Goal: Feedback & Contribution: Contribute content

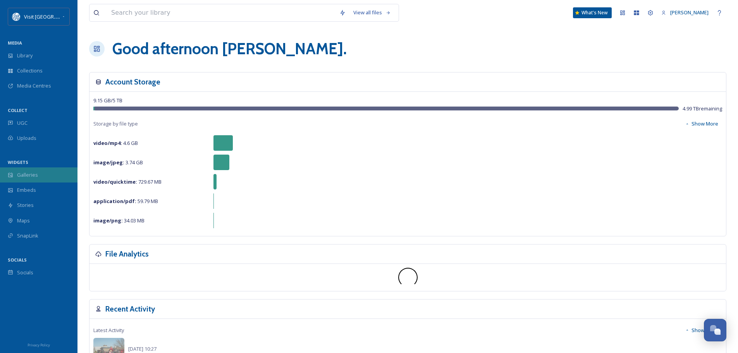
click at [25, 175] on span "Galleries" at bounding box center [27, 174] width 21 height 7
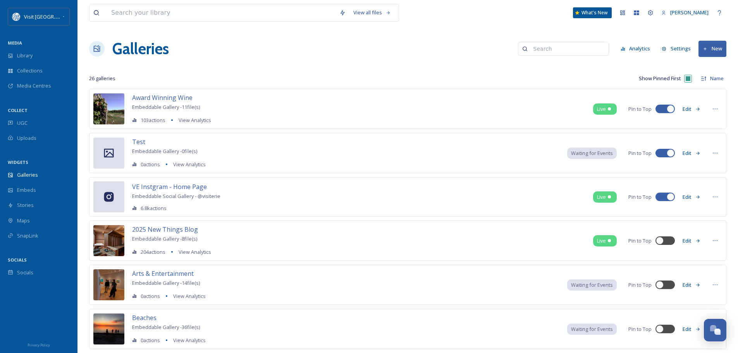
click at [708, 49] on icon at bounding box center [705, 49] width 5 height 5
click at [710, 72] on div "Gallery" at bounding box center [709, 66] width 34 height 15
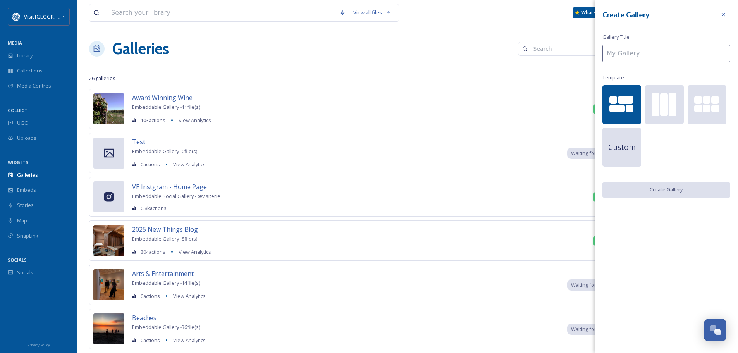
click at [635, 53] on input at bounding box center [667, 54] width 128 height 18
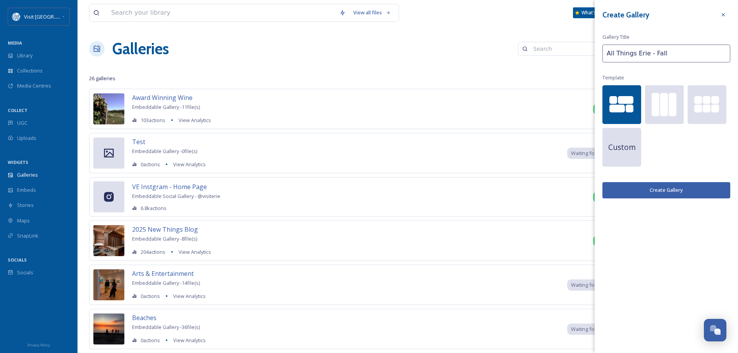
type input "All Things Erie - Fall"
click at [661, 189] on button "Create Gallery" at bounding box center [667, 190] width 128 height 16
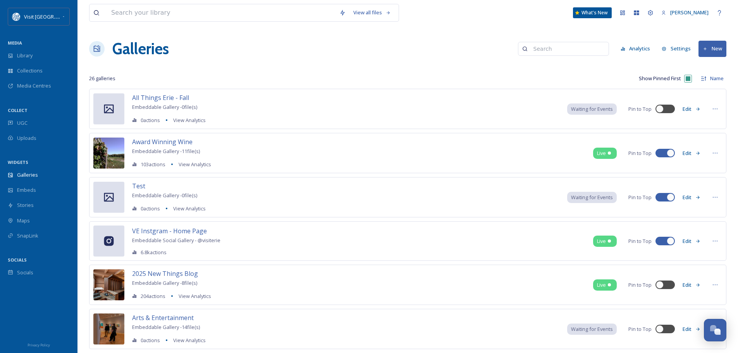
click at [724, 50] on button "New" at bounding box center [713, 49] width 28 height 16
click at [705, 66] on div "Gallery" at bounding box center [709, 66] width 34 height 15
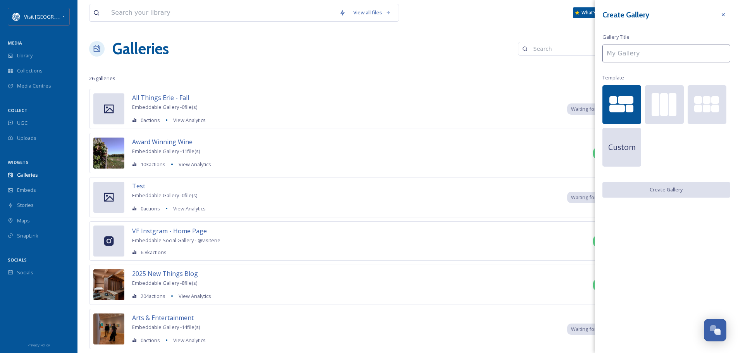
click at [674, 54] on input at bounding box center [667, 54] width 128 height 18
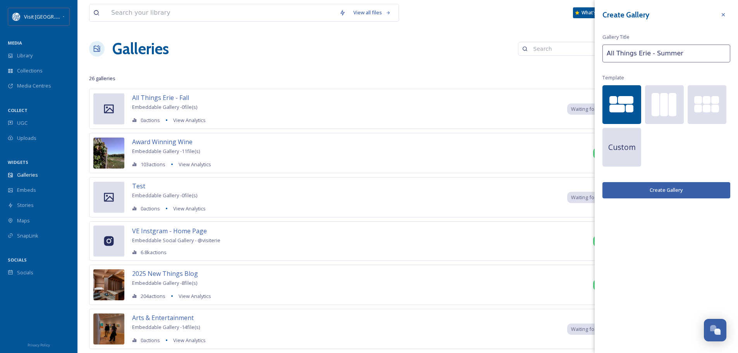
type input "All Things Erie - Summer"
click at [661, 188] on button "Create Gallery" at bounding box center [667, 190] width 128 height 16
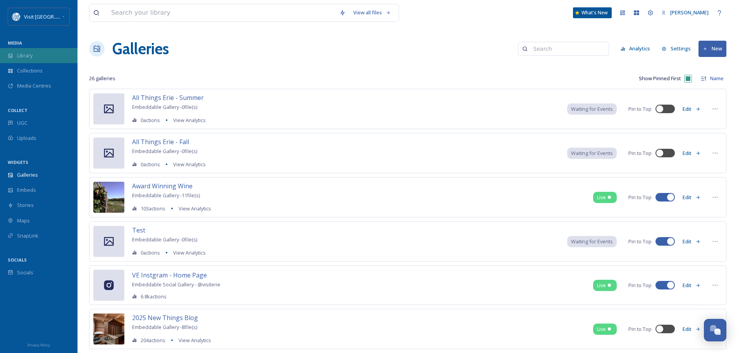
click at [19, 50] on div "Library" at bounding box center [39, 55] width 78 height 15
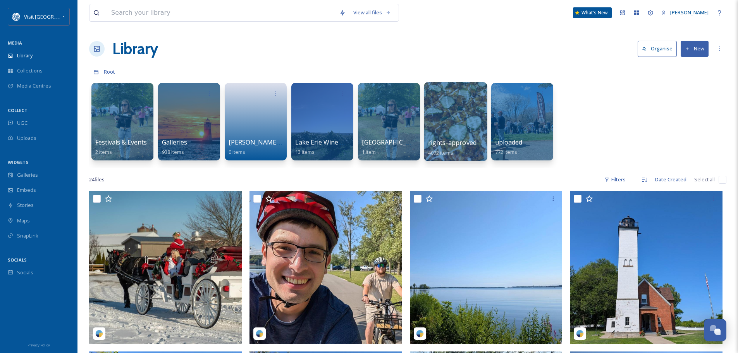
click at [455, 127] on div at bounding box center [455, 121] width 63 height 79
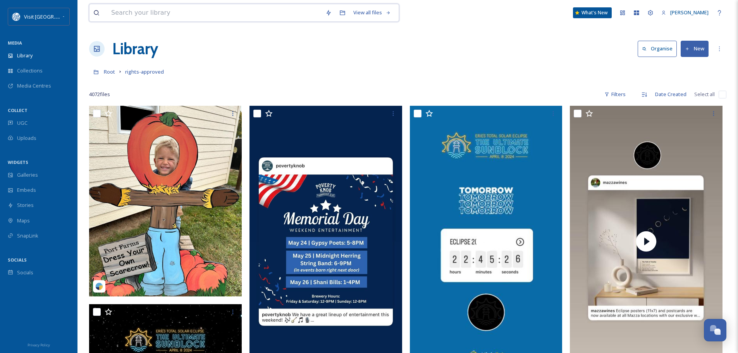
click at [161, 12] on input at bounding box center [214, 12] width 214 height 17
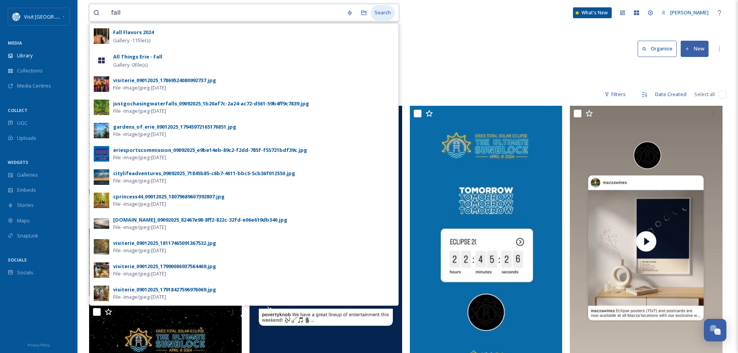
type input "fall"
click at [388, 9] on div "Search" at bounding box center [383, 12] width 24 height 15
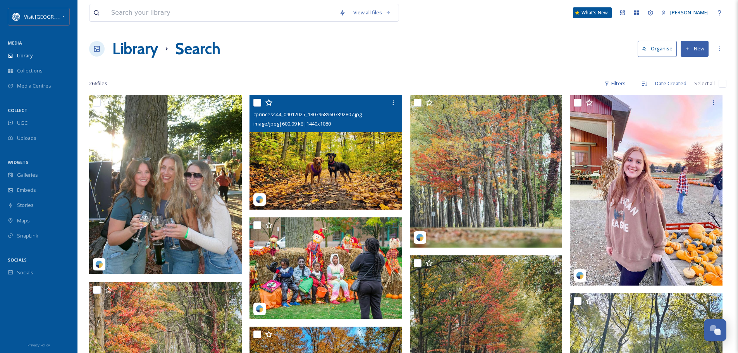
click at [256, 102] on input "checkbox" at bounding box center [258, 103] width 8 height 8
checkbox input "true"
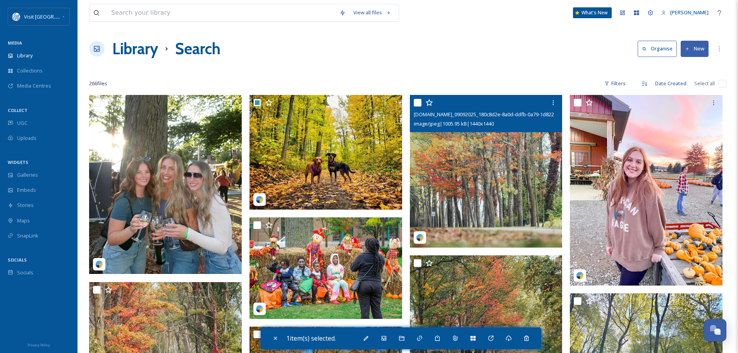
click at [417, 102] on input "checkbox" at bounding box center [418, 103] width 8 height 8
checkbox input "true"
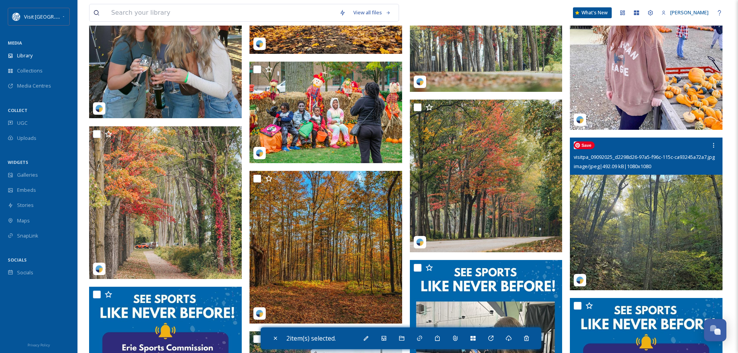
scroll to position [194, 0]
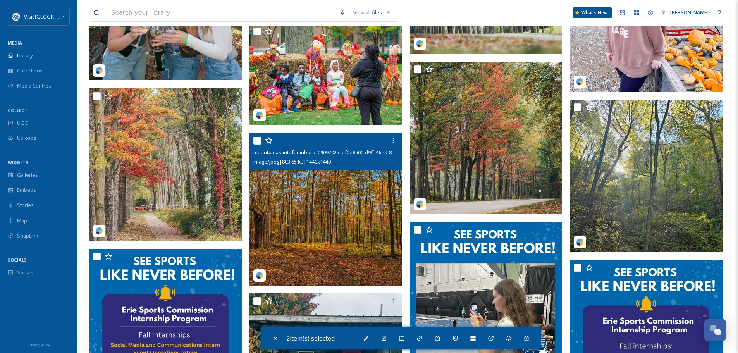
click at [257, 143] on input "checkbox" at bounding box center [258, 141] width 8 height 8
checkbox input "true"
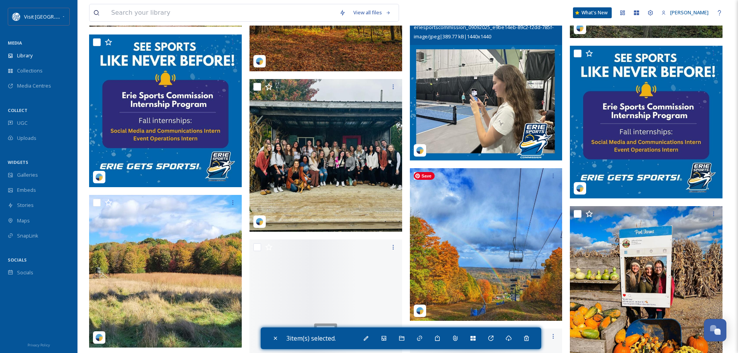
scroll to position [465, 0]
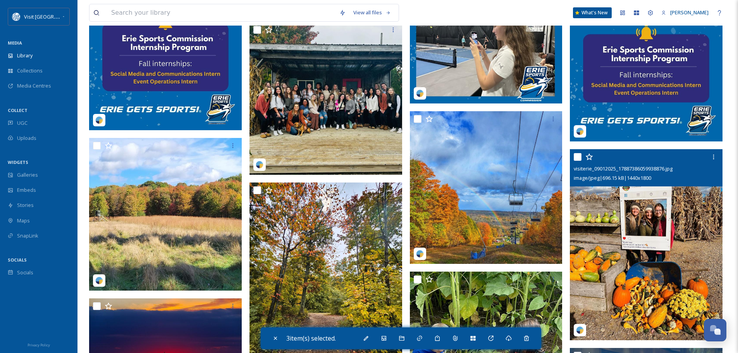
click at [576, 158] on input "checkbox" at bounding box center [578, 157] width 8 height 8
checkbox input "true"
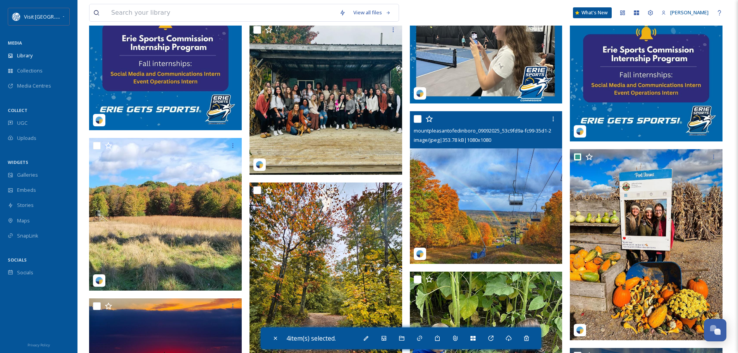
click at [418, 120] on input "checkbox" at bounding box center [418, 119] width 8 height 8
checkbox input "true"
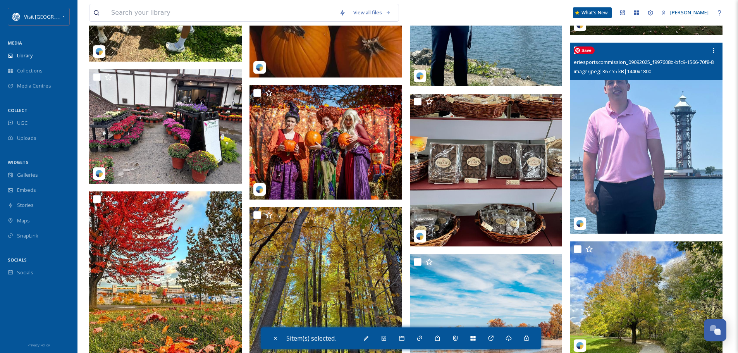
scroll to position [1240, 0]
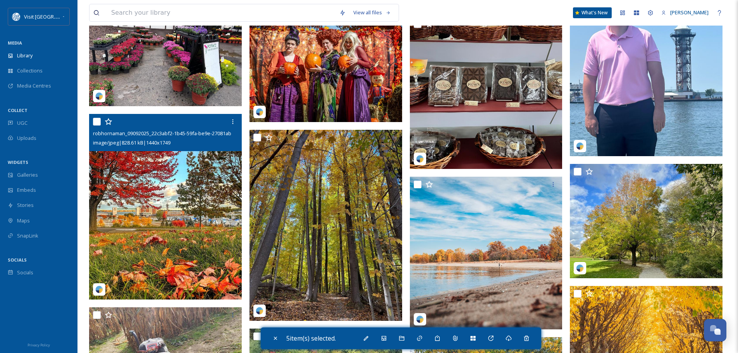
click at [95, 124] on input "checkbox" at bounding box center [97, 122] width 8 height 8
checkbox input "true"
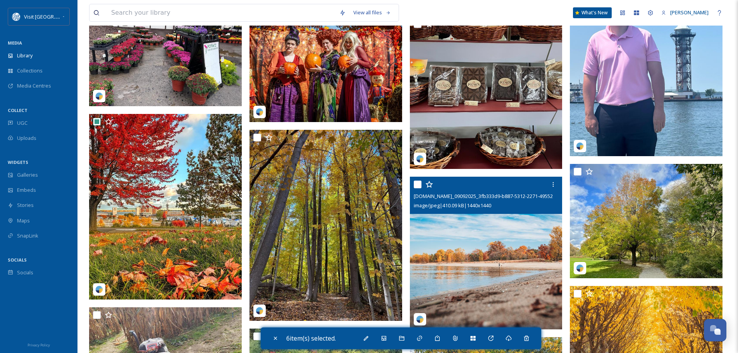
click at [417, 186] on input "checkbox" at bounding box center [418, 185] width 8 height 8
checkbox input "true"
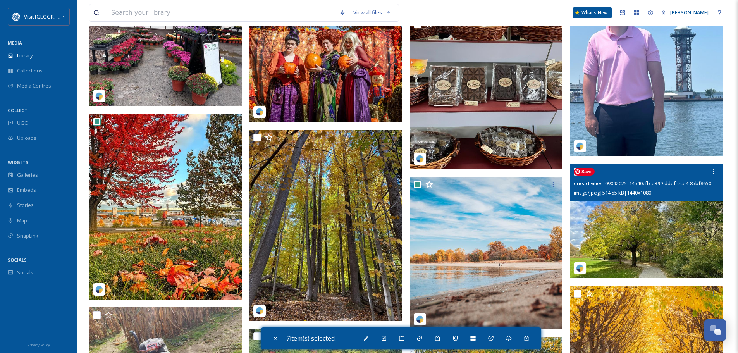
scroll to position [1357, 0]
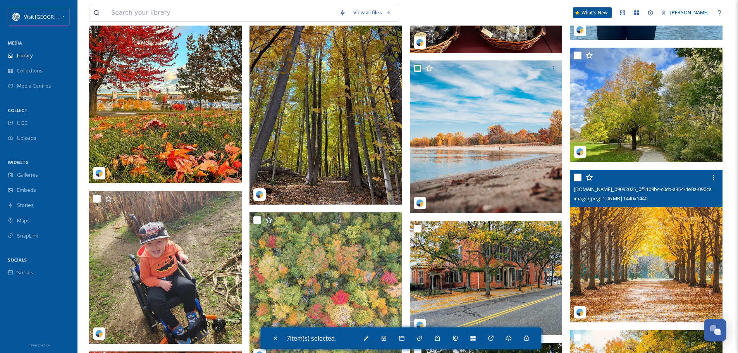
click at [577, 178] on input "checkbox" at bounding box center [578, 178] width 8 height 8
checkbox input "true"
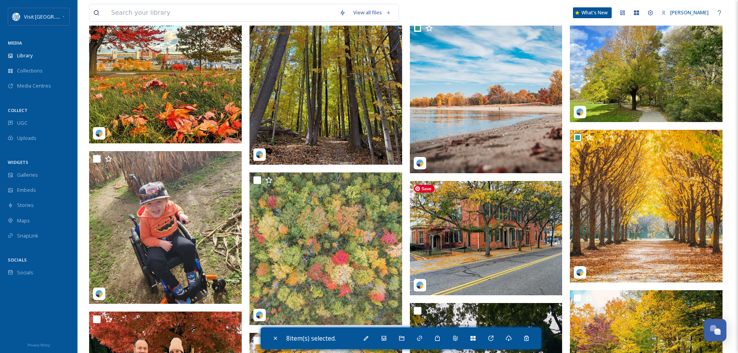
scroll to position [1434, 0]
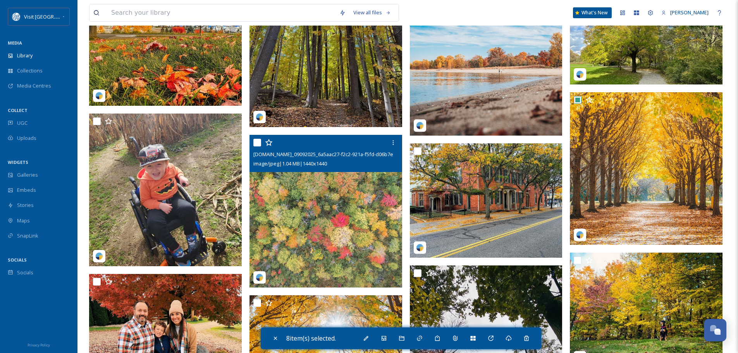
click at [256, 144] on input "checkbox" at bounding box center [258, 143] width 8 height 8
checkbox input "true"
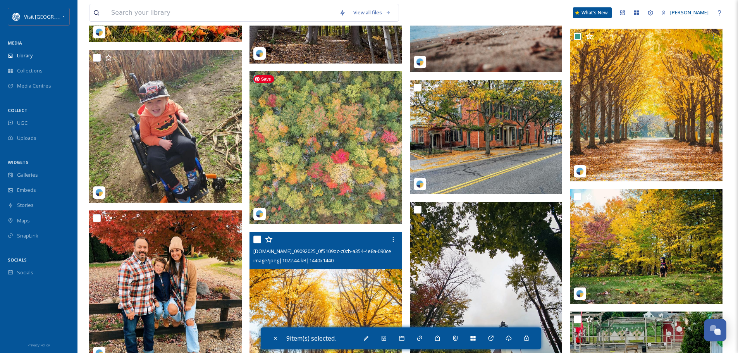
scroll to position [1550, 0]
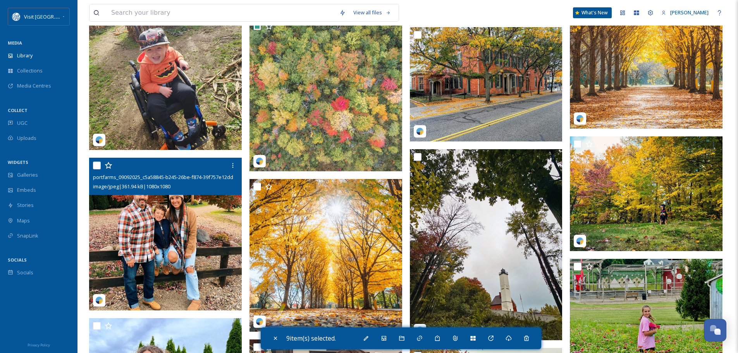
click at [97, 166] on input "checkbox" at bounding box center [97, 166] width 8 height 8
checkbox input "true"
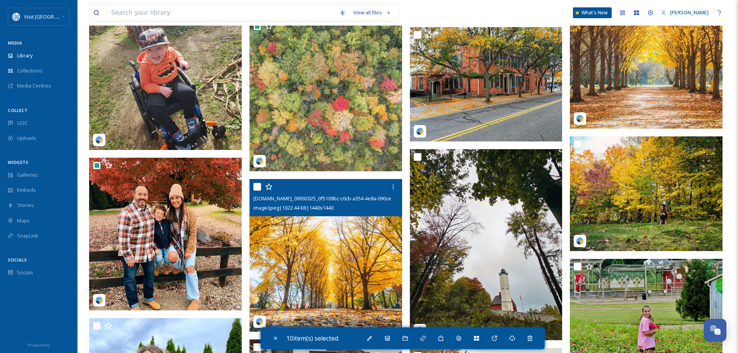
click at [256, 190] on input "checkbox" at bounding box center [258, 187] width 8 height 8
checkbox input "true"
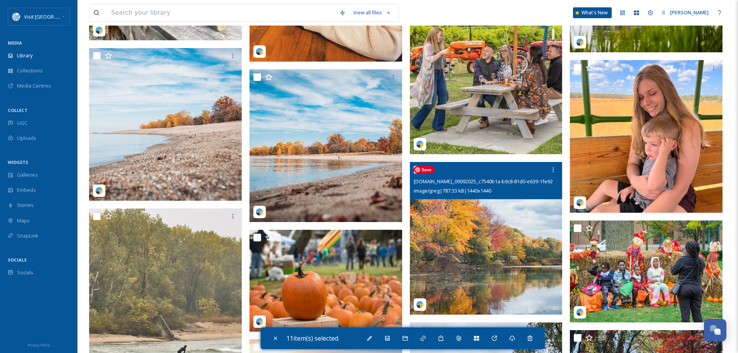
scroll to position [2093, 0]
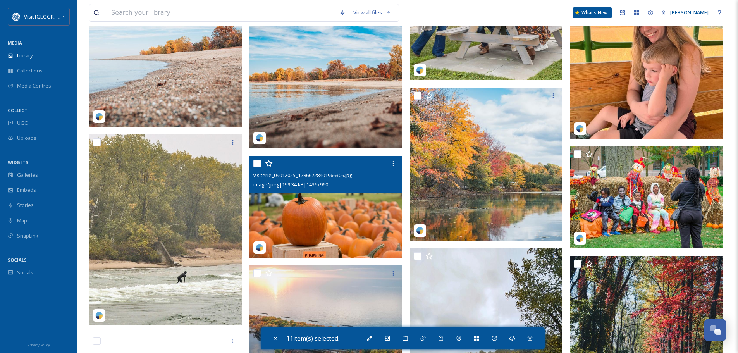
click at [257, 166] on input "checkbox" at bounding box center [258, 164] width 8 height 8
checkbox input "true"
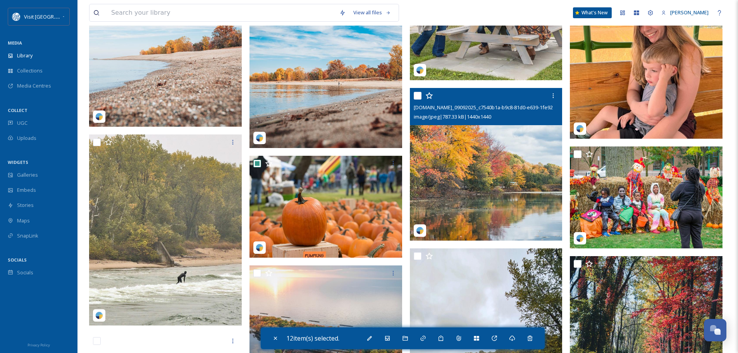
click at [419, 97] on input "checkbox" at bounding box center [418, 96] width 8 height 8
checkbox input "true"
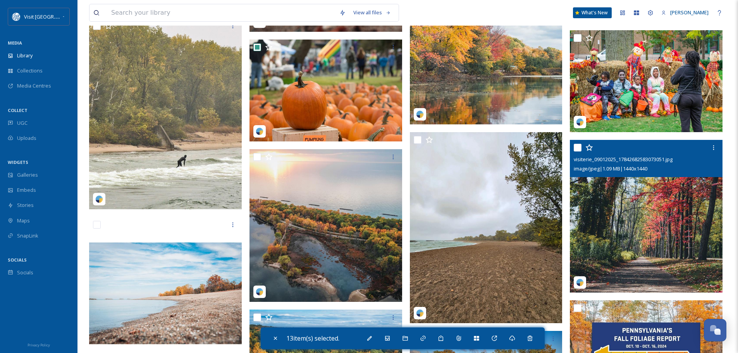
click at [577, 150] on input "checkbox" at bounding box center [578, 148] width 8 height 8
checkbox input "true"
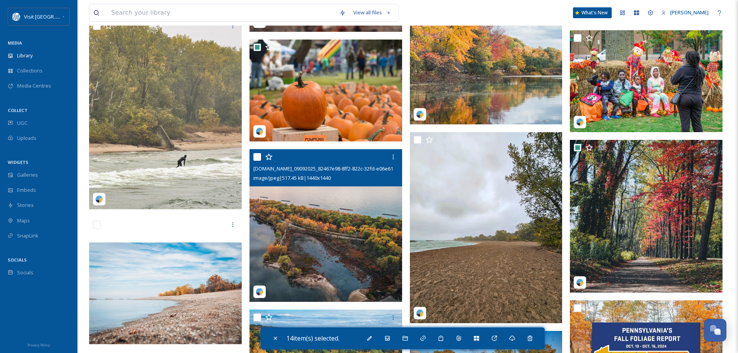
click at [257, 158] on input "checkbox" at bounding box center [258, 157] width 8 height 8
checkbox input "true"
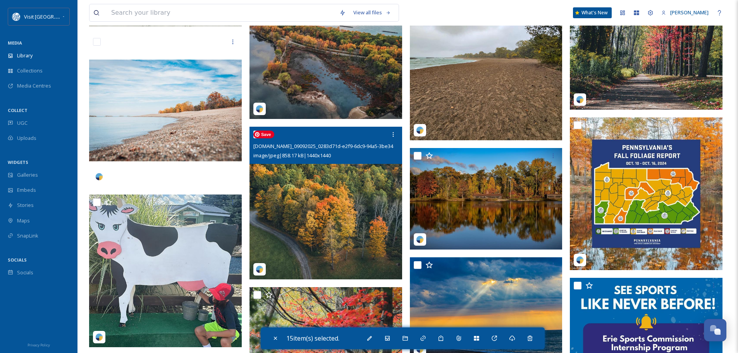
scroll to position [2403, 0]
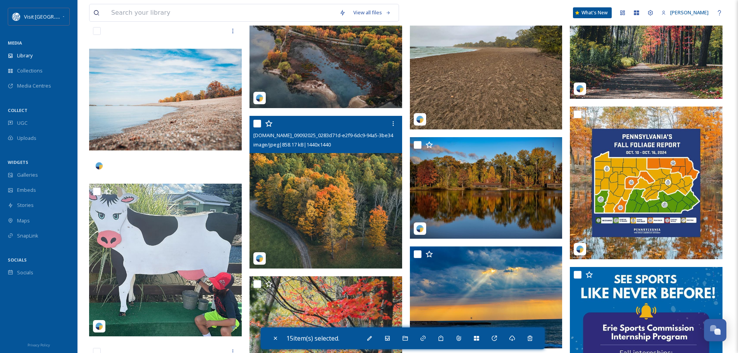
click at [257, 124] on input "checkbox" at bounding box center [258, 124] width 8 height 8
checkbox input "true"
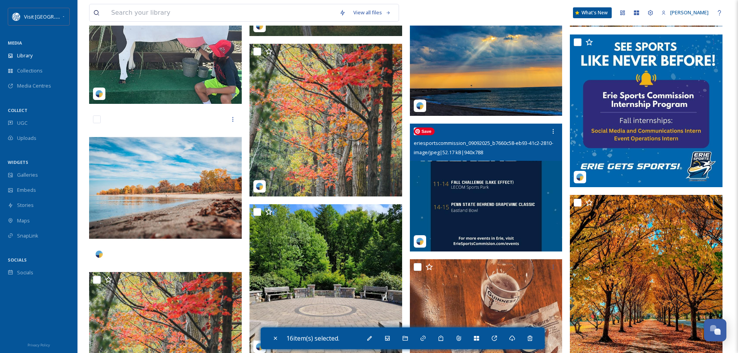
scroll to position [2752, 0]
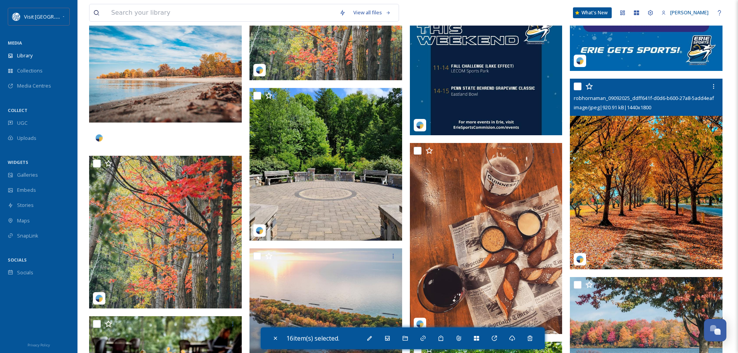
click at [577, 88] on input "checkbox" at bounding box center [578, 87] width 8 height 8
checkbox input "true"
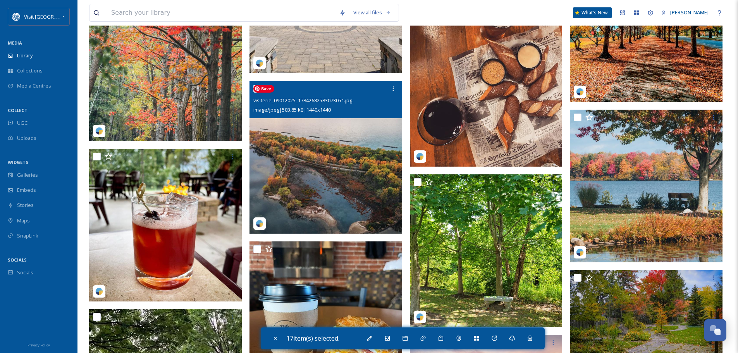
scroll to position [2985, 0]
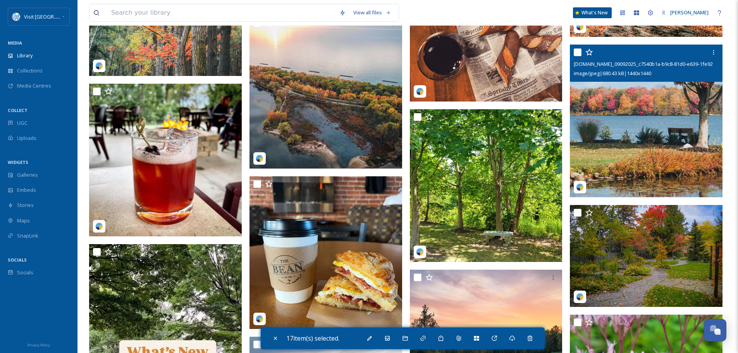
click at [574, 54] on input "checkbox" at bounding box center [578, 52] width 8 height 8
checkbox input "true"
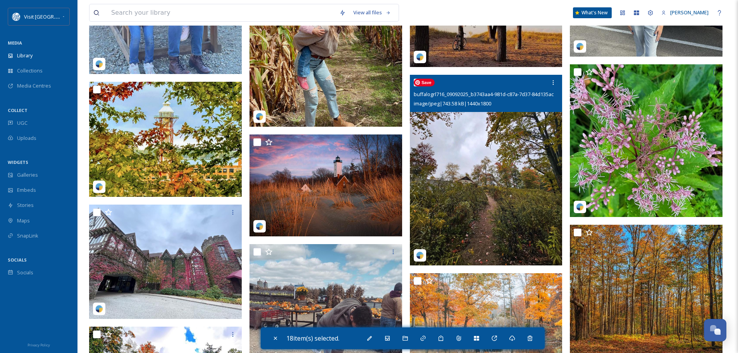
scroll to position [4186, 0]
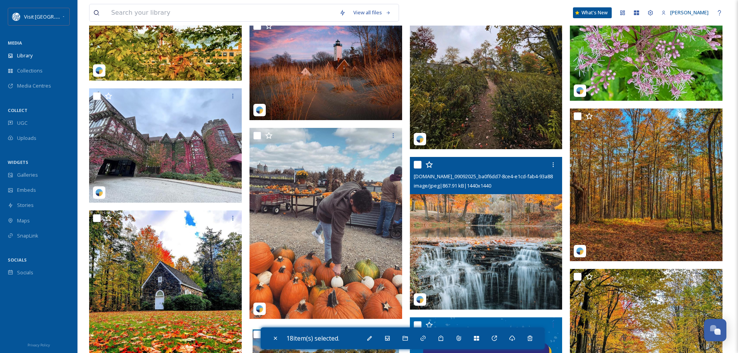
click at [415, 166] on input "checkbox" at bounding box center [418, 165] width 8 height 8
checkbox input "true"
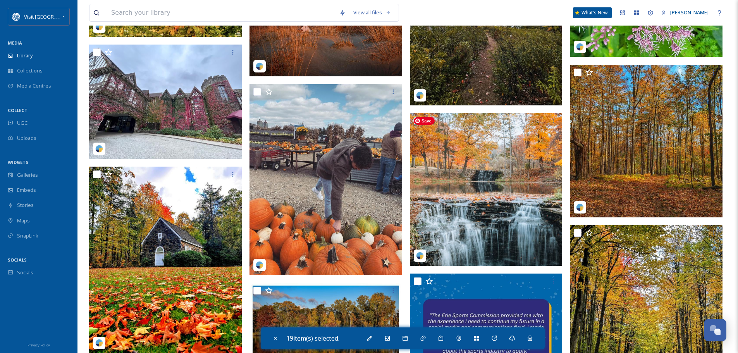
scroll to position [4303, 0]
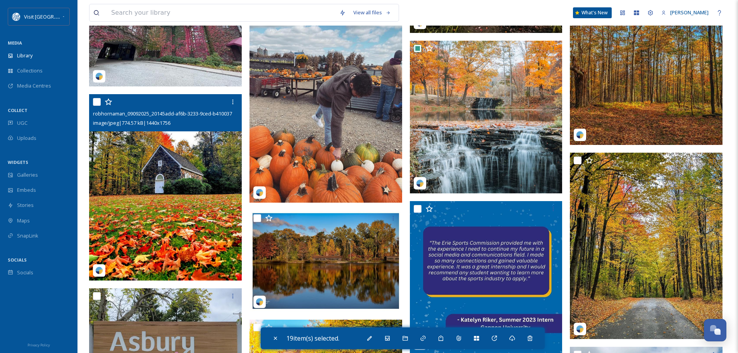
click at [95, 104] on input "checkbox" at bounding box center [97, 102] width 8 height 8
checkbox input "true"
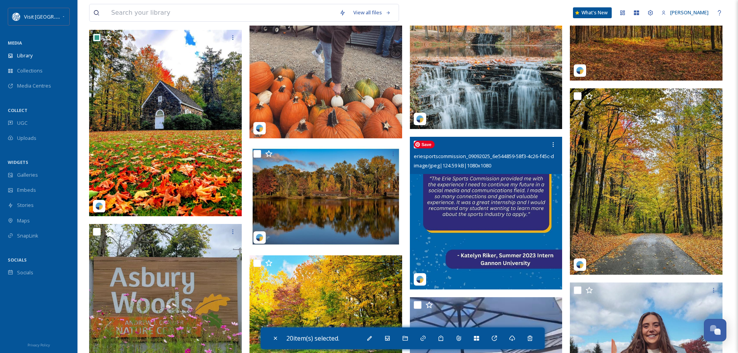
scroll to position [4419, 0]
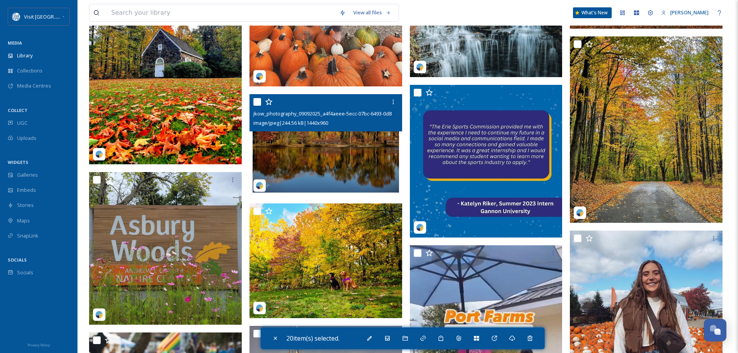
click at [255, 103] on input "checkbox" at bounding box center [258, 102] width 8 height 8
checkbox input "true"
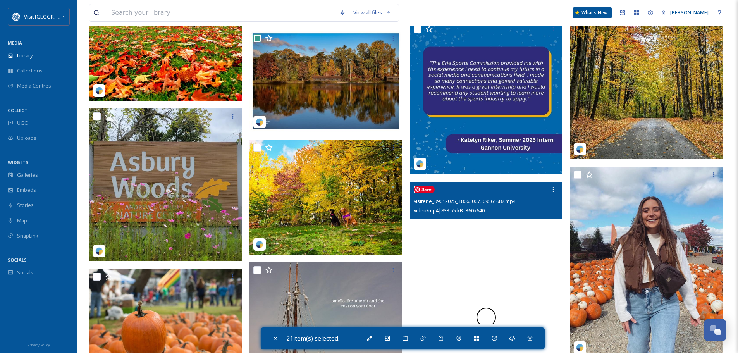
scroll to position [4535, 0]
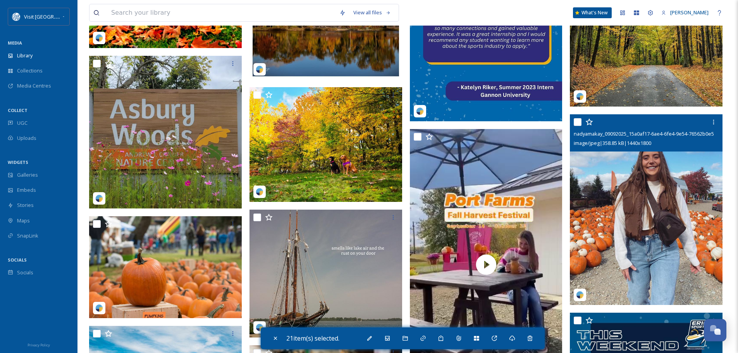
click at [577, 122] on input "checkbox" at bounding box center [578, 122] width 8 height 8
checkbox input "true"
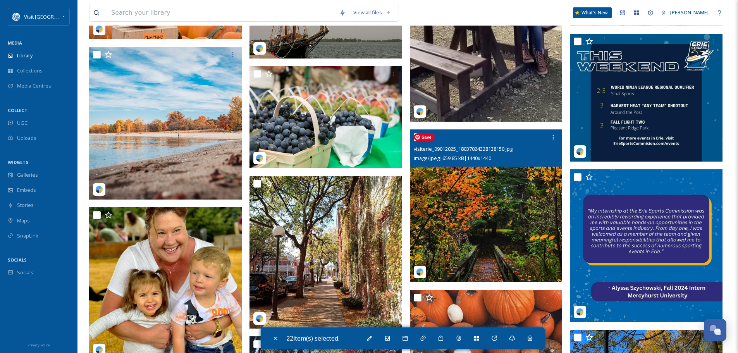
scroll to position [4845, 0]
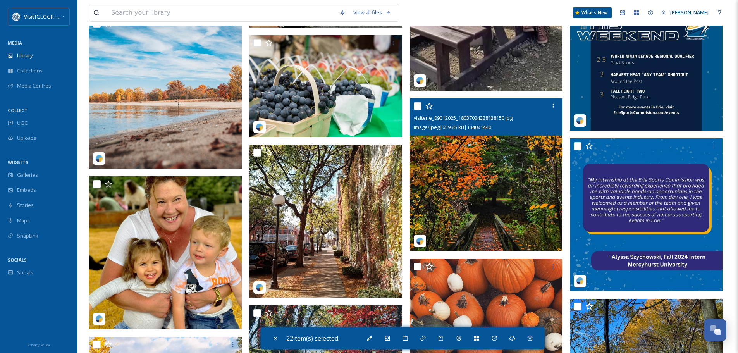
click at [417, 105] on input "checkbox" at bounding box center [418, 106] width 8 height 8
checkbox input "true"
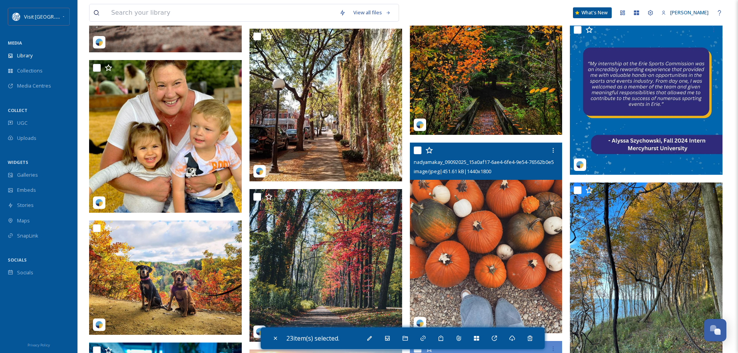
click at [415, 152] on input "checkbox" at bounding box center [418, 151] width 8 height 8
checkbox input "true"
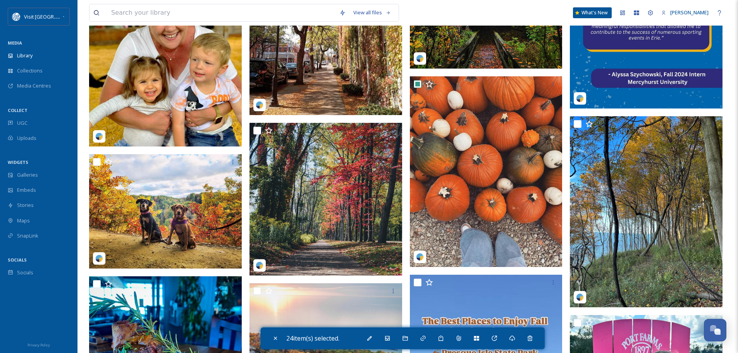
scroll to position [5078, 0]
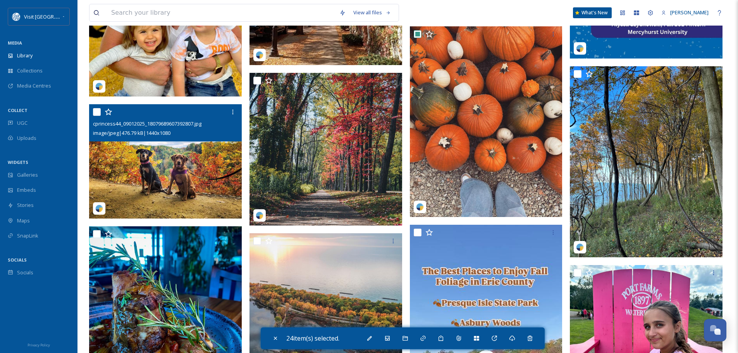
click at [94, 110] on input "checkbox" at bounding box center [97, 112] width 8 height 8
checkbox input "true"
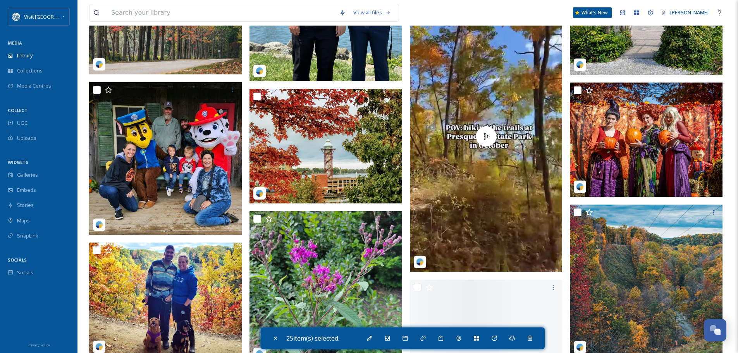
scroll to position [5582, 0]
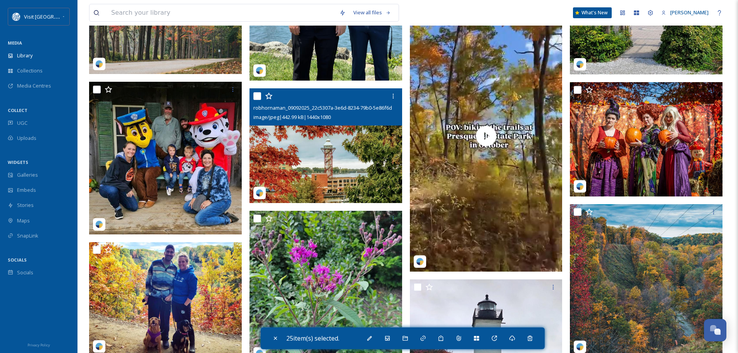
click at [256, 95] on input "checkbox" at bounding box center [258, 96] width 8 height 8
checkbox input "true"
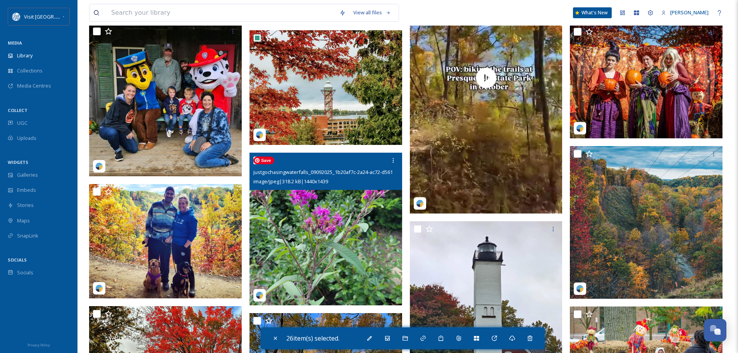
scroll to position [5698, 0]
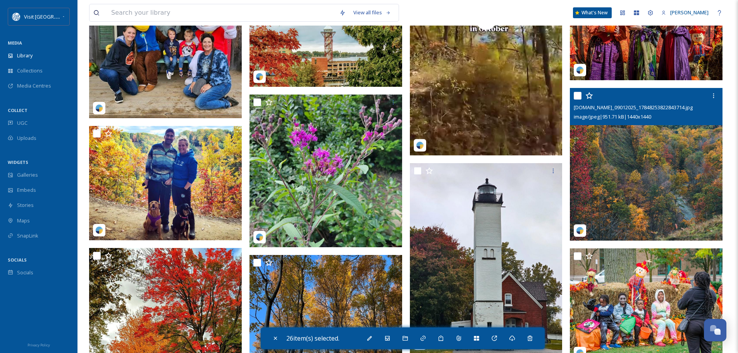
click at [575, 94] on input "checkbox" at bounding box center [578, 96] width 8 height 8
checkbox input "true"
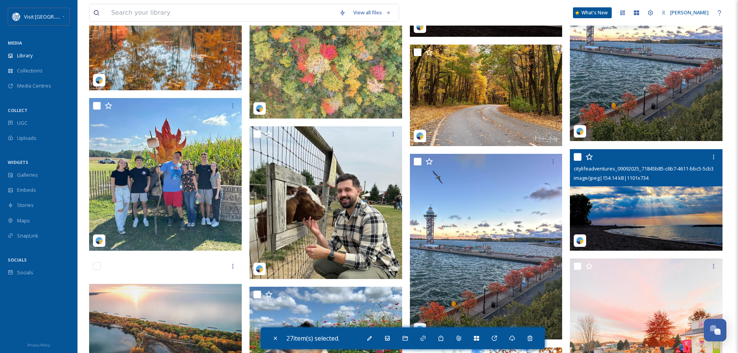
scroll to position [6783, 0]
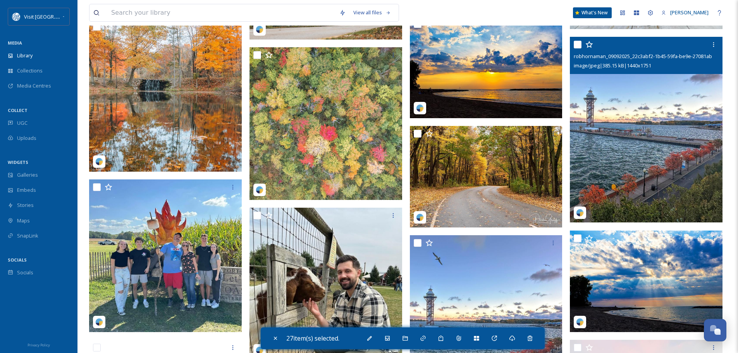
click at [575, 47] on input "checkbox" at bounding box center [578, 45] width 8 height 8
checkbox input "true"
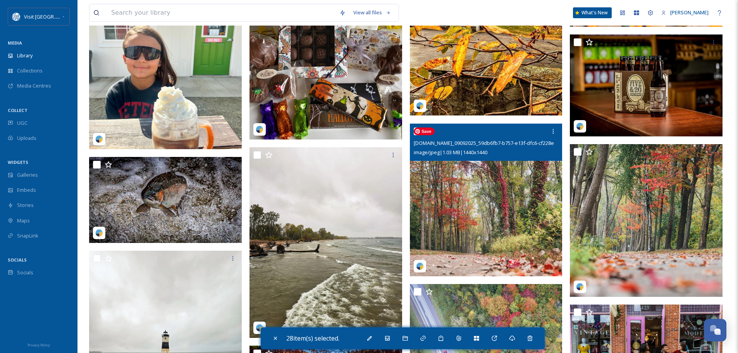
scroll to position [7404, 0]
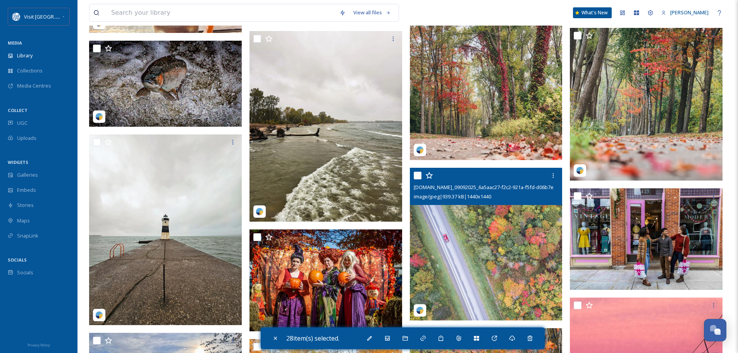
click at [416, 176] on input "checkbox" at bounding box center [418, 176] width 8 height 8
checkbox input "true"
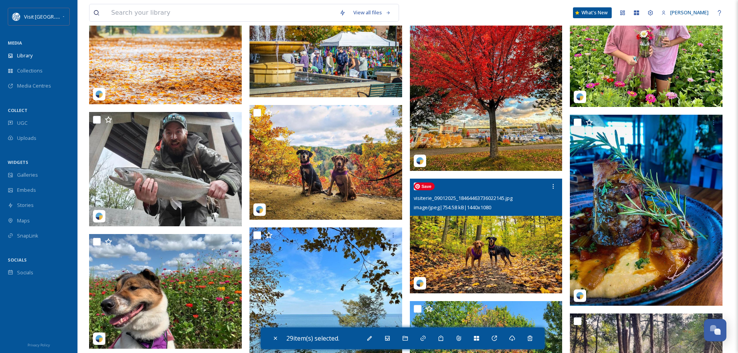
scroll to position [8024, 0]
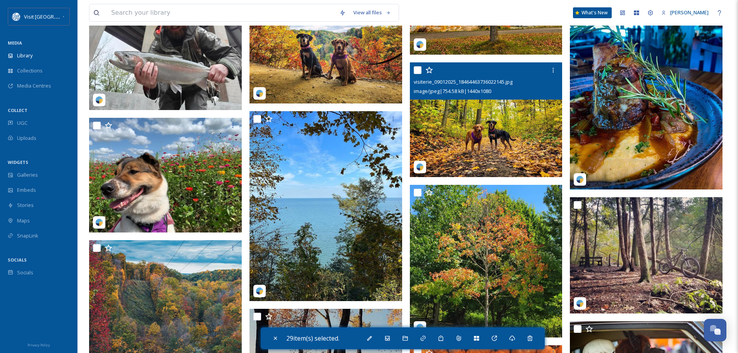
click at [416, 71] on input "checkbox" at bounding box center [418, 70] width 8 height 8
checkbox input "true"
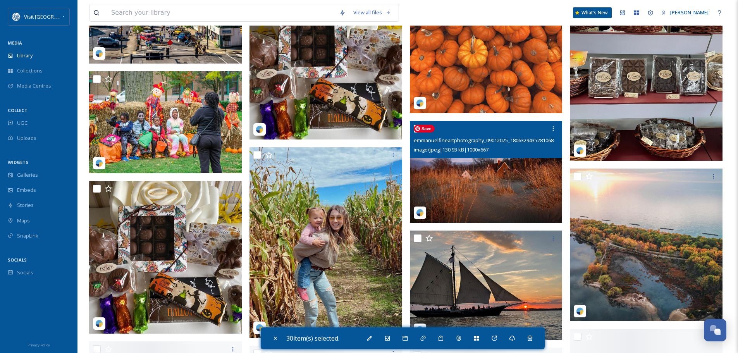
scroll to position [8450, 0]
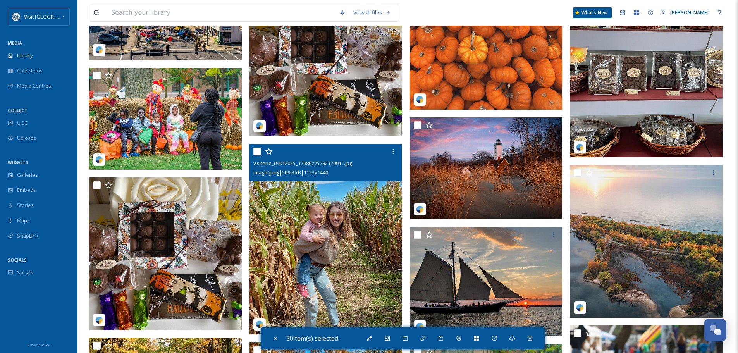
click at [256, 153] on input "checkbox" at bounding box center [258, 152] width 8 height 8
checkbox input "true"
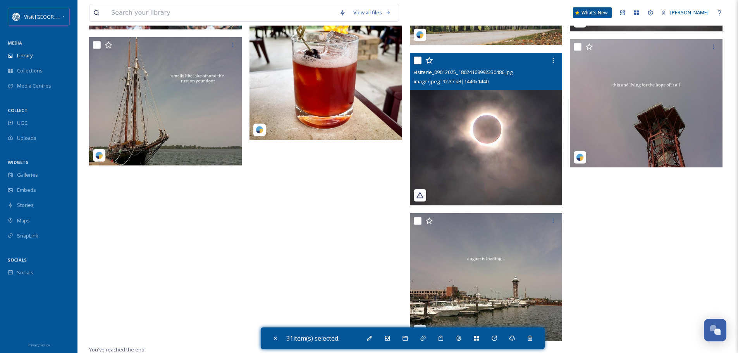
scroll to position [10449, 0]
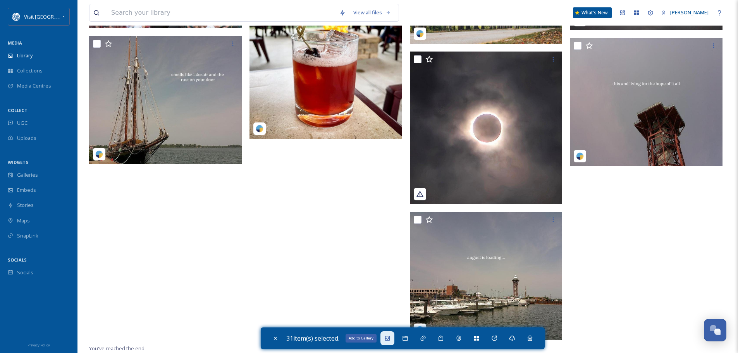
click at [388, 337] on icon at bounding box center [388, 338] width 6 height 6
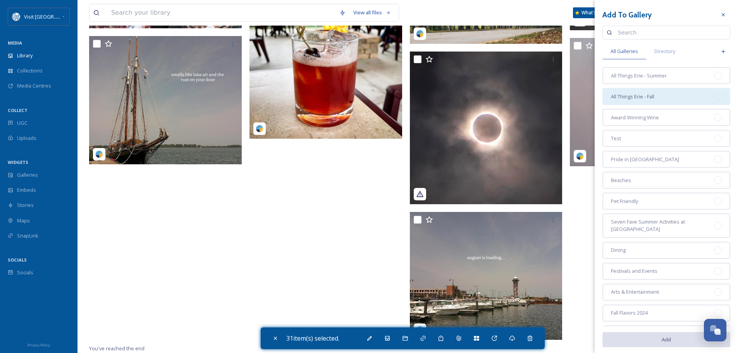
click at [716, 95] on div at bounding box center [718, 97] width 8 height 8
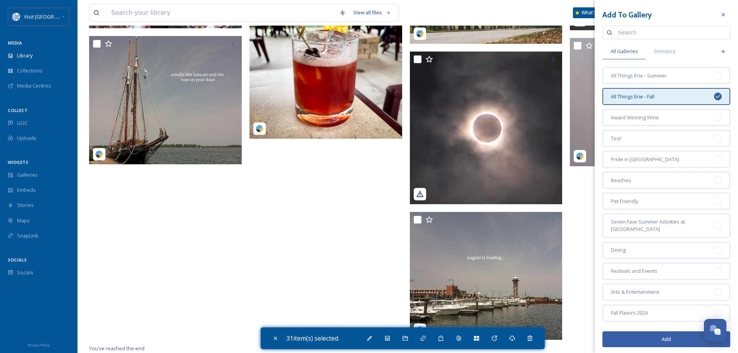
click at [670, 335] on button "Add" at bounding box center [667, 339] width 128 height 16
checkbox input "false"
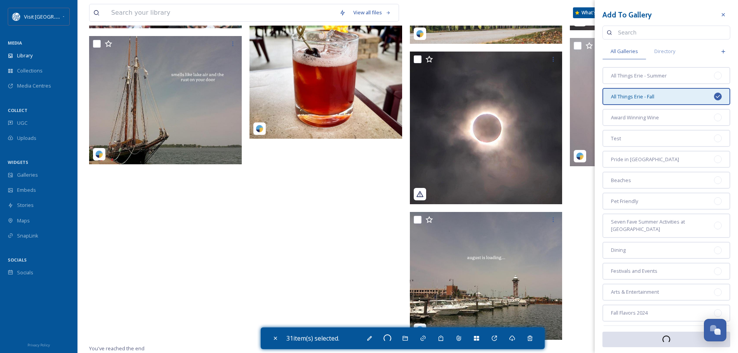
checkbox input "false"
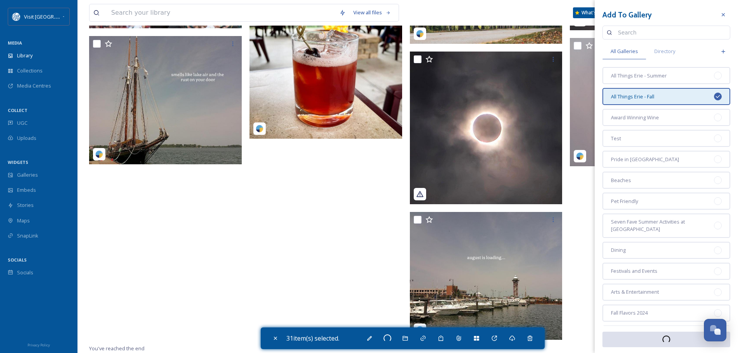
checkbox input "false"
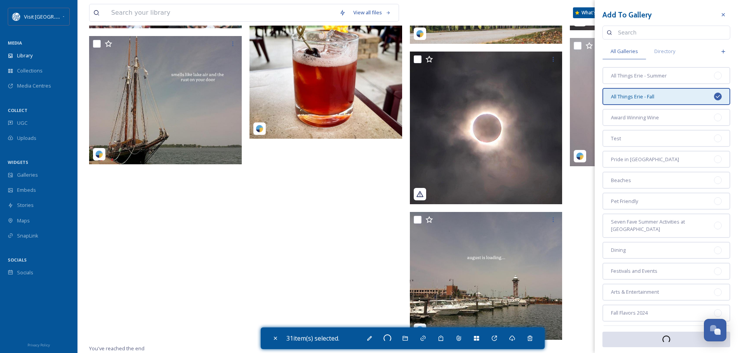
checkbox input "false"
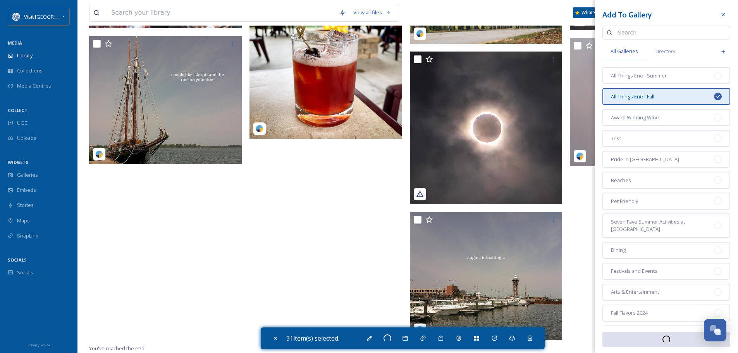
checkbox input "false"
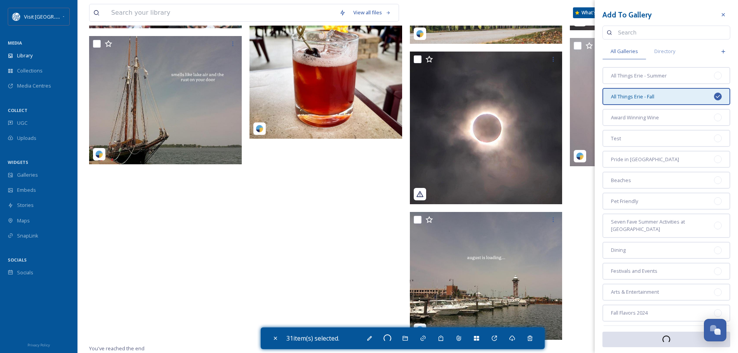
checkbox input "false"
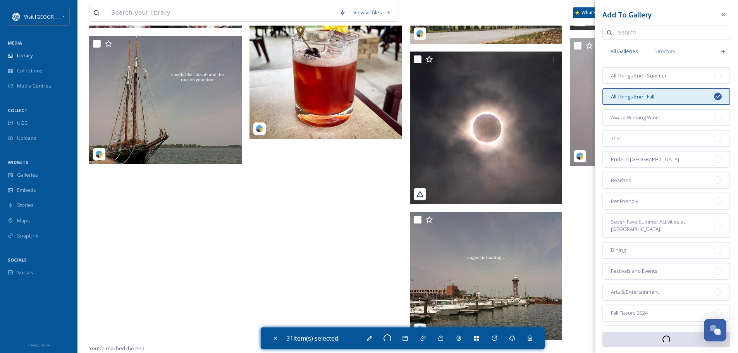
checkbox input "false"
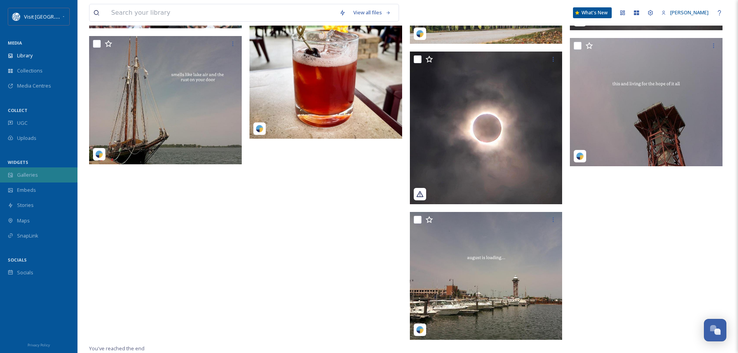
click at [29, 176] on span "Galleries" at bounding box center [27, 174] width 21 height 7
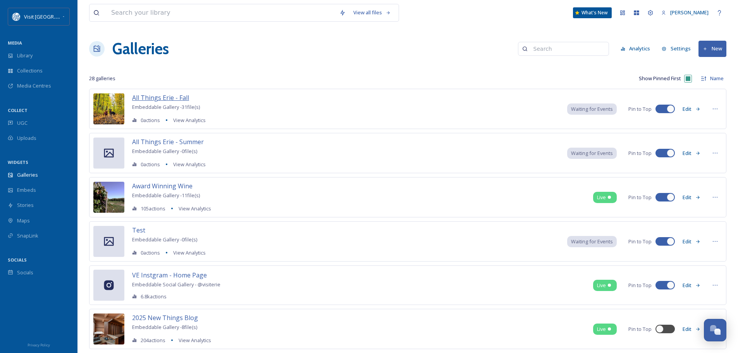
click at [161, 98] on span "All Things Erie - Fall" at bounding box center [160, 97] width 57 height 9
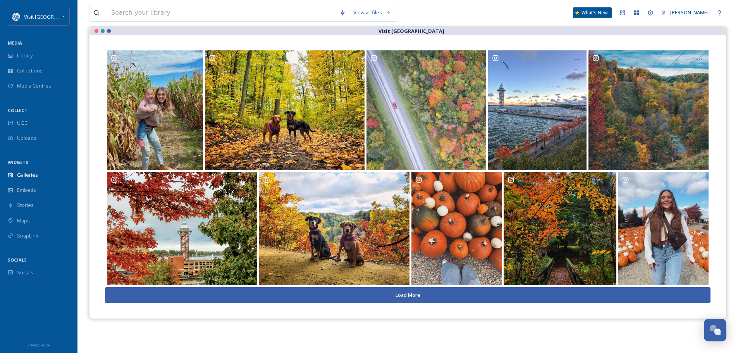
scroll to position [78, 0]
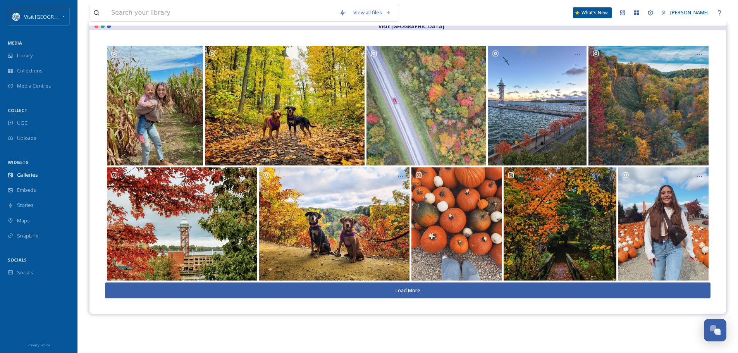
click at [432, 293] on button "Load More" at bounding box center [408, 291] width 606 height 16
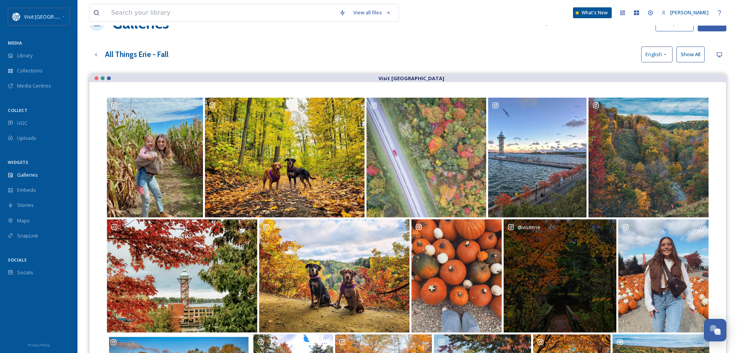
scroll to position [149, 0]
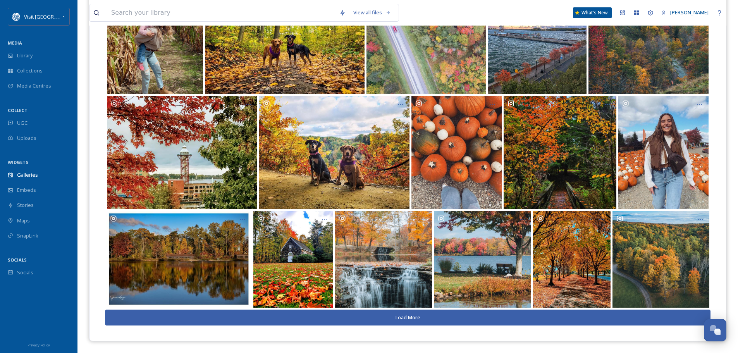
click at [428, 317] on button "Load More" at bounding box center [408, 318] width 606 height 16
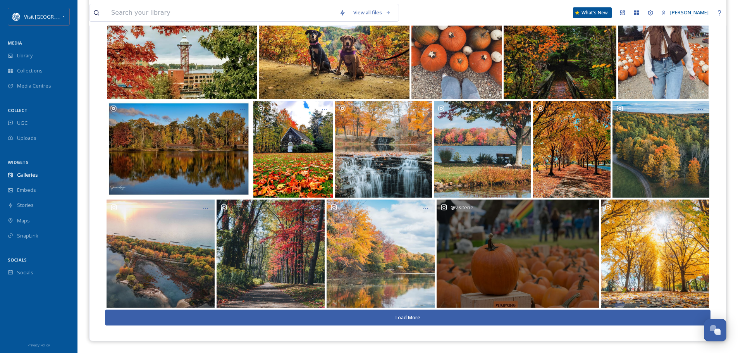
scroll to position [66, 0]
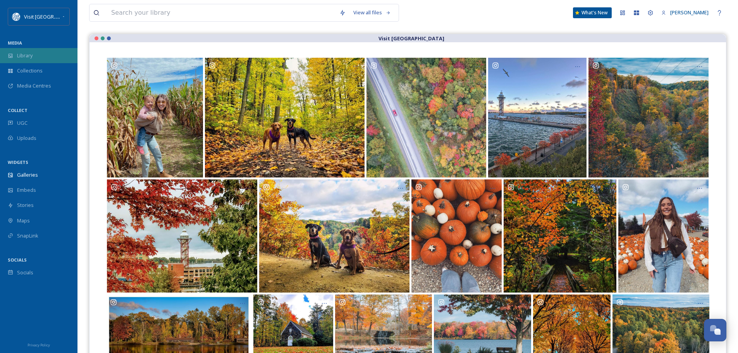
click at [22, 55] on span "Library" at bounding box center [25, 55] width 16 height 7
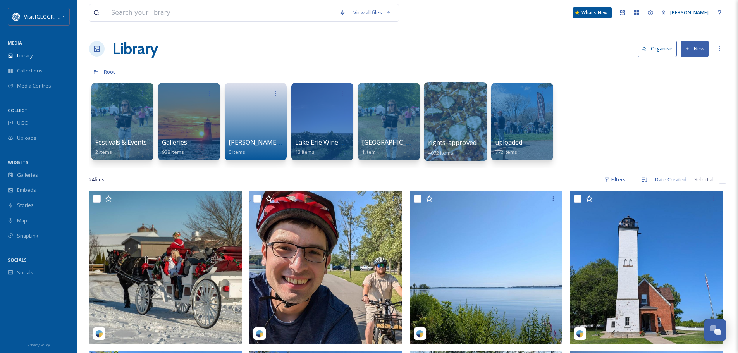
click at [462, 128] on div at bounding box center [455, 121] width 63 height 79
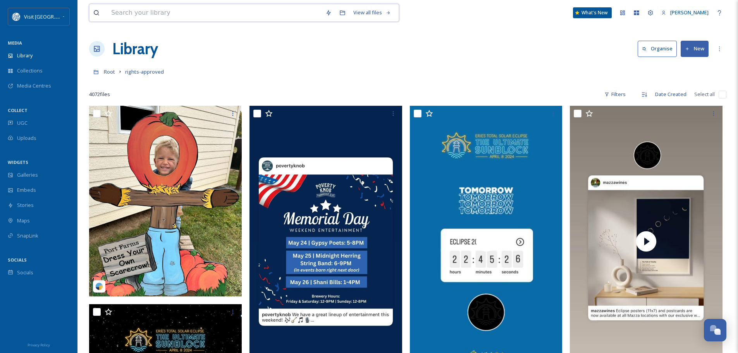
click at [168, 10] on input at bounding box center [214, 12] width 214 height 17
type input "food"
click at [390, 13] on div "Search" at bounding box center [383, 12] width 24 height 15
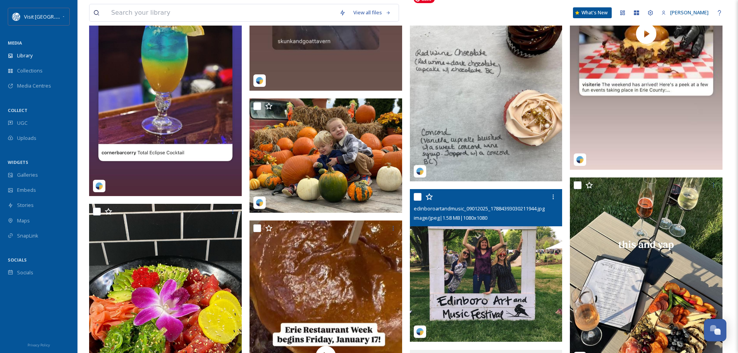
scroll to position [2093, 0]
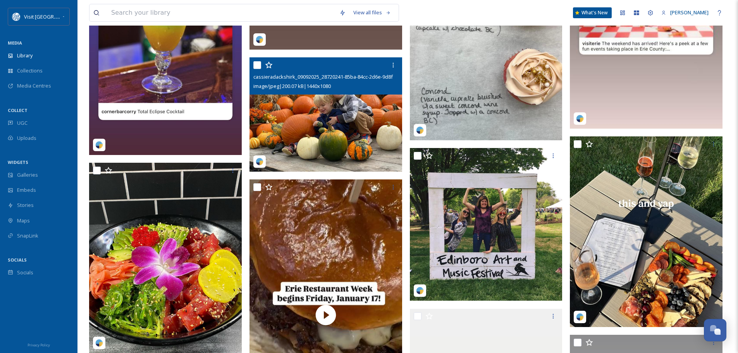
click at [257, 66] on input "checkbox" at bounding box center [258, 65] width 8 height 8
checkbox input "true"
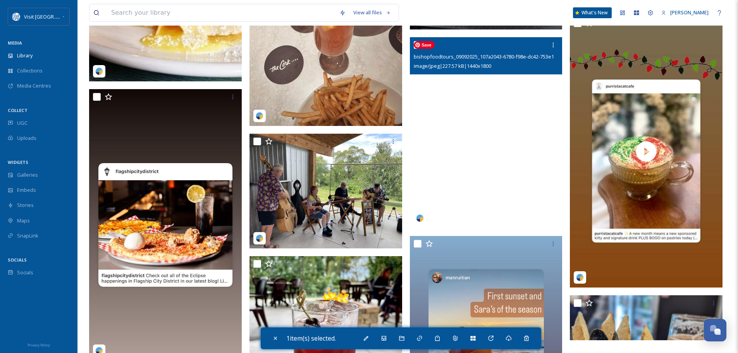
scroll to position [10815, 0]
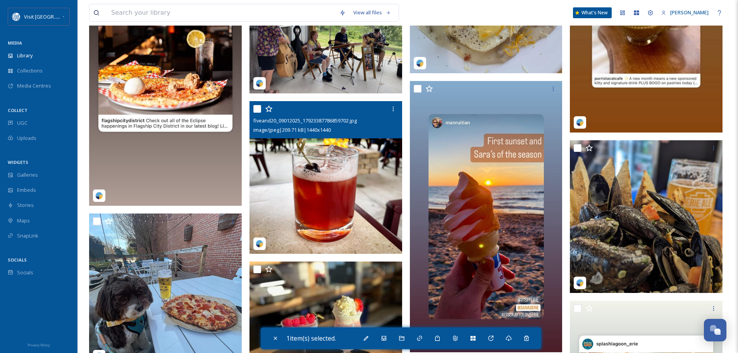
click at [257, 111] on input "checkbox" at bounding box center [258, 109] width 8 height 8
checkbox input "true"
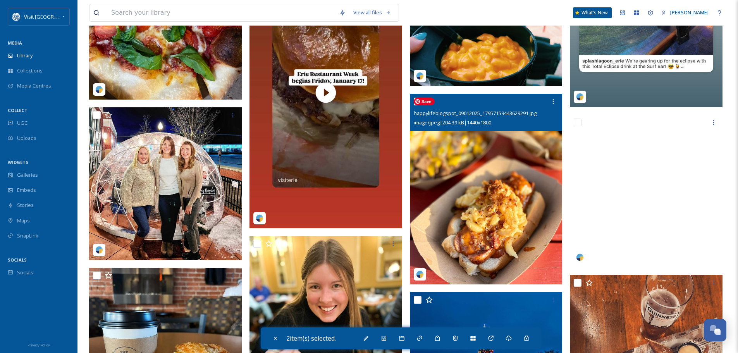
scroll to position [11435, 0]
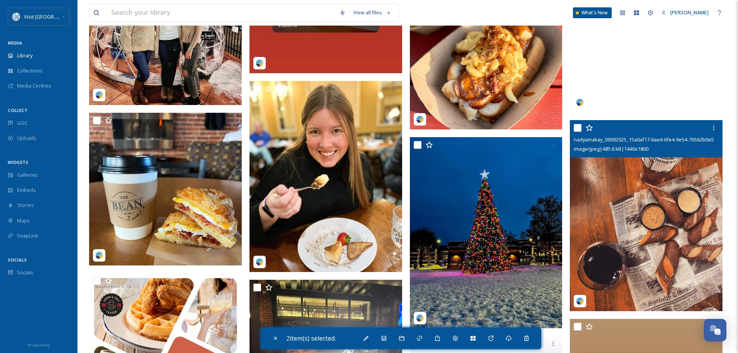
click at [578, 126] on input "checkbox" at bounding box center [578, 128] width 8 height 8
checkbox input "true"
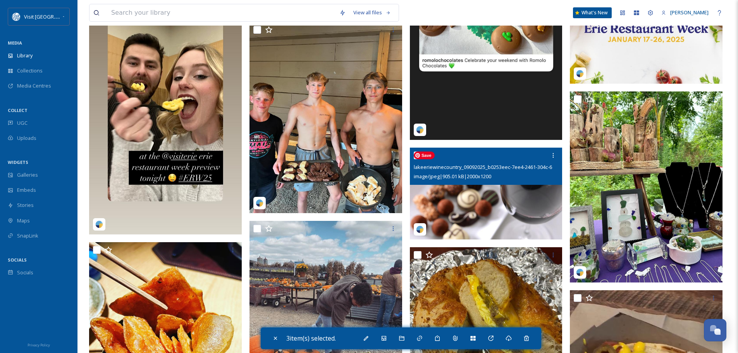
scroll to position [14691, 0]
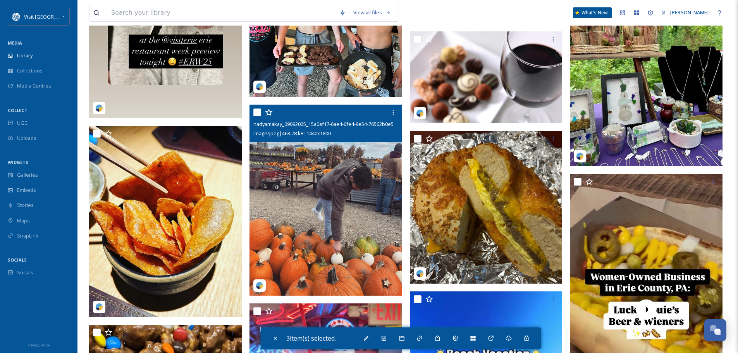
click at [254, 113] on input "checkbox" at bounding box center [258, 113] width 8 height 8
checkbox input "true"
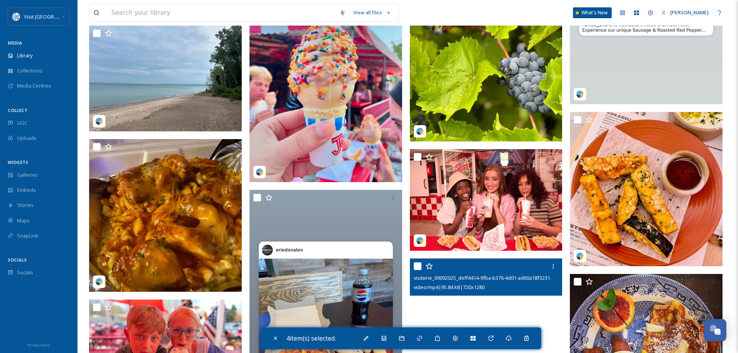
scroll to position [15156, 0]
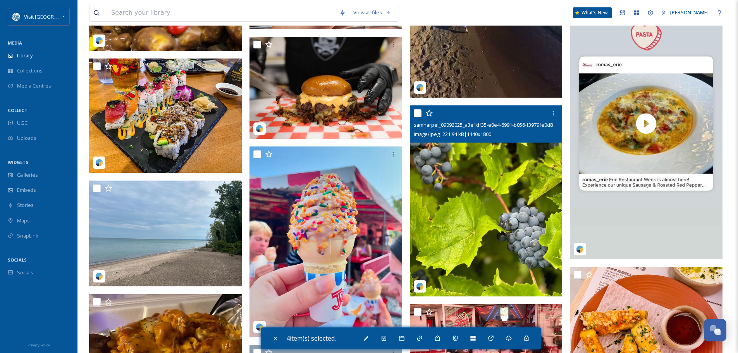
click at [416, 115] on input "checkbox" at bounding box center [418, 113] width 8 height 8
checkbox input "true"
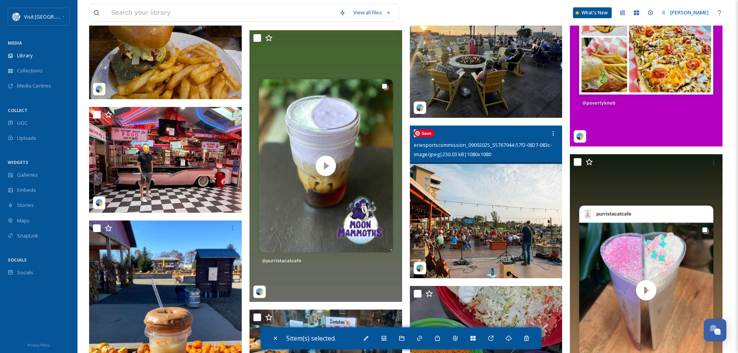
scroll to position [16474, 0]
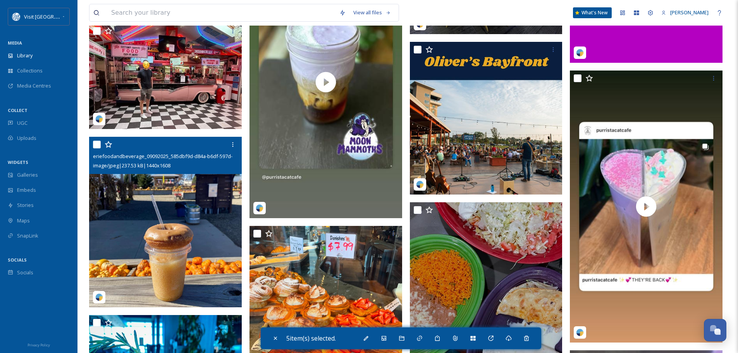
click at [95, 145] on input "checkbox" at bounding box center [97, 145] width 8 height 8
checkbox input "true"
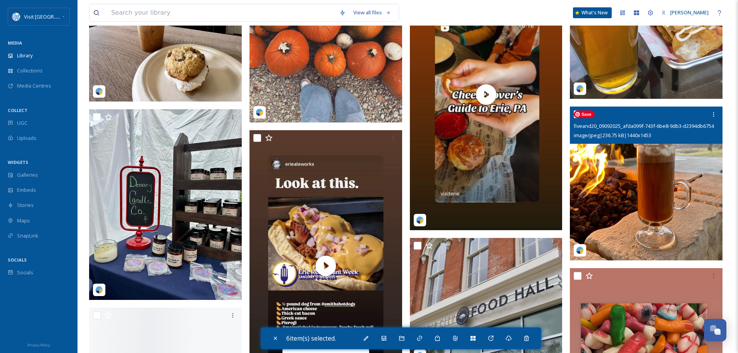
scroll to position [17365, 0]
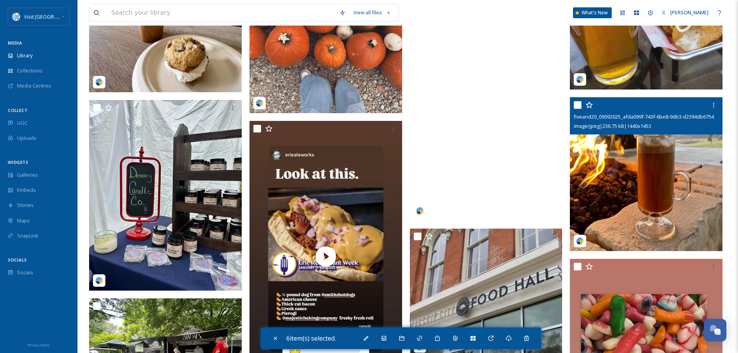
click at [578, 104] on input "checkbox" at bounding box center [578, 105] width 8 height 8
checkbox input "true"
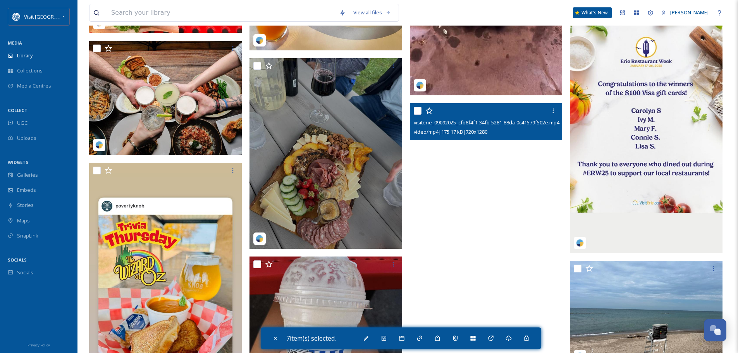
scroll to position [18257, 0]
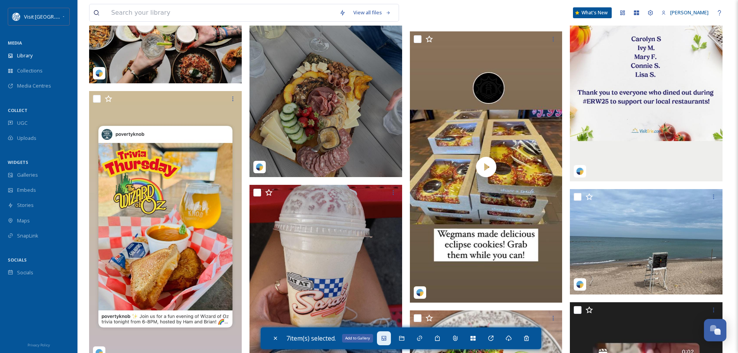
click at [386, 338] on icon at bounding box center [384, 338] width 6 height 6
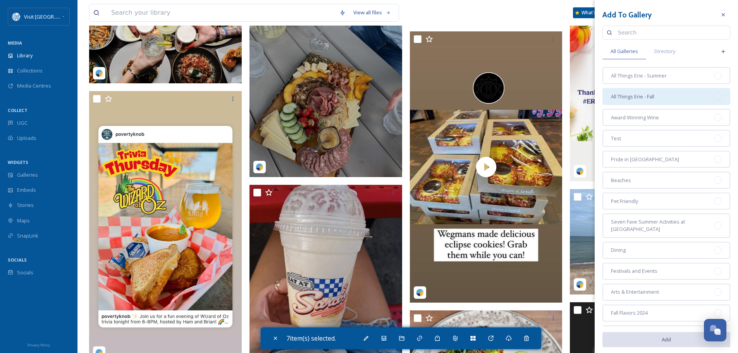
click at [655, 101] on div "All Things Erie - Fall" at bounding box center [667, 96] width 128 height 17
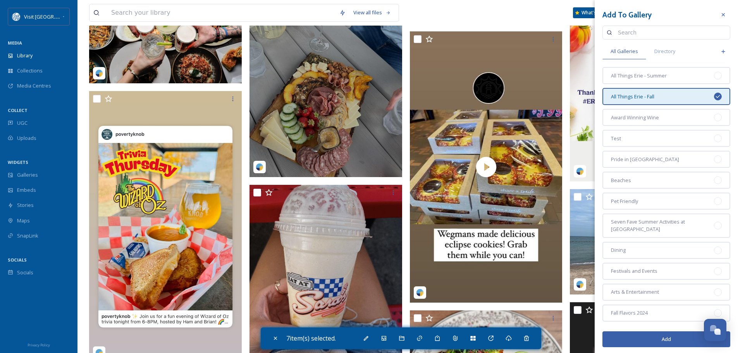
click at [657, 338] on button "Add" at bounding box center [667, 339] width 128 height 16
checkbox input "false"
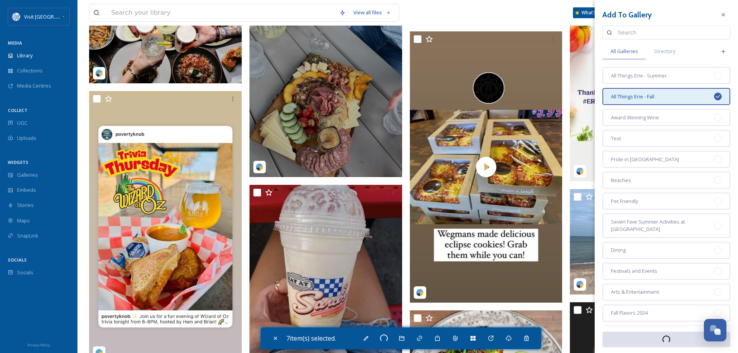
checkbox input "false"
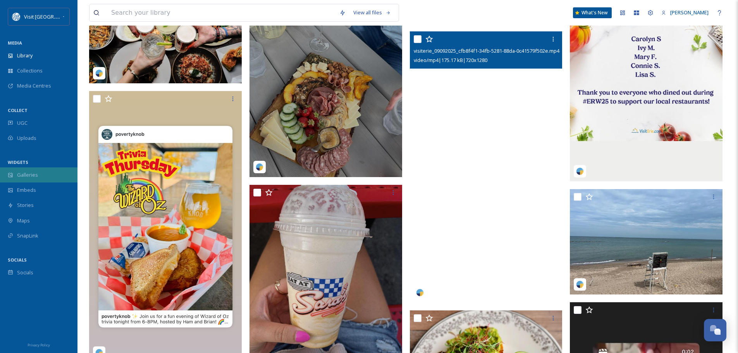
click at [31, 175] on span "Galleries" at bounding box center [27, 174] width 21 height 7
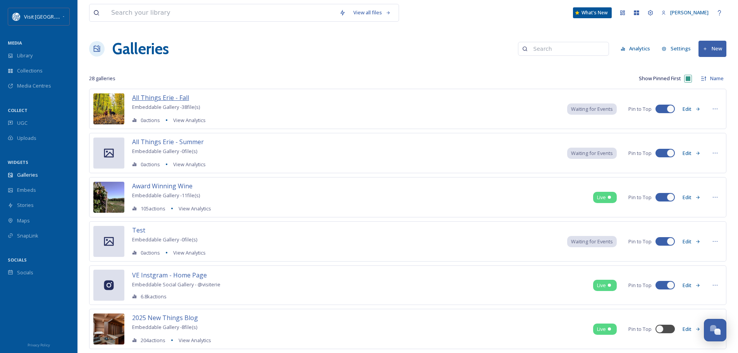
click at [171, 98] on span "All Things Erie - Fall" at bounding box center [160, 97] width 57 height 9
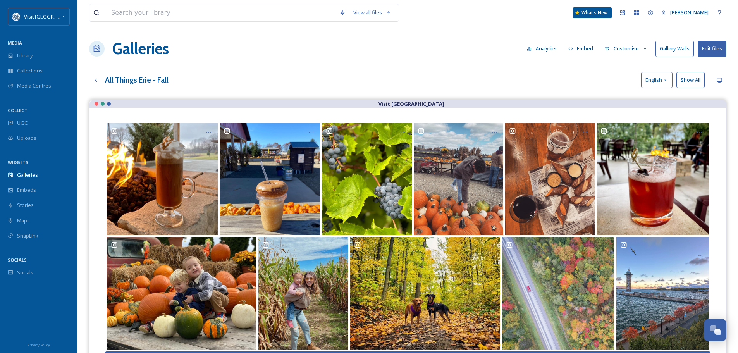
click at [629, 50] on button "Customise" at bounding box center [626, 48] width 51 height 15
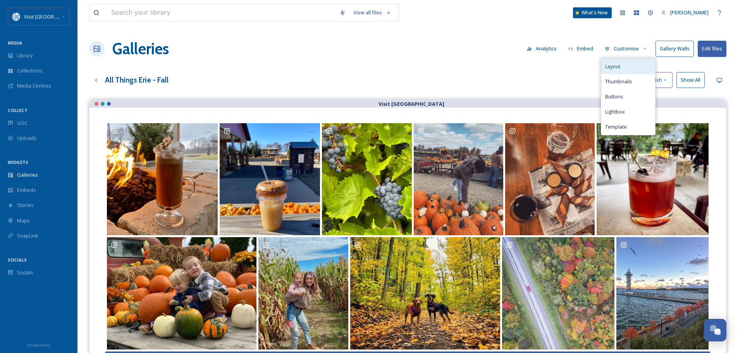
click at [623, 66] on div "Layout" at bounding box center [629, 66] width 54 height 15
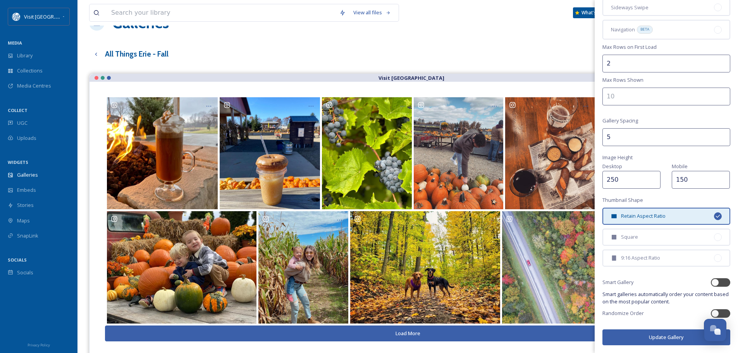
scroll to position [111, 0]
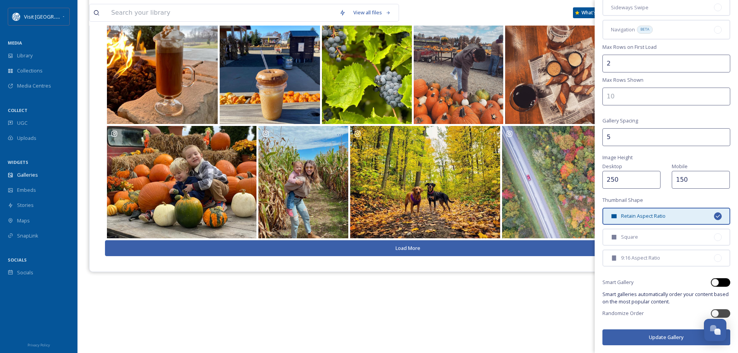
click at [716, 285] on div at bounding box center [720, 282] width 19 height 9
checkbox input "true"
click at [714, 314] on div at bounding box center [720, 313] width 19 height 9
checkbox input "true"
checkbox input "false"
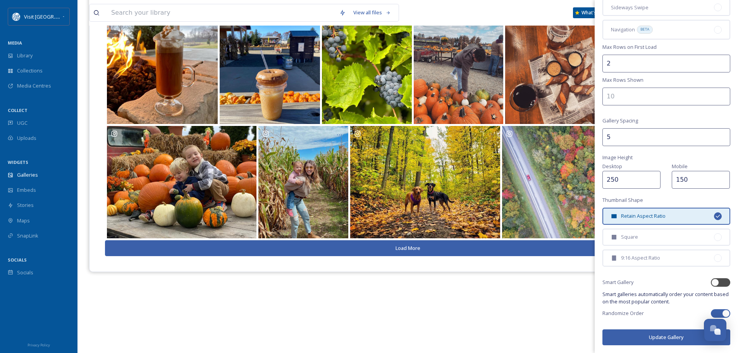
click at [665, 338] on button "Update Gallery" at bounding box center [667, 337] width 128 height 16
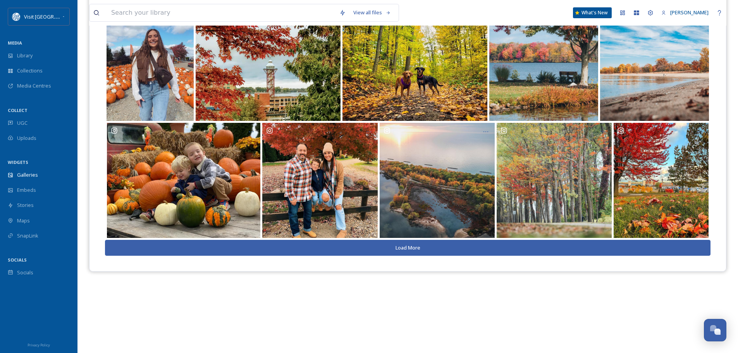
click at [452, 245] on button "Load More" at bounding box center [408, 248] width 606 height 16
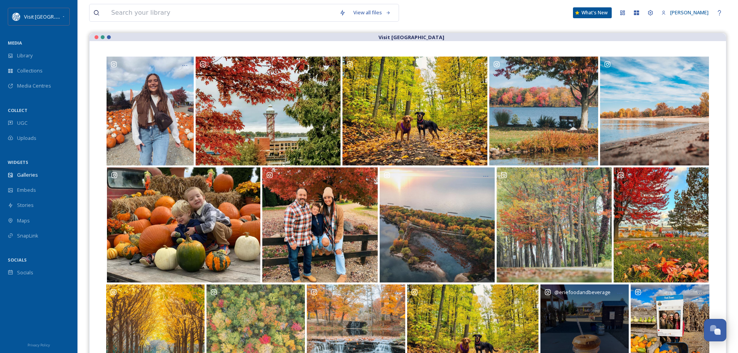
scroll to position [0, 0]
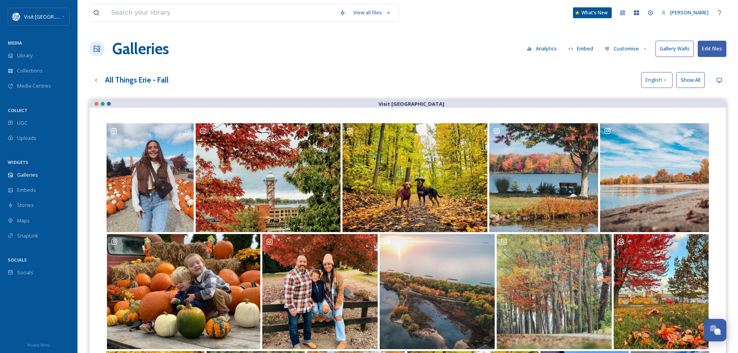
click at [630, 48] on button "Customise" at bounding box center [626, 48] width 51 height 15
click at [628, 64] on div "Layout" at bounding box center [629, 66] width 54 height 15
click at [540, 12] on div "View all files What's New Mary Morgan" at bounding box center [408, 13] width 638 height 26
click at [28, 175] on span "Galleries" at bounding box center [27, 174] width 21 height 7
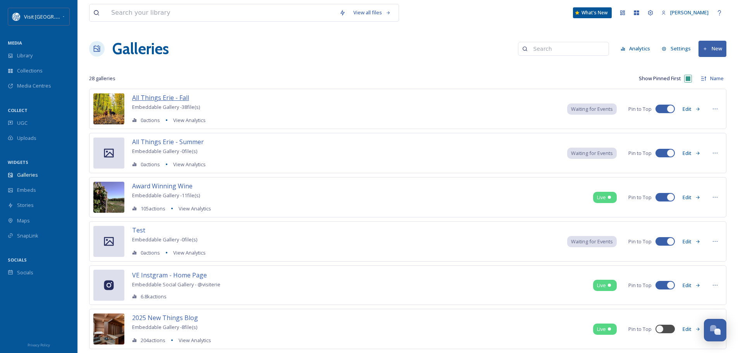
click at [174, 97] on span "All Things Erie - Fall" at bounding box center [160, 97] width 57 height 9
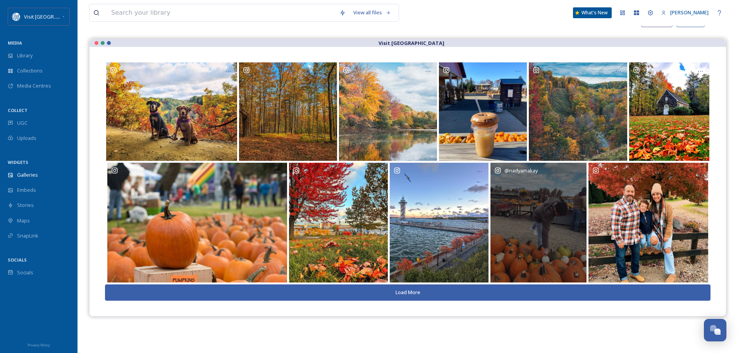
scroll to position [111, 0]
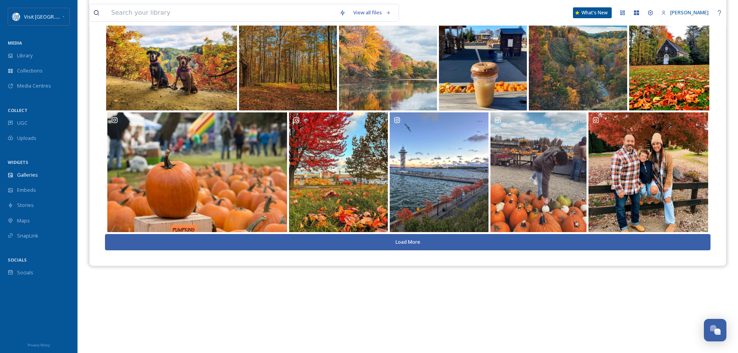
click at [424, 245] on button "Load More" at bounding box center [408, 242] width 606 height 16
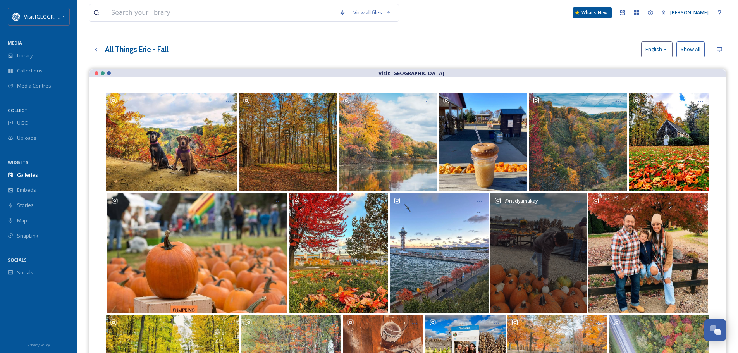
scroll to position [0, 0]
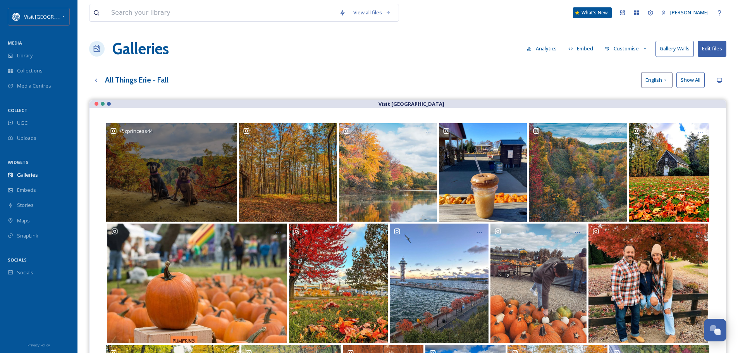
click at [162, 163] on div "@ cprincess44" at bounding box center [171, 172] width 131 height 98
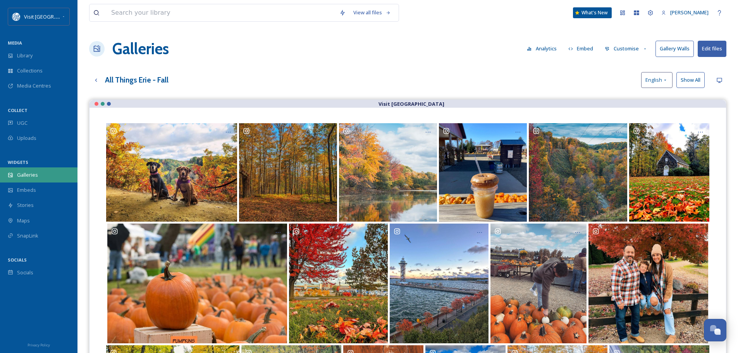
click at [34, 174] on span "Galleries" at bounding box center [27, 174] width 21 height 7
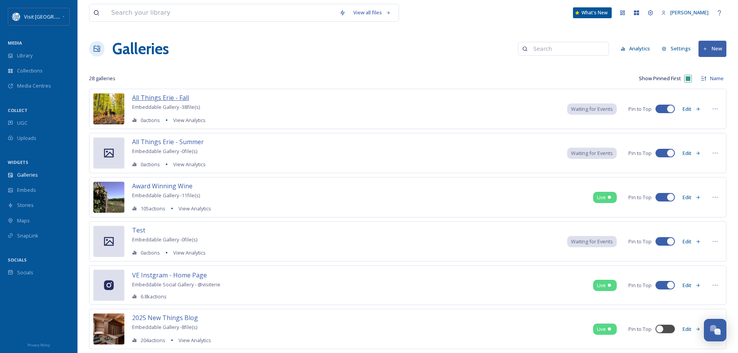
click at [166, 96] on span "All Things Erie - Fall" at bounding box center [160, 97] width 57 height 9
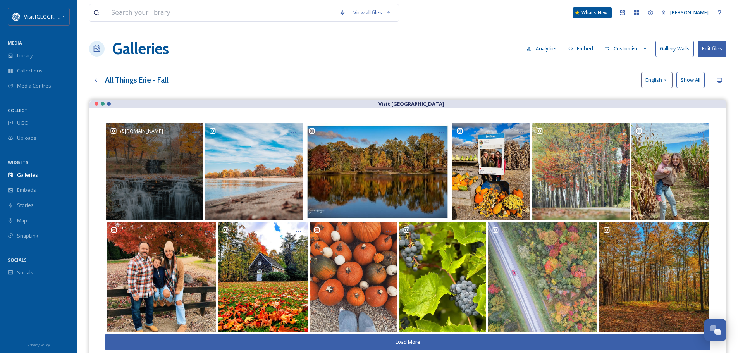
click at [164, 161] on div "@ 814.photo" at bounding box center [154, 171] width 97 height 97
click at [167, 186] on div "@ 814.photo" at bounding box center [154, 171] width 97 height 97
click at [140, 168] on div "@ 814.photo" at bounding box center [154, 171] width 97 height 97
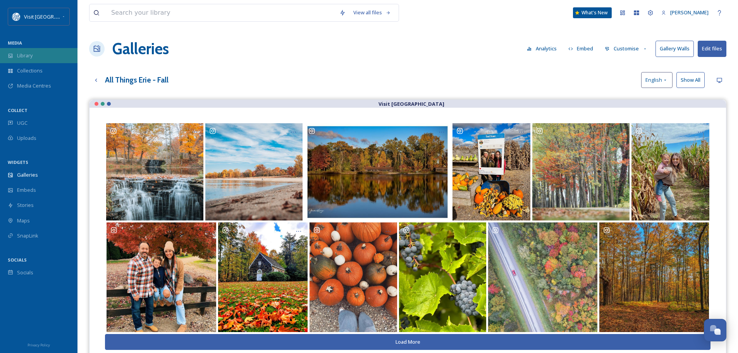
click at [25, 53] on span "Library" at bounding box center [25, 55] width 16 height 7
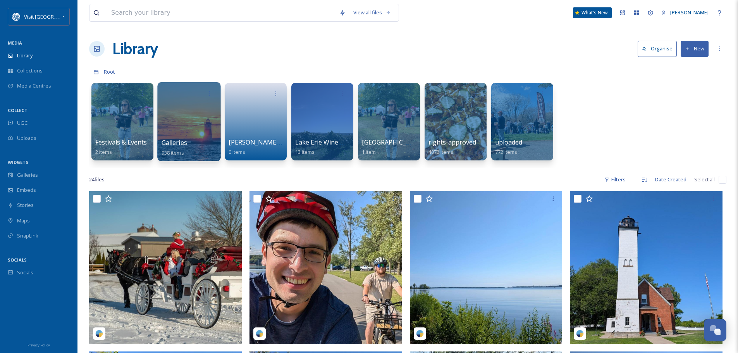
click at [185, 105] on div at bounding box center [188, 121] width 63 height 79
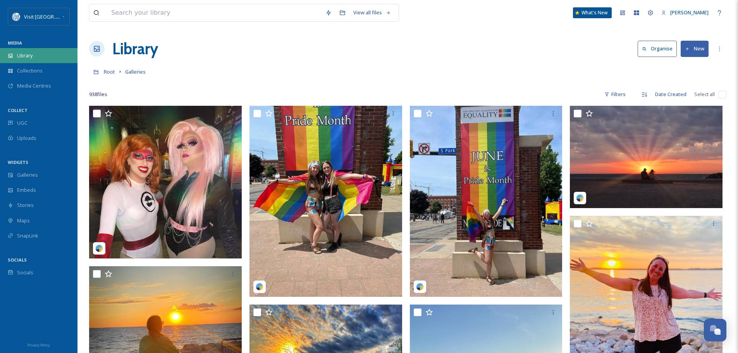
click at [36, 54] on div "Library" at bounding box center [39, 55] width 78 height 15
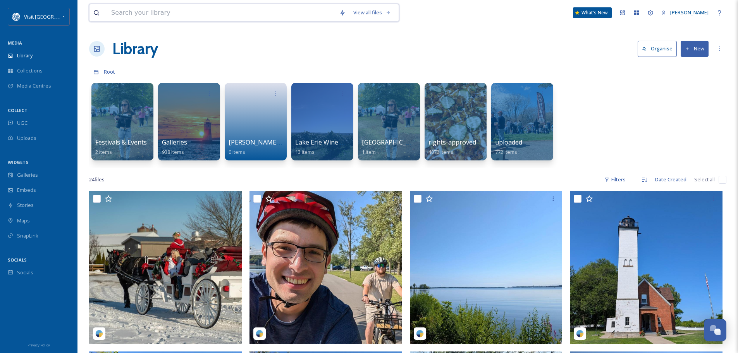
click at [184, 10] on input at bounding box center [221, 12] width 228 height 17
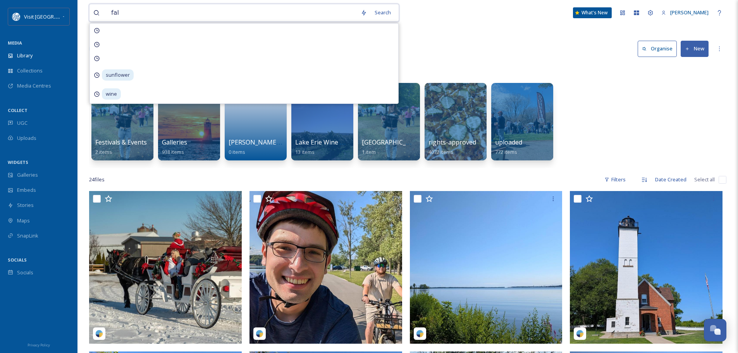
type input "fall"
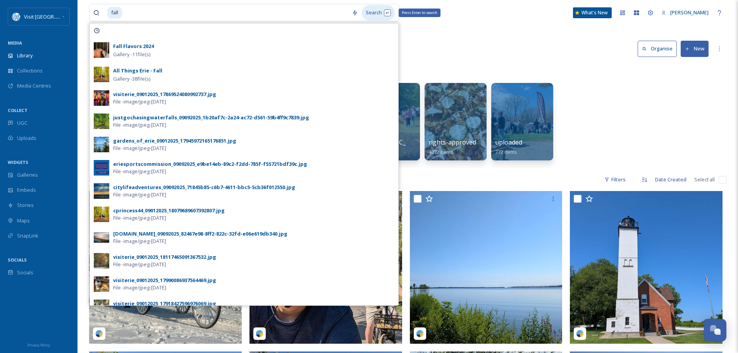
click at [372, 10] on div "Search Press Enter to search" at bounding box center [378, 12] width 33 height 15
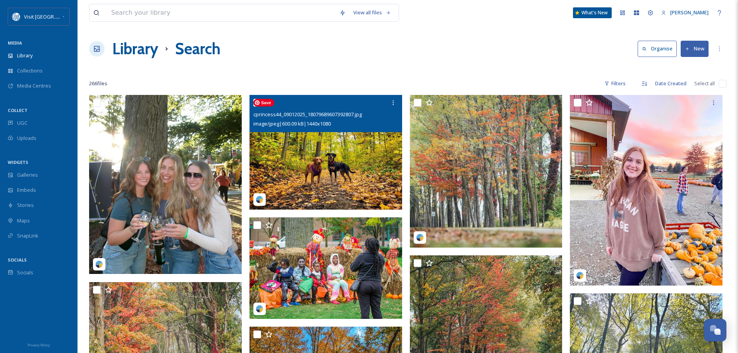
click at [318, 143] on img at bounding box center [326, 152] width 153 height 115
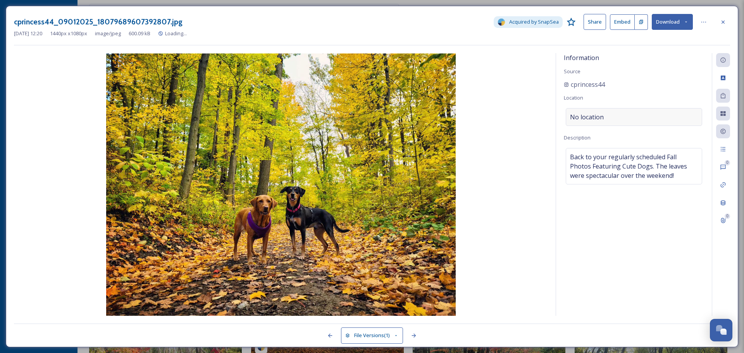
click at [609, 114] on div "No location" at bounding box center [634, 117] width 136 height 18
click at [618, 116] on input at bounding box center [634, 117] width 136 height 17
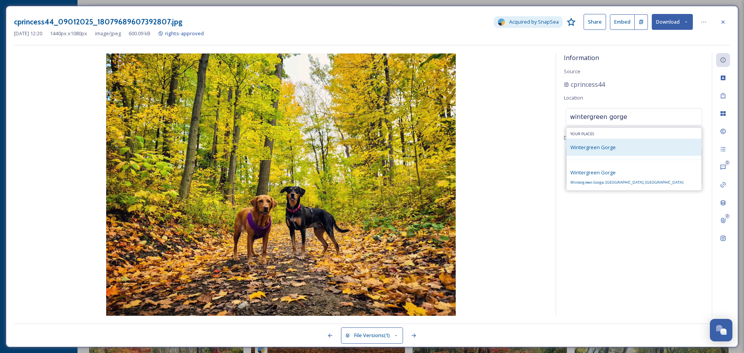
type input "wintergreen gorge"
click at [603, 148] on span "Wintergreen Gorge" at bounding box center [593, 147] width 45 height 7
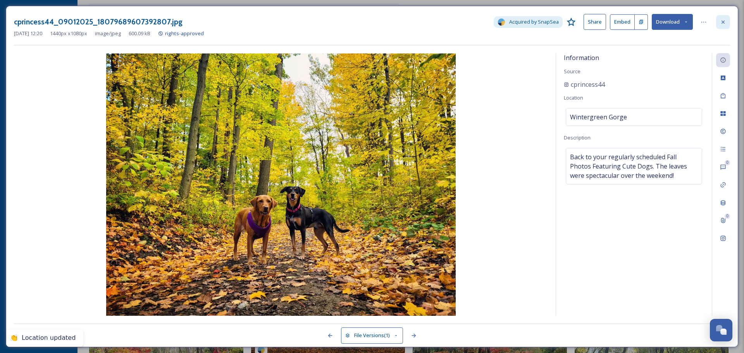
click at [725, 24] on icon at bounding box center [723, 22] width 6 height 6
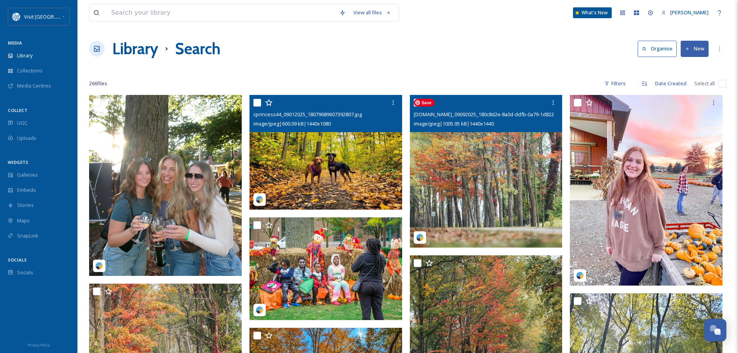
click at [471, 162] on img at bounding box center [486, 171] width 153 height 153
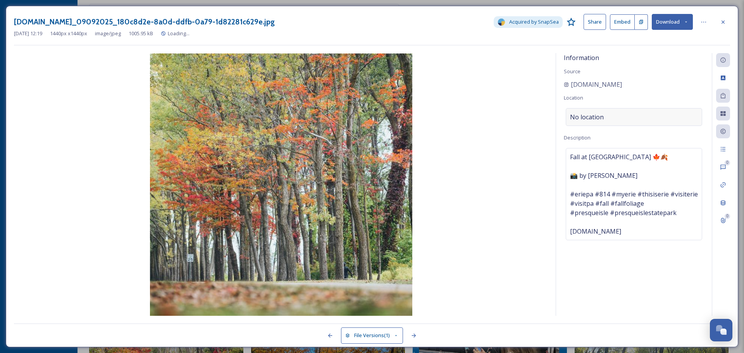
click at [602, 115] on span "No location" at bounding box center [587, 116] width 34 height 9
click at [598, 114] on input at bounding box center [634, 117] width 136 height 17
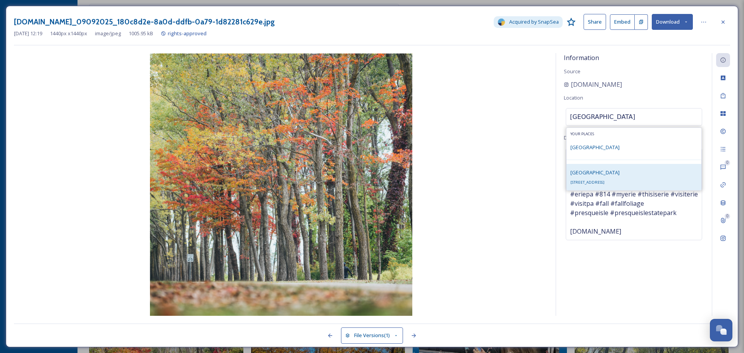
type input "presque isle state park"
click at [591, 173] on span "Presque Isle State Park" at bounding box center [595, 172] width 49 height 7
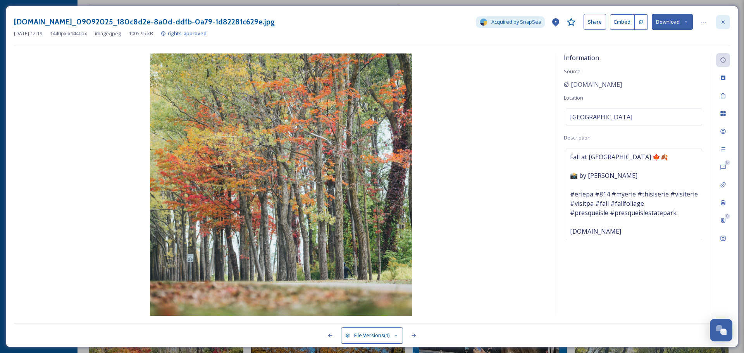
click at [724, 21] on icon at bounding box center [723, 21] width 3 height 3
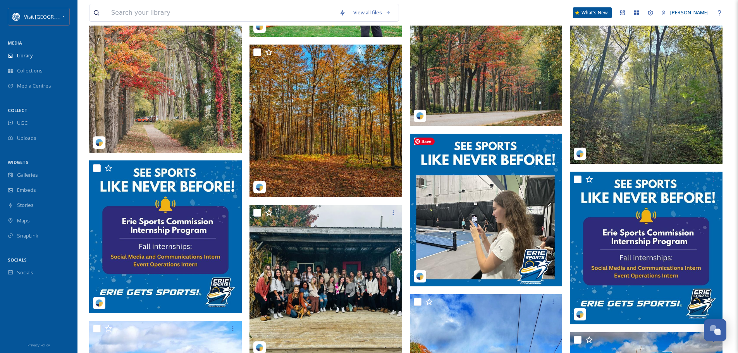
scroll to position [233, 0]
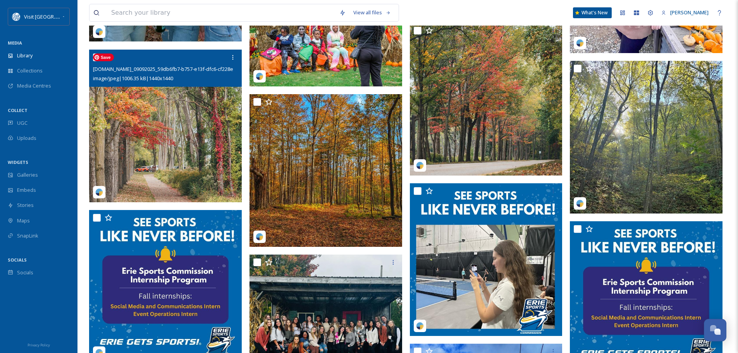
click at [175, 104] on img at bounding box center [165, 126] width 153 height 153
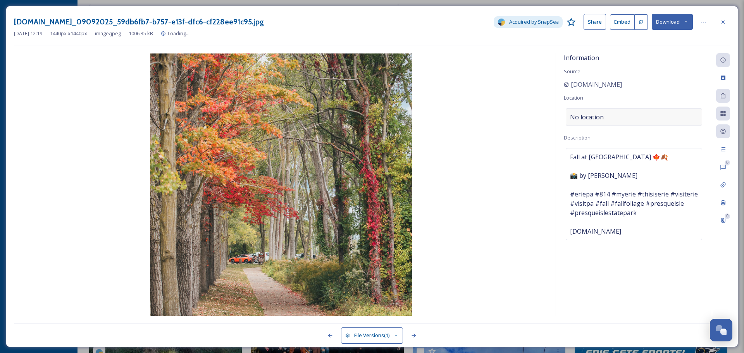
click at [631, 116] on div "No location" at bounding box center [634, 117] width 136 height 18
click at [631, 116] on input at bounding box center [634, 117] width 136 height 17
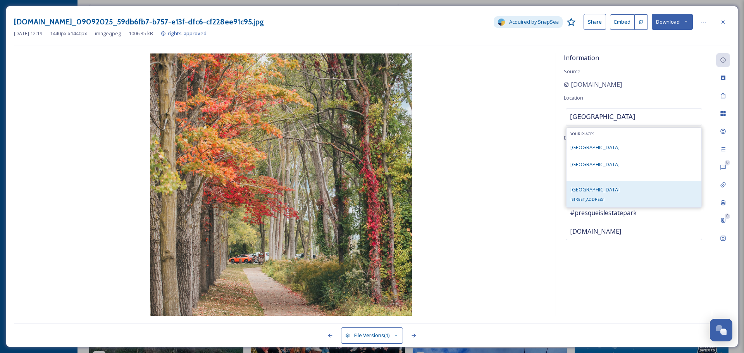
type input "presque isle state"
click at [607, 189] on span "Presque Isle State Park" at bounding box center [595, 189] width 49 height 7
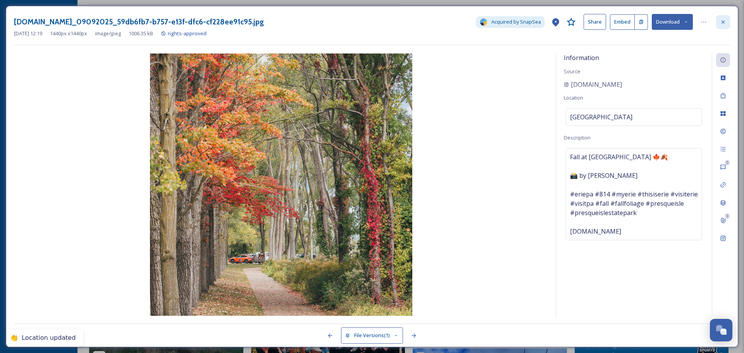
click at [724, 24] on icon at bounding box center [723, 22] width 6 height 6
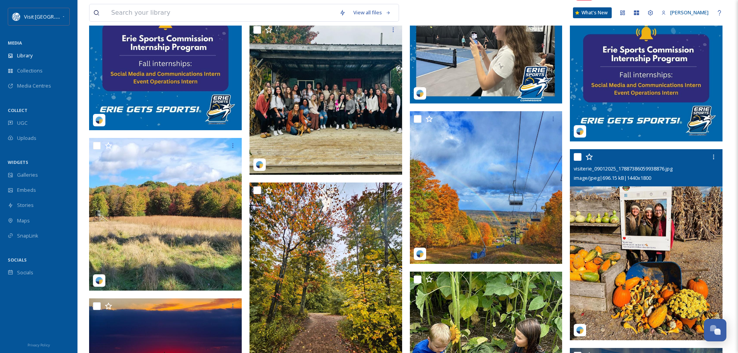
scroll to position [581, 0]
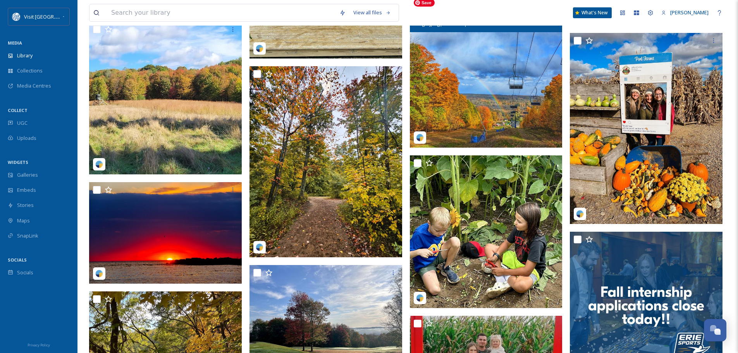
click at [510, 92] on img at bounding box center [486, 71] width 153 height 153
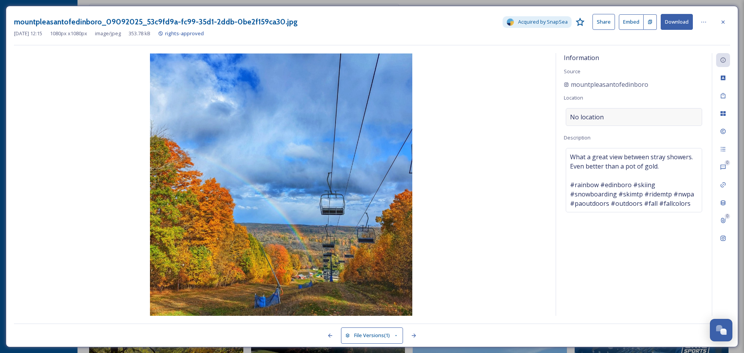
click at [614, 114] on div "No location" at bounding box center [634, 117] width 136 height 18
click at [615, 114] on input at bounding box center [634, 117] width 136 height 17
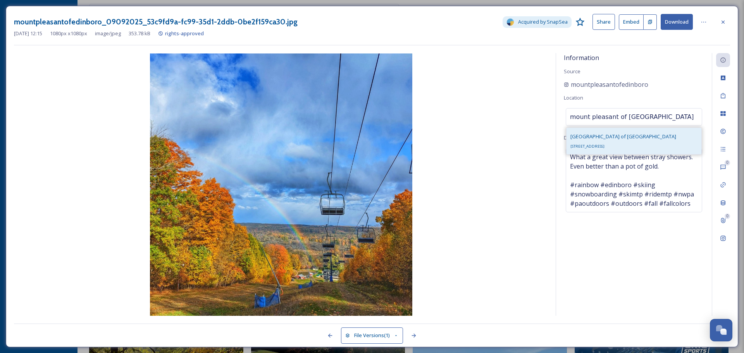
type input "mount pleasant of edinboro"
click at [611, 139] on span "Mount Pleasant of Edinboro" at bounding box center [624, 136] width 106 height 7
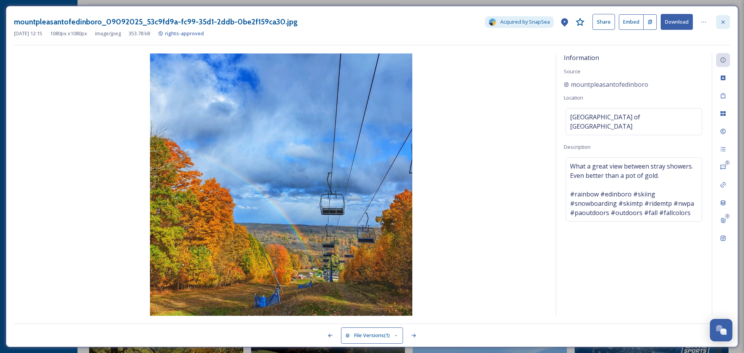
click at [727, 20] on div at bounding box center [723, 22] width 14 height 14
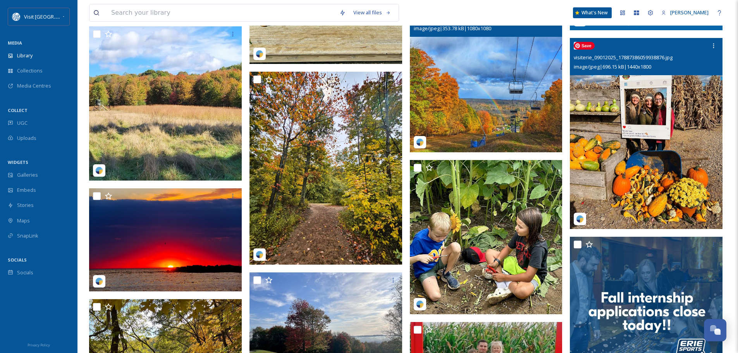
click at [655, 152] on img at bounding box center [646, 133] width 153 height 191
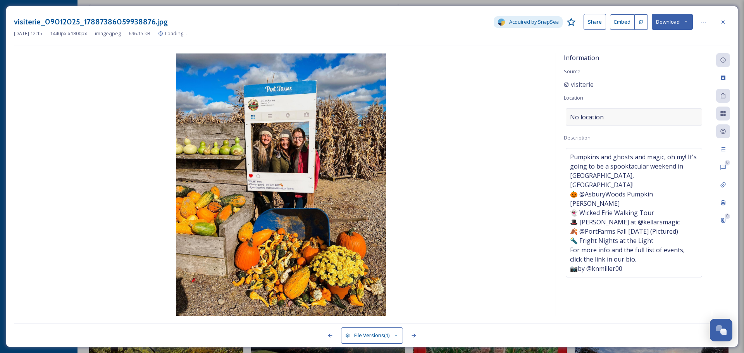
click at [624, 116] on div "No location" at bounding box center [634, 117] width 136 height 18
click at [624, 116] on input at bounding box center [634, 117] width 136 height 17
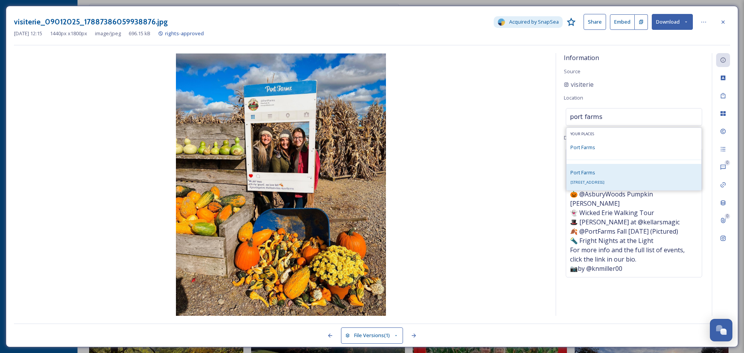
type input "port farms"
click at [605, 179] on div "Port Farms 2055 Stone Quarry Rd, Waterford, PA 16441, USA" at bounding box center [588, 177] width 34 height 19
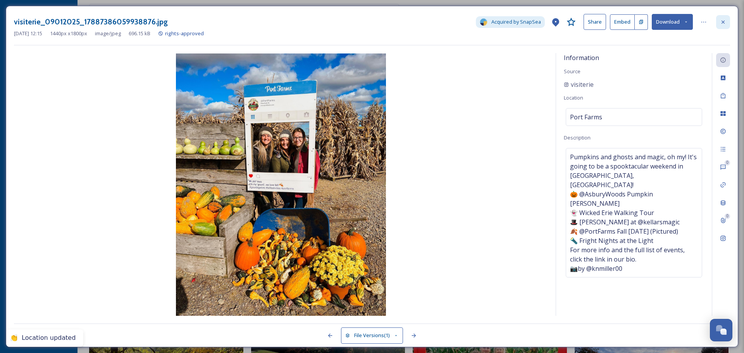
click at [724, 22] on icon at bounding box center [723, 22] width 6 height 6
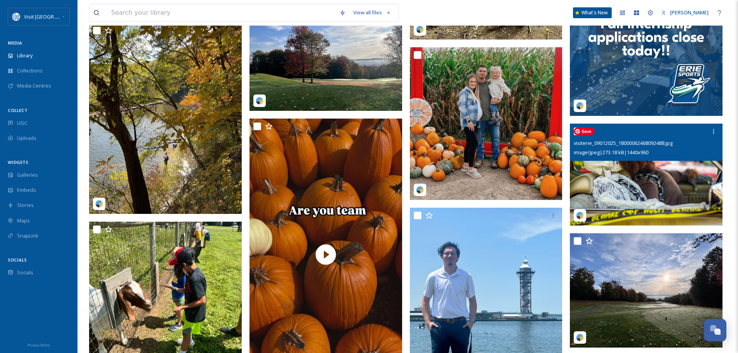
scroll to position [853, 0]
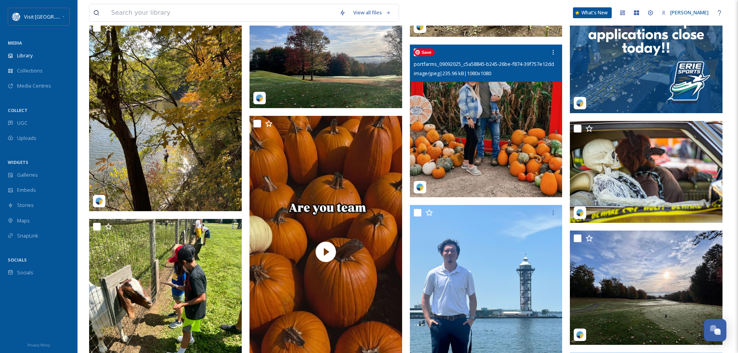
click at [488, 129] on img at bounding box center [486, 121] width 153 height 153
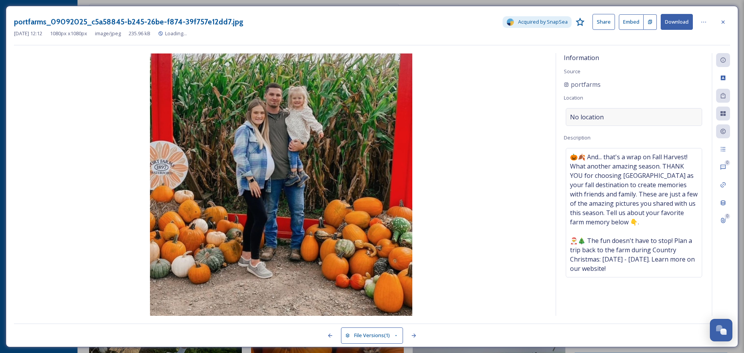
click at [619, 113] on div "No location" at bounding box center [634, 117] width 136 height 18
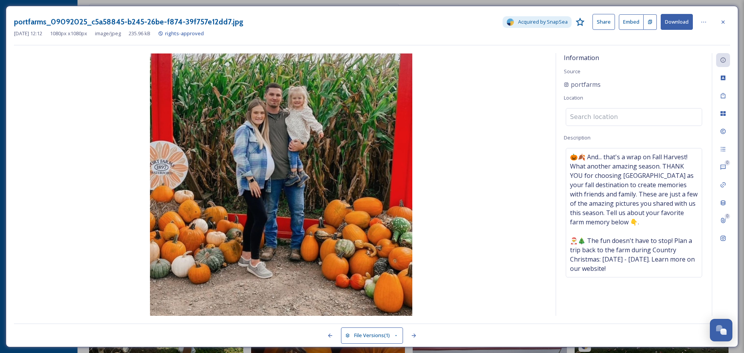
click at [619, 114] on input at bounding box center [634, 117] width 136 height 17
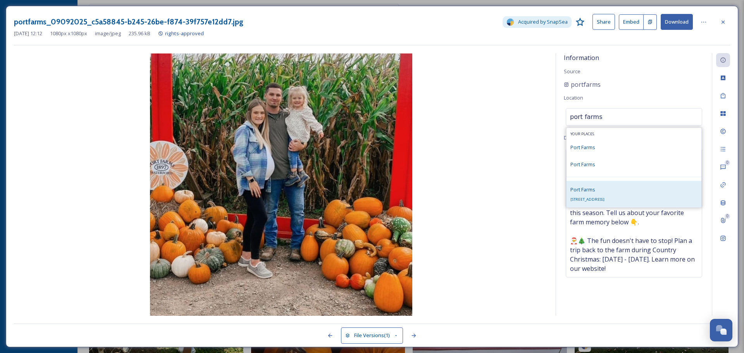
type input "port farms"
click at [605, 191] on div "Port Farms 2055 Stone Quarry Rd, Waterford, PA 16441, USA" at bounding box center [588, 194] width 34 height 19
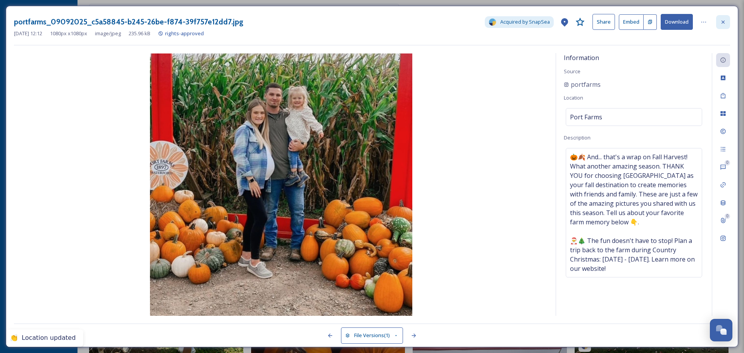
click at [722, 25] on icon at bounding box center [723, 22] width 6 height 6
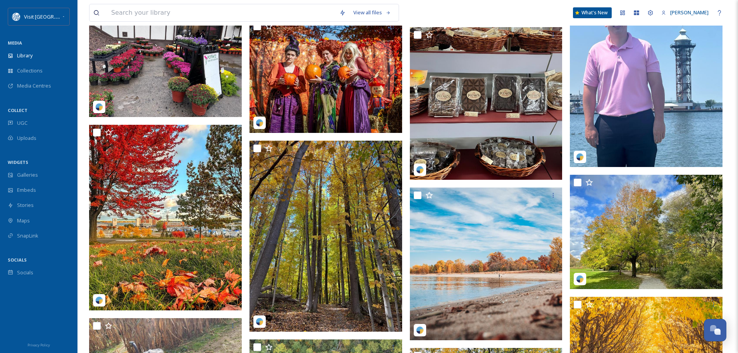
scroll to position [1240, 0]
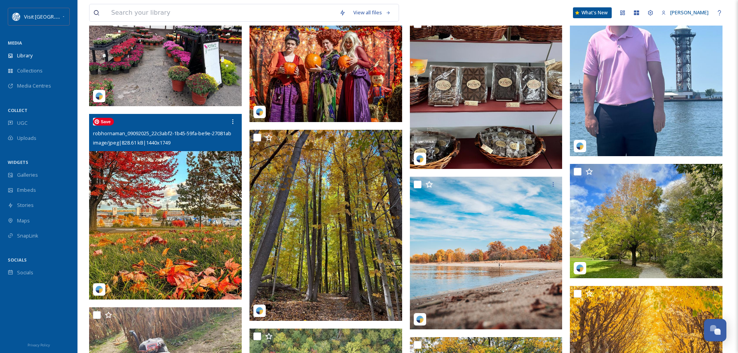
click at [154, 186] on img at bounding box center [165, 206] width 153 height 185
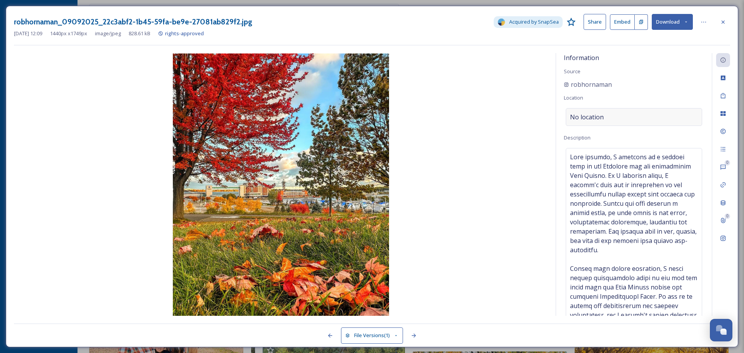
click at [614, 114] on div "No location" at bounding box center [634, 117] width 136 height 18
click at [614, 114] on input at bounding box center [634, 117] width 136 height 17
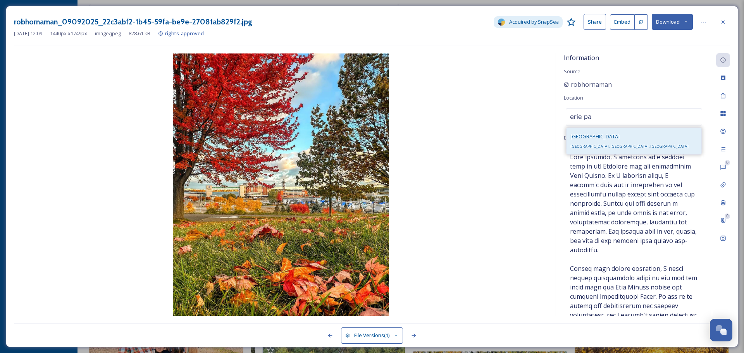
type input "erie pa"
click at [594, 140] on div "Erie Erie, PA, USA" at bounding box center [634, 141] width 135 height 26
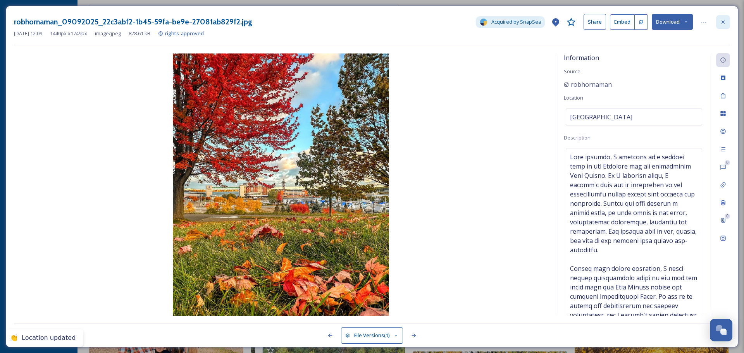
click at [727, 23] on div at bounding box center [723, 22] width 14 height 14
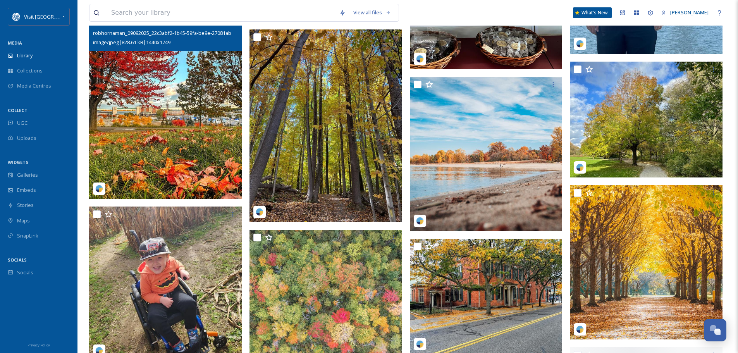
scroll to position [1357, 0]
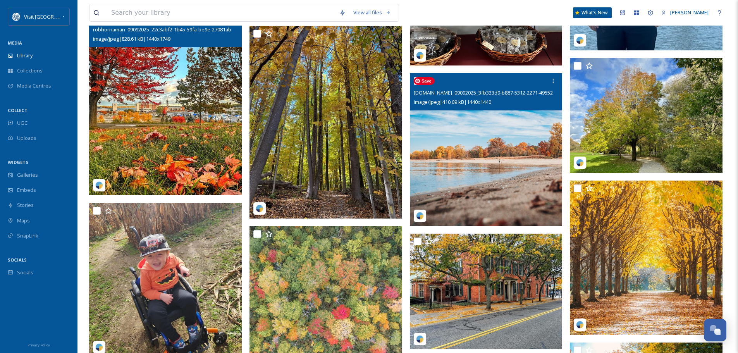
click at [454, 129] on img at bounding box center [486, 149] width 153 height 153
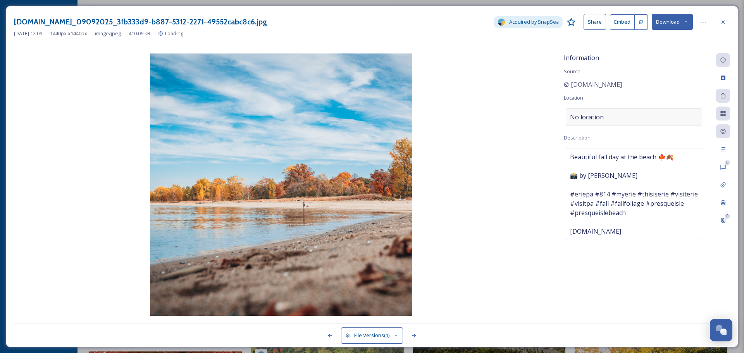
click at [606, 114] on div "No location" at bounding box center [634, 117] width 136 height 18
click at [606, 114] on input at bounding box center [634, 117] width 136 height 17
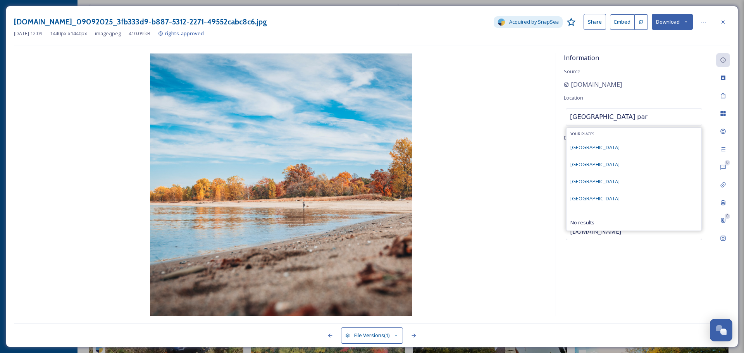
type input "presque isle state park"
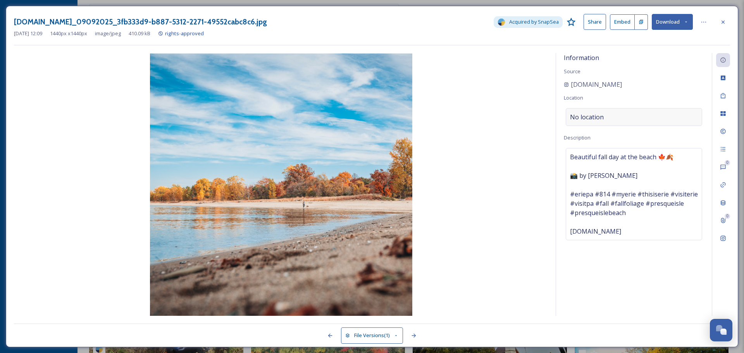
click at [614, 113] on div "No location" at bounding box center [634, 117] width 136 height 18
click at [608, 117] on input at bounding box center [634, 117] width 136 height 17
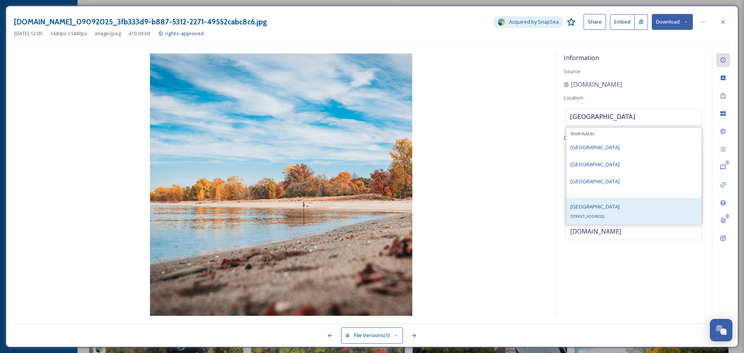
type input "presque isle state park"
click at [619, 209] on span "Presque Isle State Park" at bounding box center [595, 206] width 49 height 7
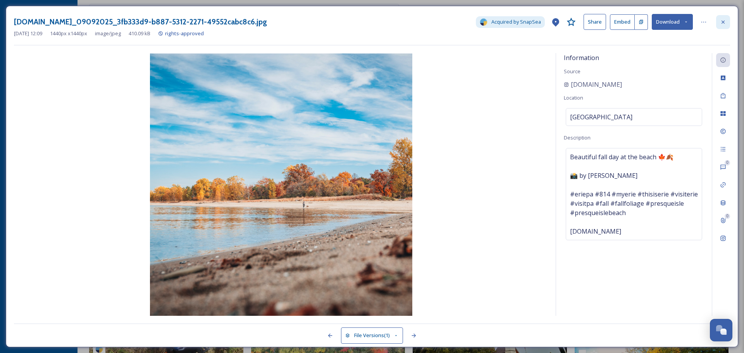
click at [723, 21] on icon at bounding box center [723, 21] width 3 height 3
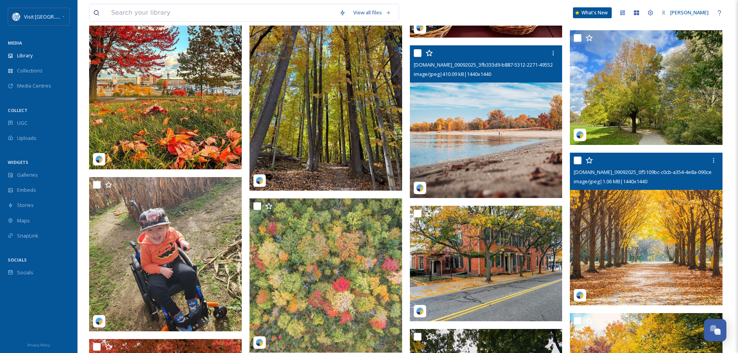
scroll to position [1473, 0]
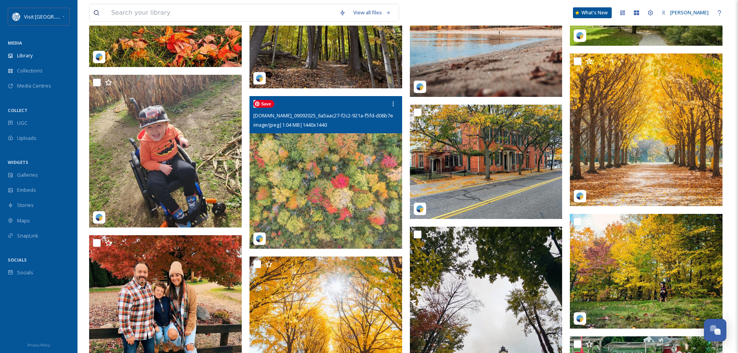
click at [347, 183] on img at bounding box center [326, 172] width 153 height 153
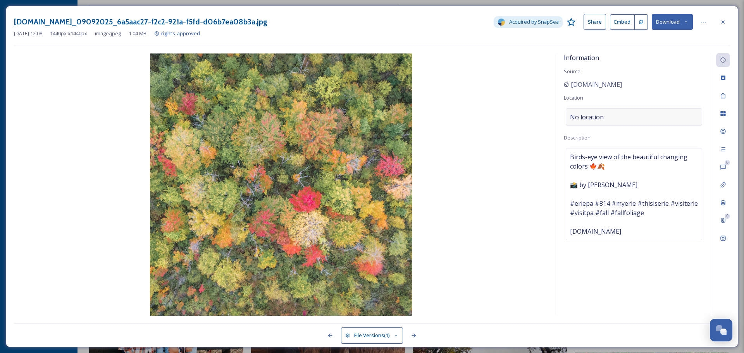
click at [611, 116] on div "No location" at bounding box center [634, 117] width 136 height 18
click at [611, 115] on input at bounding box center [634, 117] width 136 height 17
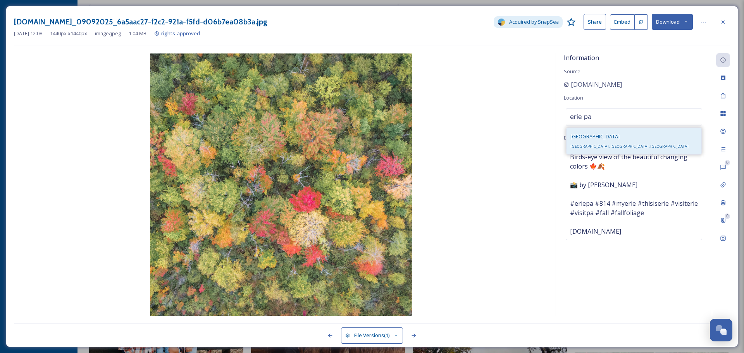
type input "erie pa"
click at [598, 149] on div "Erie Erie, PA, USA" at bounding box center [634, 141] width 135 height 26
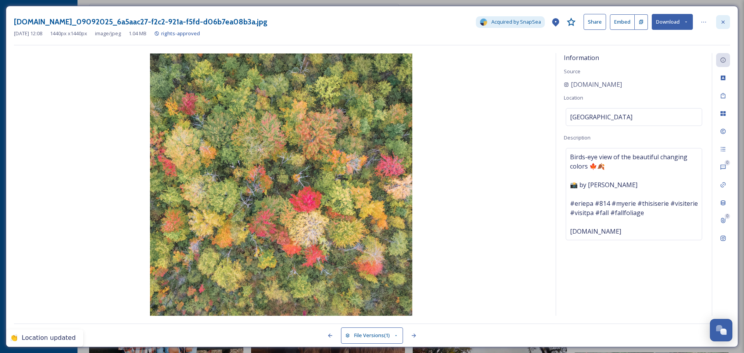
click at [723, 23] on icon at bounding box center [723, 21] width 3 height 3
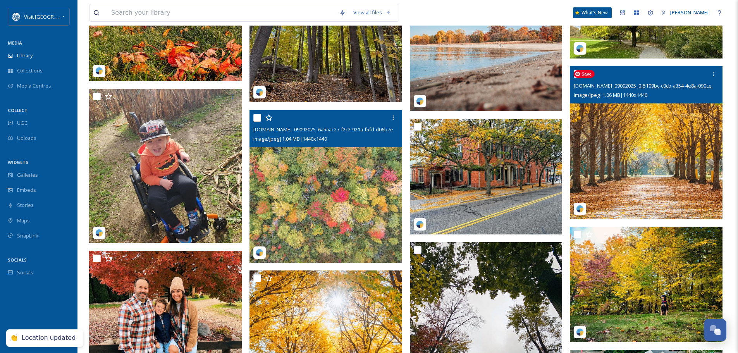
click at [647, 166] on img at bounding box center [646, 142] width 153 height 153
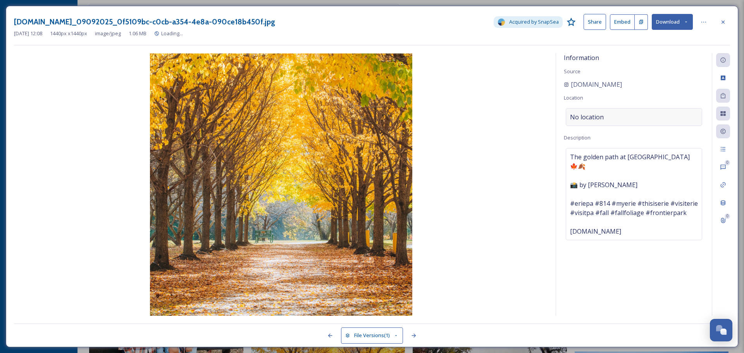
click at [610, 114] on div "No location" at bounding box center [634, 117] width 136 height 18
click at [610, 114] on input at bounding box center [634, 117] width 136 height 17
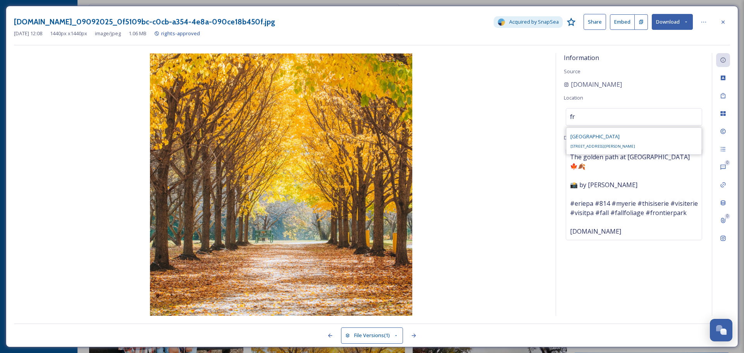
type input "f"
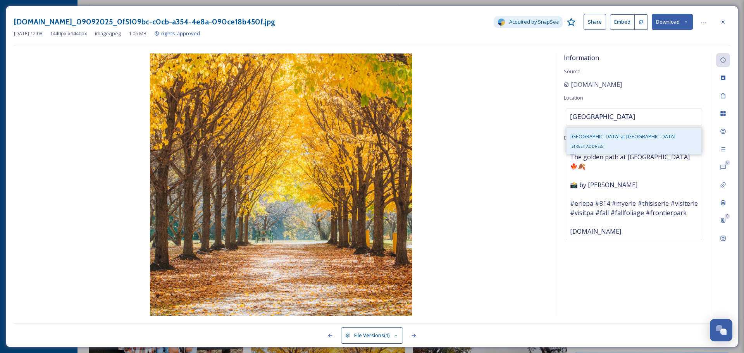
type input "lake erie arboretum"
click at [612, 136] on span "Lake Erie Arboretum at Frontier" at bounding box center [623, 136] width 105 height 7
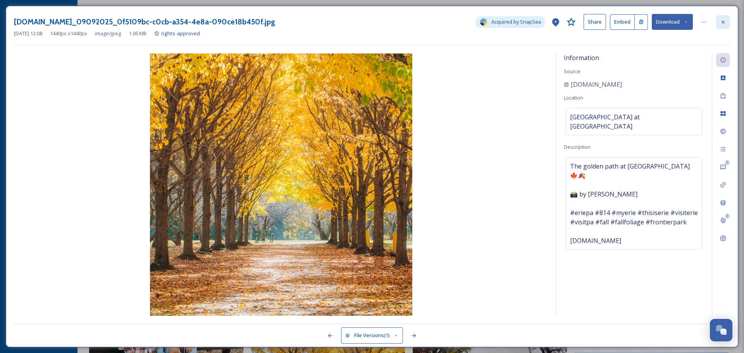
click at [723, 23] on icon at bounding box center [723, 22] width 6 height 6
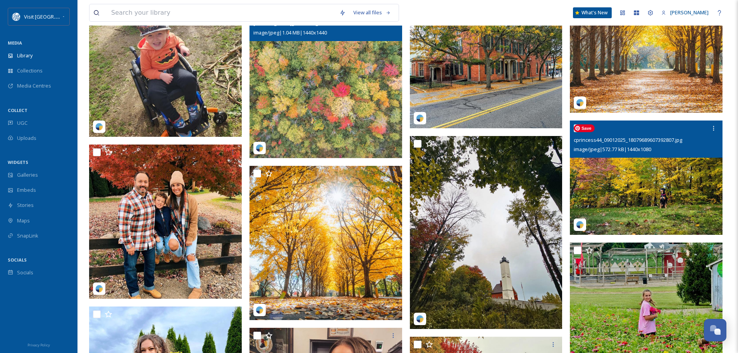
scroll to position [1589, 0]
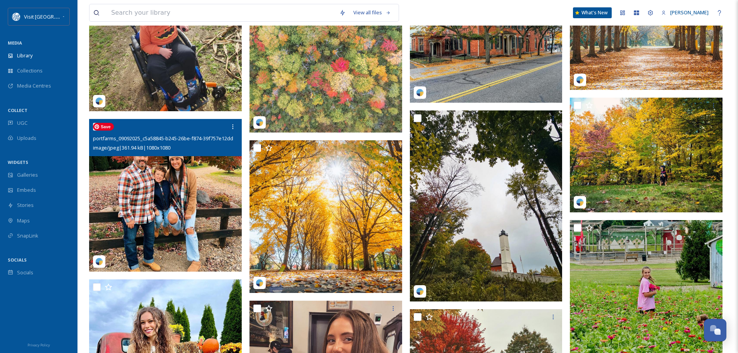
click at [152, 174] on img at bounding box center [165, 195] width 153 height 153
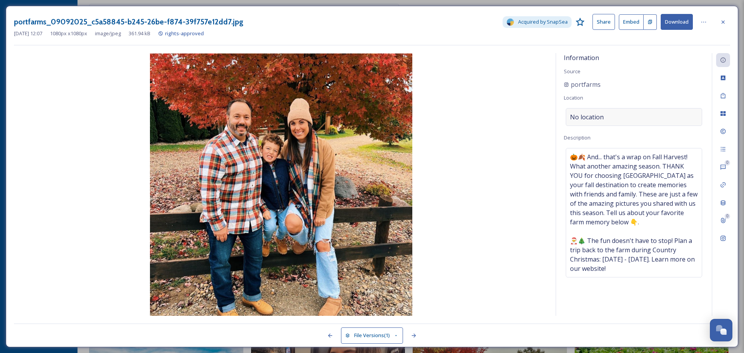
click at [609, 110] on div "No location" at bounding box center [634, 117] width 136 height 18
click at [599, 113] on input at bounding box center [634, 117] width 136 height 17
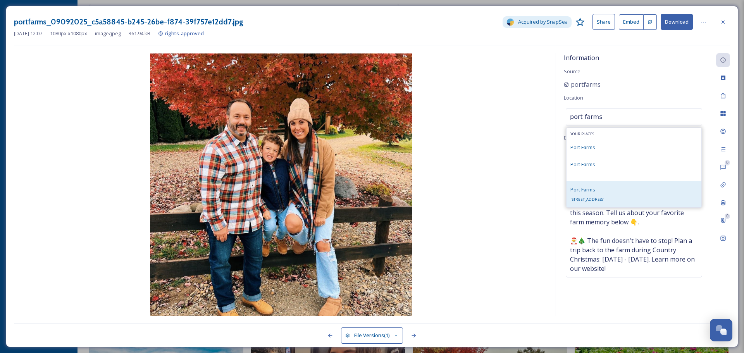
type input "port farms"
click at [594, 189] on span "Port Farms" at bounding box center [583, 189] width 25 height 7
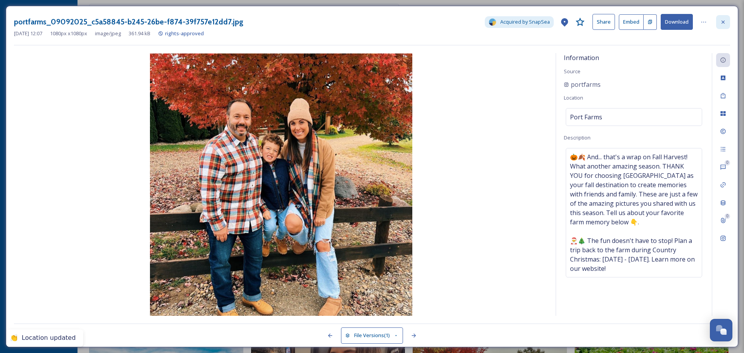
click at [726, 24] on icon at bounding box center [723, 22] width 6 height 6
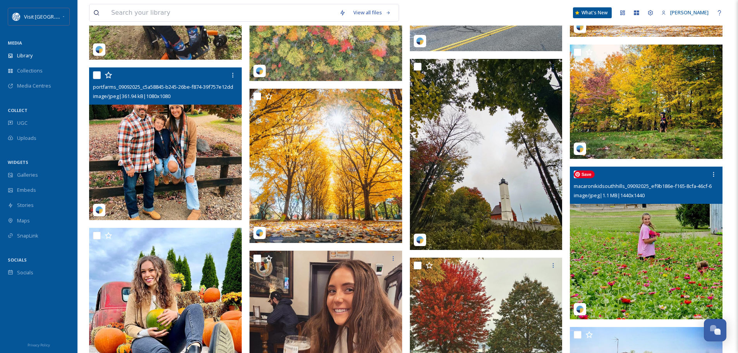
scroll to position [1706, 0]
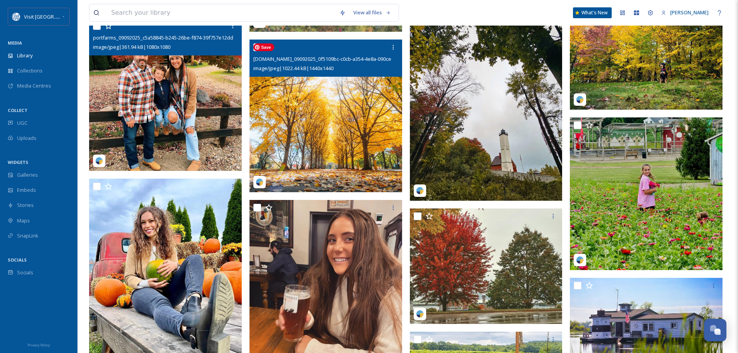
click at [351, 141] on img at bounding box center [326, 116] width 153 height 153
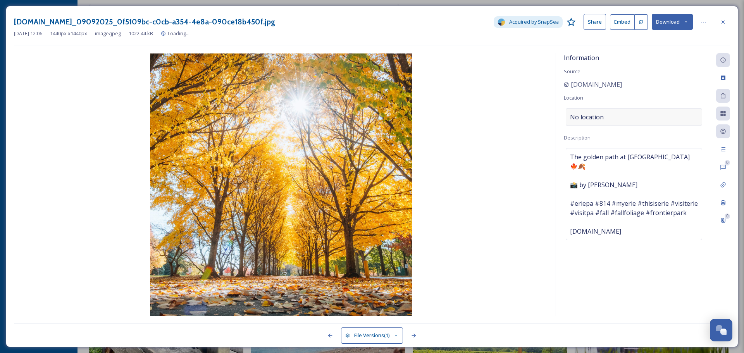
click at [606, 118] on div "No location" at bounding box center [634, 117] width 136 height 18
click at [596, 116] on input at bounding box center [634, 117] width 136 height 17
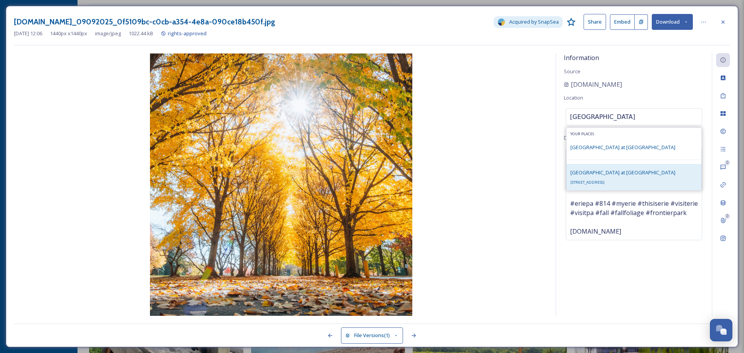
type input "lake erie arboretum"
click at [608, 176] on span "Lake Erie Arboretum at Frontier" at bounding box center [623, 172] width 105 height 7
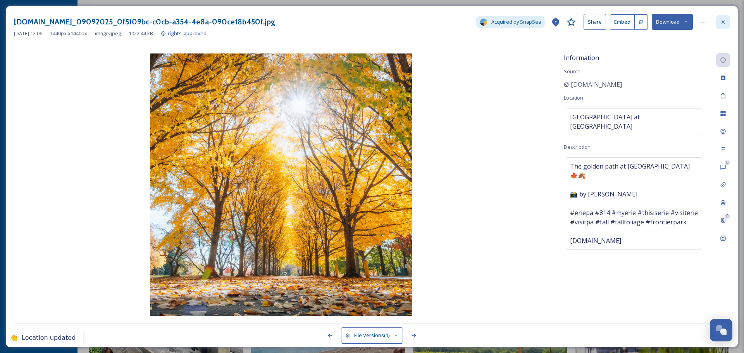
click at [725, 21] on icon at bounding box center [723, 22] width 6 height 6
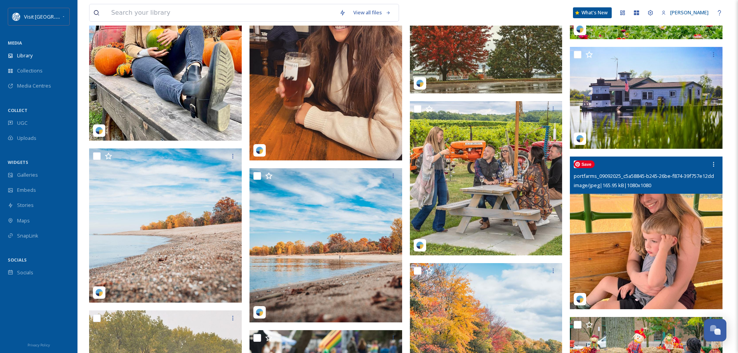
scroll to position [2054, 0]
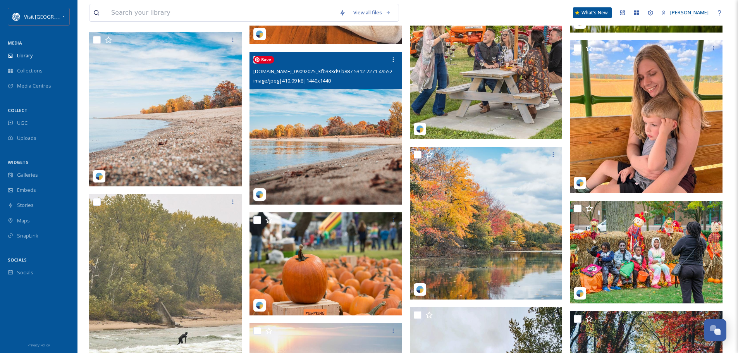
click at [341, 147] on img at bounding box center [326, 128] width 153 height 153
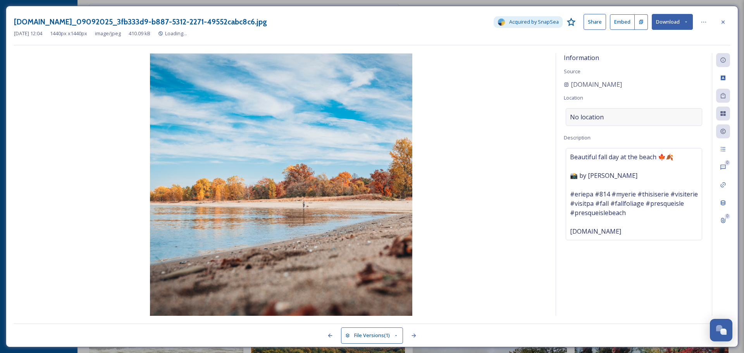
click at [618, 117] on div "No location" at bounding box center [634, 117] width 136 height 18
click at [617, 117] on input at bounding box center [634, 117] width 136 height 17
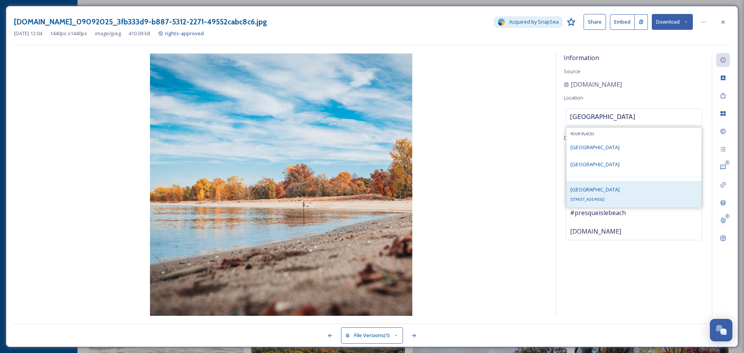
type input "presque isle state park"
click at [608, 190] on span "Presque Isle State Park" at bounding box center [595, 189] width 49 height 7
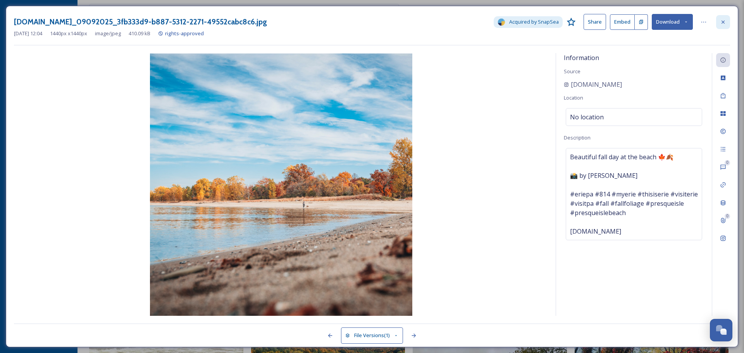
click at [726, 23] on icon at bounding box center [723, 22] width 6 height 6
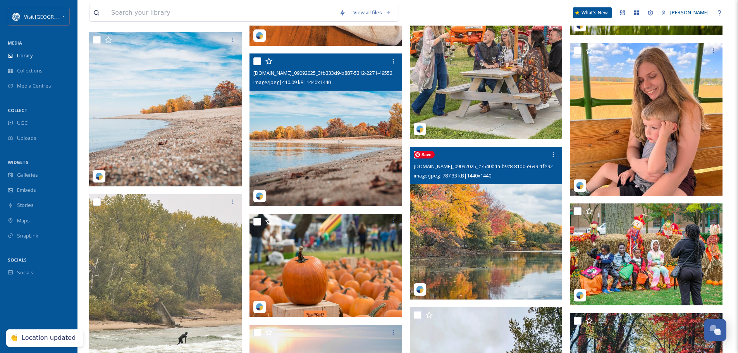
click at [510, 240] on img at bounding box center [486, 223] width 153 height 153
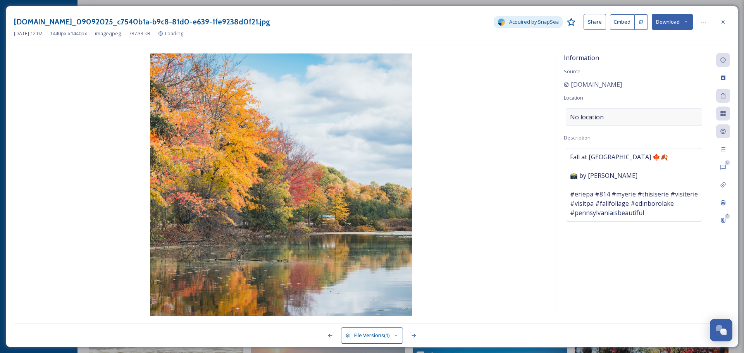
click at [619, 114] on div "No location" at bounding box center [634, 117] width 136 height 18
click at [619, 113] on input at bounding box center [634, 117] width 136 height 17
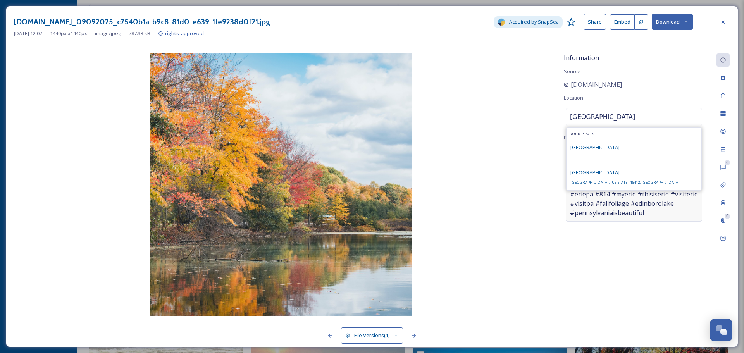
type input "edinboro lake"
click at [623, 180] on span "Edinboro Lake, Pennsylvania 16412, USA" at bounding box center [625, 182] width 109 height 5
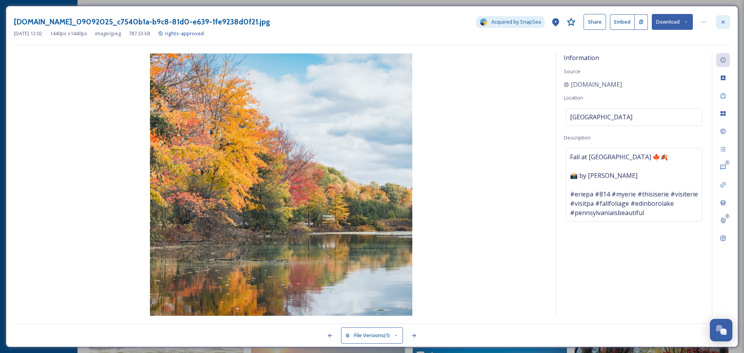
click at [724, 19] on icon at bounding box center [723, 22] width 6 height 6
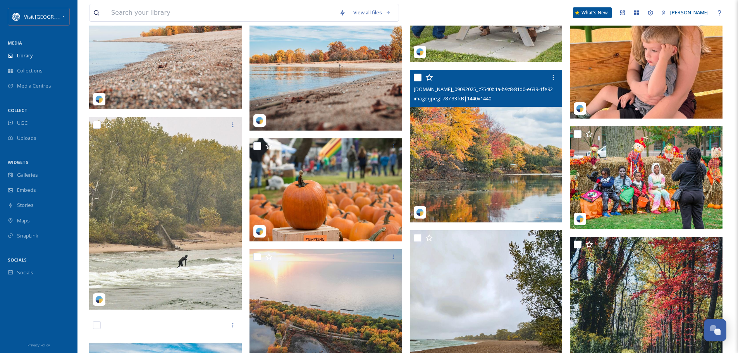
scroll to position [2132, 0]
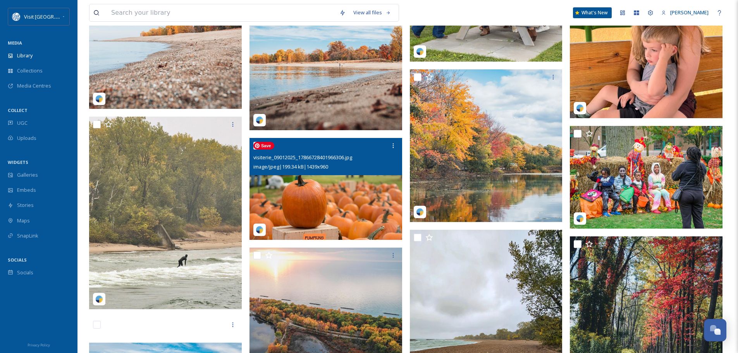
click at [331, 183] on img at bounding box center [326, 189] width 153 height 102
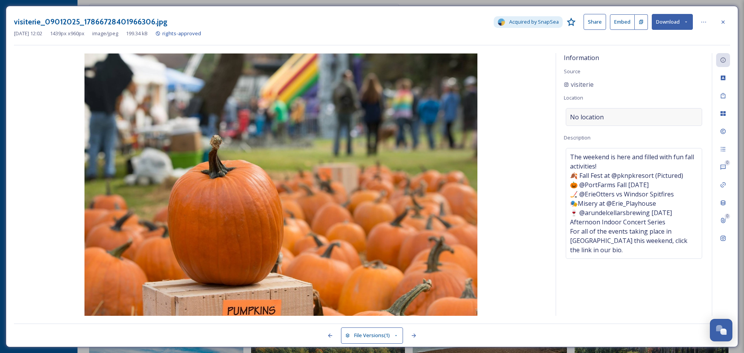
click at [617, 115] on div "No location" at bounding box center [634, 117] width 136 height 18
click at [617, 115] on input at bounding box center [634, 117] width 136 height 17
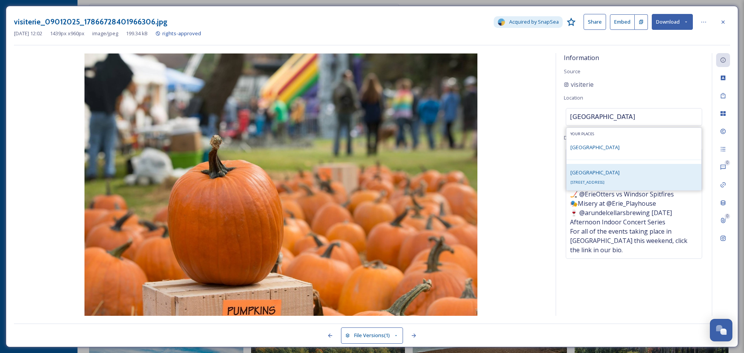
type input "perry square"
click at [595, 174] on span "Perry Square" at bounding box center [595, 172] width 49 height 7
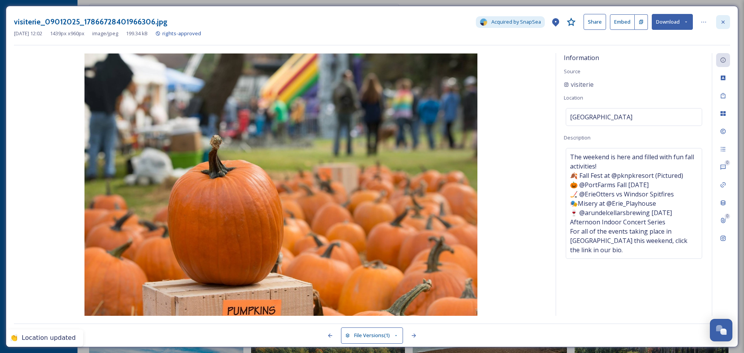
click at [728, 20] on div at bounding box center [723, 22] width 14 height 14
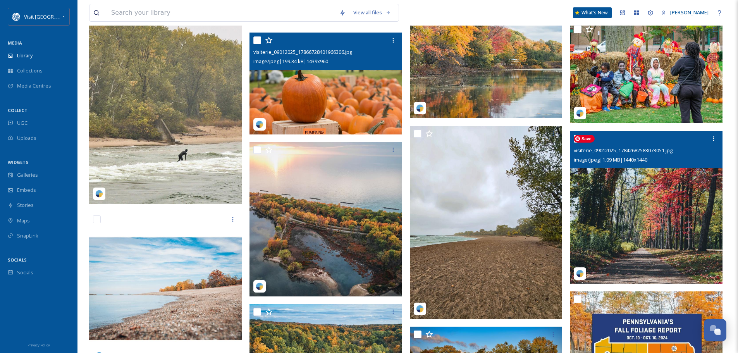
scroll to position [2248, 0]
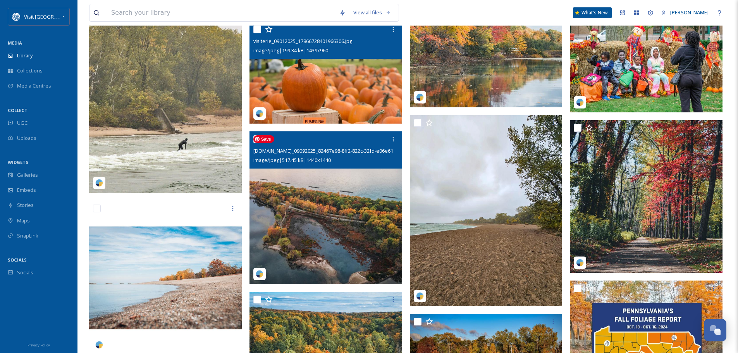
click at [335, 202] on img at bounding box center [326, 207] width 153 height 153
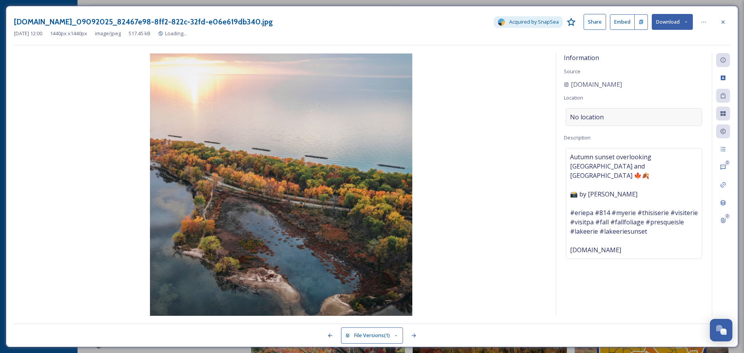
click at [626, 116] on div "No location" at bounding box center [634, 117] width 136 height 18
click at [619, 116] on input at bounding box center [634, 117] width 136 height 17
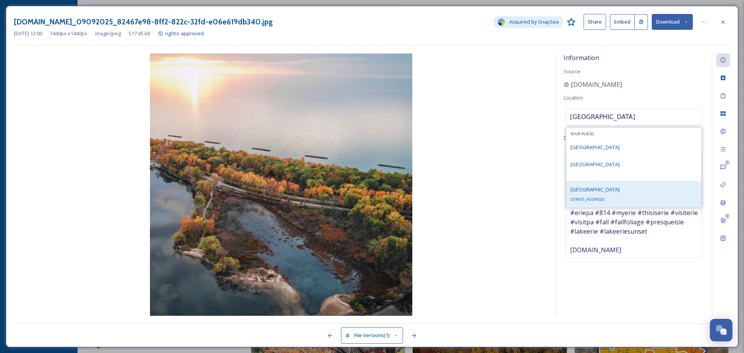
type input "presque isle state park"
click at [611, 191] on span "Presque Isle State Park" at bounding box center [595, 189] width 49 height 7
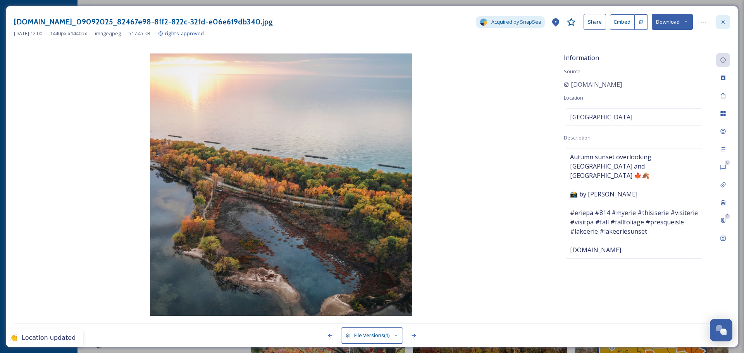
click at [721, 21] on icon at bounding box center [723, 22] width 6 height 6
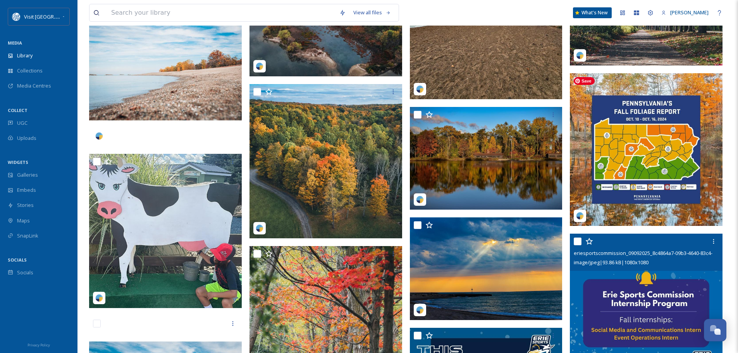
scroll to position [2481, 0]
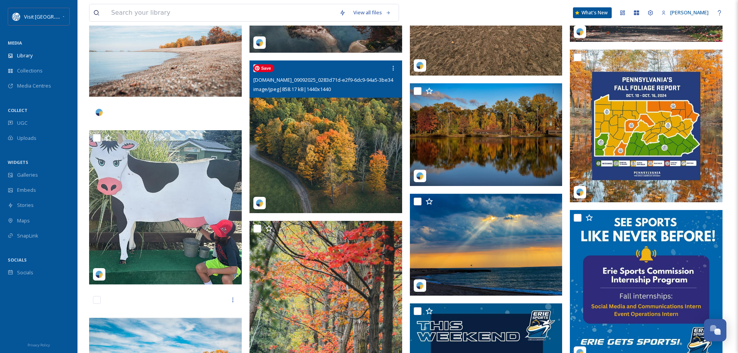
click at [359, 148] on img at bounding box center [326, 136] width 153 height 153
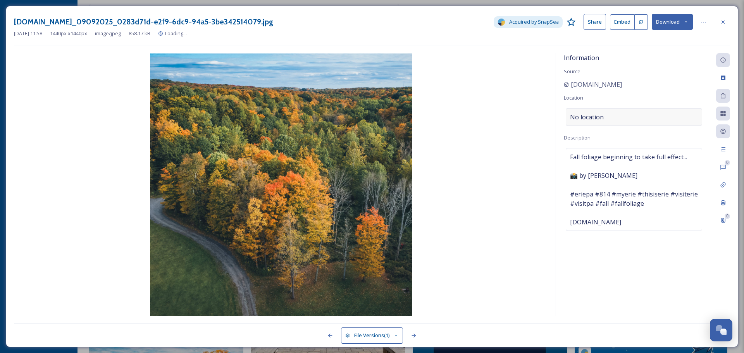
click at [612, 116] on div "No location" at bounding box center [634, 117] width 136 height 18
click at [611, 115] on input at bounding box center [634, 117] width 136 height 17
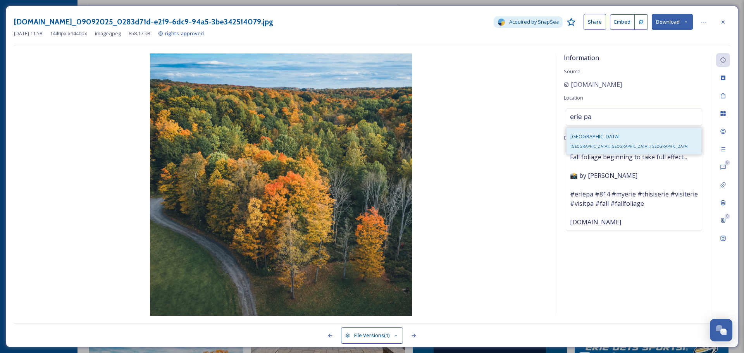
type input "erie pa"
click at [616, 140] on div "Erie Erie, PA, USA" at bounding box center [634, 141] width 135 height 26
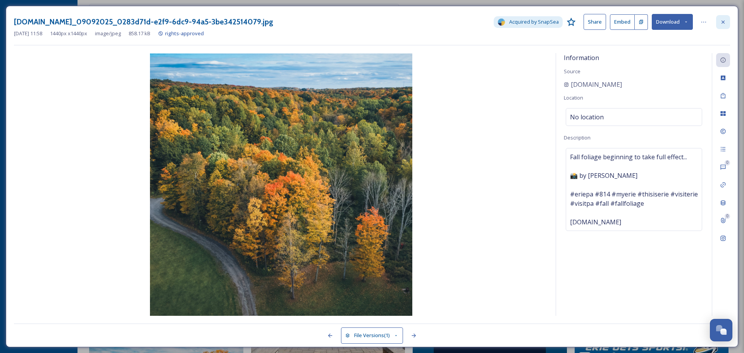
click at [724, 26] on div at bounding box center [723, 22] width 14 height 14
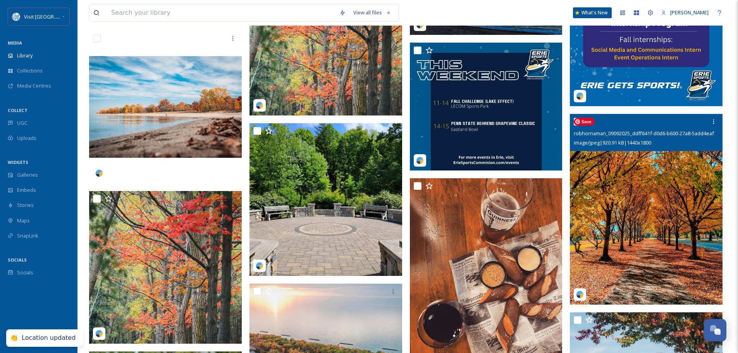
scroll to position [2830, 0]
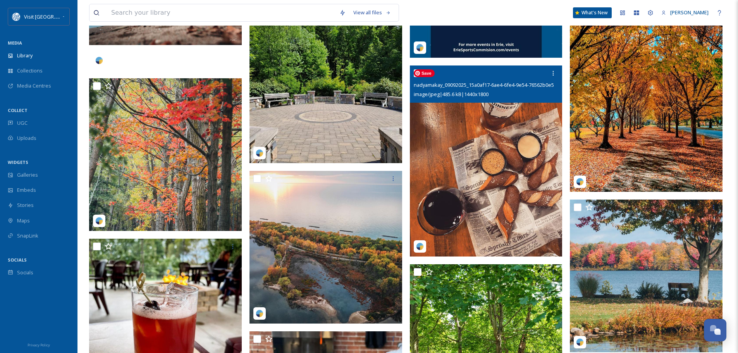
click at [495, 173] on img at bounding box center [486, 161] width 153 height 191
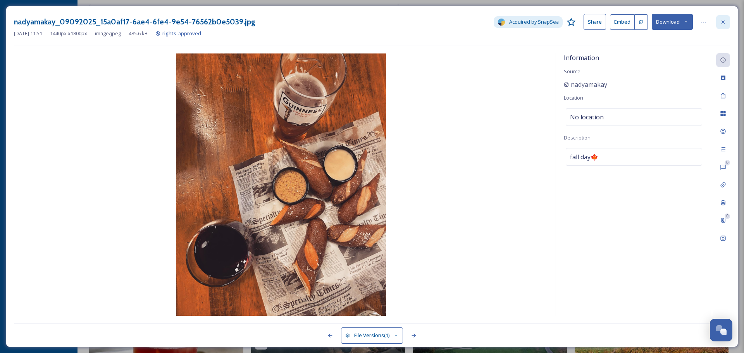
click at [723, 22] on icon at bounding box center [723, 21] width 3 height 3
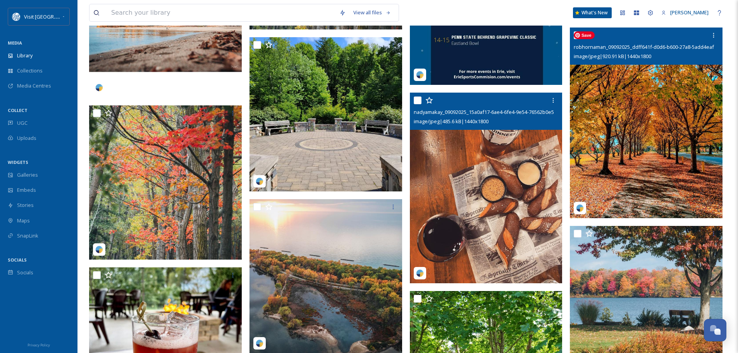
scroll to position [2907, 0]
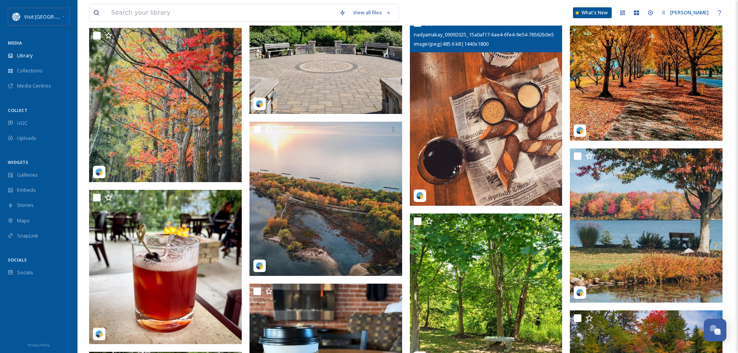
click at [685, 72] on img at bounding box center [646, 45] width 153 height 191
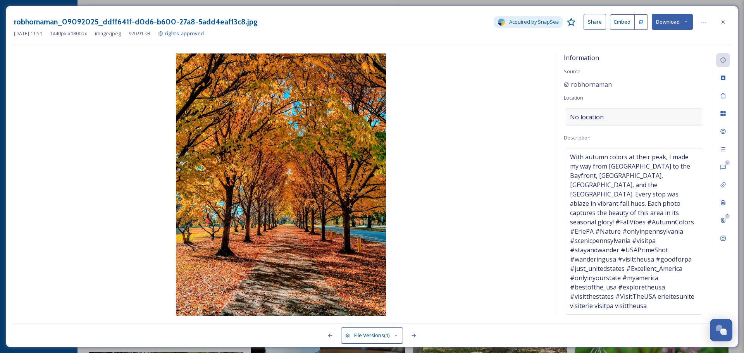
click at [617, 114] on div "No location" at bounding box center [634, 117] width 136 height 18
click at [617, 114] on input at bounding box center [634, 117] width 136 height 17
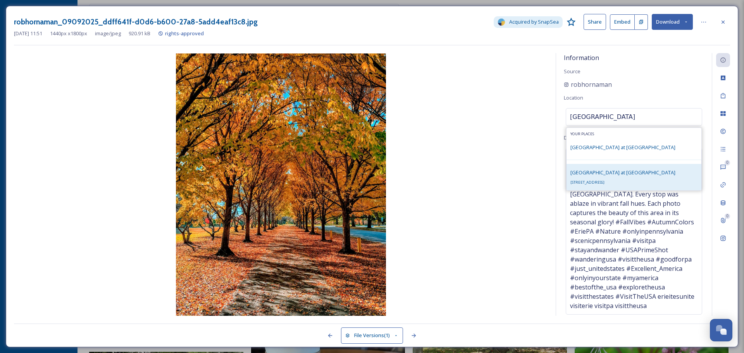
type input "lake erie arboretum"
click at [605, 175] on span "Lake Erie Arboretum at Frontier" at bounding box center [623, 172] width 105 height 7
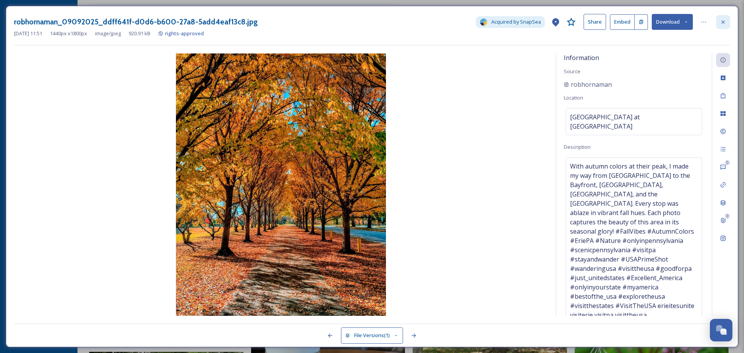
click at [723, 22] on icon at bounding box center [723, 22] width 6 height 6
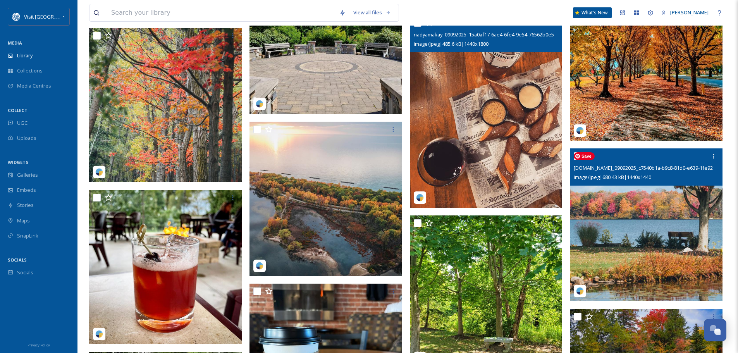
click at [651, 220] on img at bounding box center [646, 224] width 153 height 153
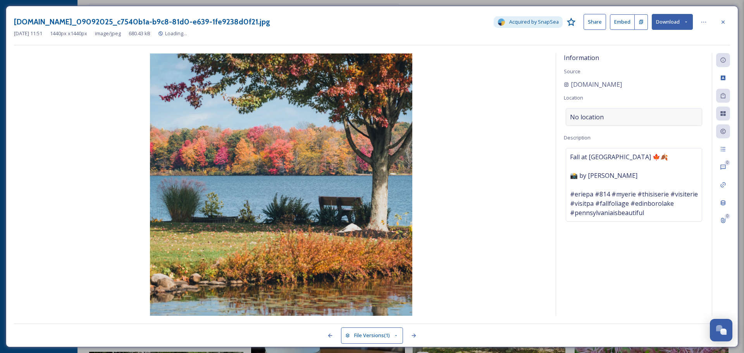
click at [618, 117] on div "No location" at bounding box center [634, 117] width 136 height 18
click at [612, 116] on input at bounding box center [634, 117] width 136 height 17
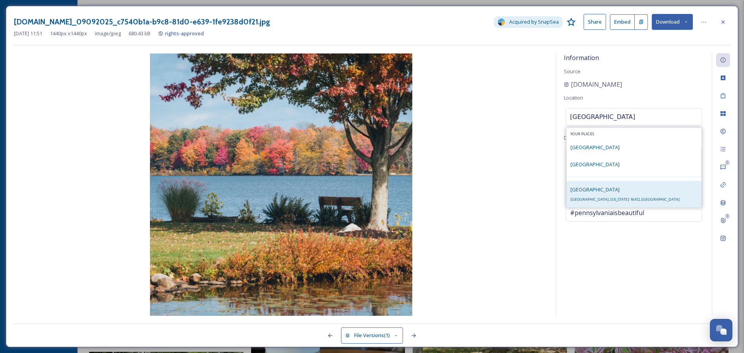
type input "edinboro lake"
click at [600, 193] on div "Edinboro Lake Edinboro Lake, Pennsylvania 16412, USA" at bounding box center [625, 194] width 109 height 19
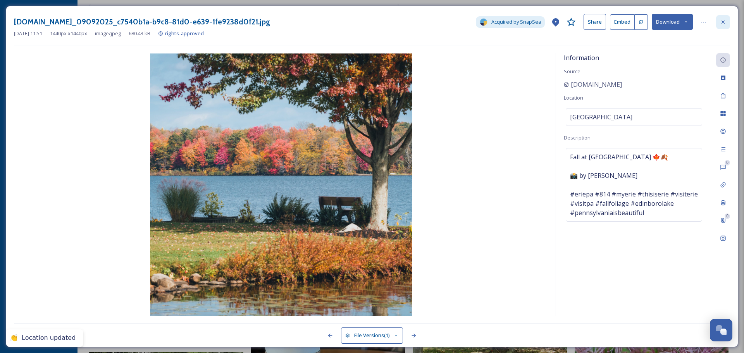
click at [726, 20] on div at bounding box center [723, 22] width 14 height 14
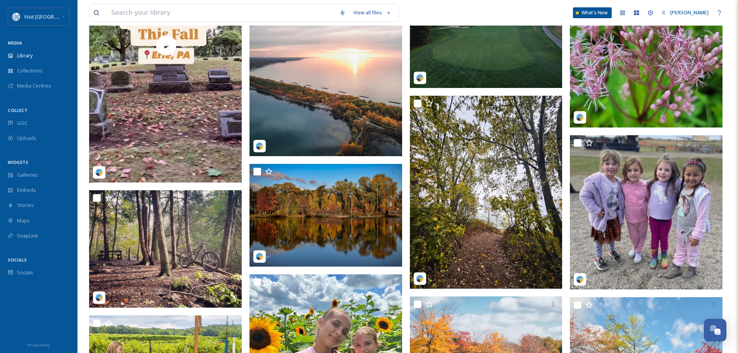
scroll to position [3411, 0]
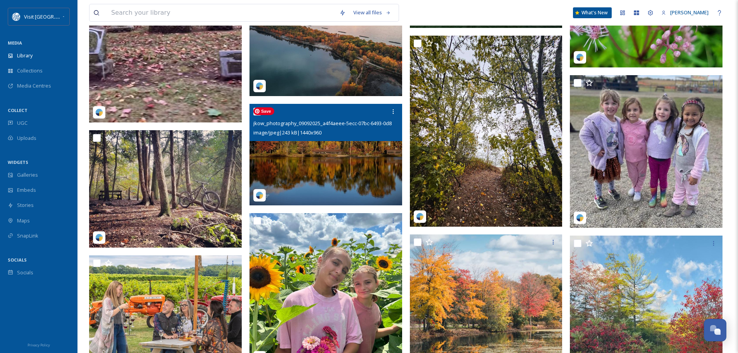
click at [345, 181] on img at bounding box center [326, 154] width 153 height 102
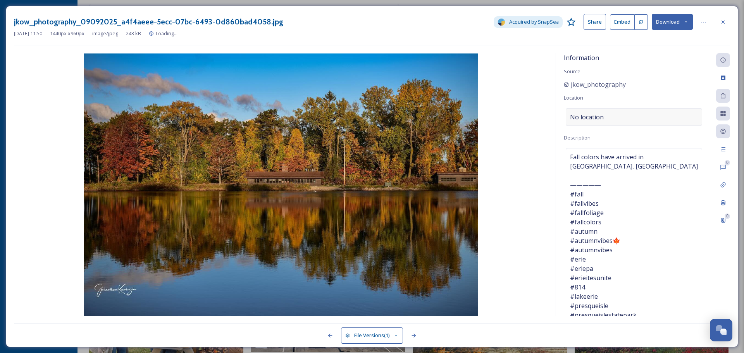
click at [621, 116] on div "No location" at bounding box center [634, 117] width 136 height 18
click at [621, 116] on input at bounding box center [634, 117] width 136 height 17
type input "p"
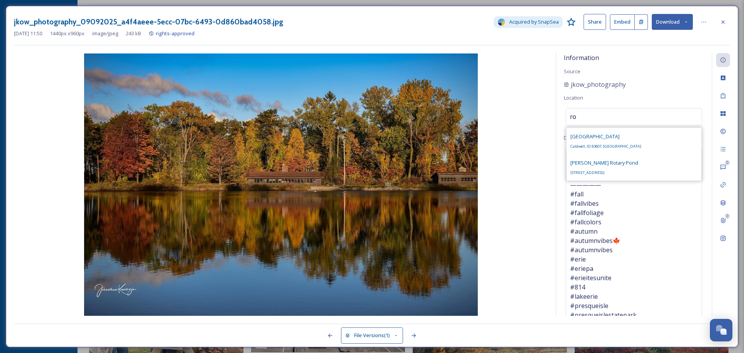
type input "r"
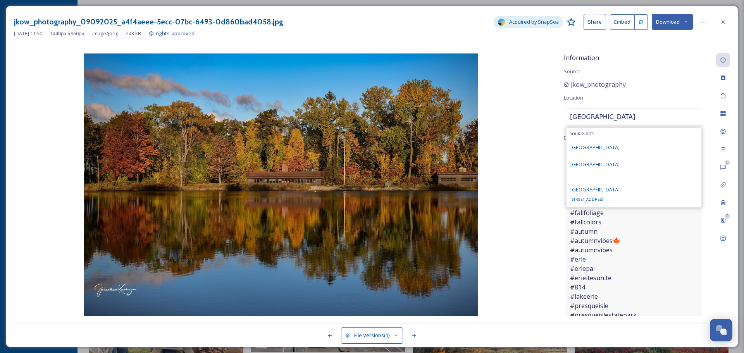
type input "presque isle state park"
click at [604, 197] on div "Presque Isle State Park 301 Peninsula Dr, Erie, PA 16505, USA" at bounding box center [595, 194] width 49 height 19
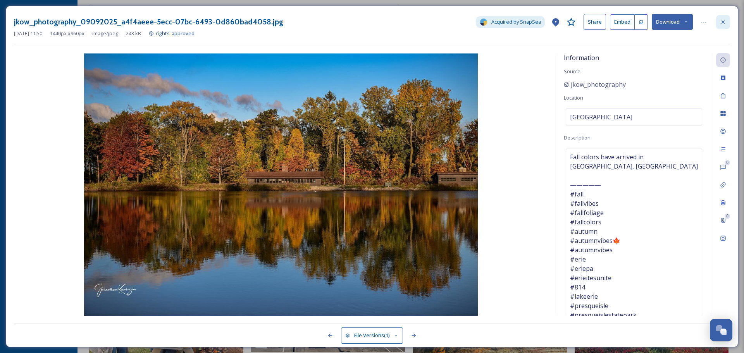
click at [728, 21] on div at bounding box center [723, 22] width 14 height 14
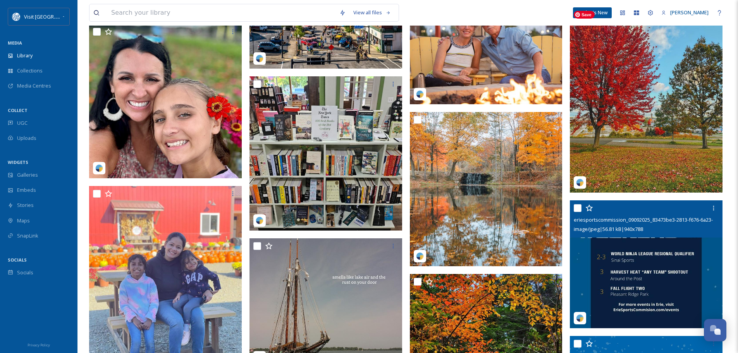
scroll to position [3876, 0]
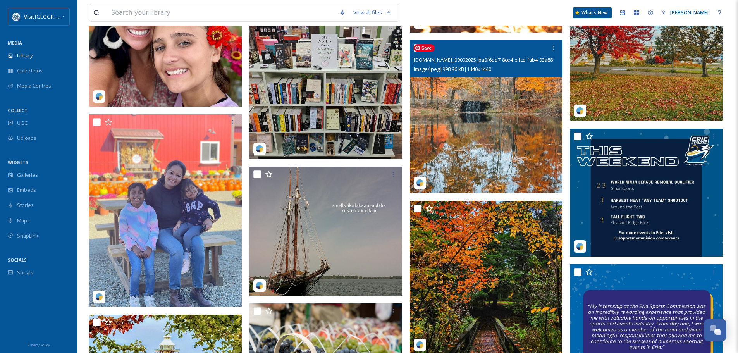
click at [468, 164] on img at bounding box center [486, 116] width 153 height 153
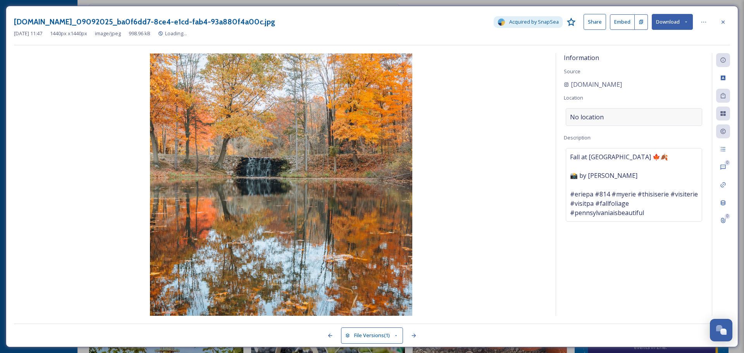
click at [616, 117] on div "No location" at bounding box center [634, 117] width 136 height 18
click at [608, 116] on input at bounding box center [634, 117] width 136 height 17
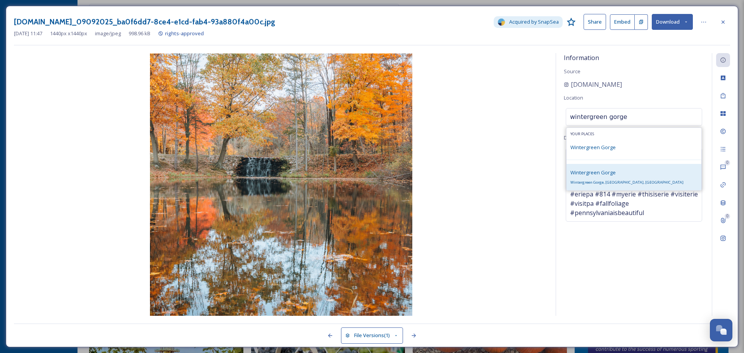
type input "wintergreen gorge"
click at [604, 179] on div "Wintergreen Gorge Wintergreen Gorge, Harborcreek Township, PA 16563, USA" at bounding box center [627, 177] width 113 height 19
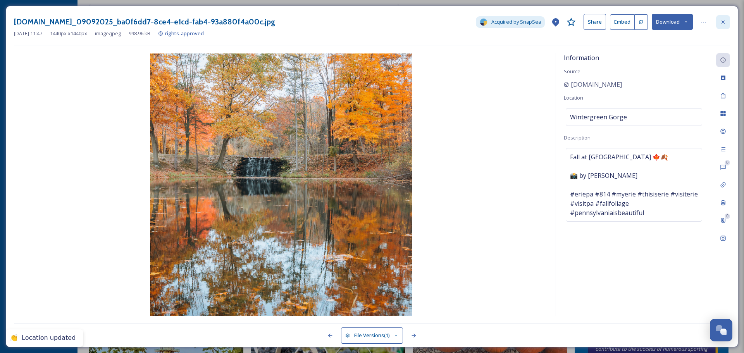
click at [726, 21] on div at bounding box center [723, 22] width 14 height 14
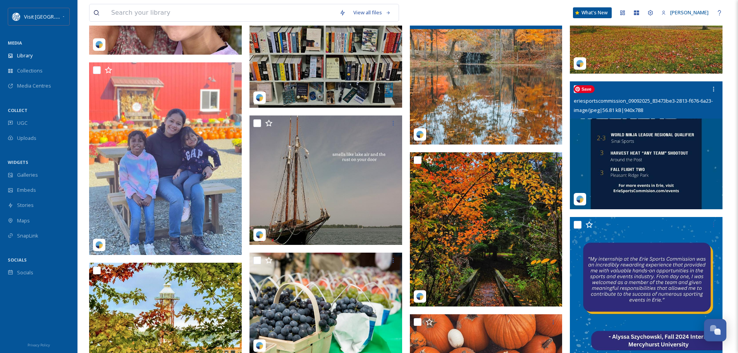
scroll to position [3993, 0]
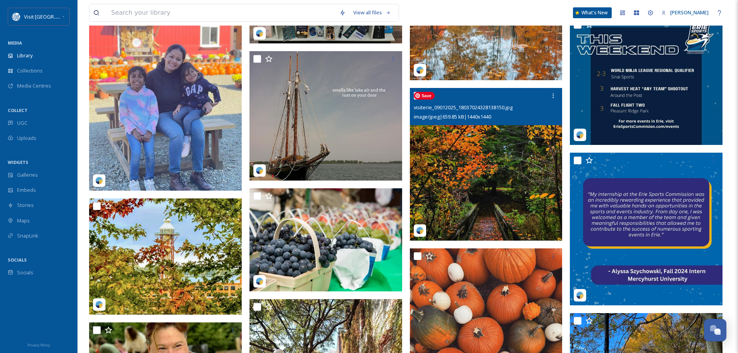
click at [488, 171] on img at bounding box center [486, 164] width 153 height 153
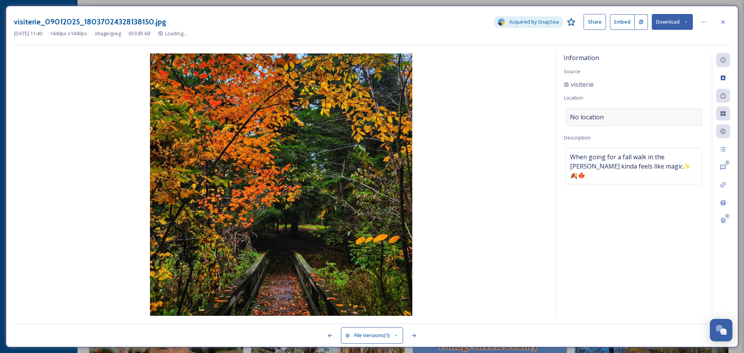
click at [631, 113] on div "No location" at bounding box center [634, 117] width 136 height 18
click at [630, 113] on input at bounding box center [634, 117] width 136 height 17
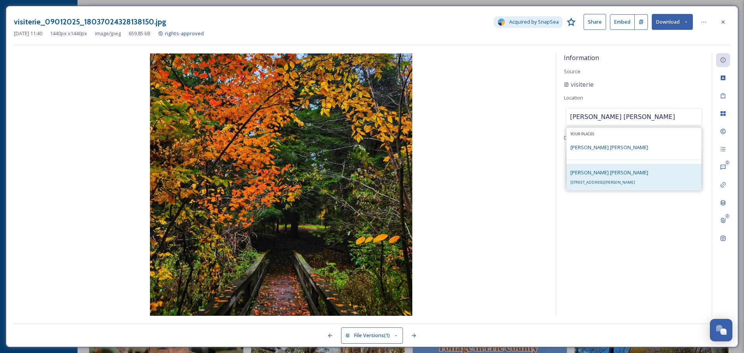
type input "asbury woods"
click at [617, 180] on span "4105 Asbury Rd, Erie, PA 16506, USA" at bounding box center [603, 182] width 65 height 5
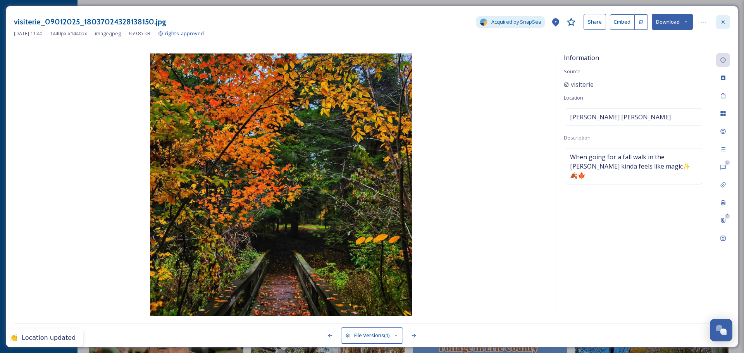
click at [725, 22] on icon at bounding box center [723, 22] width 6 height 6
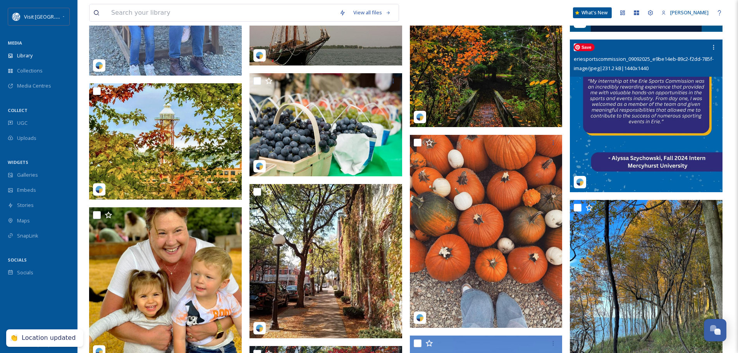
scroll to position [4109, 0]
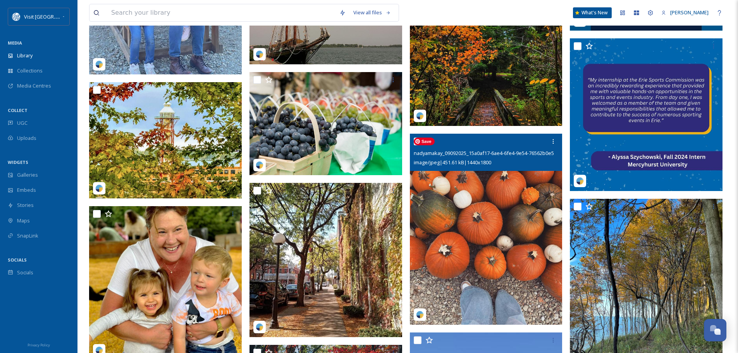
click at [476, 207] on img at bounding box center [486, 229] width 153 height 191
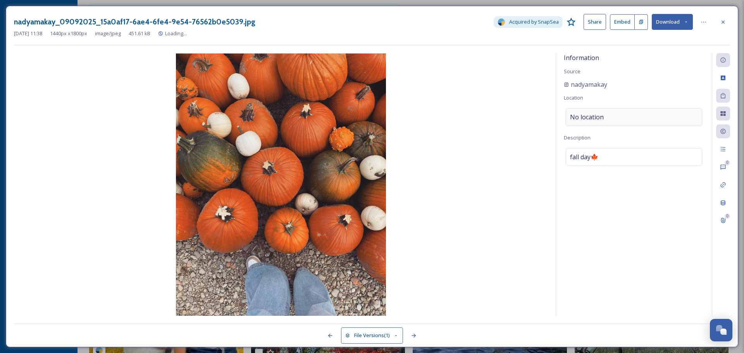
click at [624, 116] on div "No location" at bounding box center [634, 117] width 136 height 18
click at [626, 116] on input at bounding box center [634, 117] width 136 height 17
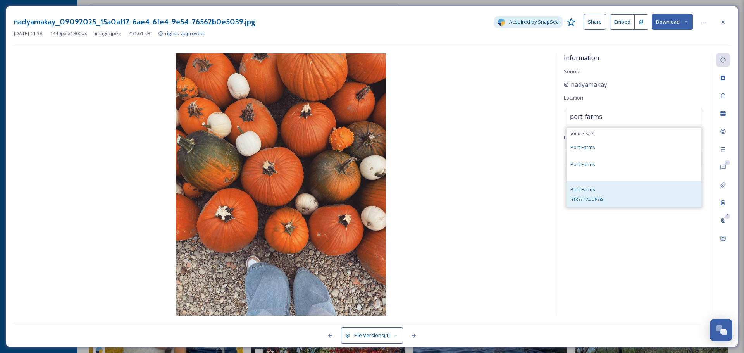
type input "port farms"
click at [605, 187] on div "Port Farms 2055 Stone Quarry Rd, Waterford, PA 16441, USA" at bounding box center [588, 194] width 34 height 19
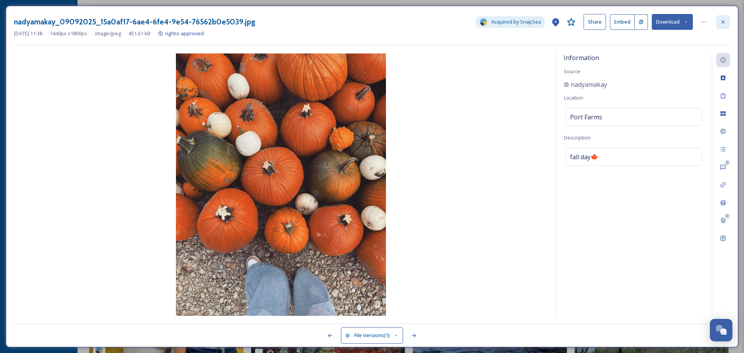
click at [726, 22] on icon at bounding box center [723, 22] width 6 height 6
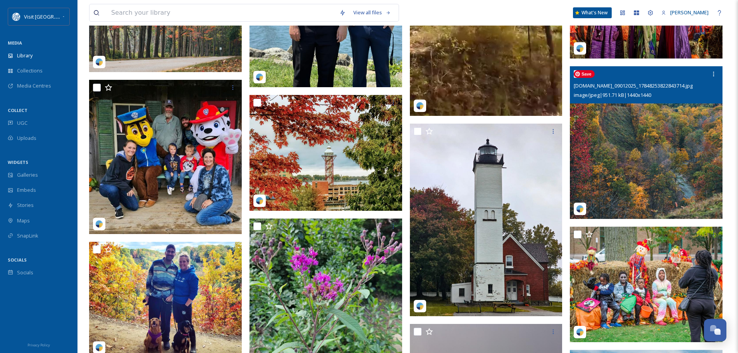
scroll to position [4884, 0]
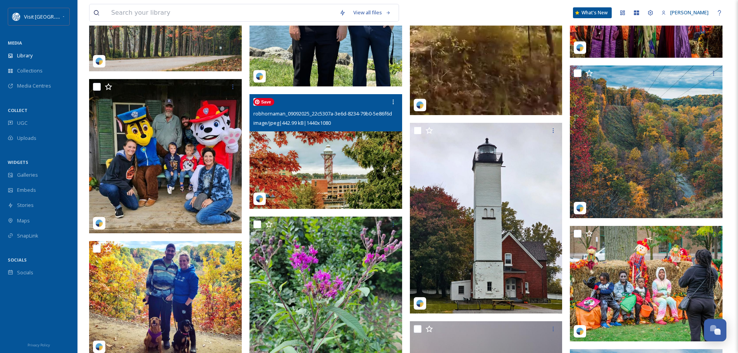
click at [338, 179] on img at bounding box center [326, 151] width 153 height 115
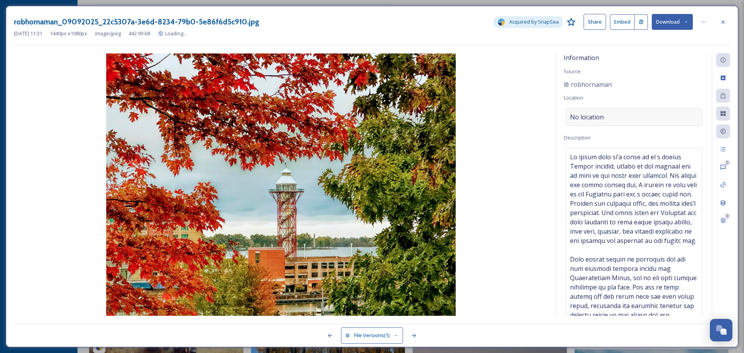
click at [621, 110] on div "No location" at bounding box center [634, 117] width 136 height 18
click at [620, 108] on div at bounding box center [634, 117] width 136 height 18
click at [602, 111] on input at bounding box center [634, 117] width 136 height 17
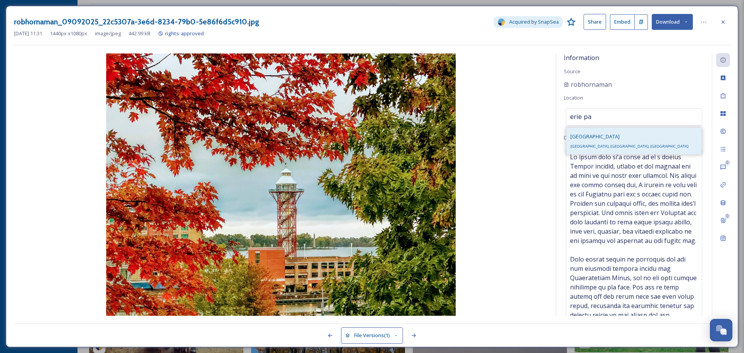
type input "erie pa"
click at [604, 145] on div "Erie Erie, PA, USA" at bounding box center [634, 141] width 135 height 26
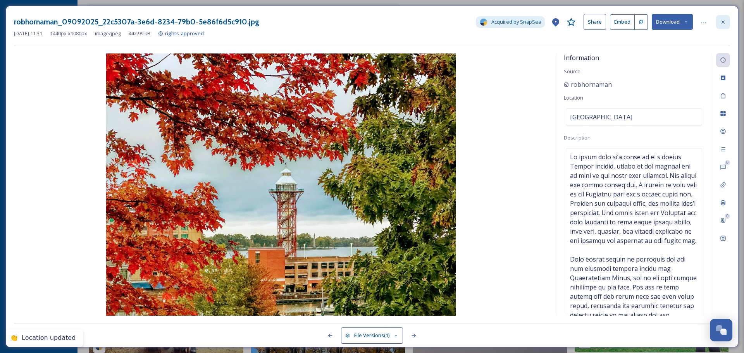
click at [726, 21] on icon at bounding box center [723, 22] width 6 height 6
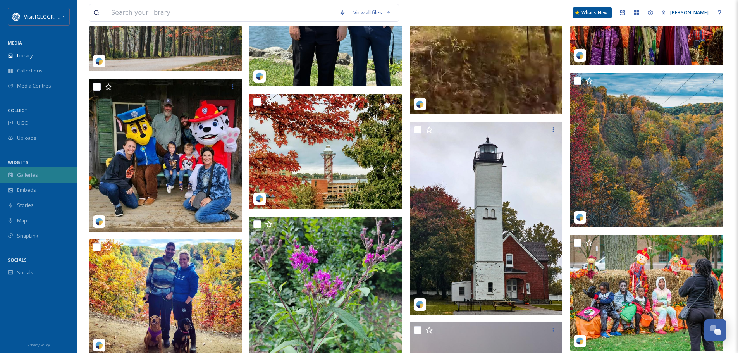
click at [24, 172] on span "Galleries" at bounding box center [27, 174] width 21 height 7
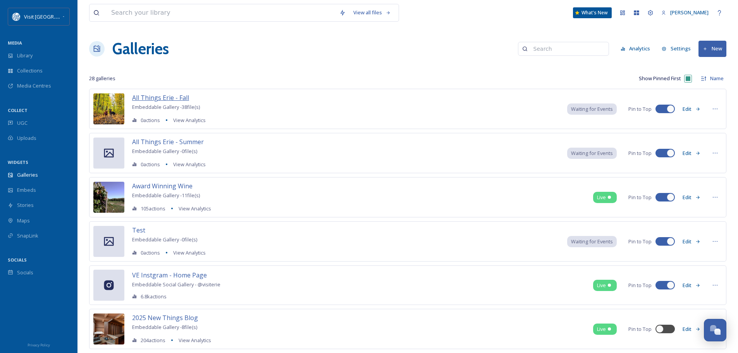
click at [171, 98] on span "All Things Erie - Fall" at bounding box center [160, 97] width 57 height 9
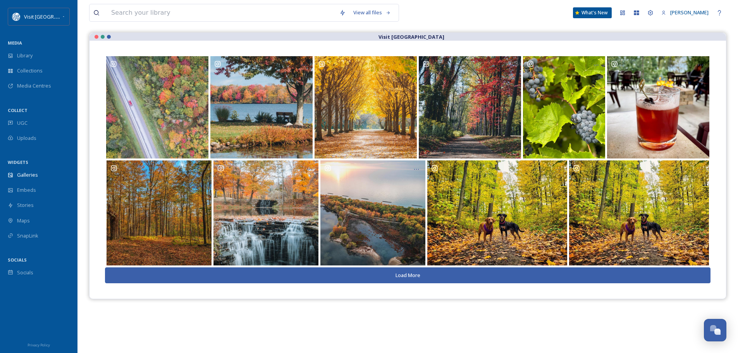
scroll to position [111, 0]
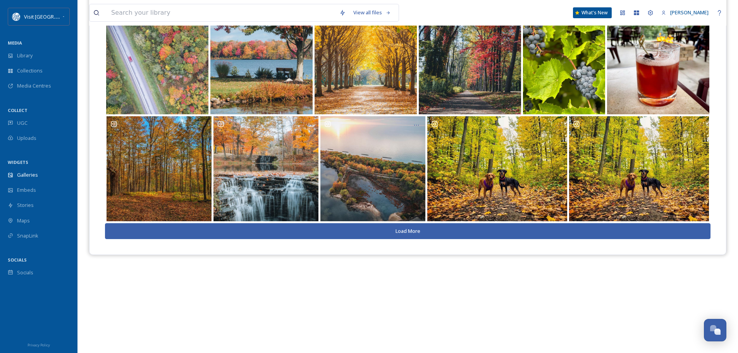
click at [409, 235] on button "Load More" at bounding box center [408, 231] width 606 height 16
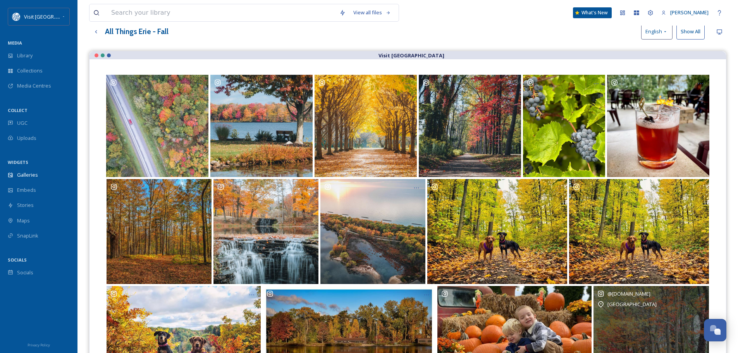
scroll to position [0, 0]
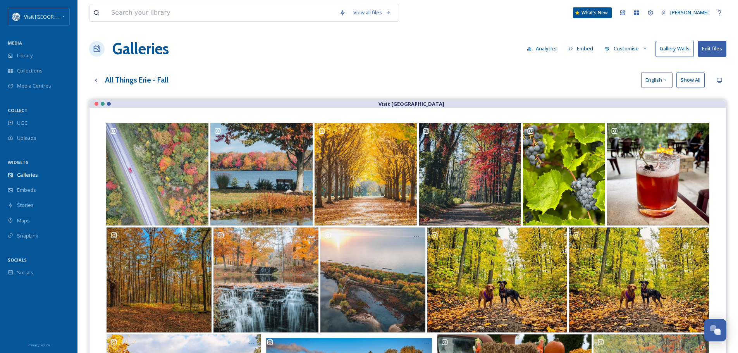
click at [586, 49] on button "Embed" at bounding box center [581, 48] width 33 height 15
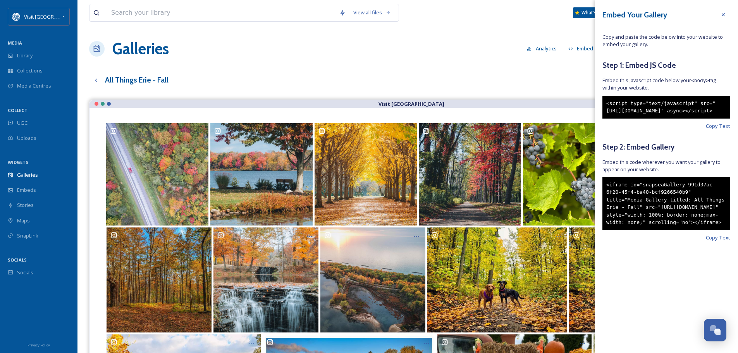
click at [714, 241] on span "Copy Text" at bounding box center [718, 237] width 24 height 7
drag, startPoint x: 725, startPoint y: 17, endPoint x: 617, endPoint y: 56, distance: 114.7
click at [725, 17] on icon at bounding box center [724, 15] width 6 height 6
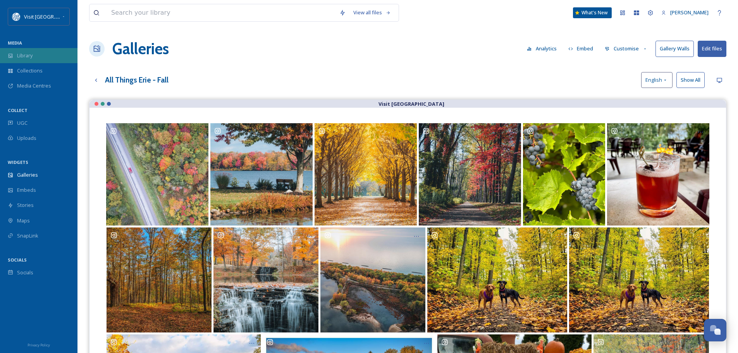
click at [33, 53] on span "Library" at bounding box center [25, 55] width 16 height 7
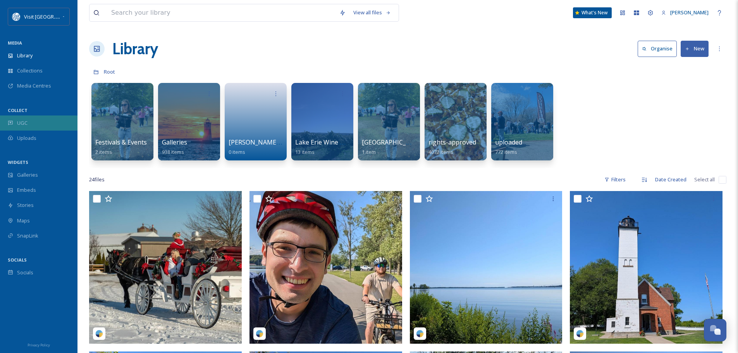
click at [26, 120] on span "UGC" at bounding box center [22, 122] width 10 height 7
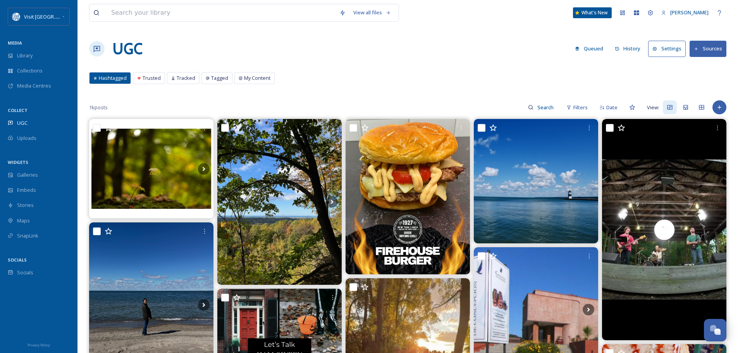
click at [675, 51] on button "Settings" at bounding box center [667, 49] width 38 height 16
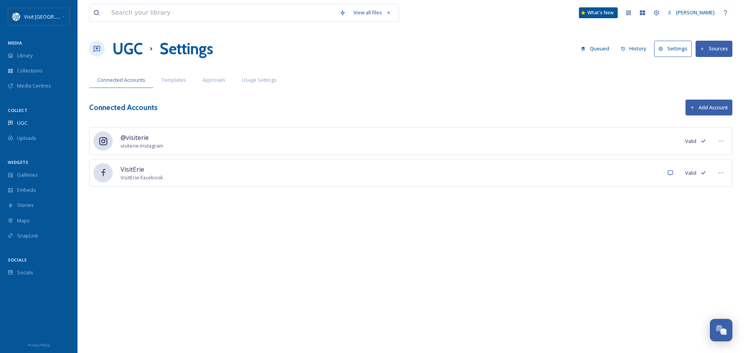
click at [678, 47] on button "Settings" at bounding box center [673, 49] width 38 height 16
click at [714, 47] on button "Sources" at bounding box center [714, 49] width 37 height 16
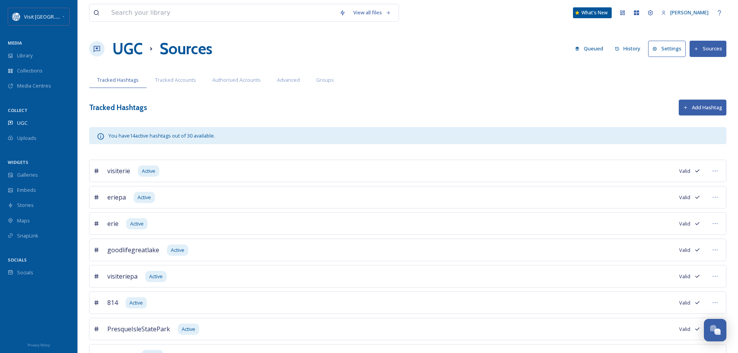
click at [716, 107] on button "Add Hashtag" at bounding box center [703, 108] width 48 height 16
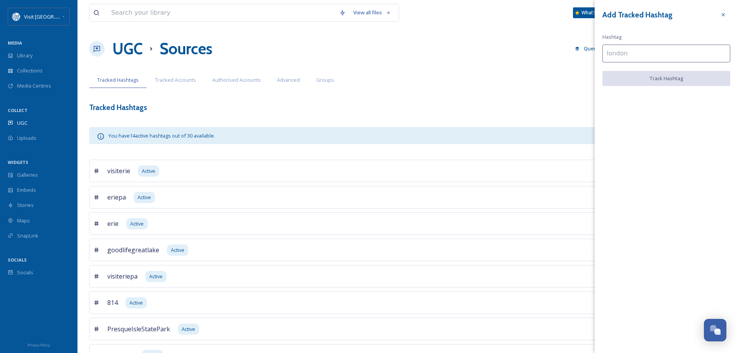
click at [640, 50] on input at bounding box center [667, 54] width 128 height 18
type input "#"
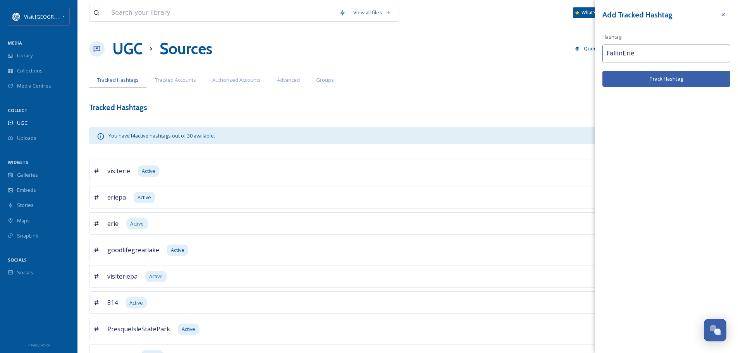
type input "FallinErie"
click at [647, 81] on button "Track Hashtag" at bounding box center [667, 79] width 128 height 16
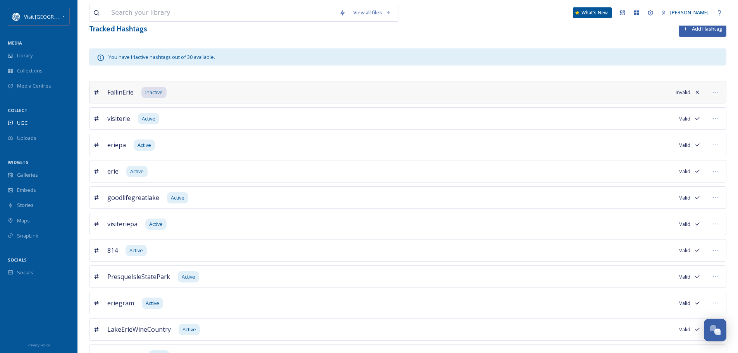
scroll to position [66, 0]
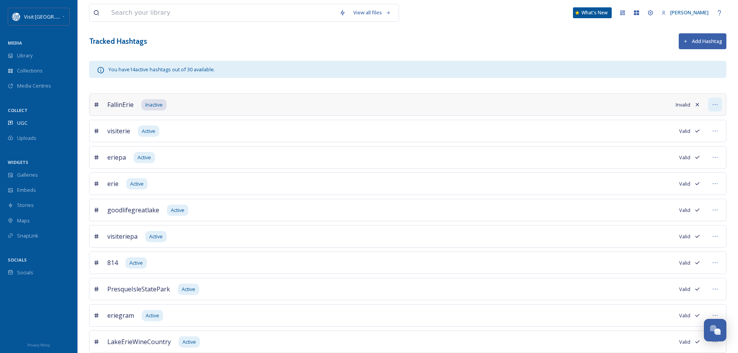
click at [713, 104] on icon at bounding box center [715, 105] width 6 height 6
click at [675, 136] on span "Mark as Active" at bounding box center [663, 136] width 32 height 7
click at [672, 140] on span "Mark as Active" at bounding box center [663, 136] width 32 height 7
click at [661, 138] on span "Mark as Active" at bounding box center [663, 136] width 32 height 7
click at [653, 81] on div "View all files What's New Mary Morgan UGC Sources Queued History Settings Sourc…" at bounding box center [408, 221] width 661 height 574
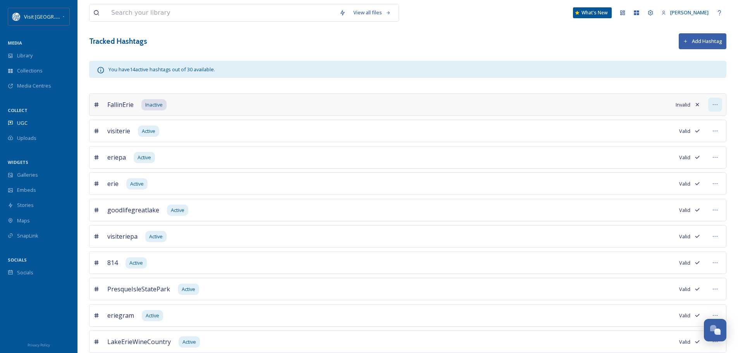
click at [717, 104] on icon at bounding box center [715, 105] width 6 height 6
click at [671, 154] on span "Edit Settings" at bounding box center [661, 151] width 29 height 7
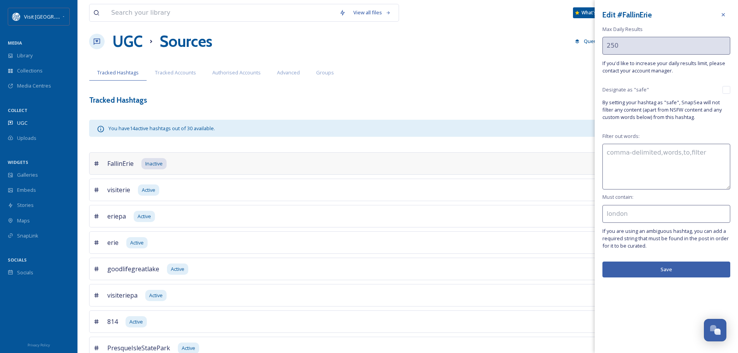
scroll to position [0, 0]
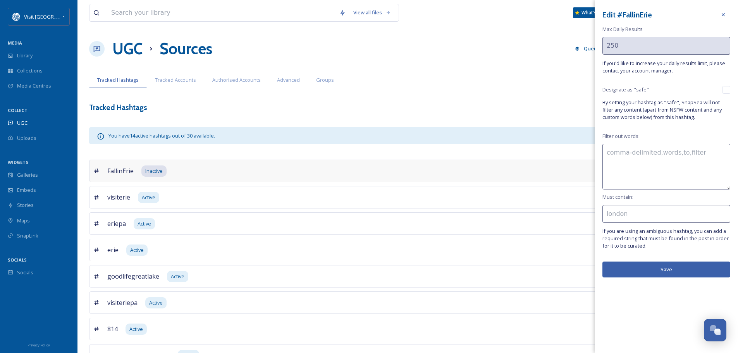
drag, startPoint x: 662, startPoint y: 271, endPoint x: 651, endPoint y: 263, distance: 14.2
click at [662, 271] on button "Save" at bounding box center [667, 270] width 128 height 16
click at [722, 11] on div at bounding box center [724, 15] width 14 height 14
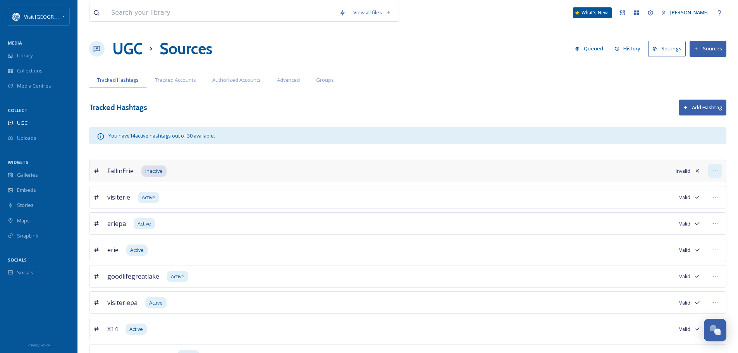
click at [716, 167] on div at bounding box center [716, 171] width 14 height 14
click at [663, 242] on div "Delete" at bounding box center [682, 241] width 79 height 15
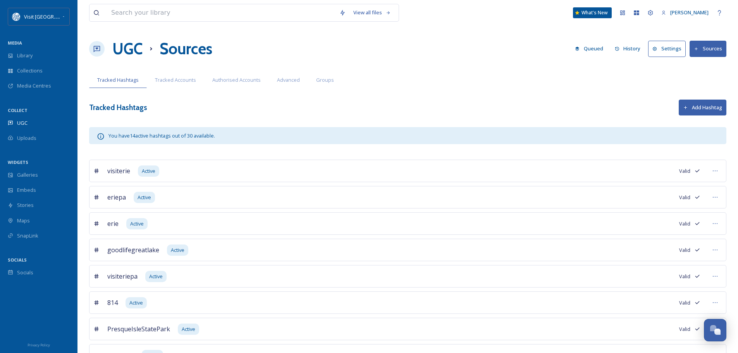
click at [707, 103] on button "Add Hashtag" at bounding box center [703, 108] width 48 height 16
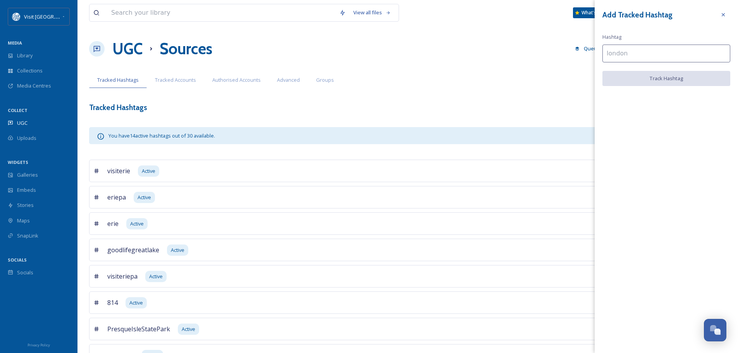
click at [638, 55] on input at bounding box center [667, 54] width 128 height 18
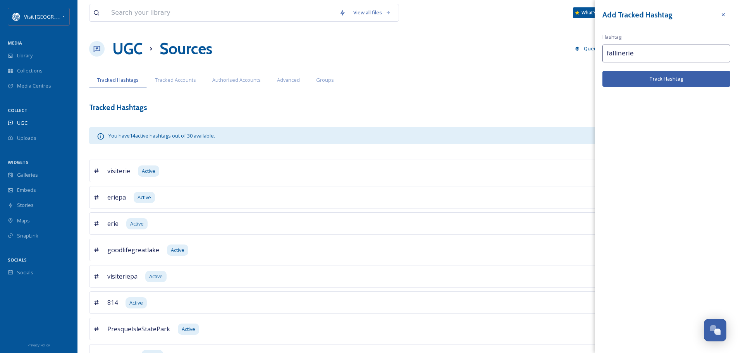
type input "fallinerie"
click at [621, 78] on button "Track Hashtag" at bounding box center [667, 79] width 128 height 16
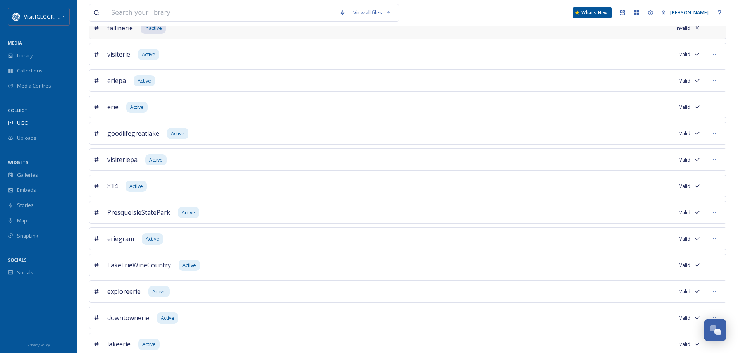
scroll to position [28, 0]
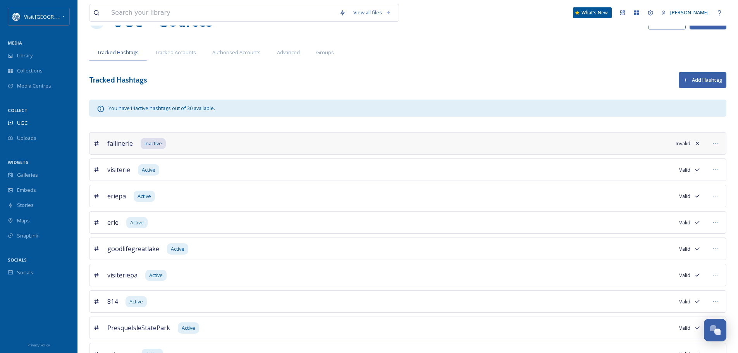
click at [704, 83] on button "Add Hashtag" at bounding box center [703, 80] width 48 height 16
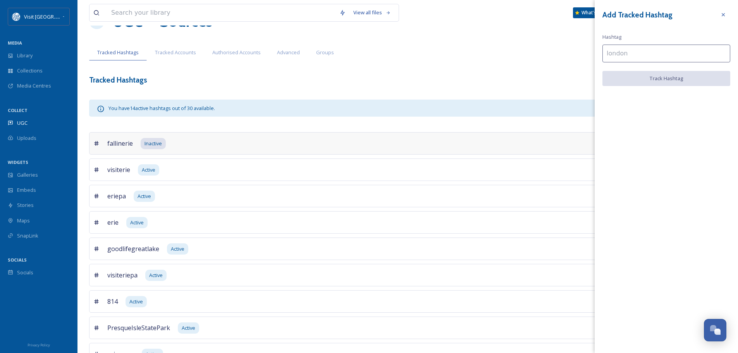
click at [644, 53] on input at bounding box center [667, 54] width 128 height 18
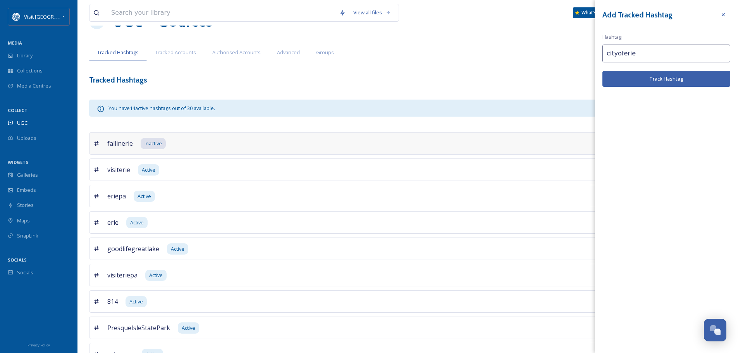
type input "cityoferie"
click at [651, 82] on button "Track Hashtag" at bounding box center [667, 79] width 128 height 16
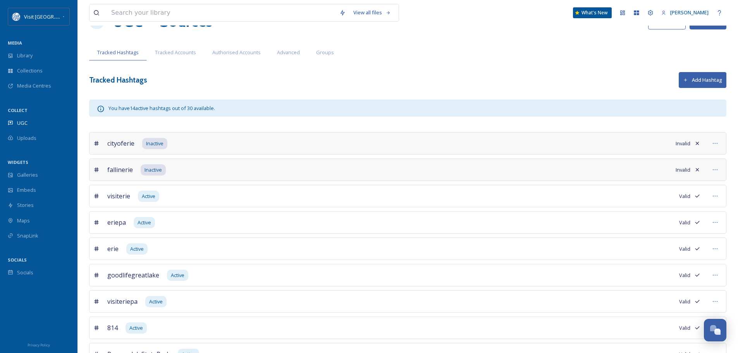
click at [721, 80] on button "Add Hashtag" at bounding box center [703, 80] width 48 height 16
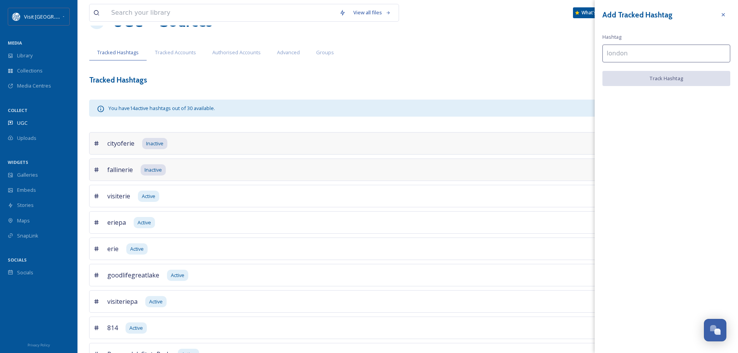
click at [654, 53] on input at bounding box center [667, 54] width 128 height 18
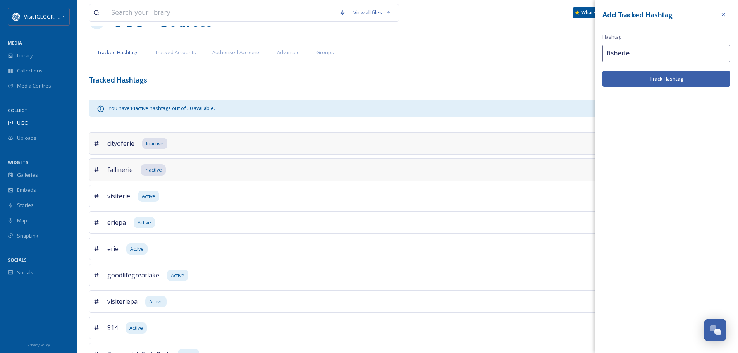
type input "fisherie"
click at [654, 80] on button "Track Hashtag" at bounding box center [667, 79] width 128 height 16
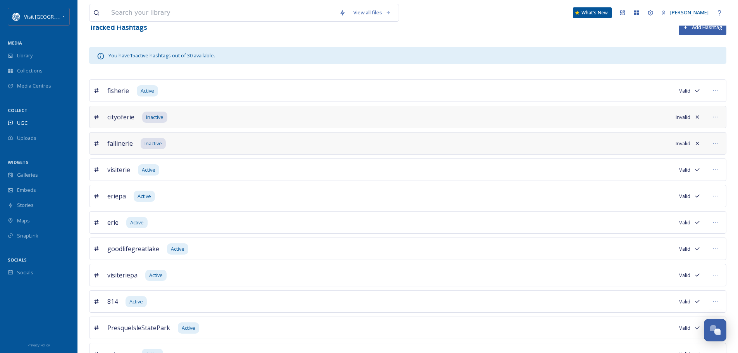
scroll to position [41, 0]
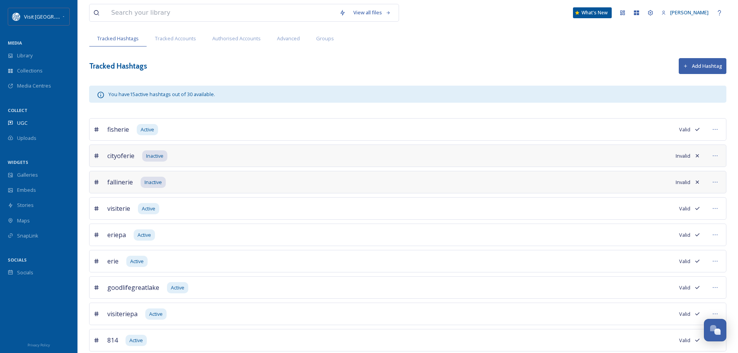
click at [691, 63] on button "Add Hashtag" at bounding box center [703, 66] width 48 height 16
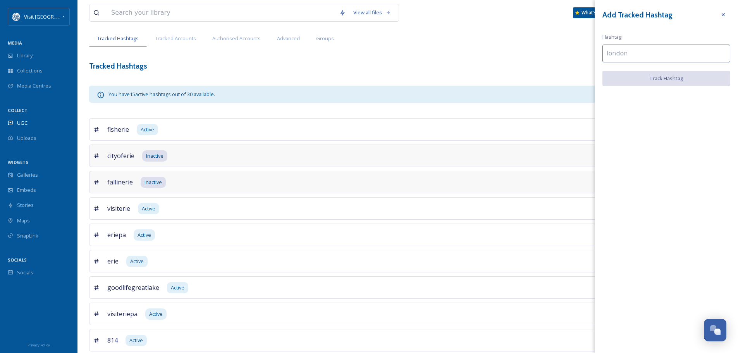
click at [654, 53] on input at bounding box center [667, 54] width 128 height 18
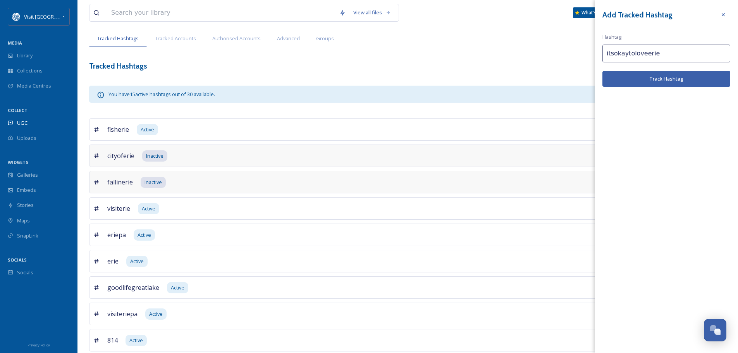
type input "itsokaytoloveerie"
click at [645, 74] on button "Track Hashtag" at bounding box center [667, 79] width 128 height 16
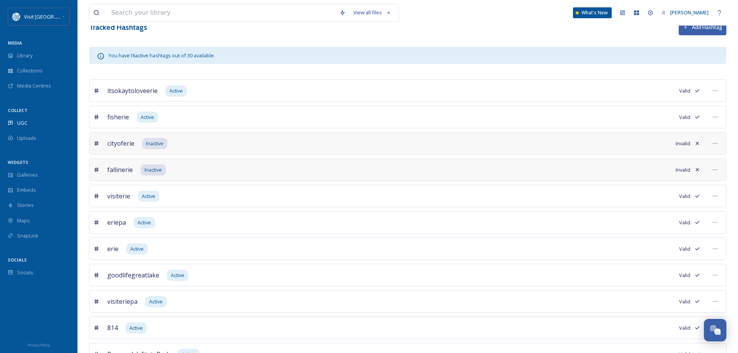
scroll to position [0, 0]
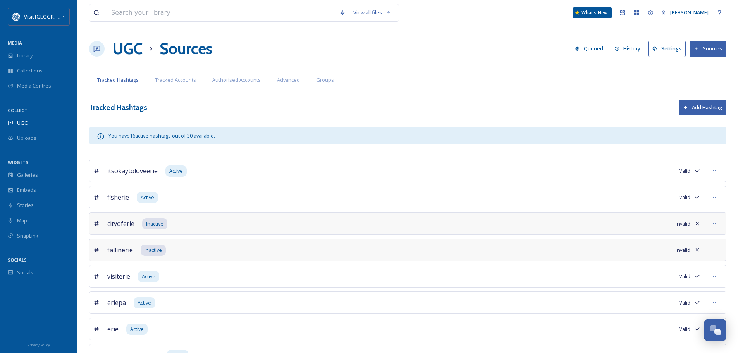
click at [695, 97] on div "View all files What's New Mary Morgan UGC Sources Queued History Settings Sourc…" at bounding box center [408, 327] width 661 height 654
click at [693, 103] on button "Add Hashtag" at bounding box center [703, 108] width 48 height 16
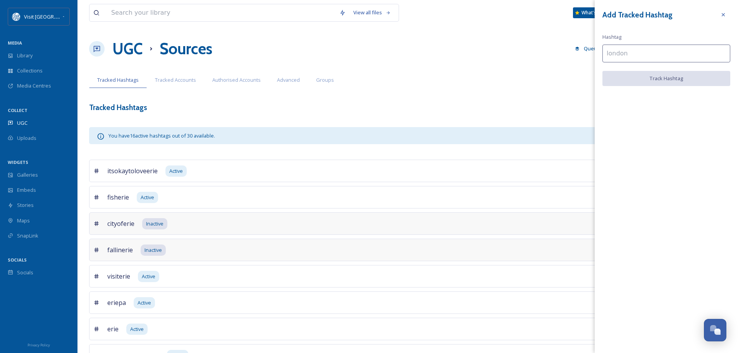
click at [638, 57] on input at bounding box center [667, 54] width 128 height 18
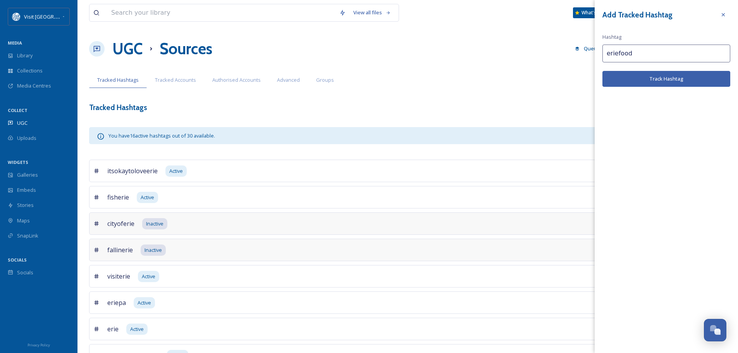
type input "eriefood"
click at [645, 75] on button "Track Hashtag" at bounding box center [667, 79] width 128 height 16
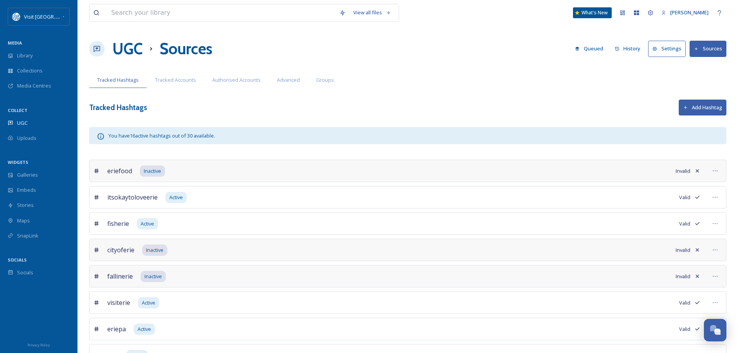
click at [693, 107] on button "Add Hashtag" at bounding box center [703, 108] width 48 height 16
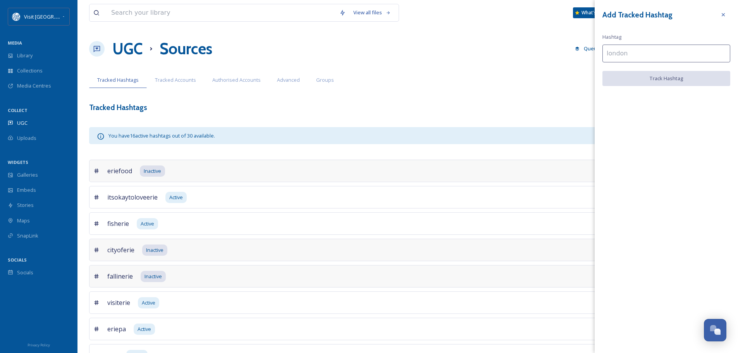
click at [617, 52] on input at bounding box center [667, 54] width 128 height 18
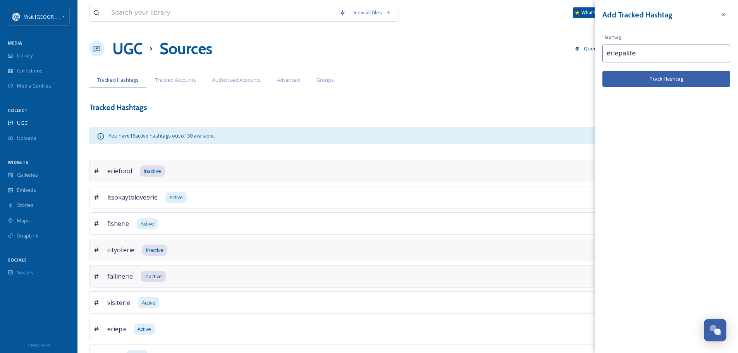
type input "eriepalife"
click at [639, 79] on button "Track Hashtag" at bounding box center [667, 79] width 128 height 16
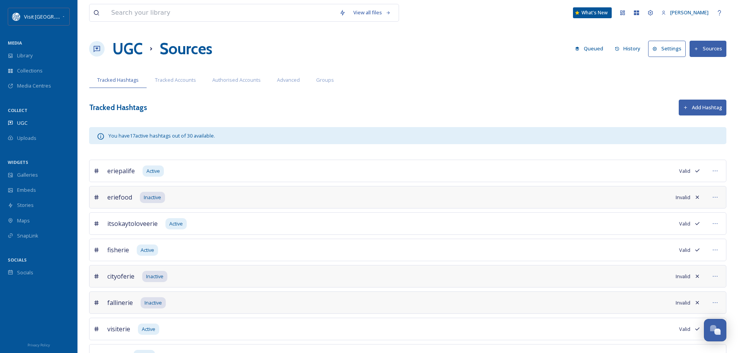
click at [700, 106] on button "Add Hashtag" at bounding box center [703, 108] width 48 height 16
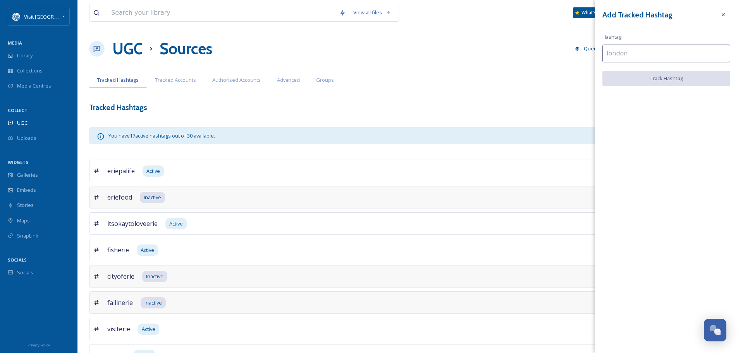
click at [623, 55] on input at bounding box center [667, 54] width 128 height 18
paste input "eriepennsylvania"
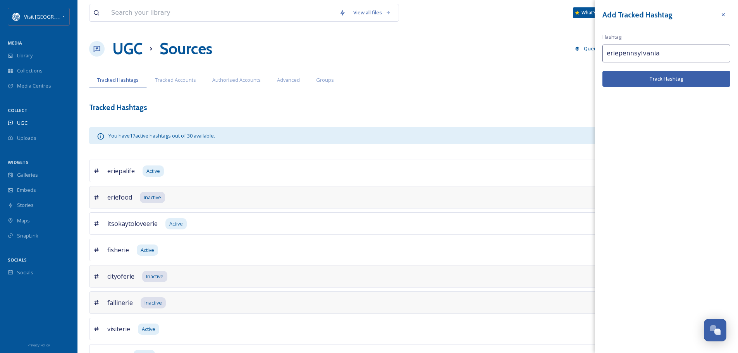
type input "eriepennsylvania"
click at [637, 79] on button "Track Hashtag" at bounding box center [667, 79] width 128 height 16
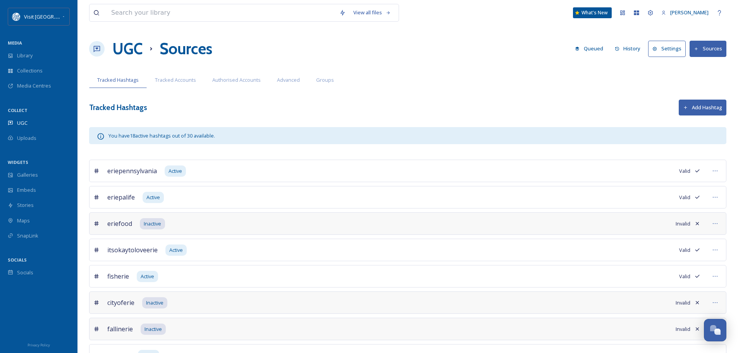
click at [719, 110] on button "Add Hashtag" at bounding box center [703, 108] width 48 height 16
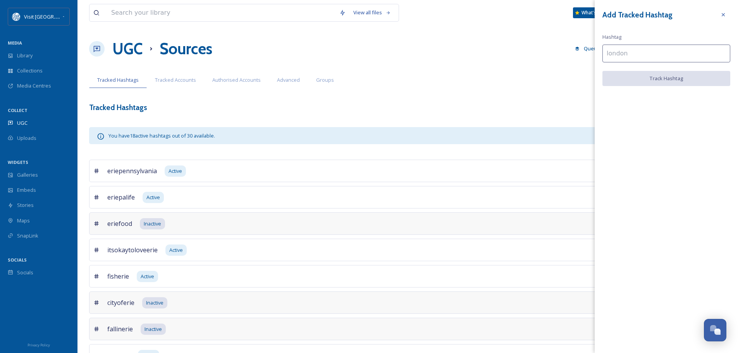
click at [620, 58] on input at bounding box center [667, 54] width 128 height 18
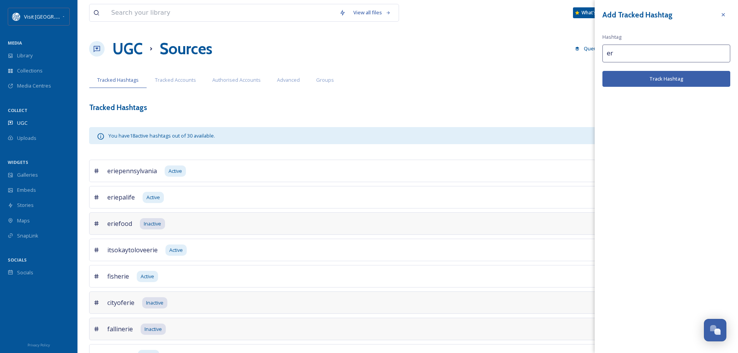
type input "e"
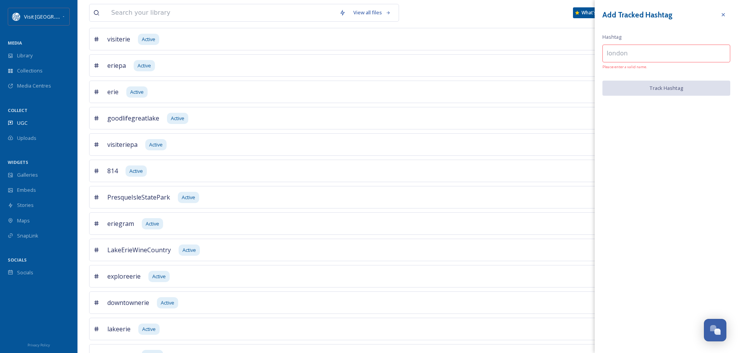
scroll to position [379, 0]
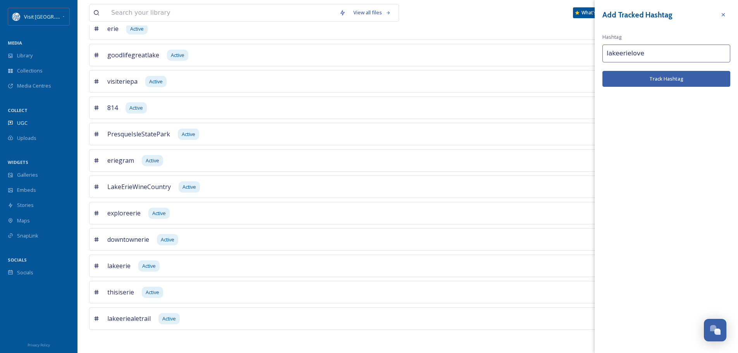
type input "lakeerielove"
click at [634, 74] on button "Track Hashtag" at bounding box center [667, 79] width 128 height 16
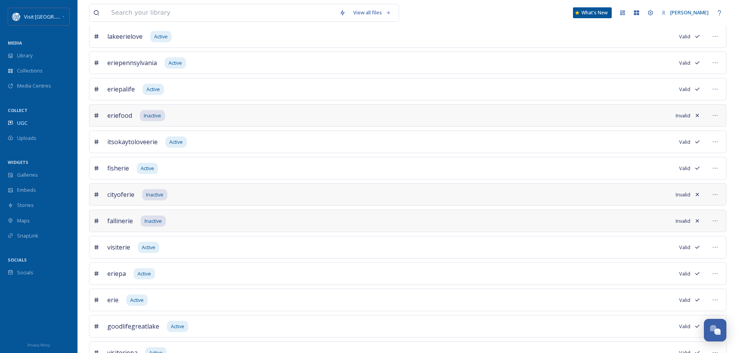
scroll to position [0, 0]
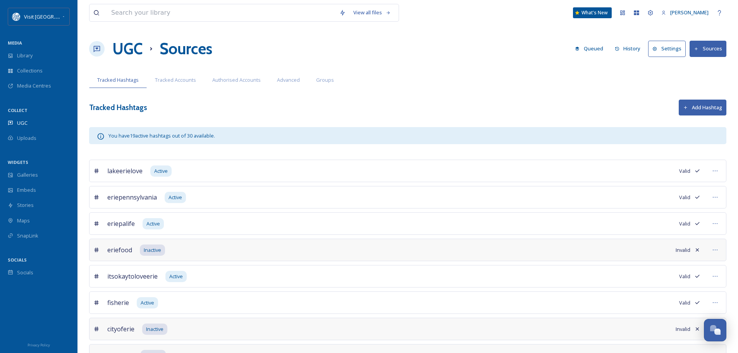
click at [712, 106] on button "Add Hashtag" at bounding box center [703, 108] width 48 height 16
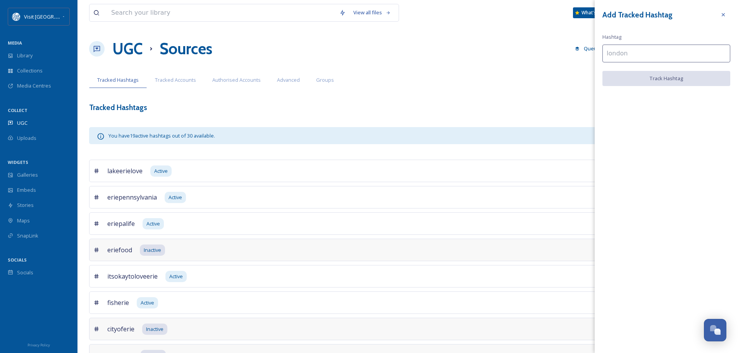
click at [629, 51] on input at bounding box center [667, 54] width 128 height 18
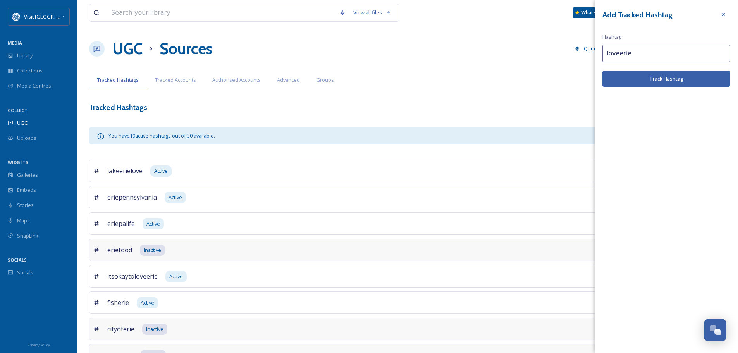
type input "loveerie"
click at [654, 83] on button "Track Hashtag" at bounding box center [667, 79] width 128 height 16
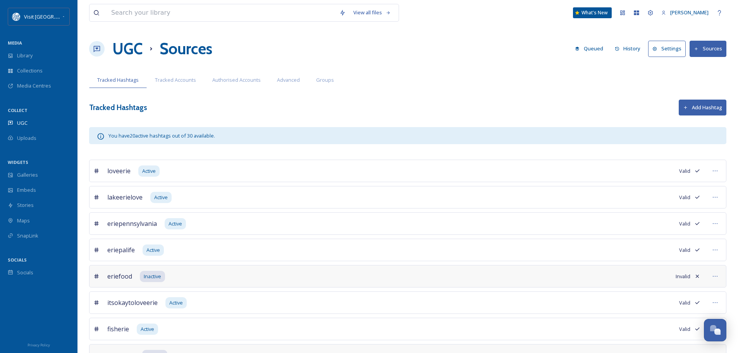
click at [693, 102] on button "Add Hashtag" at bounding box center [703, 108] width 48 height 16
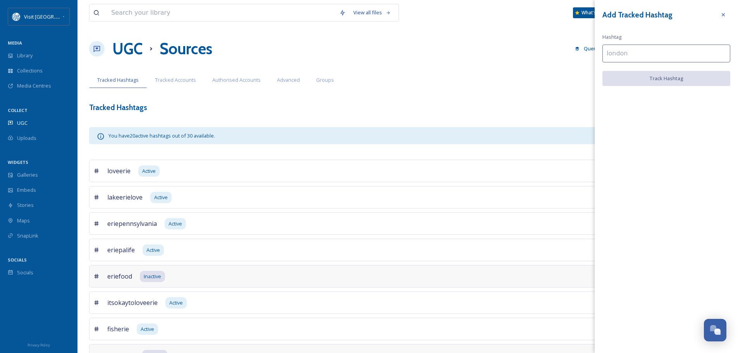
click at [623, 53] on input at bounding box center [667, 54] width 128 height 18
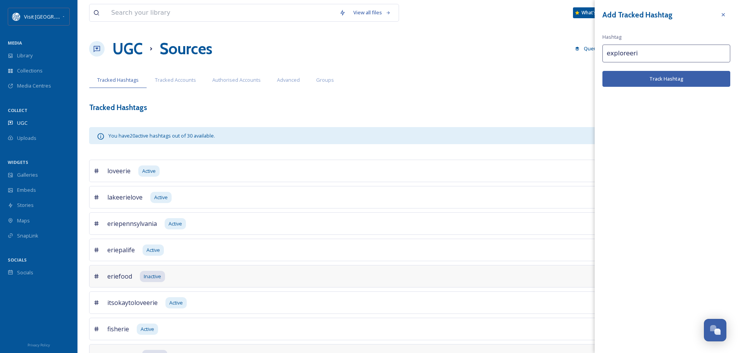
type input "exploreerie"
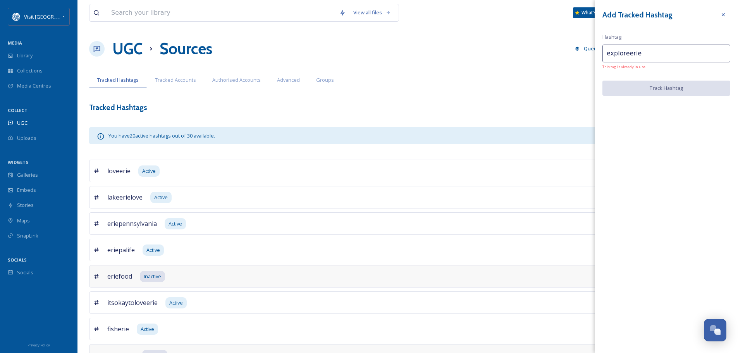
drag, startPoint x: 664, startPoint y: 53, endPoint x: 584, endPoint y: 57, distance: 80.3
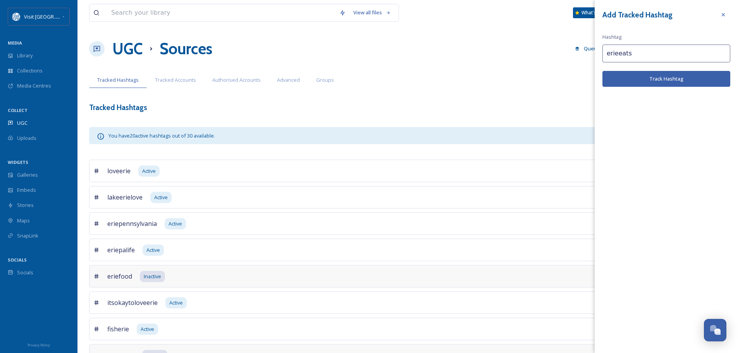
type input "erieeats"
click at [635, 72] on button "Track Hashtag" at bounding box center [667, 79] width 128 height 16
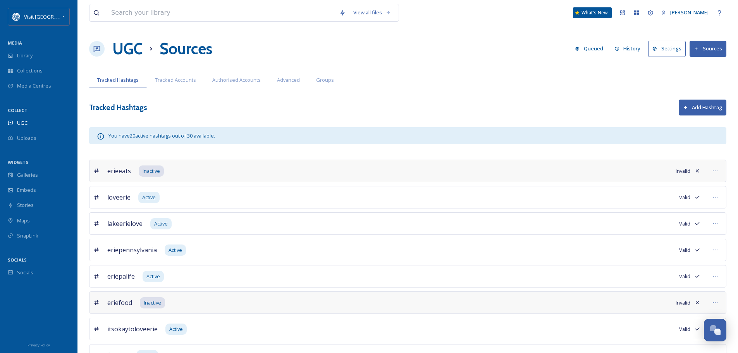
click at [707, 106] on button "Add Hashtag" at bounding box center [703, 108] width 48 height 16
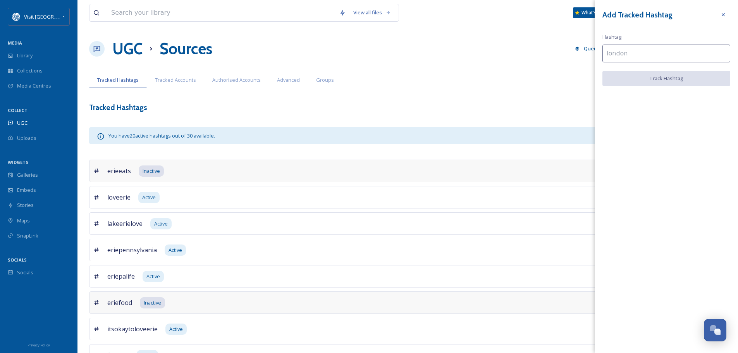
click at [631, 55] on input at bounding box center [667, 54] width 128 height 18
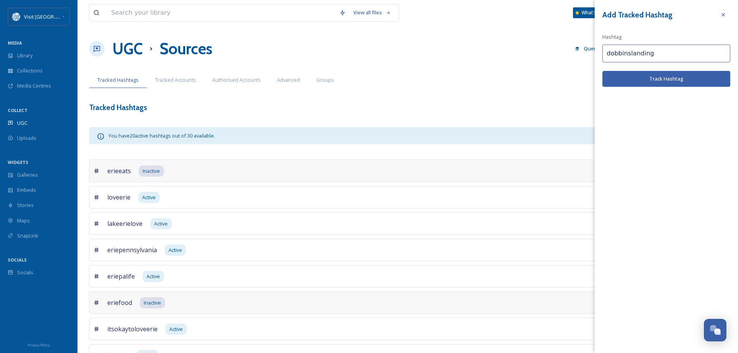
type input "dobbinslanding"
click at [637, 81] on button "Track Hashtag" at bounding box center [667, 79] width 128 height 16
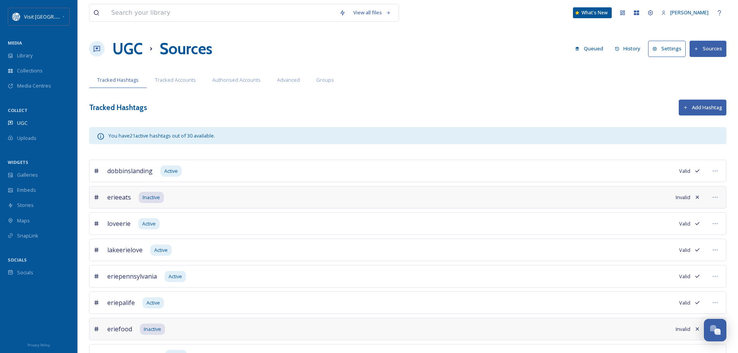
click at [711, 108] on button "Add Hashtag" at bounding box center [703, 108] width 48 height 16
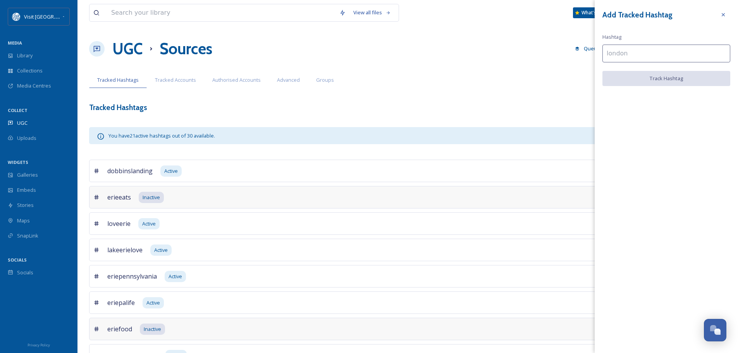
click at [632, 56] on input at bounding box center [667, 54] width 128 height 18
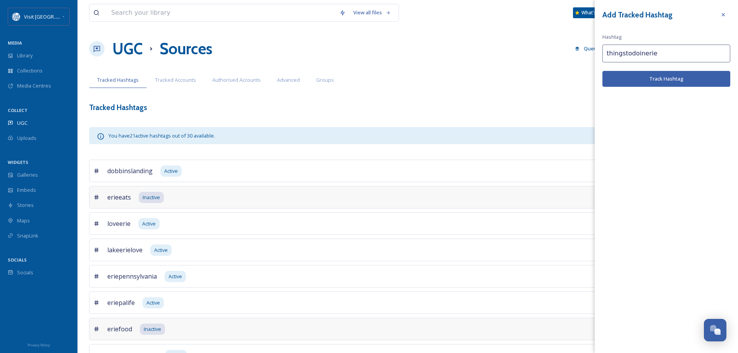
type input "thingstodoinerie"
click at [655, 82] on button "Track Hashtag" at bounding box center [667, 79] width 128 height 16
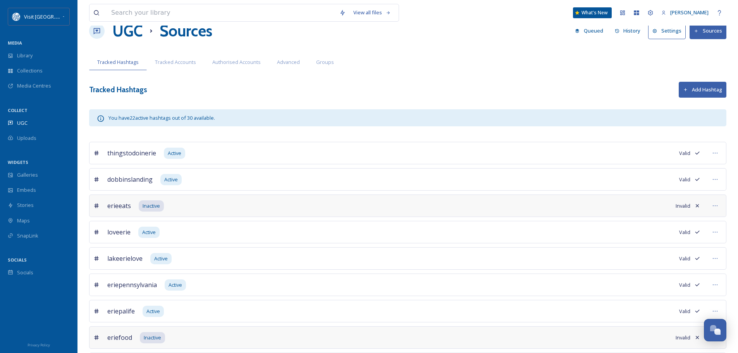
scroll to position [7, 0]
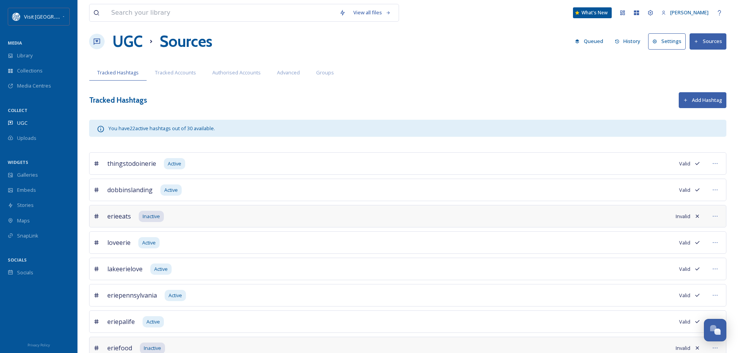
click at [720, 100] on button "Add Hashtag" at bounding box center [703, 100] width 48 height 16
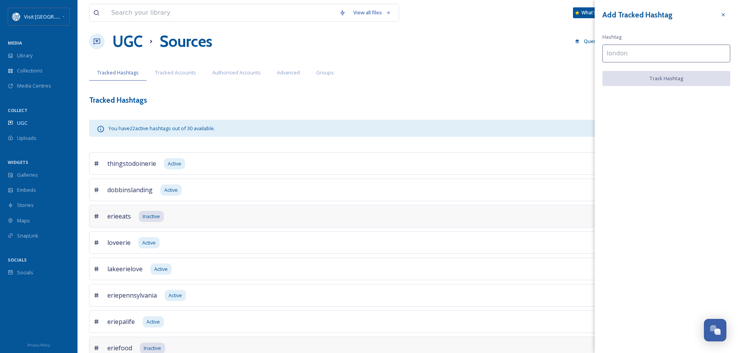
click at [648, 50] on input at bounding box center [667, 54] width 128 height 18
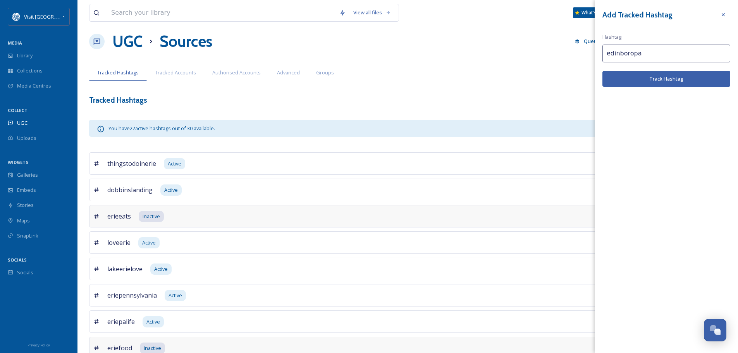
type input "edinboropa"
click at [668, 81] on button "Track Hashtag" at bounding box center [667, 79] width 128 height 16
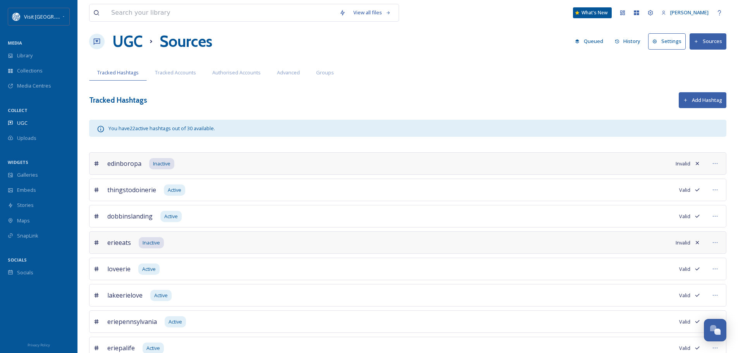
click at [695, 97] on button "Add Hashtag" at bounding box center [703, 100] width 48 height 16
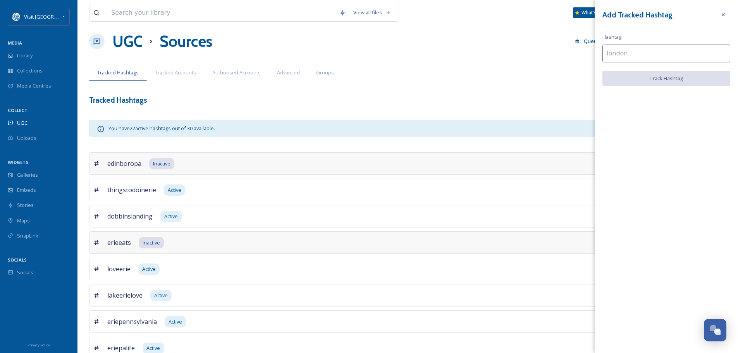
click at [632, 56] on input at bounding box center [667, 54] width 128 height 18
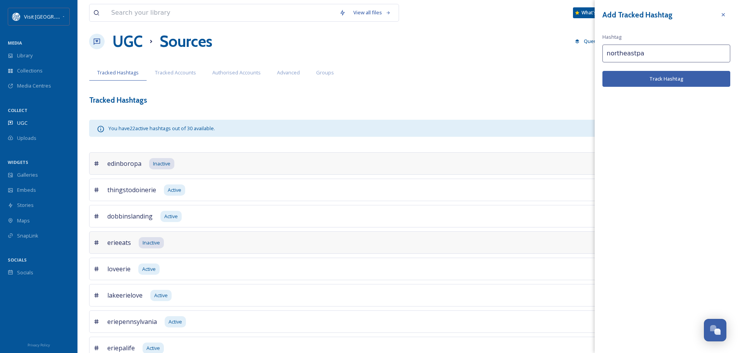
type input "northeastpa"
click at [652, 79] on button "Track Hashtag" at bounding box center [667, 79] width 128 height 16
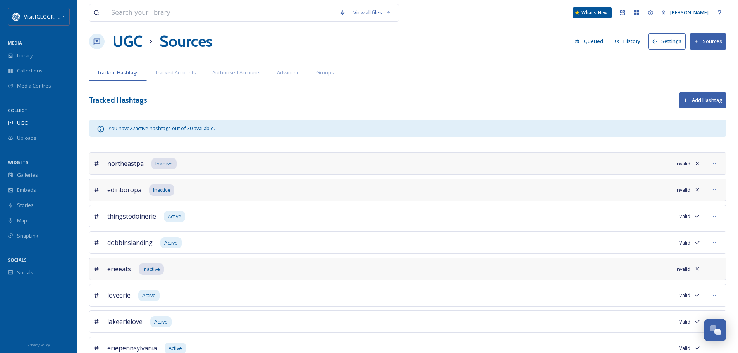
scroll to position [0, 0]
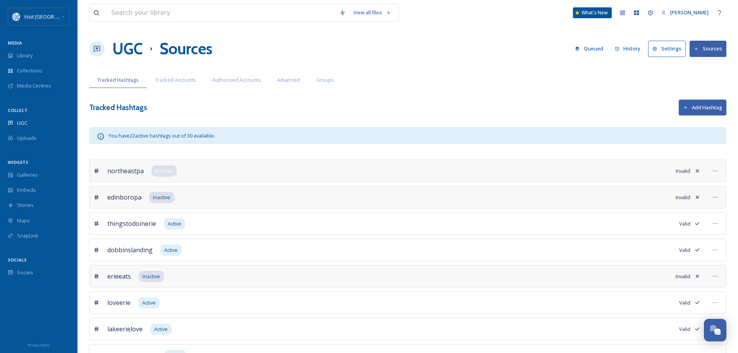
click at [165, 171] on span "Inactive" at bounding box center [163, 170] width 17 height 7
click at [180, 79] on span "Tracked Accounts" at bounding box center [175, 79] width 41 height 7
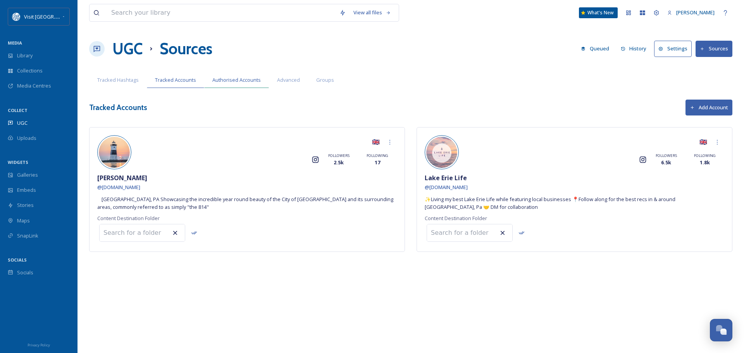
click at [241, 78] on span "Authorised Accounts" at bounding box center [236, 79] width 48 height 7
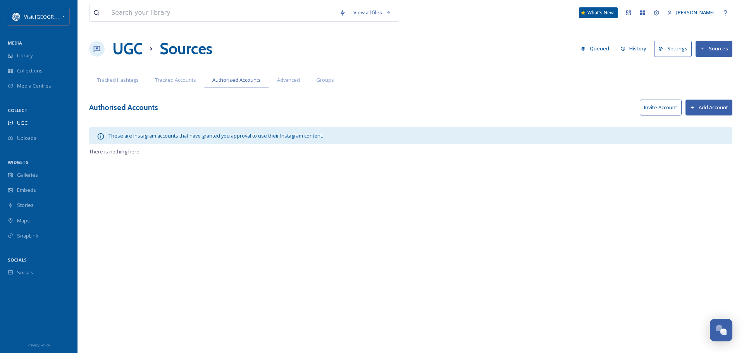
click at [657, 107] on button "Invite Account" at bounding box center [661, 108] width 42 height 16
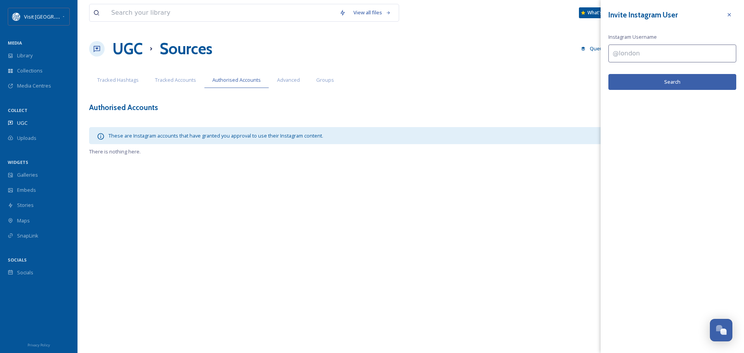
click at [626, 55] on input at bounding box center [673, 54] width 128 height 18
paste input "splashlagoon_erie"
type input "splashlagoon_erie"
click at [641, 79] on button "Search" at bounding box center [673, 82] width 128 height 16
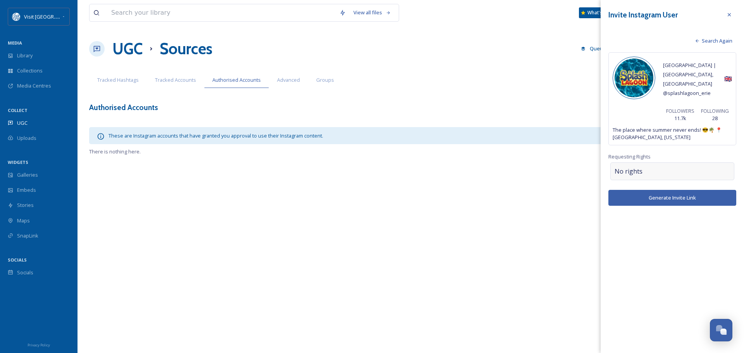
click at [651, 162] on div "No rights" at bounding box center [673, 171] width 124 height 18
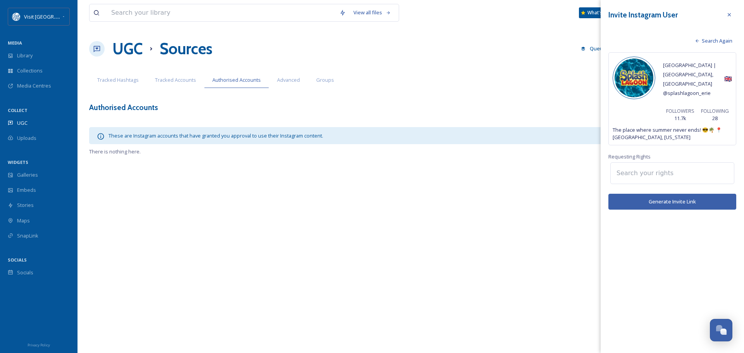
click at [686, 165] on input at bounding box center [655, 173] width 85 height 17
type input "marketing"
click at [675, 190] on span "Commercial Use, Attribution Appreciated" at bounding box center [662, 193] width 94 height 7
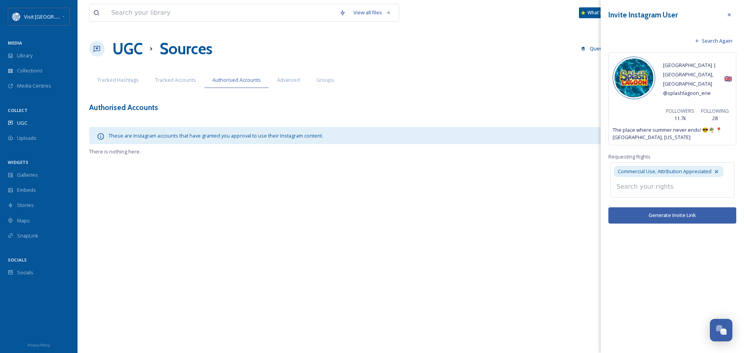
click at [658, 178] on input at bounding box center [655, 186] width 85 height 17
click at [680, 197] on div "Invite Instagram User Search Again Splash Lagoon | Erie, PA @ splashlagoon_erie…" at bounding box center [672, 115] width 143 height 231
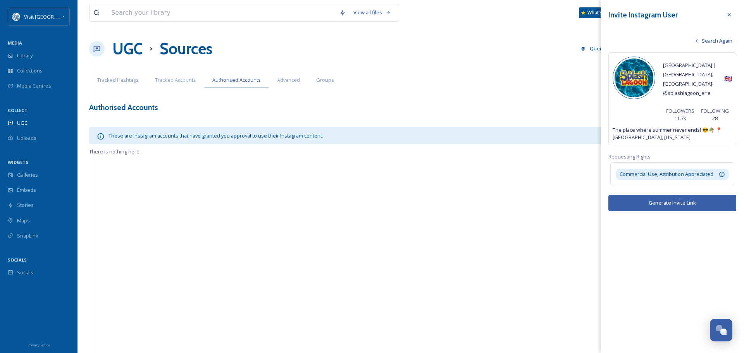
click at [676, 195] on button "Generate Invite Link" at bounding box center [673, 203] width 128 height 16
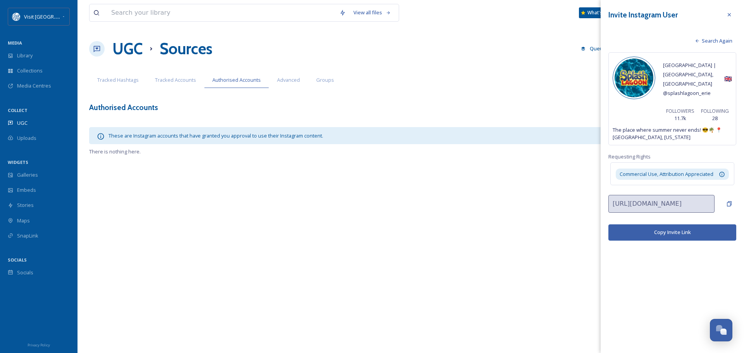
click at [688, 224] on button "Copy Invite Link" at bounding box center [673, 232] width 128 height 16
click at [726, 40] on span "Search Again" at bounding box center [717, 40] width 31 height 7
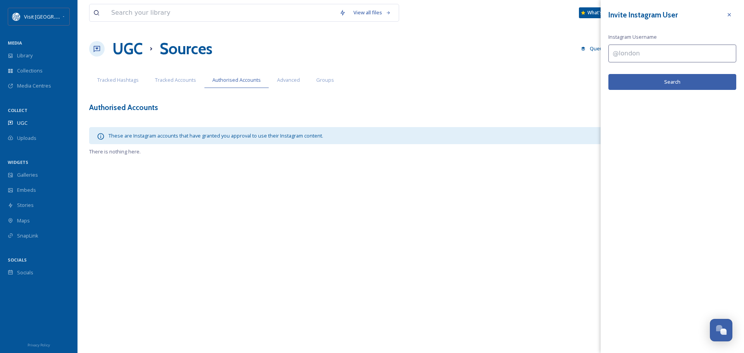
click at [657, 53] on input at bounding box center [673, 54] width 128 height 18
type input "bakeryon5th"
click at [688, 77] on button "Search" at bounding box center [673, 82] width 128 height 16
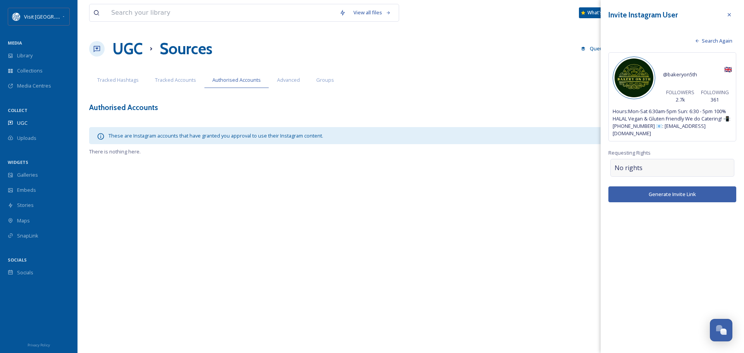
click at [660, 159] on div "No rights" at bounding box center [673, 168] width 124 height 18
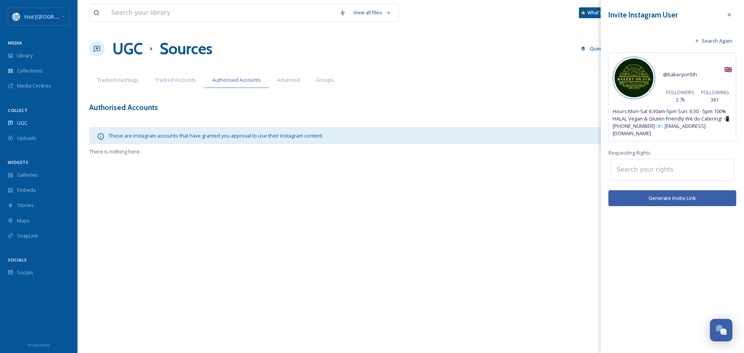
click at [675, 162] on input at bounding box center [655, 169] width 85 height 17
type input "ma"
click at [671, 186] on span "Commercial Use, Attribution Appreciated" at bounding box center [662, 189] width 94 height 7
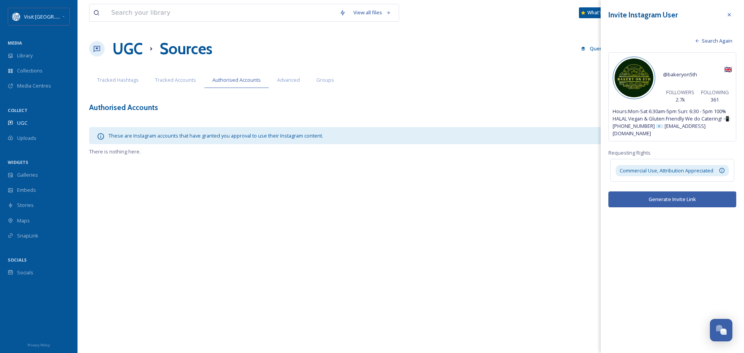
click at [673, 203] on div "Invite Instagram User Search Again @ bakeryon5th 🇬🇧 FOLLOWERS 2.7k FOLLOWING 36…" at bounding box center [672, 107] width 143 height 215
click at [675, 192] on button "Generate Invite Link" at bounding box center [673, 199] width 128 height 16
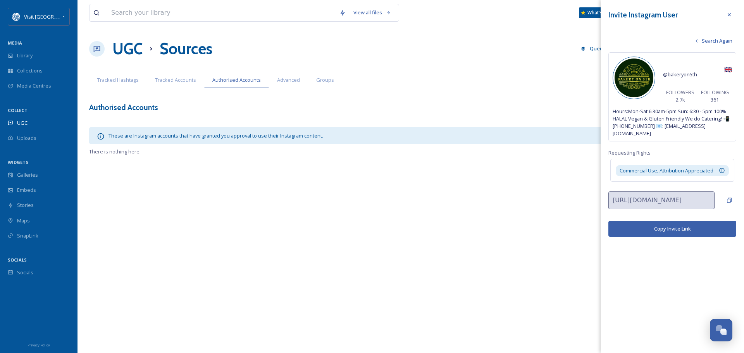
click at [683, 222] on button "Copy Invite Link" at bounding box center [673, 229] width 128 height 16
click at [729, 15] on icon at bounding box center [729, 15] width 6 height 6
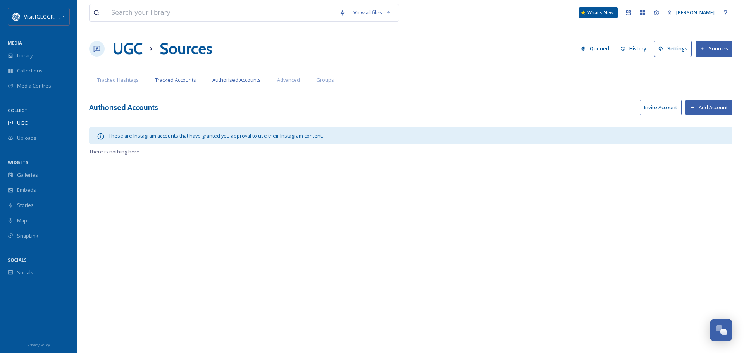
click at [164, 79] on span "Tracked Accounts" at bounding box center [175, 79] width 41 height 7
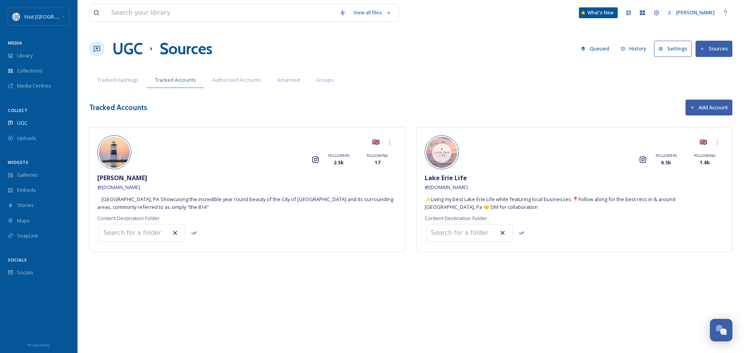
click at [704, 102] on button "Add Account" at bounding box center [709, 108] width 47 height 16
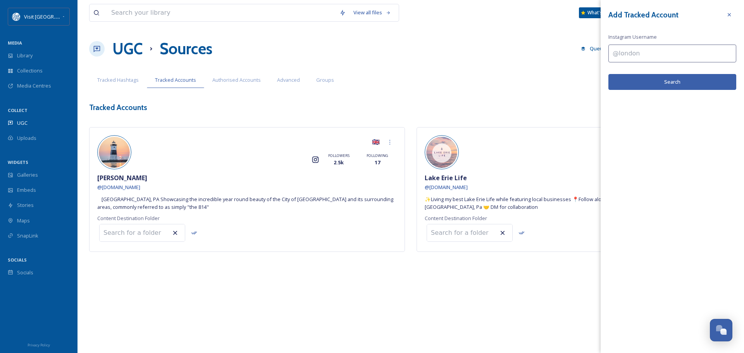
click at [628, 53] on input at bounding box center [673, 54] width 128 height 18
type input "Bakeryon5th"
click at [655, 84] on button "Search" at bounding box center [673, 82] width 128 height 16
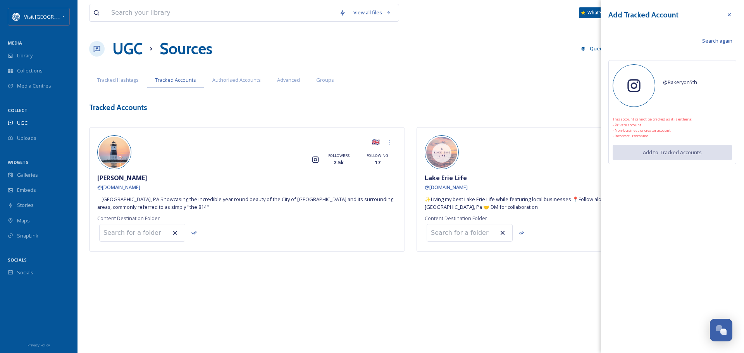
click at [725, 42] on span "Search again" at bounding box center [717, 40] width 30 height 7
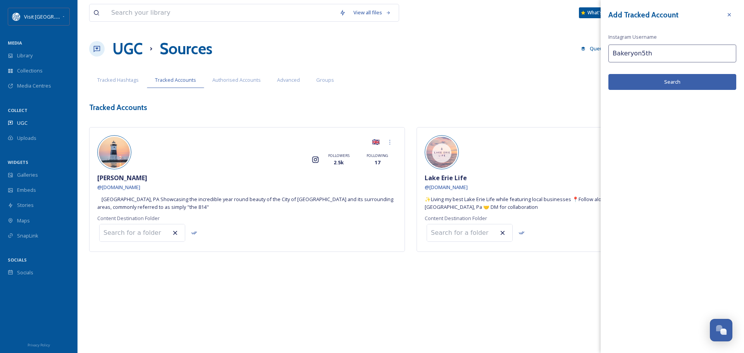
drag, startPoint x: 652, startPoint y: 51, endPoint x: 604, endPoint y: 51, distance: 48.5
click at [604, 51] on div "Add Tracked Account Instagram Username Bakeryon5th Search" at bounding box center [672, 49] width 143 height 98
type input "bakeryon5th"
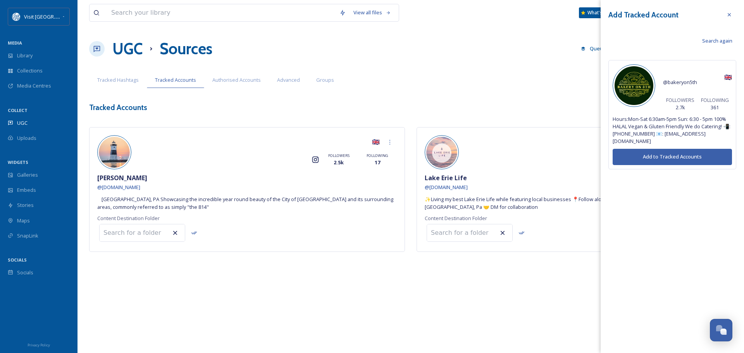
click at [679, 149] on button "Add to Tracked Accounts" at bounding box center [672, 157] width 119 height 16
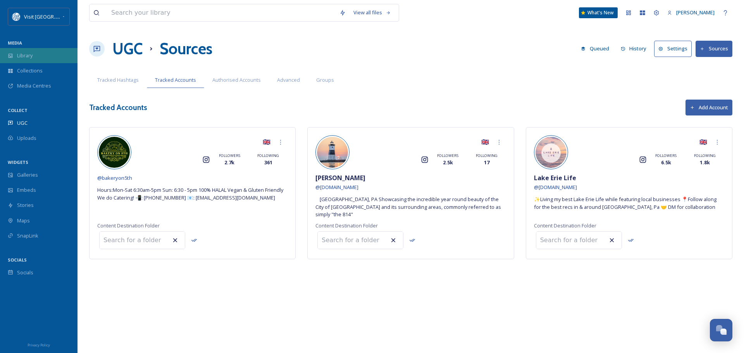
click at [33, 55] on div "Library" at bounding box center [39, 55] width 78 height 15
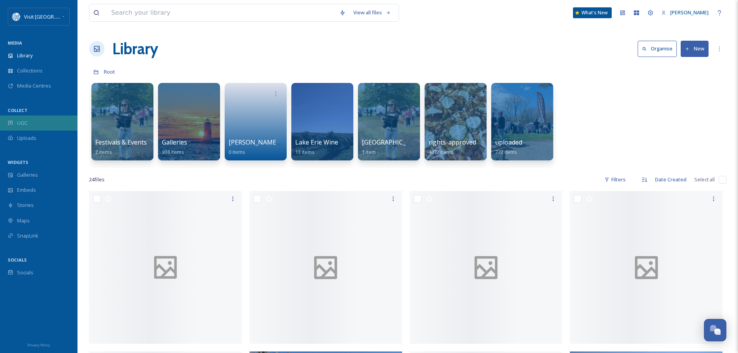
click at [19, 120] on span "UGC" at bounding box center [22, 122] width 10 height 7
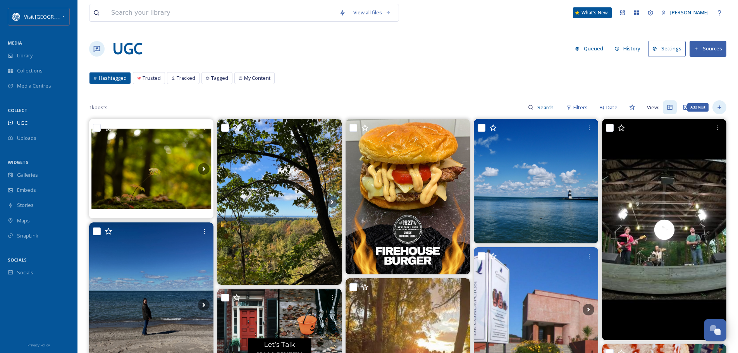
click at [718, 109] on icon at bounding box center [720, 107] width 6 height 6
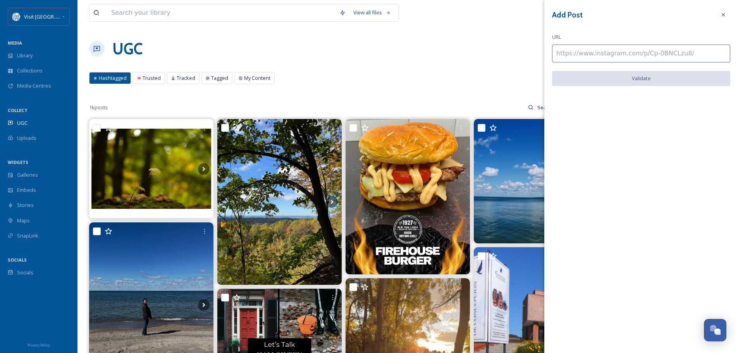
click at [599, 53] on input at bounding box center [641, 54] width 178 height 18
paste input "https://www.instagram.com/p/DLh0UL1BA9V/"
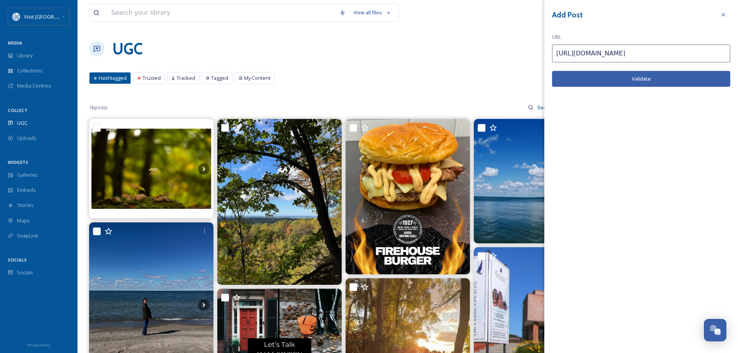
type input "https://www.instagram.com/p/DLh0UL1BA9V/"
click at [607, 76] on button "Validate" at bounding box center [641, 79] width 178 height 16
click at [649, 79] on button "Add Post" at bounding box center [641, 79] width 178 height 16
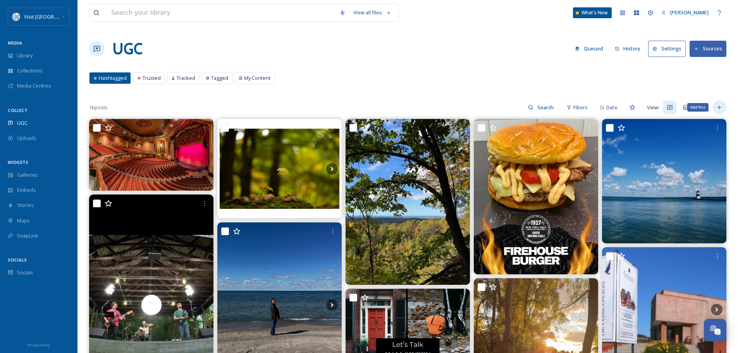
click at [721, 110] on icon at bounding box center [720, 107] width 6 height 6
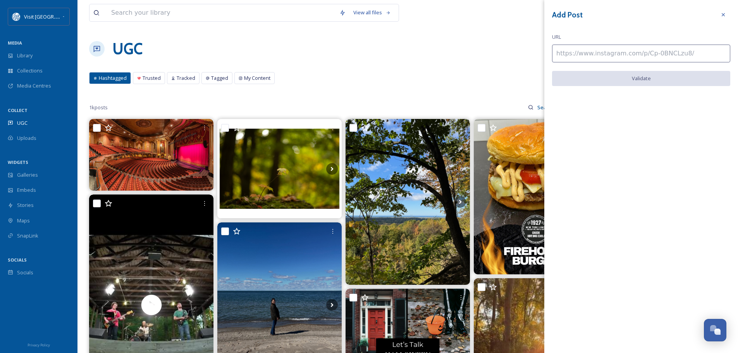
click at [567, 53] on input at bounding box center [641, 54] width 178 height 18
paste input "https://www.instagram.com/p/DPpVi5HEQ4j/"
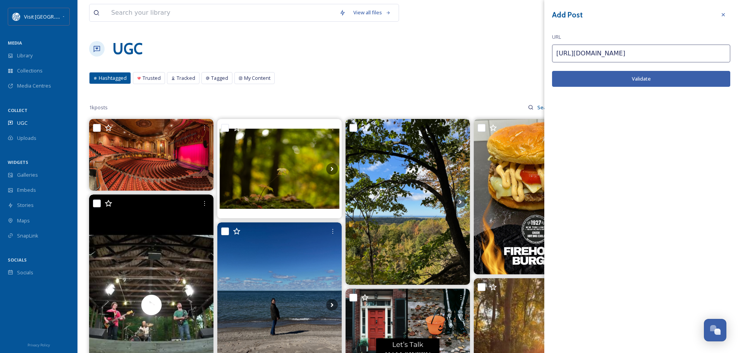
type input "https://www.instagram.com/p/DPpVi5HEQ4j/"
click at [590, 76] on button "Validate" at bounding box center [641, 79] width 178 height 16
click at [645, 79] on button "Add Post" at bounding box center [641, 79] width 178 height 16
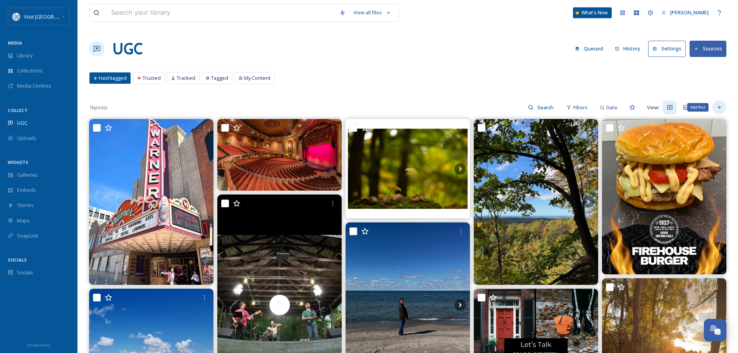
click at [718, 105] on icon at bounding box center [720, 107] width 6 height 6
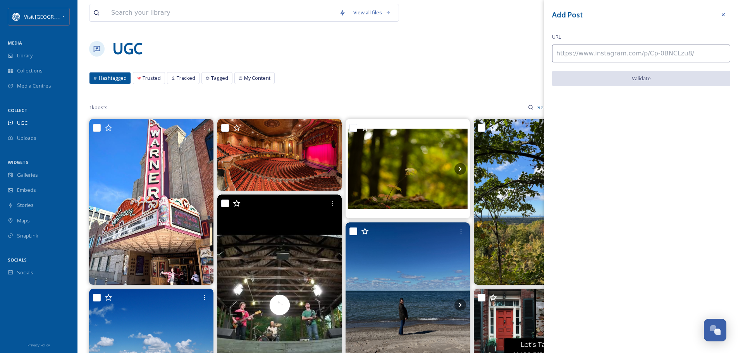
click at [578, 54] on input at bounding box center [641, 54] width 178 height 18
paste input "https://www.instagram.com/p/DPtqxjcjdlN/"
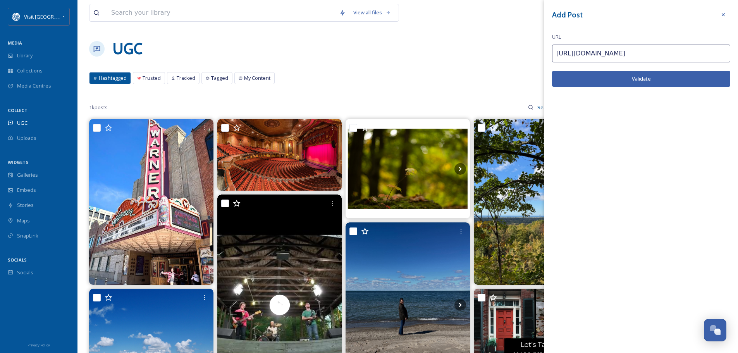
type input "https://www.instagram.com/p/DPtqxjcjdlN/"
click at [590, 74] on button "Validate" at bounding box center [641, 79] width 178 height 16
click at [633, 78] on button "Add Post" at bounding box center [641, 79] width 178 height 16
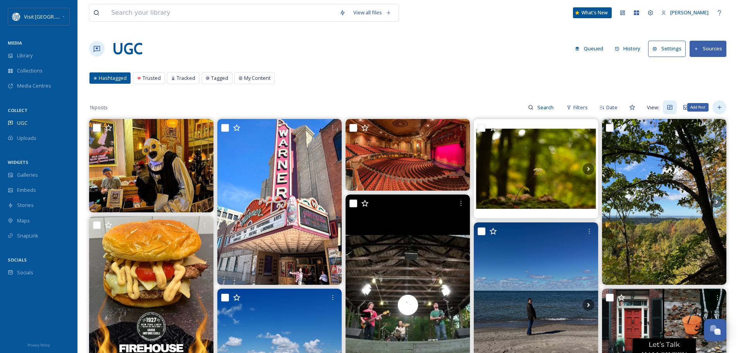
click at [725, 104] on div "Add Post" at bounding box center [720, 107] width 14 height 14
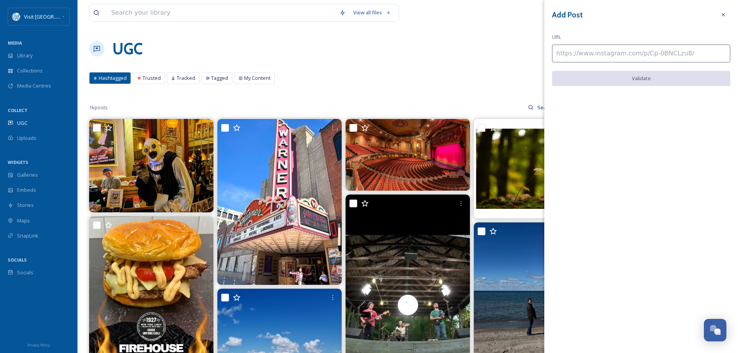
click at [604, 52] on input at bounding box center [641, 54] width 178 height 18
paste input "https://www.instagram.com/p/DPHvWHkEZrC/"
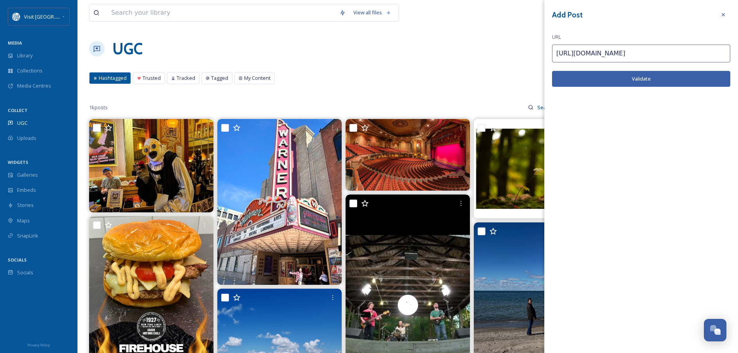
type input "https://www.instagram.com/p/DPHvWHkEZrC/"
click at [612, 78] on button "Validate" at bounding box center [641, 79] width 178 height 16
click at [647, 78] on button "Add Post" at bounding box center [641, 79] width 178 height 16
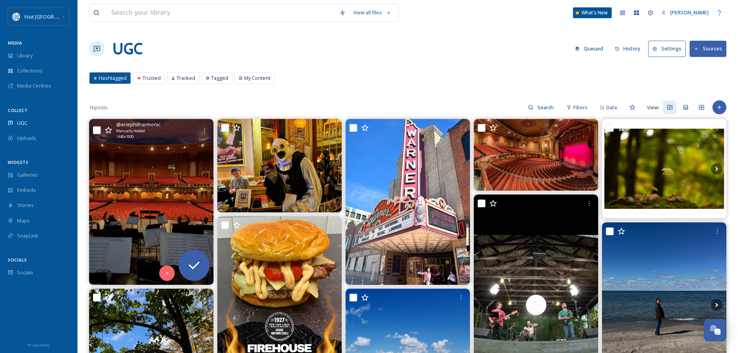
click at [99, 133] on input "checkbox" at bounding box center [97, 130] width 8 height 8
checkbox input "true"
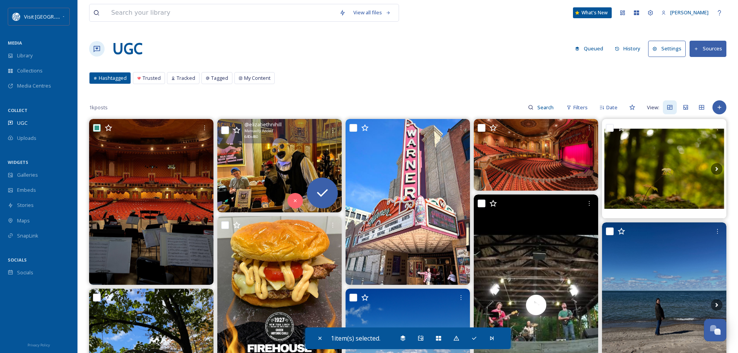
click at [226, 130] on input "checkbox" at bounding box center [225, 130] width 8 height 8
checkbox input "true"
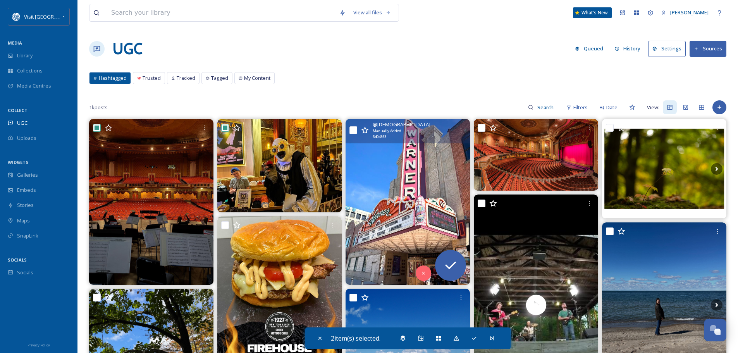
click at [354, 131] on input "checkbox" at bounding box center [354, 130] width 8 height 8
checkbox input "true"
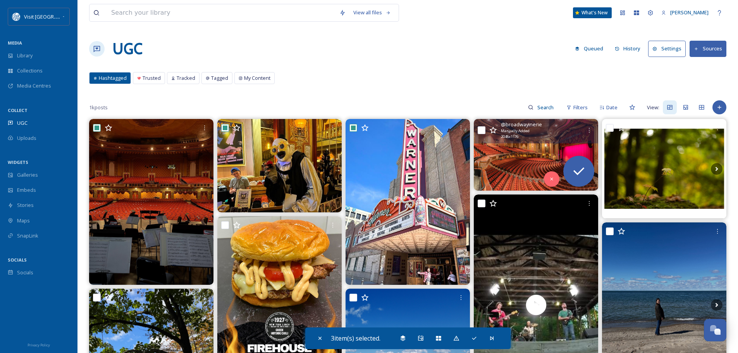
click at [482, 131] on input "checkbox" at bounding box center [482, 130] width 8 height 8
checkbox input "true"
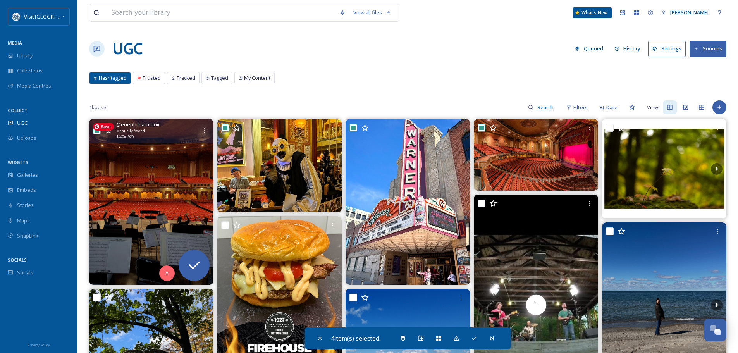
click at [179, 212] on img at bounding box center [151, 202] width 124 height 166
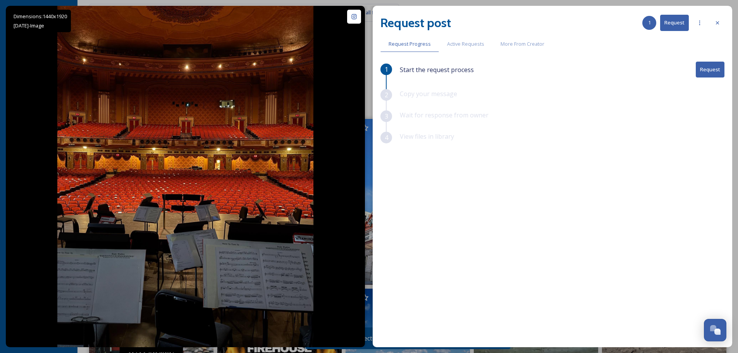
click at [707, 68] on button "Request" at bounding box center [710, 70] width 29 height 16
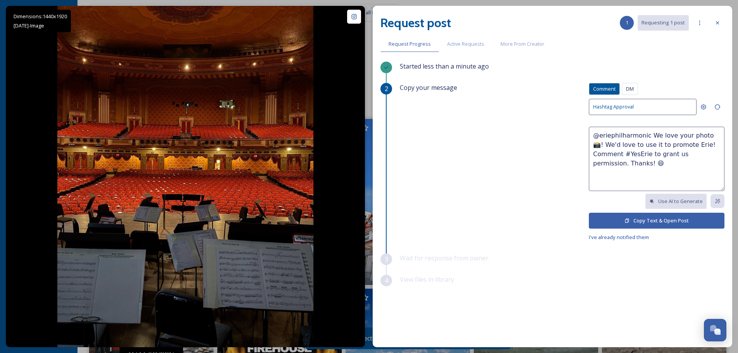
click at [659, 219] on button "Copy Text & Open Post" at bounding box center [657, 221] width 136 height 16
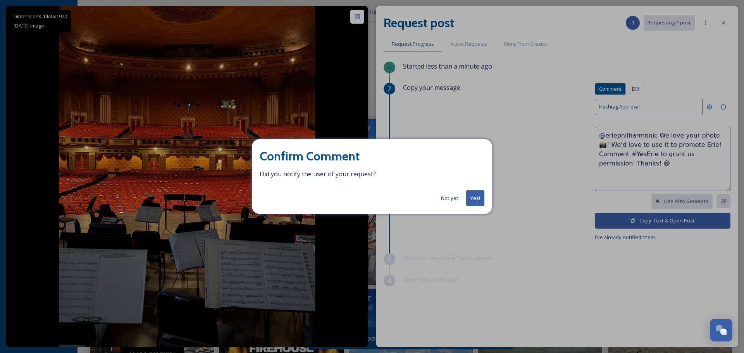
click at [475, 195] on button "Yes!" at bounding box center [475, 198] width 18 height 16
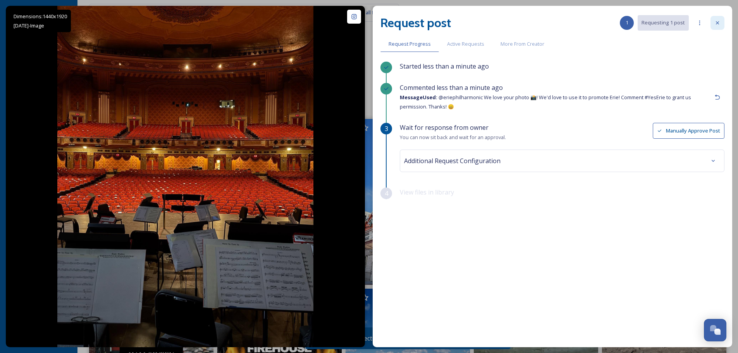
click at [717, 23] on icon at bounding box center [717, 22] width 3 height 3
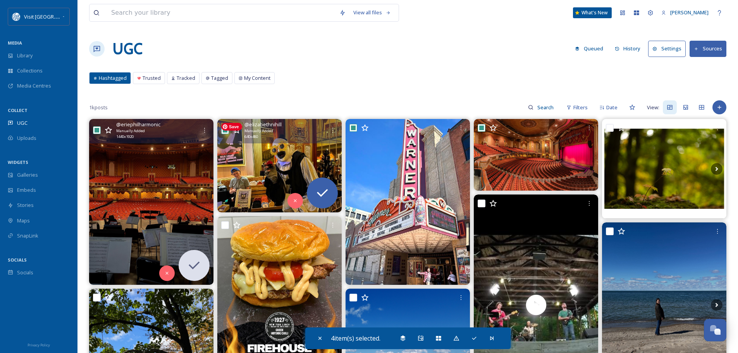
click at [256, 183] on img at bounding box center [279, 165] width 124 height 93
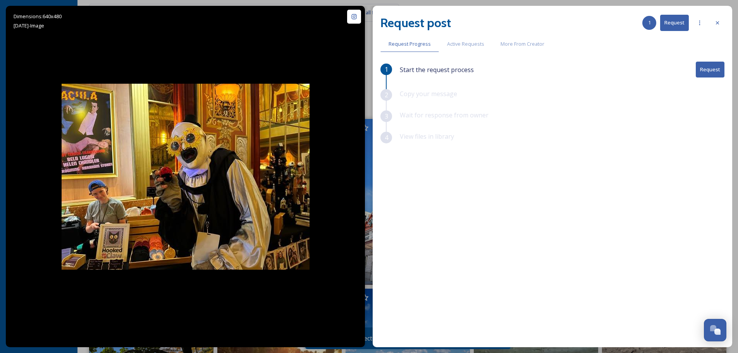
click at [708, 69] on button "Request" at bounding box center [710, 70] width 29 height 16
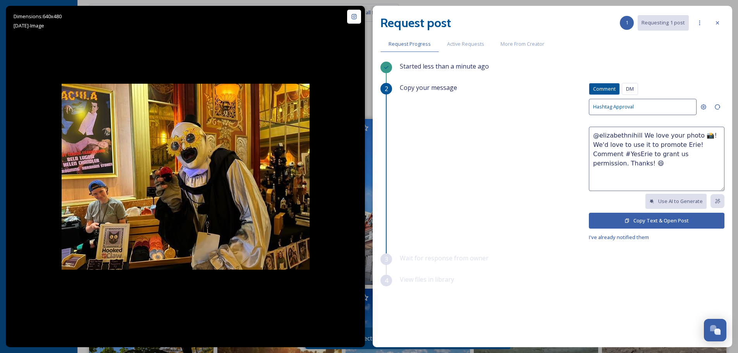
click at [645, 221] on button "Copy Text & Open Post" at bounding box center [657, 221] width 136 height 16
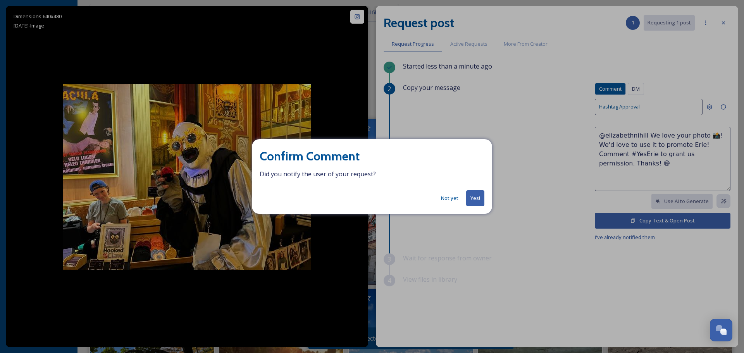
click at [477, 196] on button "Yes!" at bounding box center [475, 198] width 18 height 16
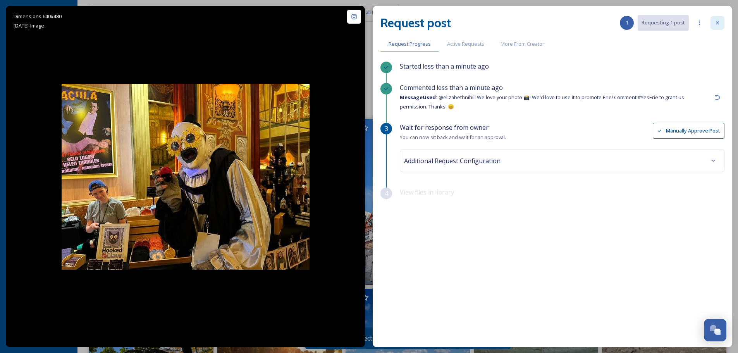
click at [718, 22] on icon at bounding box center [718, 23] width 6 height 6
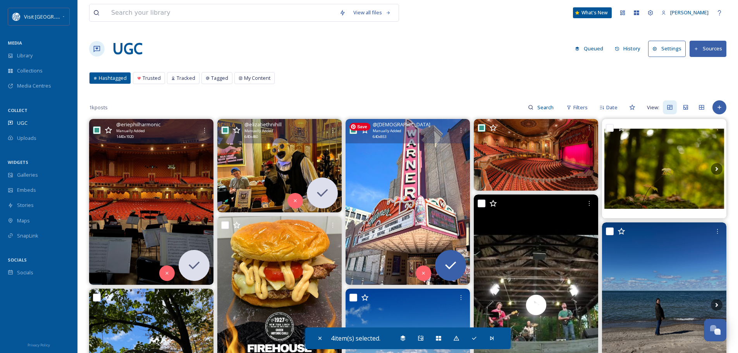
click at [404, 204] on img at bounding box center [408, 202] width 124 height 166
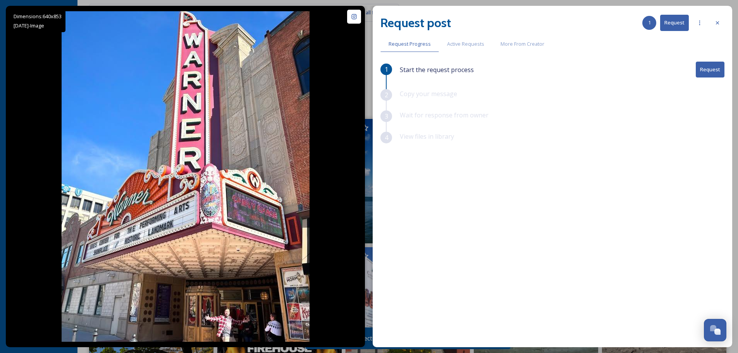
click at [717, 71] on button "Request" at bounding box center [710, 70] width 29 height 16
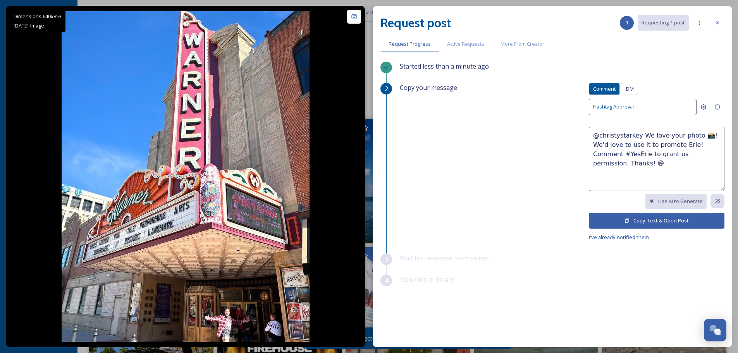
click at [645, 222] on button "Copy Text & Open Post" at bounding box center [657, 221] width 136 height 16
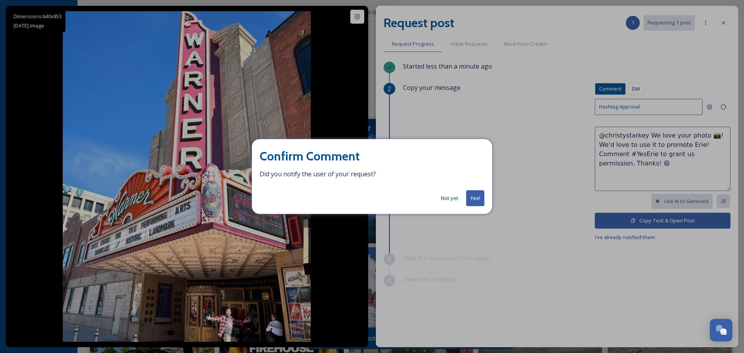
click at [476, 196] on button "Yes!" at bounding box center [475, 198] width 18 height 16
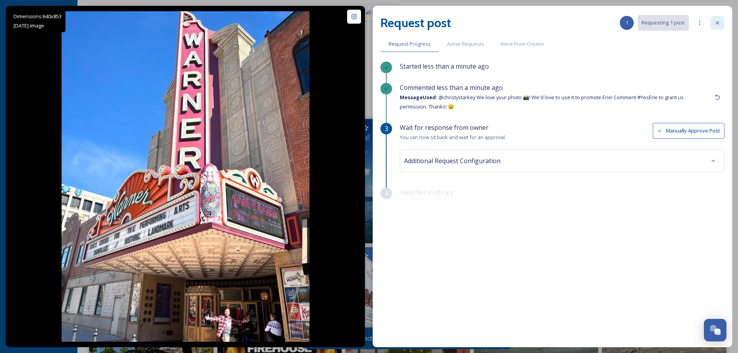
click at [717, 25] on icon at bounding box center [718, 23] width 6 height 6
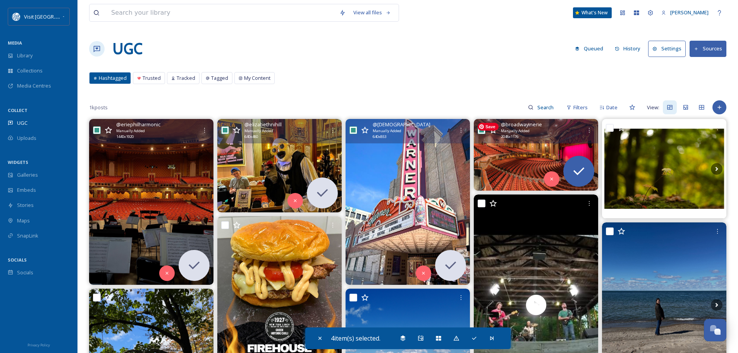
click at [557, 152] on img at bounding box center [536, 154] width 124 height 71
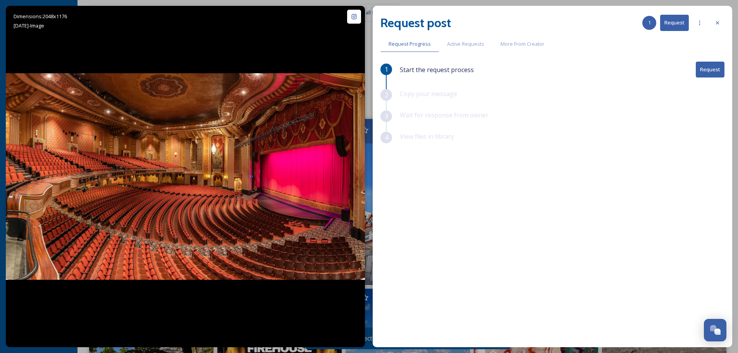
click at [712, 72] on button "Request" at bounding box center [710, 70] width 29 height 16
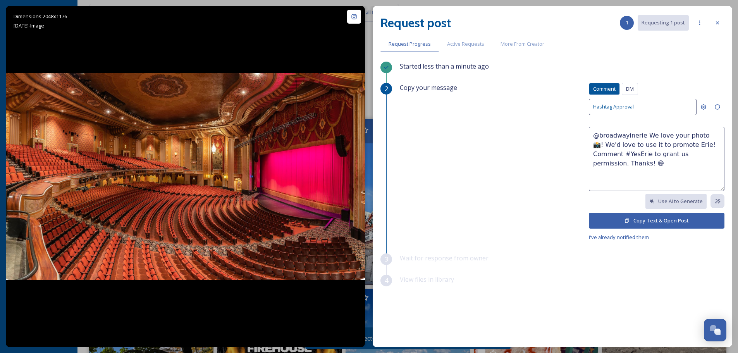
click at [639, 219] on button "Copy Text & Open Post" at bounding box center [657, 221] width 136 height 16
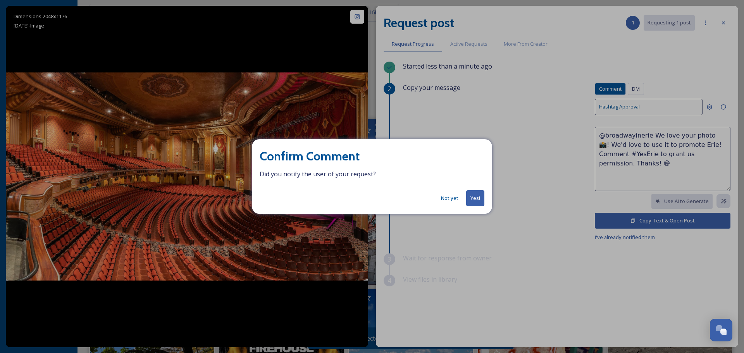
click at [477, 200] on button "Yes!" at bounding box center [475, 198] width 18 height 16
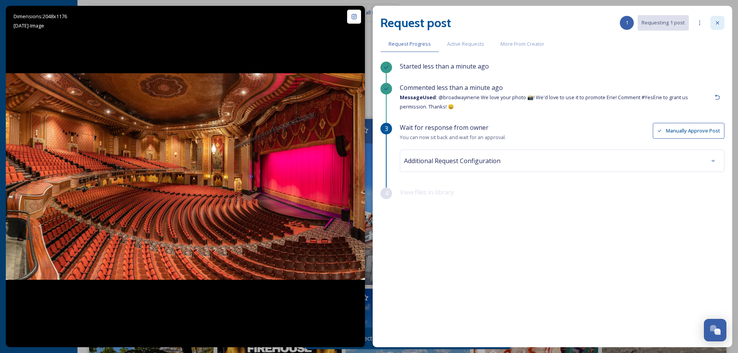
click at [717, 24] on icon at bounding box center [718, 23] width 6 height 6
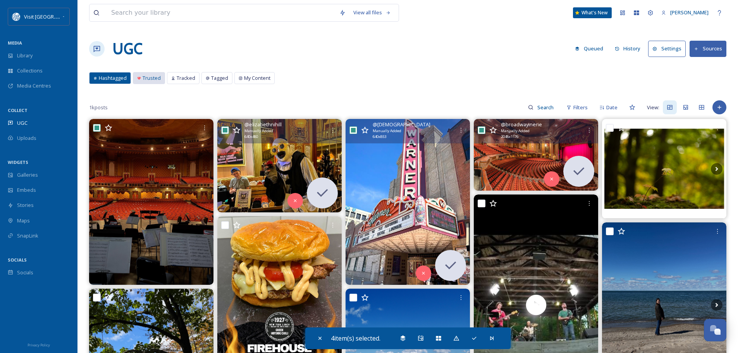
click at [150, 79] on span "Trusted" at bounding box center [152, 77] width 18 height 7
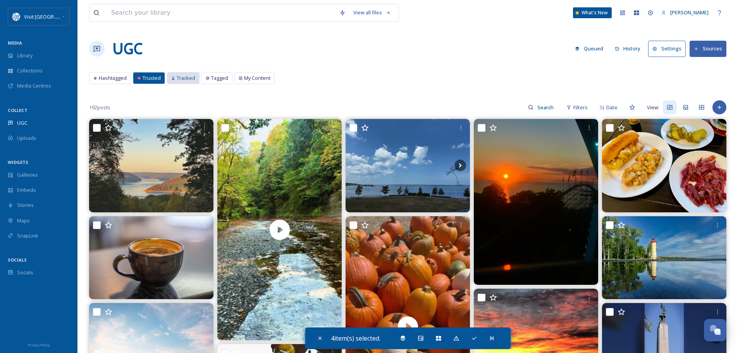
click at [179, 75] on span "Tracked" at bounding box center [186, 77] width 19 height 7
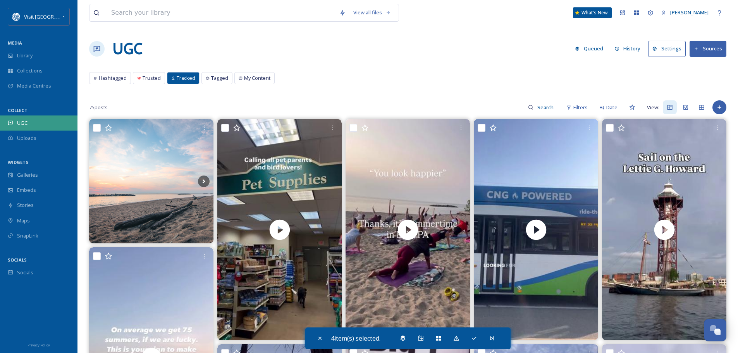
click at [22, 123] on span "UGC" at bounding box center [22, 122] width 10 height 7
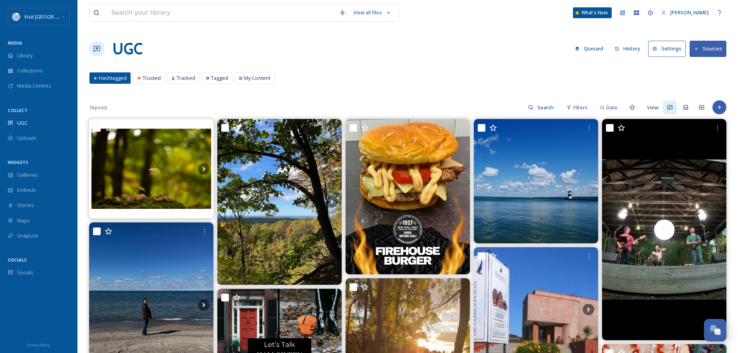
click at [670, 50] on button "Settings" at bounding box center [667, 49] width 38 height 16
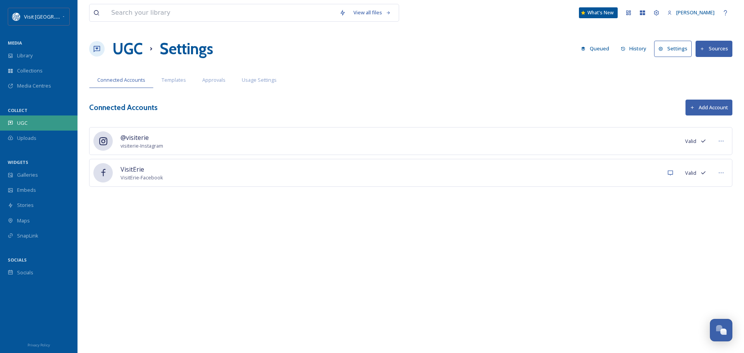
click at [24, 116] on div "UGC" at bounding box center [39, 123] width 78 height 15
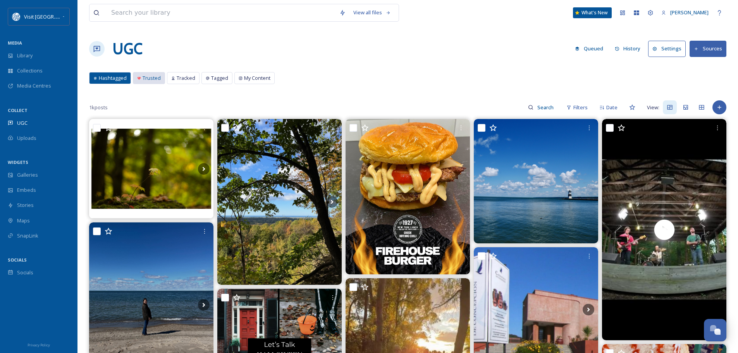
click at [151, 78] on span "Trusted" at bounding box center [152, 77] width 18 height 7
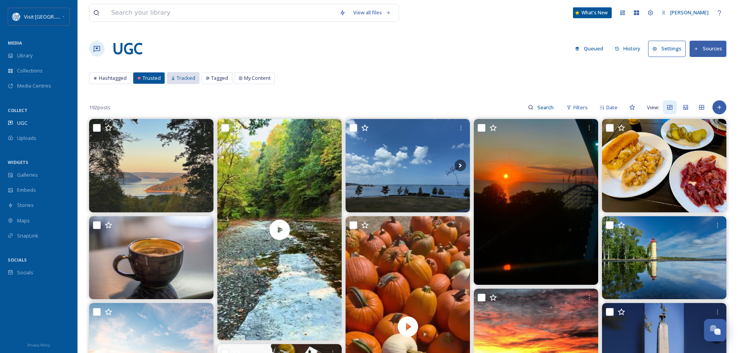
click at [182, 78] on span "Tracked" at bounding box center [186, 77] width 19 height 7
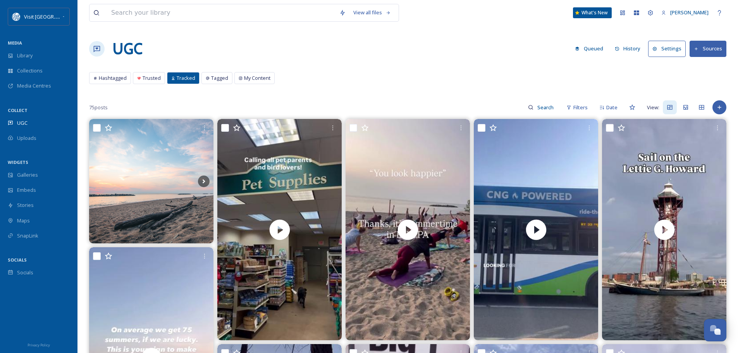
click at [673, 51] on button "Settings" at bounding box center [667, 49] width 38 height 16
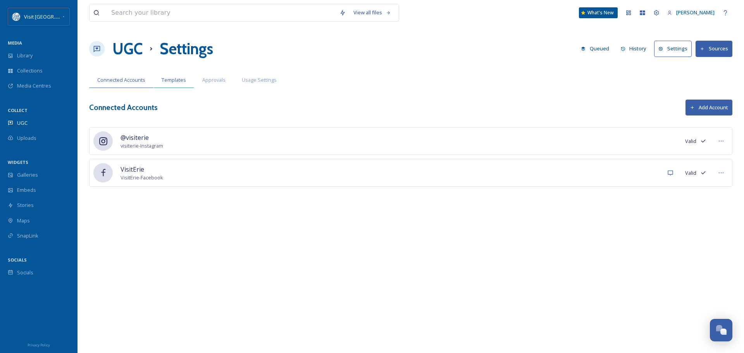
click at [173, 81] on span "Templates" at bounding box center [174, 79] width 24 height 7
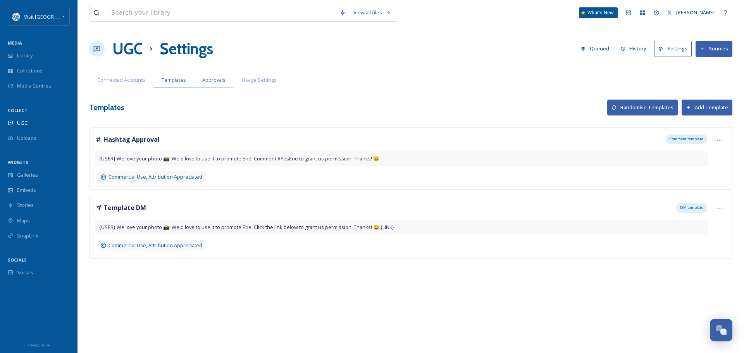
click at [217, 80] on span "Approvals" at bounding box center [213, 79] width 23 height 7
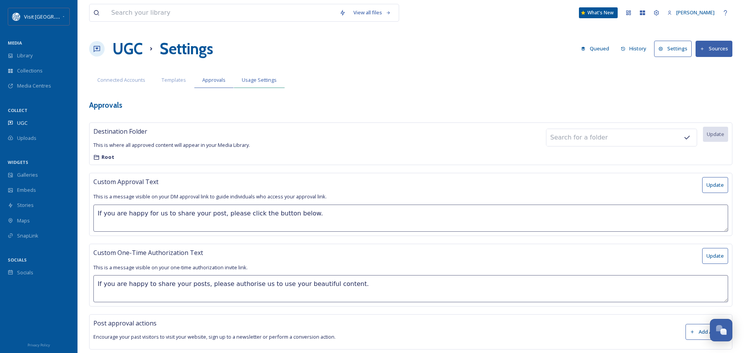
click at [272, 80] on span "Usage Settings" at bounding box center [259, 79] width 35 height 7
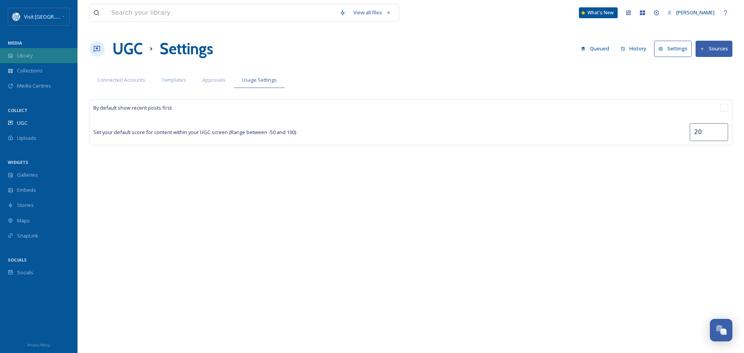
click at [24, 51] on div "Library" at bounding box center [39, 55] width 78 height 15
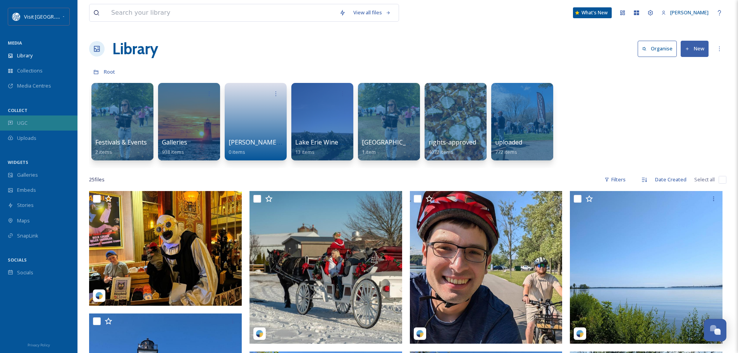
click at [24, 122] on span "UGC" at bounding box center [22, 122] width 10 height 7
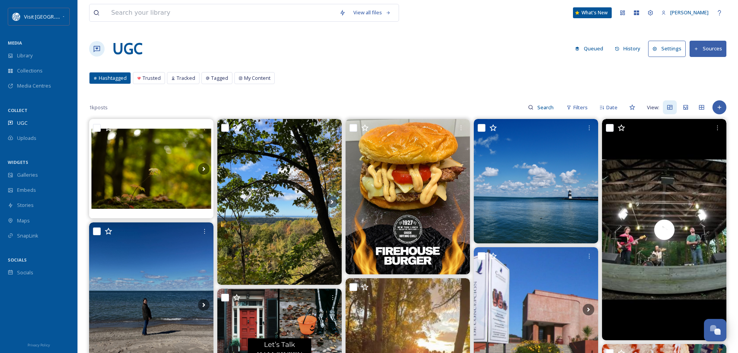
click at [711, 44] on button "Sources" at bounding box center [708, 49] width 37 height 16
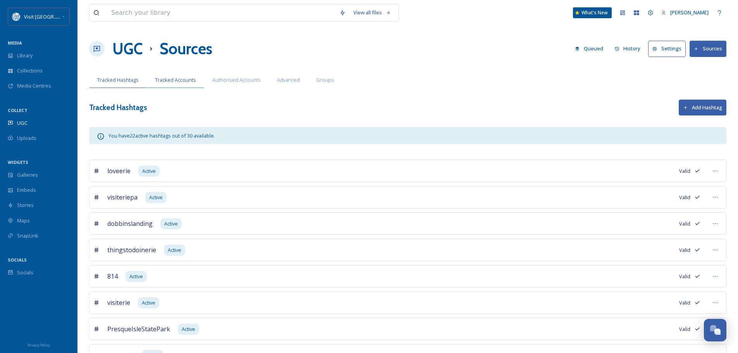
click at [167, 78] on span "Tracked Accounts" at bounding box center [175, 79] width 41 height 7
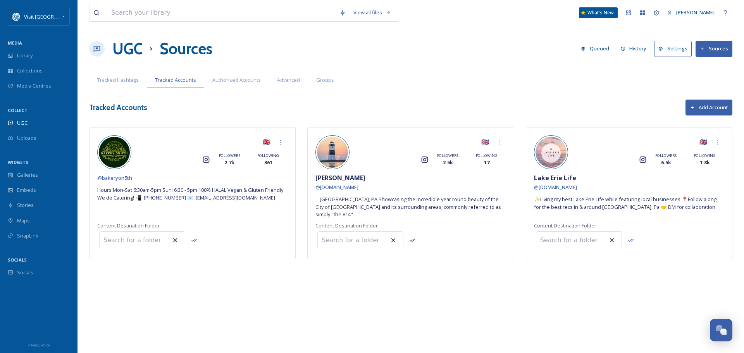
click at [712, 107] on button "Add Account" at bounding box center [709, 108] width 47 height 16
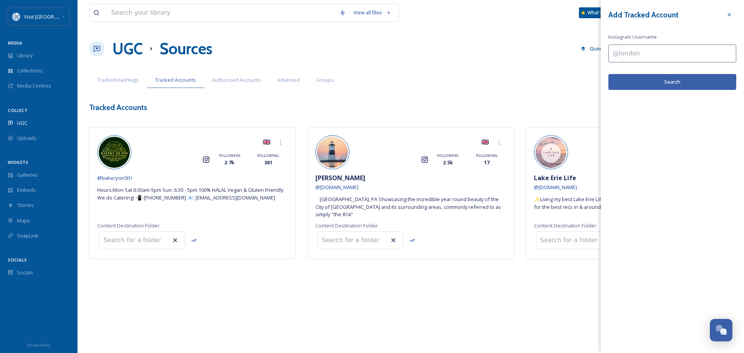
click at [647, 56] on input at bounding box center [673, 54] width 128 height 18
paste input "broadwayinerie"
type input "broadwayinerie"
click at [654, 81] on button "Search" at bounding box center [673, 82] width 128 height 16
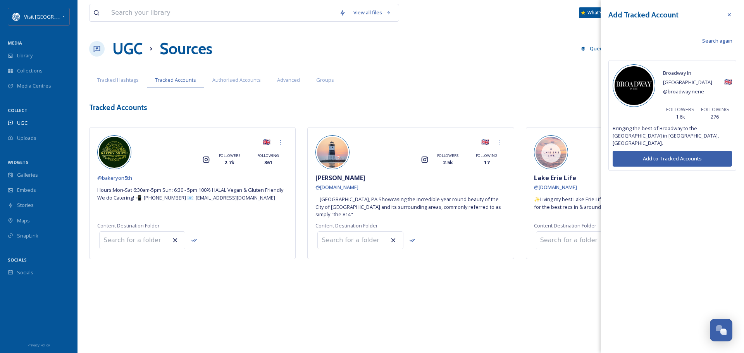
click at [673, 151] on button "Add to Tracked Accounts" at bounding box center [672, 159] width 119 height 16
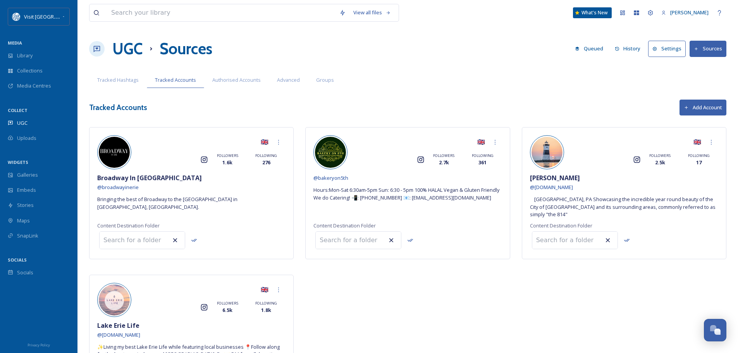
click at [704, 103] on button "Add Account" at bounding box center [703, 108] width 47 height 16
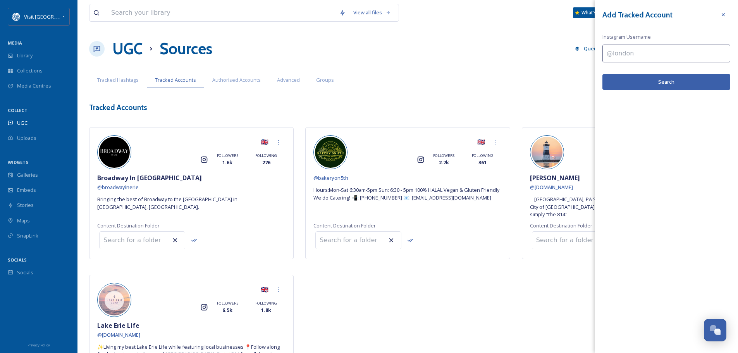
click at [623, 54] on input at bounding box center [667, 54] width 128 height 18
paste input "mightyfinedonuts"
type input "mightyfinedonuts"
click at [643, 80] on button "Search" at bounding box center [667, 82] width 128 height 16
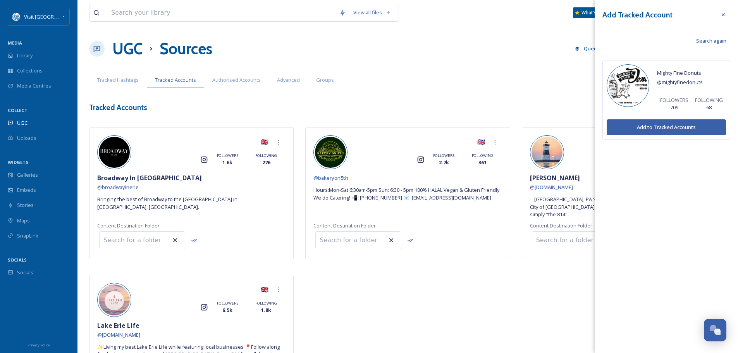
click at [656, 129] on button "Add to Tracked Accounts" at bounding box center [666, 127] width 119 height 16
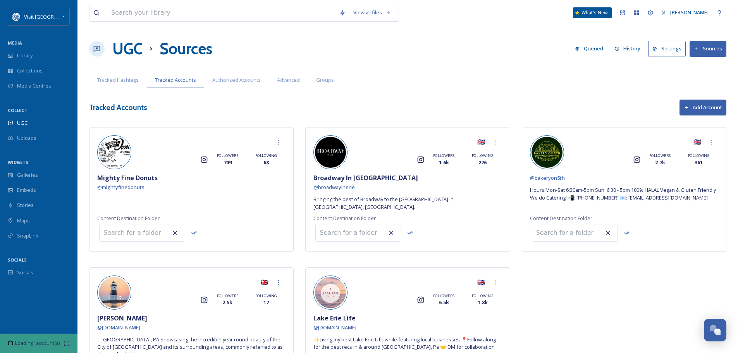
click at [701, 108] on button "Add Account" at bounding box center [703, 108] width 47 height 16
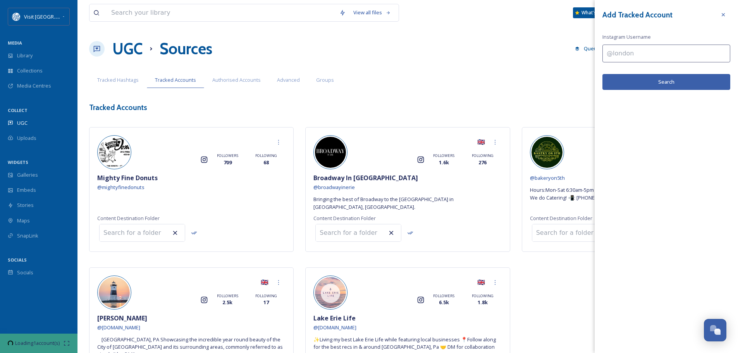
click at [625, 56] on input at bounding box center [667, 54] width 128 height 18
paste input "splashlagoon_erie"
type input "splashlagoon_erie"
click at [648, 84] on button "Search" at bounding box center [667, 82] width 128 height 16
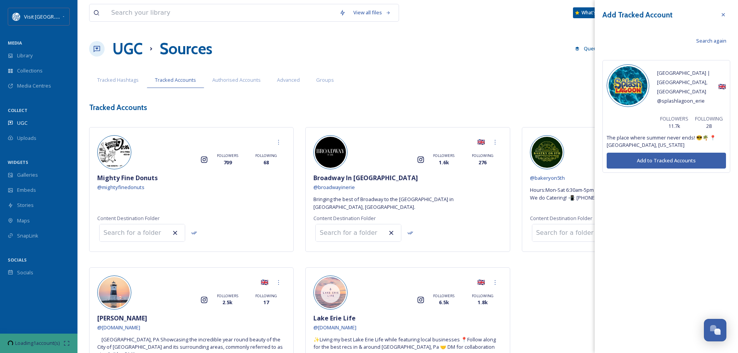
click at [653, 153] on button "Add to Tracked Accounts" at bounding box center [666, 161] width 119 height 16
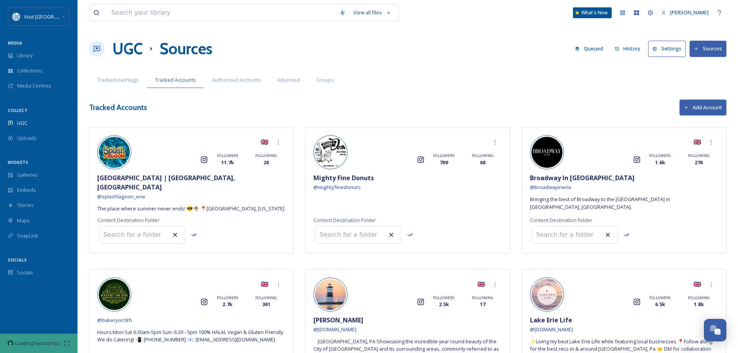
click at [707, 49] on button "Sources" at bounding box center [708, 49] width 37 height 16
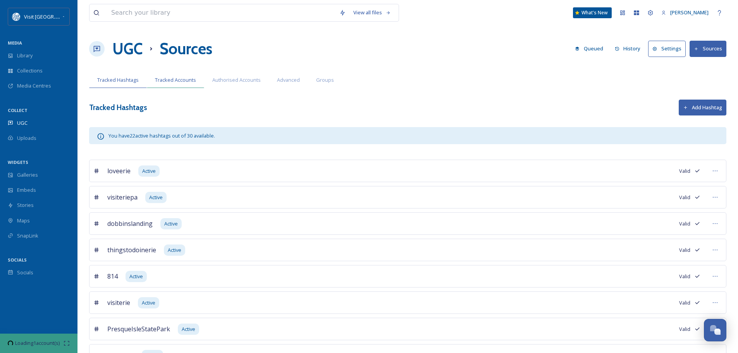
click at [172, 81] on span "Tracked Accounts" at bounding box center [175, 79] width 41 height 7
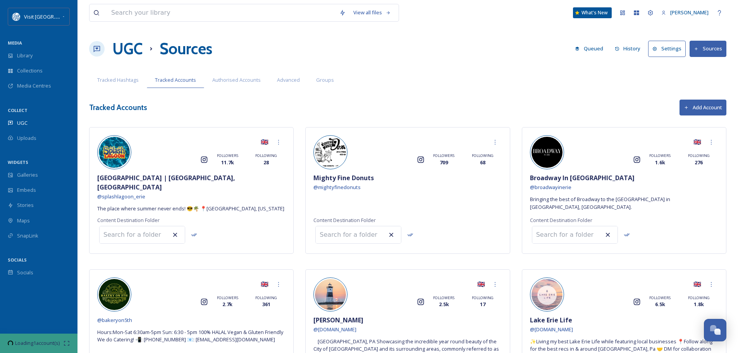
click at [706, 102] on button "Add Account" at bounding box center [703, 108] width 47 height 16
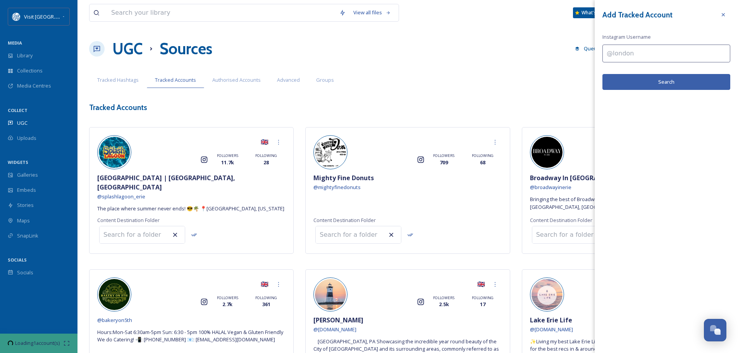
click at [633, 53] on input at bounding box center [667, 54] width 128 height 18
paste input "hazardserie"
type input "hazardserie"
click at [654, 83] on button "Search" at bounding box center [667, 82] width 128 height 16
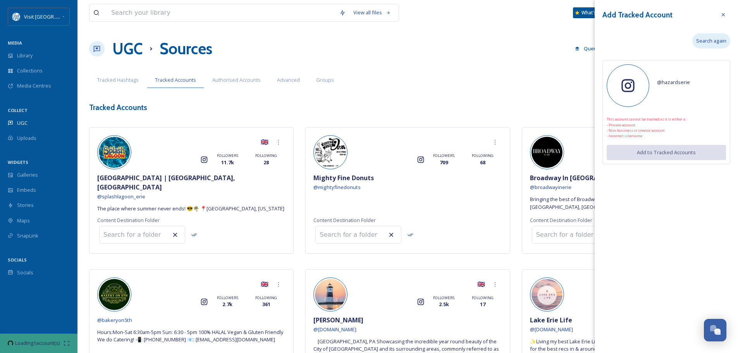
click at [713, 40] on span "Search again" at bounding box center [712, 40] width 30 height 7
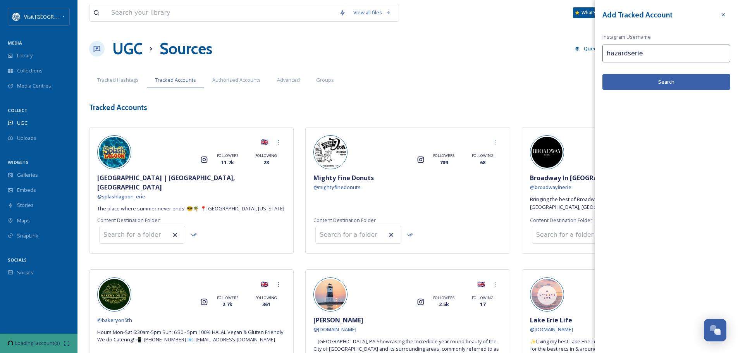
click at [651, 53] on input "hazardserie" at bounding box center [667, 54] width 128 height 18
click at [656, 83] on button "Search" at bounding box center [667, 82] width 128 height 16
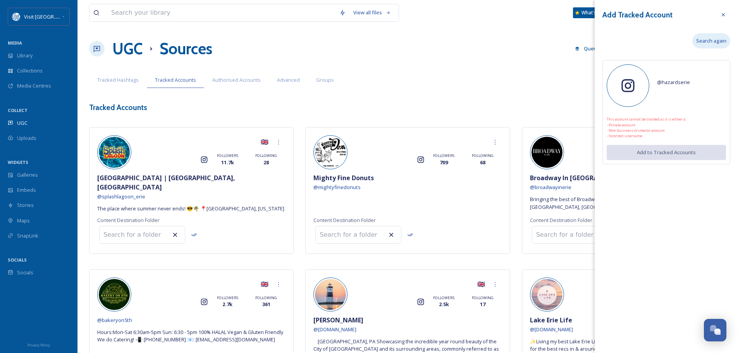
click at [704, 42] on span "Search again" at bounding box center [712, 40] width 30 height 7
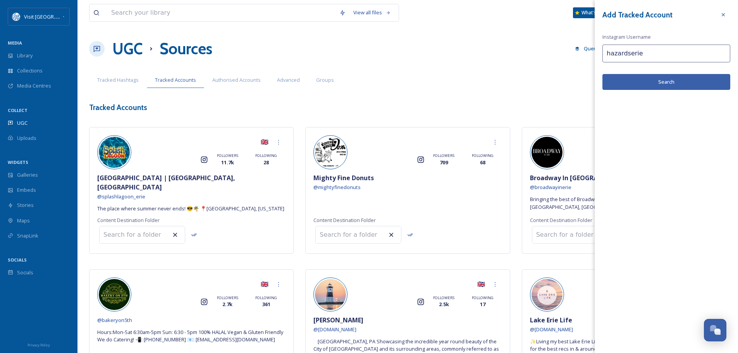
click at [654, 54] on input "hazardserie" at bounding box center [667, 54] width 128 height 18
drag, startPoint x: 654, startPoint y: 52, endPoint x: 566, endPoint y: 51, distance: 88.4
click at [566, 51] on div "View all files What's New Mary Morgan UGC Sources Queued History Settings Sourc…" at bounding box center [408, 212] width 661 height 425
paste input "ronin"
type input "roninerie"
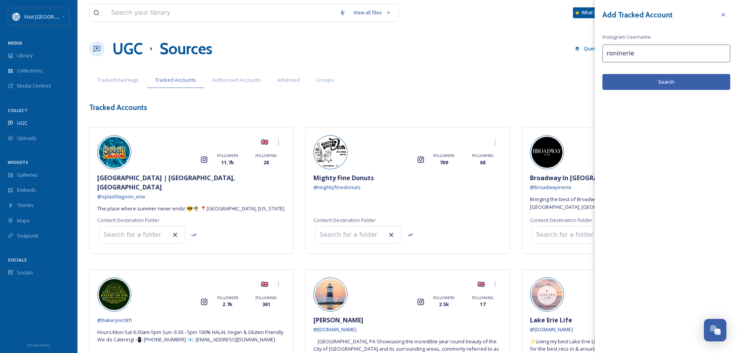
click at [646, 75] on button "Search" at bounding box center [667, 82] width 128 height 16
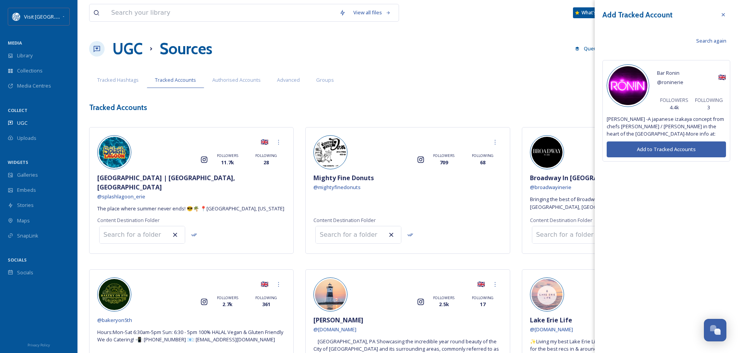
click at [674, 145] on button "Add to Tracked Accounts" at bounding box center [666, 149] width 119 height 16
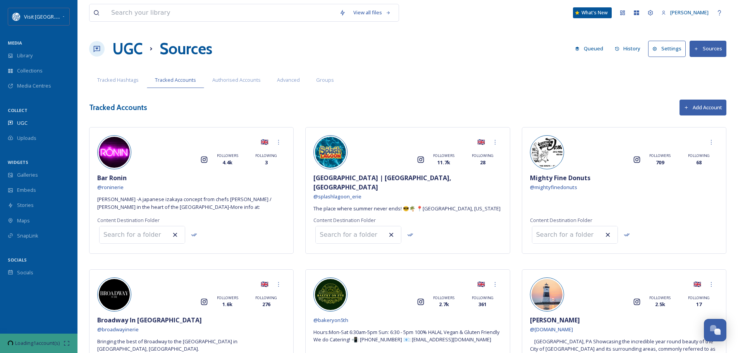
click at [705, 103] on button "Add Account" at bounding box center [703, 108] width 47 height 16
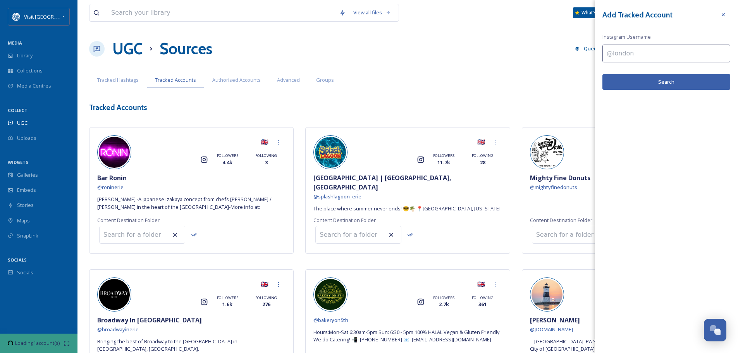
click at [631, 55] on input at bounding box center [667, 54] width 128 height 18
paste input "pier6rooftop"
type input "pier6rooftop"
click at [667, 84] on button "Search" at bounding box center [667, 82] width 128 height 16
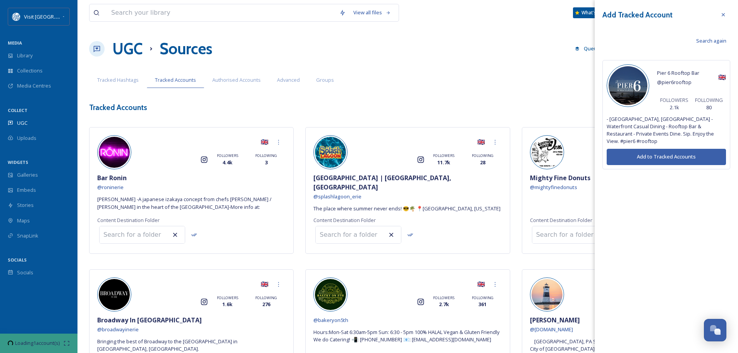
click at [671, 153] on button "Add to Tracked Accounts" at bounding box center [666, 157] width 119 height 16
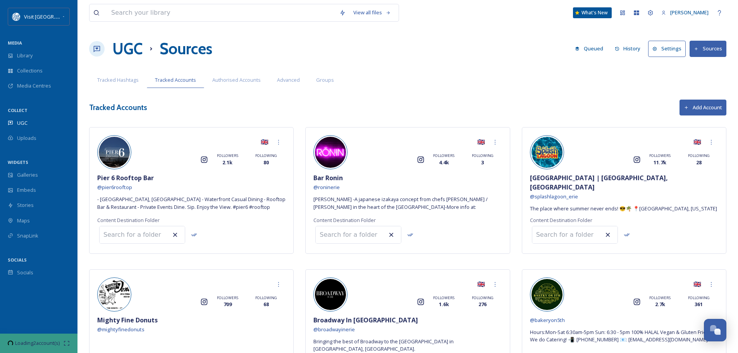
click at [705, 108] on button "Add Account" at bounding box center [703, 108] width 47 height 16
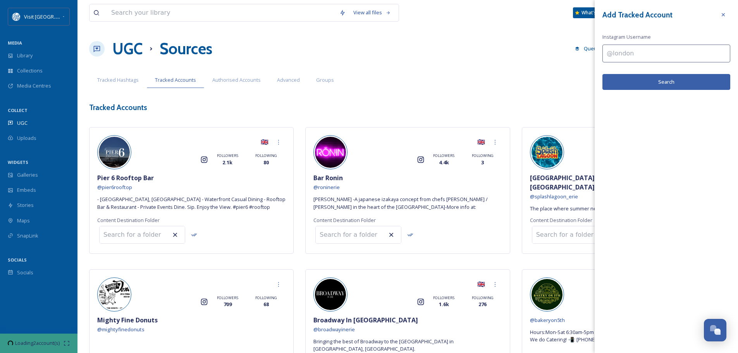
click at [619, 49] on input at bounding box center [667, 54] width 128 height 18
paste input "flagshipcitydistrict"
type input "flagshipcitydistrict"
click at [671, 83] on button "Search" at bounding box center [667, 82] width 128 height 16
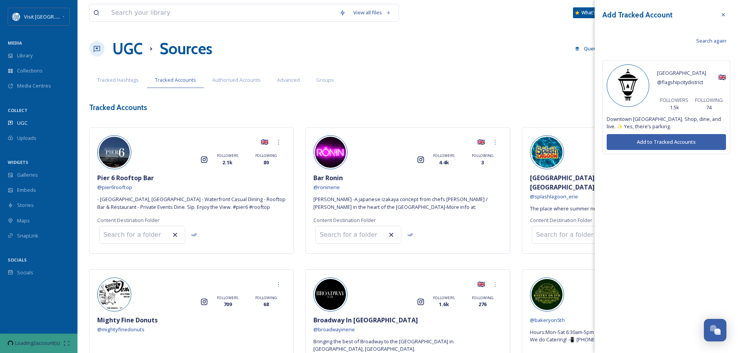
click at [675, 141] on button "Add to Tracked Accounts" at bounding box center [666, 142] width 119 height 16
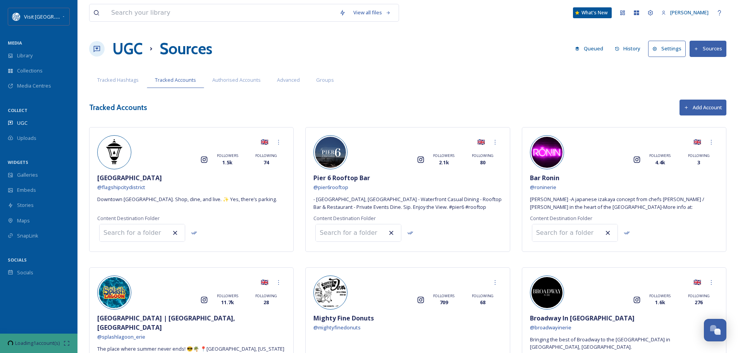
click at [707, 103] on button "Add Account" at bounding box center [703, 108] width 47 height 16
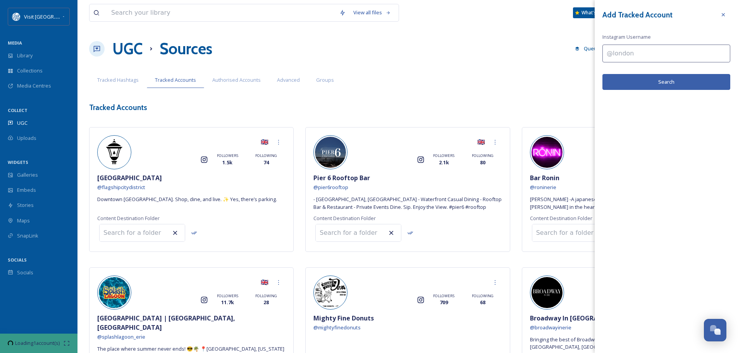
click at [616, 48] on input at bounding box center [667, 54] width 128 height 18
paste input "romas_erie"
type input "romas_erie"
click at [673, 81] on button "Search" at bounding box center [667, 82] width 128 height 16
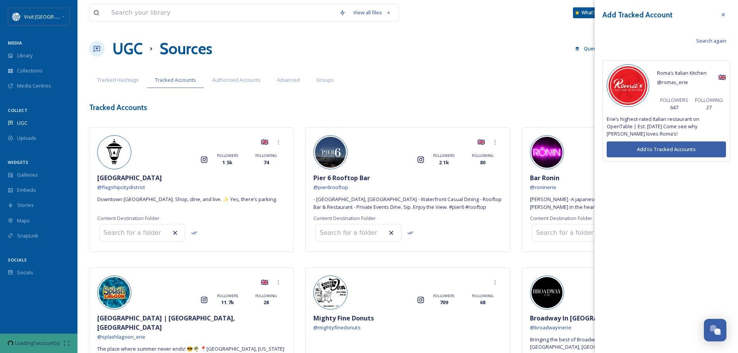
click at [680, 141] on button "Add to Tracked Accounts" at bounding box center [666, 149] width 119 height 16
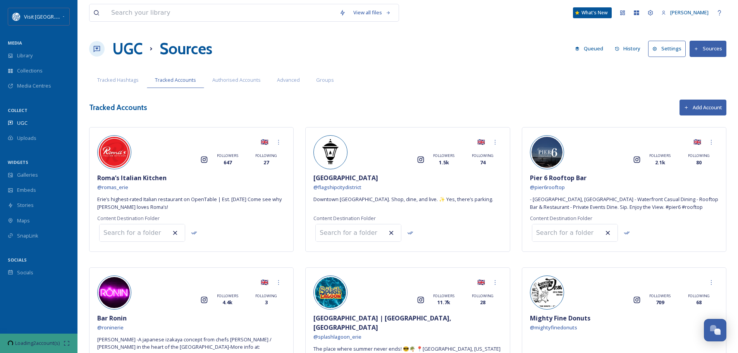
click at [697, 102] on button "Add Account" at bounding box center [703, 108] width 47 height 16
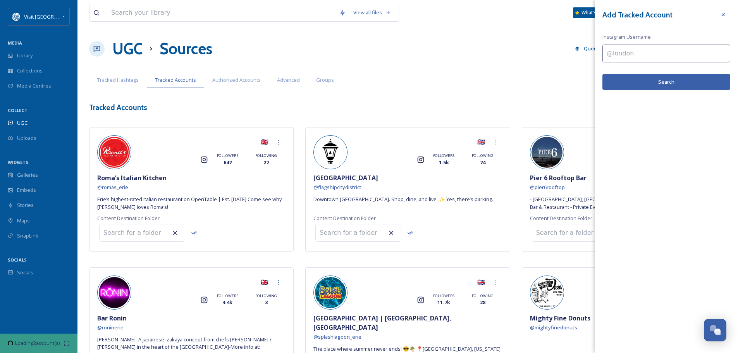
click at [625, 52] on input at bounding box center [667, 54] width 128 height 18
paste input "laverybrewingco"
type input "laverybrewingco"
click at [661, 79] on button "Search" at bounding box center [667, 82] width 128 height 16
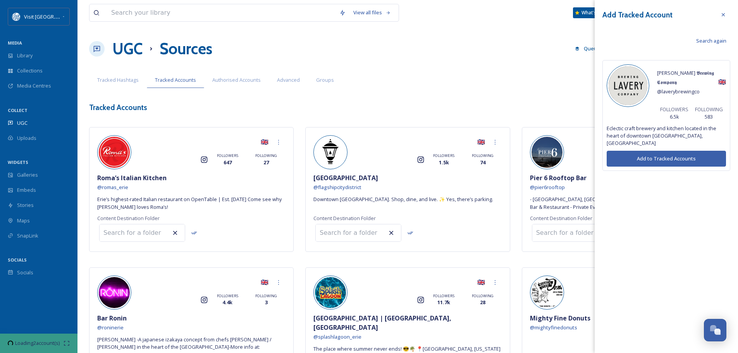
click at [674, 151] on button "Add to Tracked Accounts" at bounding box center [666, 159] width 119 height 16
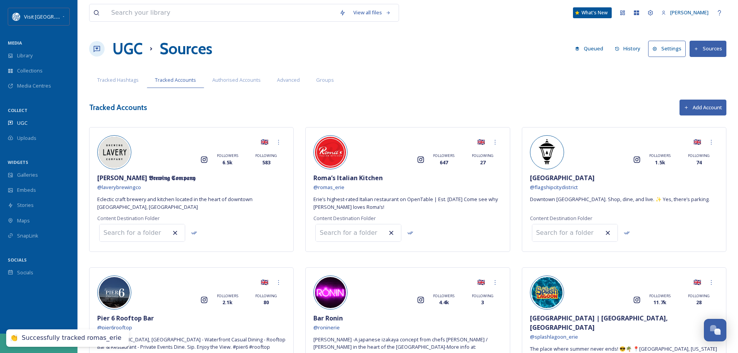
click at [700, 106] on div "View all files What's New Mary Morgan UGC Sources Queued History Settings Sourc…" at bounding box center [408, 352] width 661 height 705
click at [700, 106] on button "Add Account" at bounding box center [703, 108] width 47 height 16
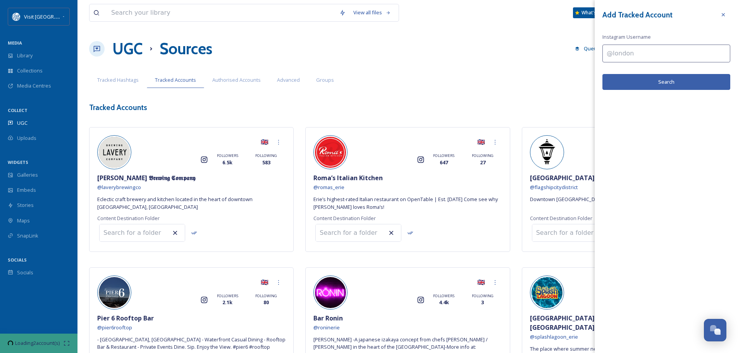
click at [621, 54] on input at bounding box center [667, 54] width 128 height 18
paste input "oliversbeergarden"
type input "oliversbeergarden"
click at [663, 81] on button "Search" at bounding box center [667, 82] width 128 height 16
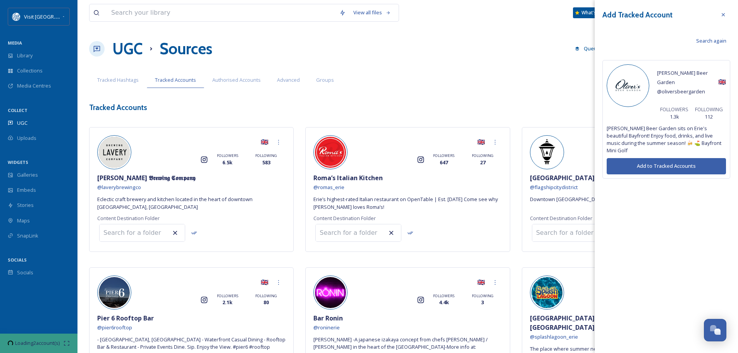
click at [667, 158] on button "Add to Tracked Accounts" at bounding box center [666, 166] width 119 height 16
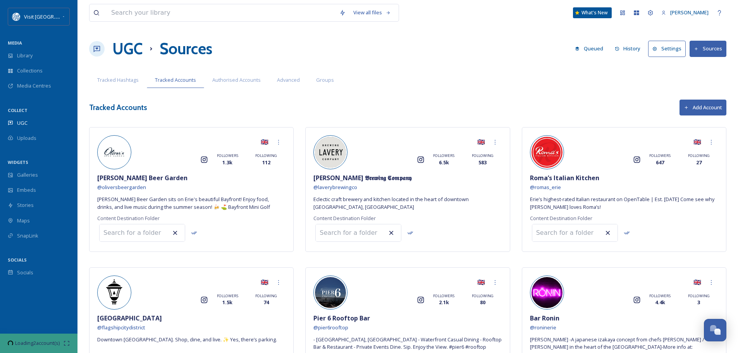
click at [711, 103] on button "Add Account" at bounding box center [703, 108] width 47 height 16
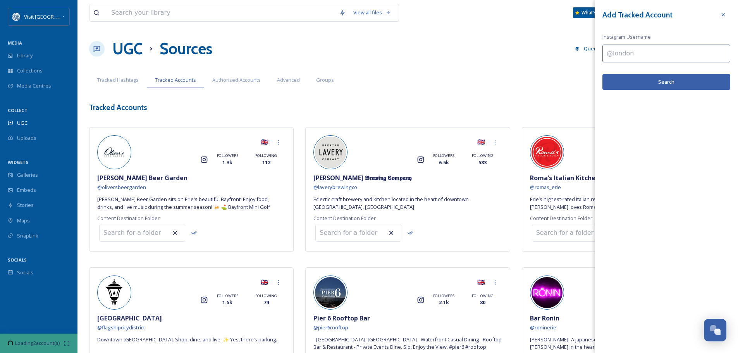
click at [622, 54] on input at bounding box center [667, 54] width 128 height 18
paste input "millcreektownship"
type input "millcreektownship"
click at [671, 83] on button "Search" at bounding box center [667, 82] width 128 height 16
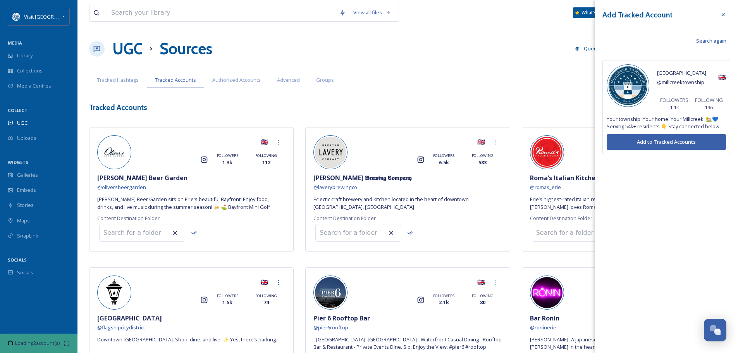
click at [627, 139] on button "Add to Tracked Accounts" at bounding box center [666, 142] width 119 height 16
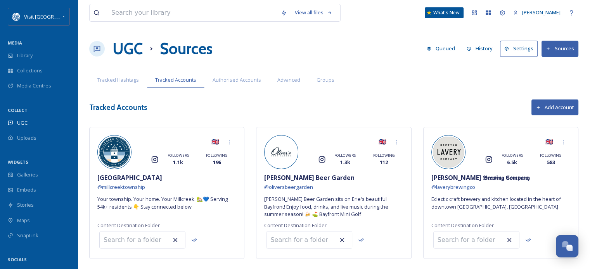
click at [554, 104] on button "Add Account" at bounding box center [554, 108] width 47 height 16
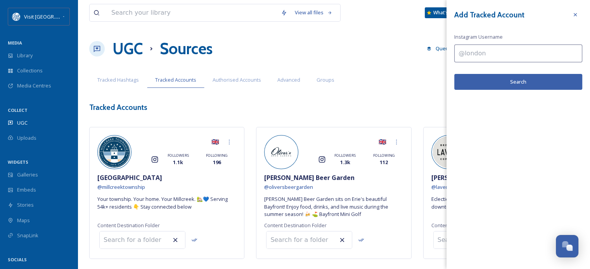
click at [478, 52] on input at bounding box center [518, 54] width 128 height 18
paste input "shorelinebarandgrille"
type input "shorelinebarandgrille"
click at [488, 79] on button "Search" at bounding box center [518, 82] width 128 height 16
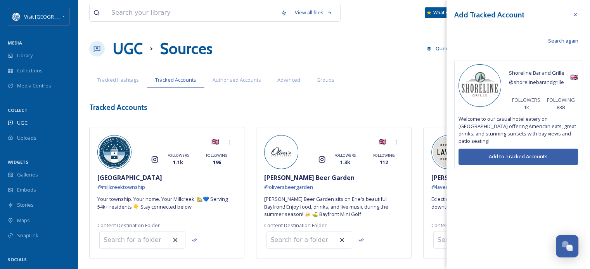
click at [520, 149] on button "Add to Tracked Accounts" at bounding box center [517, 157] width 119 height 16
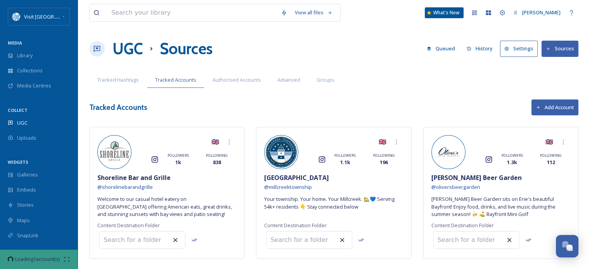
click at [554, 107] on button "Add Account" at bounding box center [554, 108] width 47 height 16
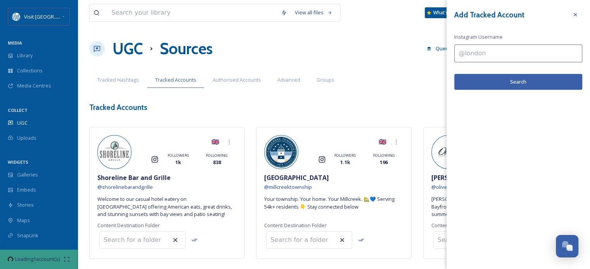
click at [488, 54] on input at bounding box center [518, 54] width 128 height 18
paste input "niagara_creamery"
type input "niagara_creamery"
click at [500, 81] on button "Search" at bounding box center [518, 82] width 128 height 16
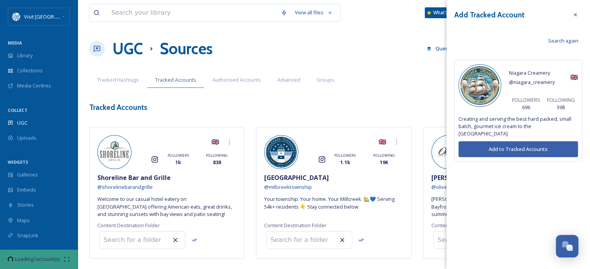
click at [508, 143] on button "Add to Tracked Accounts" at bounding box center [517, 149] width 119 height 16
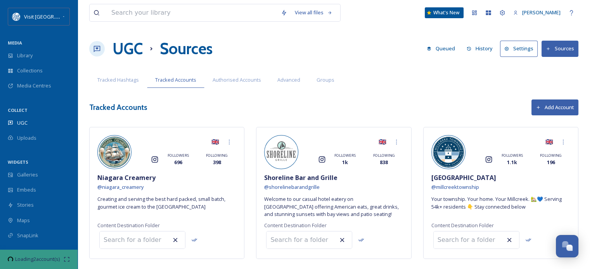
click at [555, 110] on button "Add Account" at bounding box center [554, 108] width 47 height 16
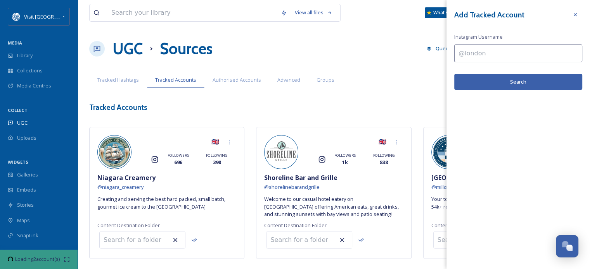
click at [481, 55] on input at bounding box center [518, 54] width 128 height 18
paste input "moundgrovegolfcourse"
type input "moundgrovegolfcourse"
click at [502, 79] on button "Search" at bounding box center [518, 82] width 128 height 16
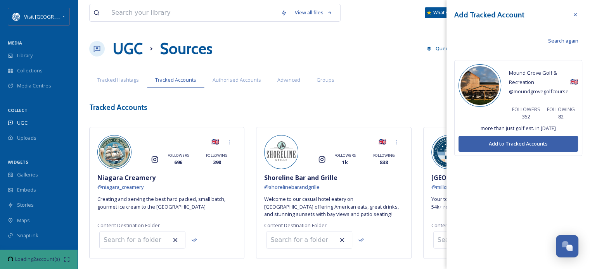
click at [519, 144] on button "Add to Tracked Accounts" at bounding box center [517, 144] width 119 height 16
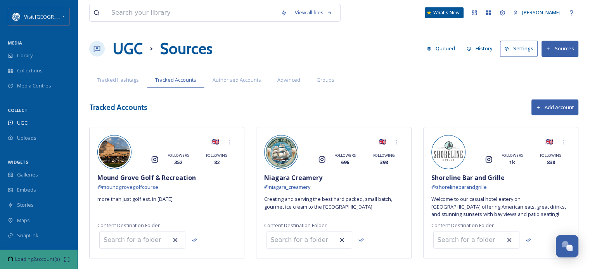
click at [547, 107] on button "Add Account" at bounding box center [554, 108] width 47 height 16
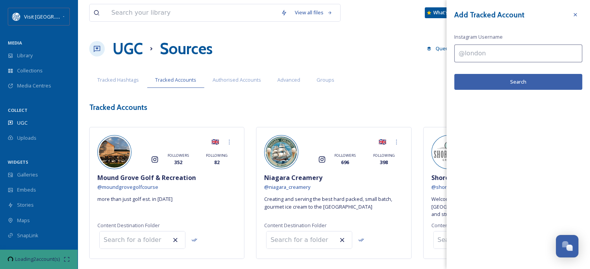
click at [491, 51] on input at bounding box center [518, 54] width 128 height 18
paste input "two45waterfrontgrille"
type input "two45waterfrontgrille"
click at [512, 85] on button "Search" at bounding box center [518, 82] width 128 height 16
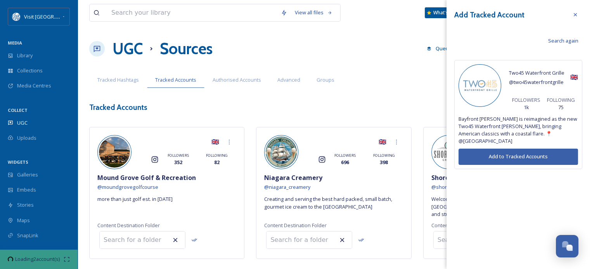
click at [526, 149] on button "Add to Tracked Accounts" at bounding box center [517, 157] width 119 height 16
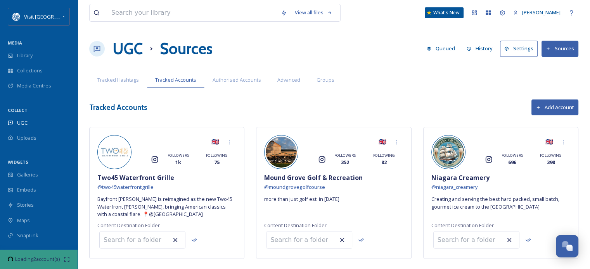
click at [548, 107] on button "Add Account" at bounding box center [554, 108] width 47 height 16
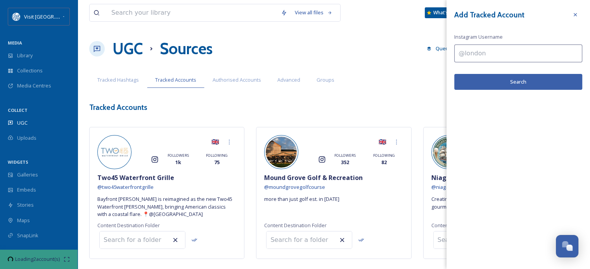
click at [481, 53] on input at bounding box center [518, 54] width 128 height 18
paste input "alteredstatedistillery"
type input "alteredstatedistillery"
click at [502, 83] on button "Search" at bounding box center [518, 82] width 128 height 16
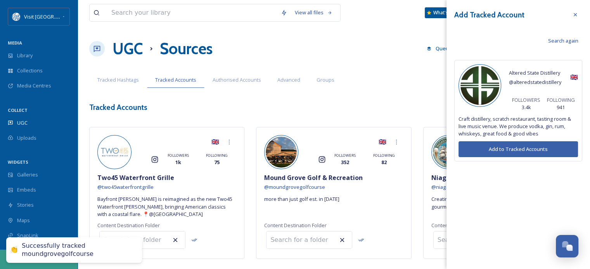
click at [512, 151] on button "Add to Tracked Accounts" at bounding box center [517, 149] width 119 height 16
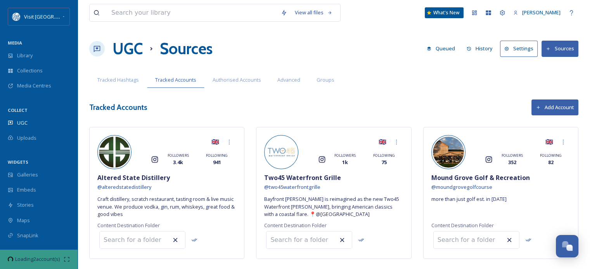
click at [550, 107] on button "Add Account" at bounding box center [554, 108] width 47 height 16
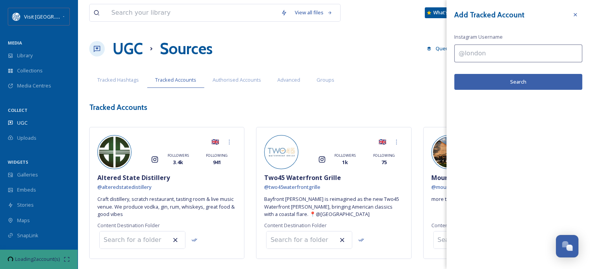
click at [536, 55] on input at bounding box center [518, 54] width 128 height 18
paste input "luckylouies814"
type input "luckylouies814"
click at [533, 79] on button "Search" at bounding box center [518, 82] width 128 height 16
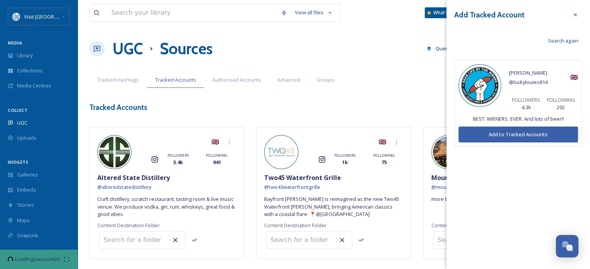
click at [524, 135] on button "Add to Tracked Accounts" at bounding box center [517, 135] width 119 height 16
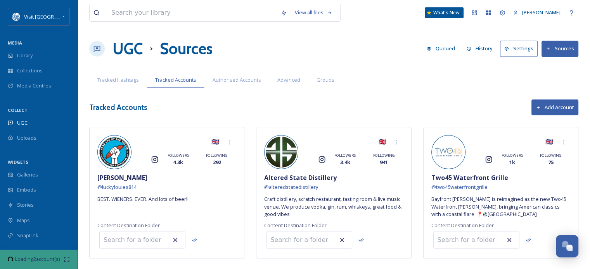
click at [553, 103] on button "Add Account" at bounding box center [554, 108] width 47 height 16
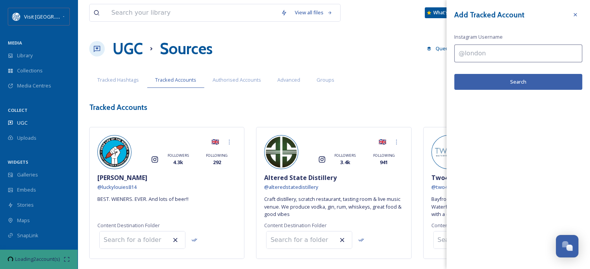
click at [500, 51] on input at bounding box center [518, 54] width 128 height 18
paste input "pressedbooks"
type input "pressedbooks"
click at [512, 81] on button "Search" at bounding box center [518, 82] width 128 height 16
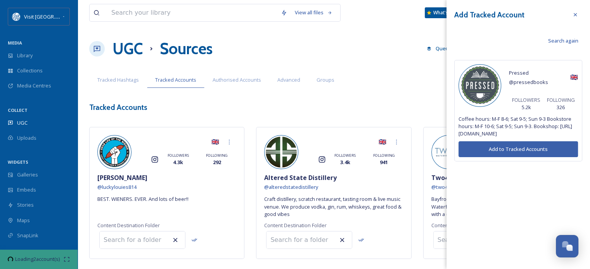
click at [523, 149] on button "Add to Tracked Accounts" at bounding box center [517, 149] width 119 height 16
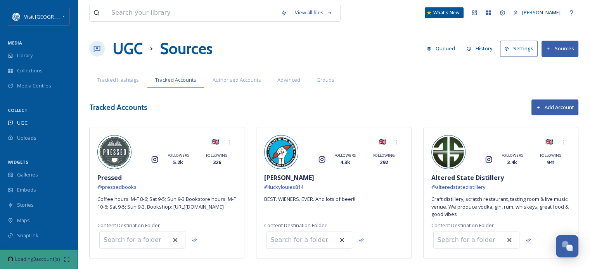
click at [554, 107] on button "Add Account" at bounding box center [554, 108] width 47 height 16
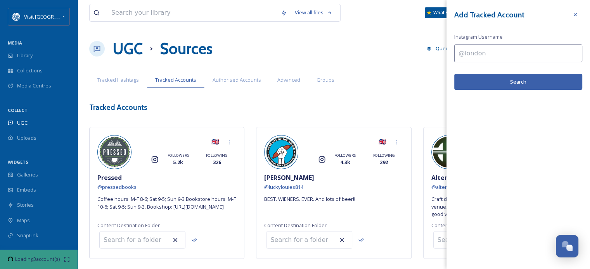
click at [485, 53] on input at bounding box center [518, 54] width 128 height 18
paste input "paca1505"
type input "paca1505"
click at [510, 82] on button "Search" at bounding box center [518, 82] width 128 height 16
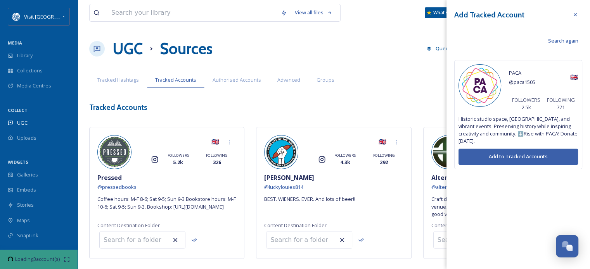
click at [511, 150] on button "Add to Tracked Accounts" at bounding box center [517, 157] width 119 height 16
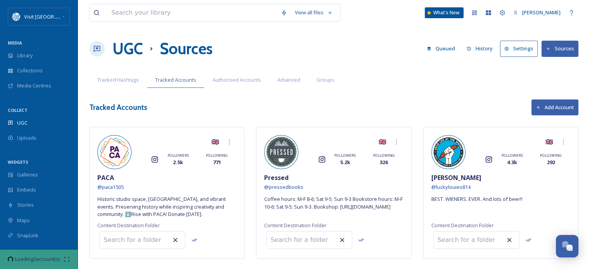
click at [554, 106] on button "Add Account" at bounding box center [554, 108] width 47 height 16
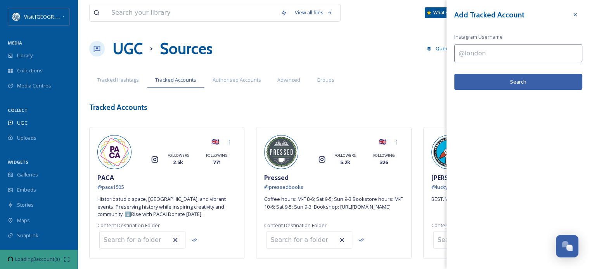
click at [476, 55] on input at bounding box center [518, 54] width 128 height 18
paste input "cloud9erie"
type input "cloud9erie"
click at [492, 79] on button "Search" at bounding box center [518, 82] width 128 height 16
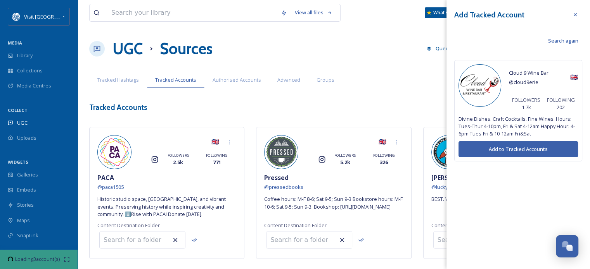
click at [512, 147] on button "Add to Tracked Accounts" at bounding box center [517, 149] width 119 height 16
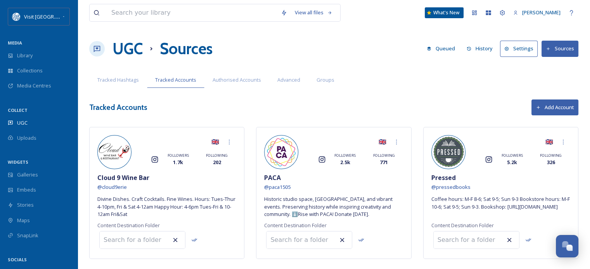
click at [567, 104] on button "Add Account" at bounding box center [554, 108] width 47 height 16
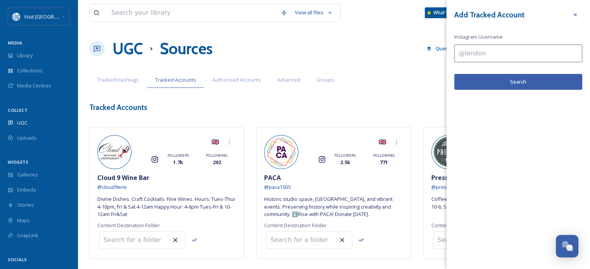
click at [492, 52] on input at bounding box center [518, 54] width 128 height 18
paste input "lakeeriewinecountry"
type input "lakeeriewinecountry"
click at [500, 78] on button "Search" at bounding box center [518, 82] width 128 height 16
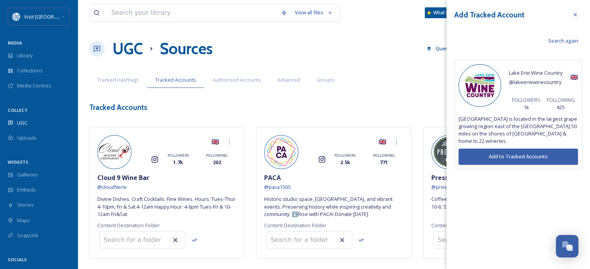
click at [493, 149] on button "Add to Tracked Accounts" at bounding box center [517, 157] width 119 height 16
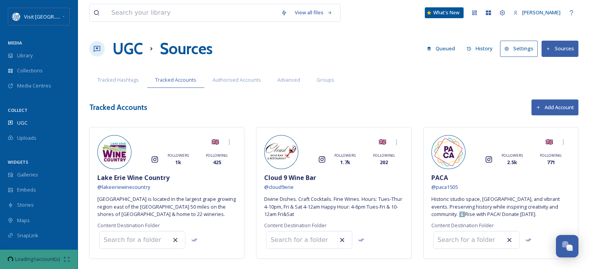
click at [547, 110] on button "Add Account" at bounding box center [554, 108] width 47 height 16
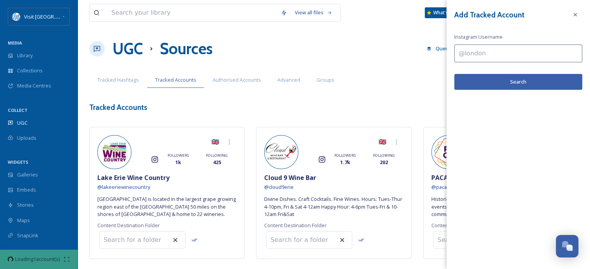
click at [488, 57] on input at bounding box center [518, 54] width 128 height 18
paste input "ascend_erie"
type input "ascend_erie"
click at [498, 80] on button "Search" at bounding box center [518, 82] width 128 height 16
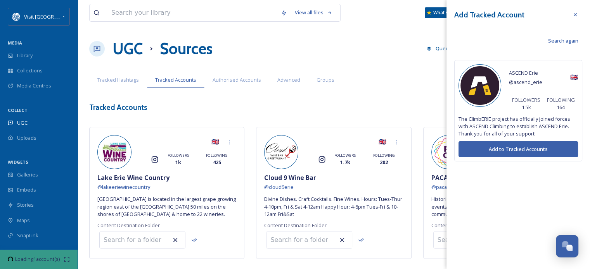
click at [479, 148] on button "Add to Tracked Accounts" at bounding box center [517, 149] width 119 height 16
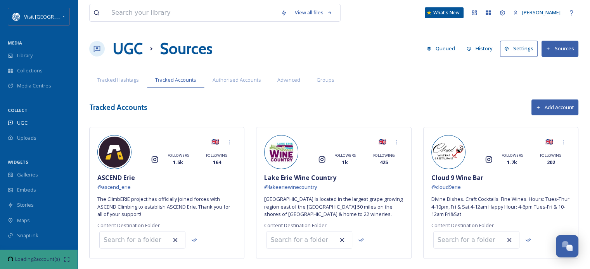
click at [564, 103] on button "Add Account" at bounding box center [554, 108] width 47 height 16
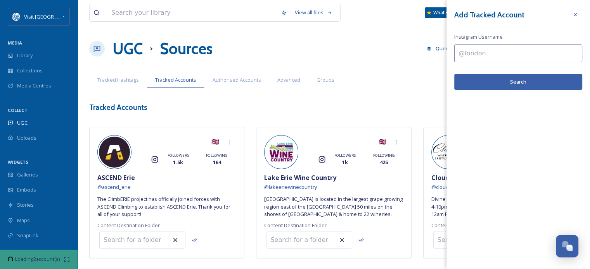
click at [474, 53] on input at bounding box center [518, 54] width 128 height 18
paste input "eriehistory"
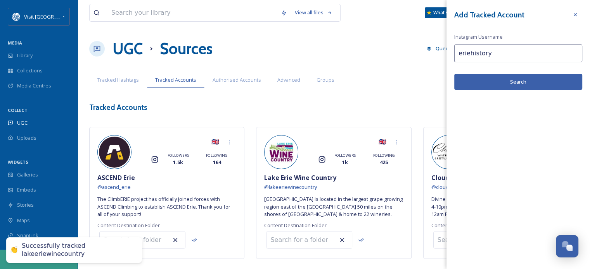
type input "eriehistory"
click at [483, 82] on button "Search" at bounding box center [518, 82] width 128 height 16
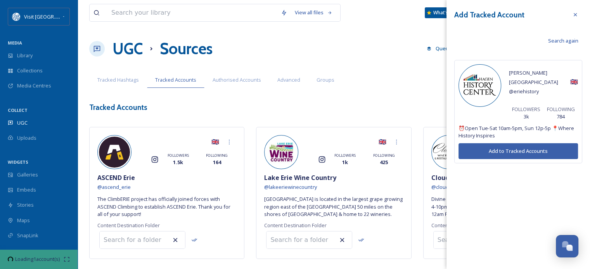
click at [512, 143] on button "Add to Tracked Accounts" at bounding box center [517, 151] width 119 height 16
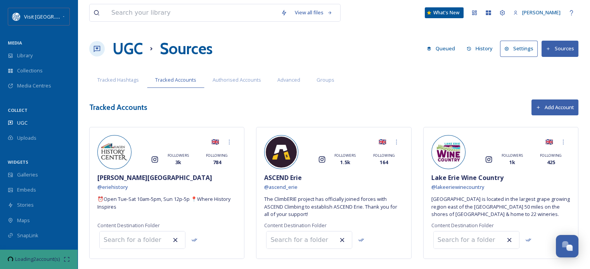
click at [543, 107] on button "Add Account" at bounding box center [554, 108] width 47 height 16
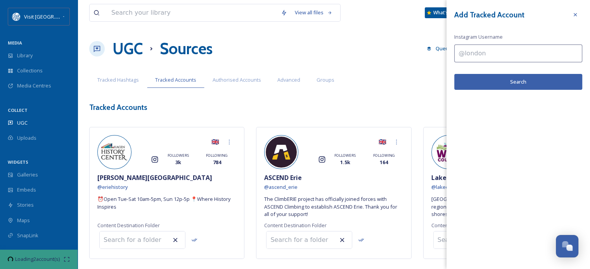
click at [493, 54] on input at bounding box center [518, 54] width 128 height 18
paste input "coppercarriage"
type input "coppercarriage"
click at [503, 80] on button "Search" at bounding box center [518, 82] width 128 height 16
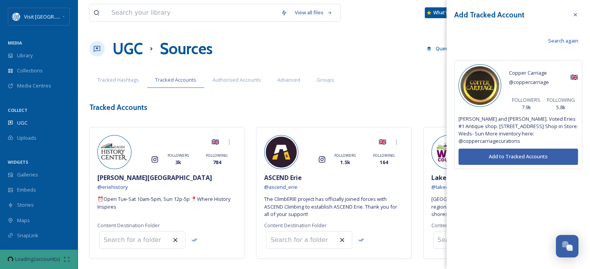
click at [523, 154] on button "Add to Tracked Accounts" at bounding box center [517, 157] width 119 height 16
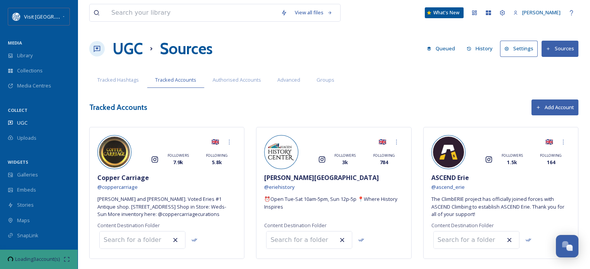
click at [554, 105] on button "Add Account" at bounding box center [554, 108] width 47 height 16
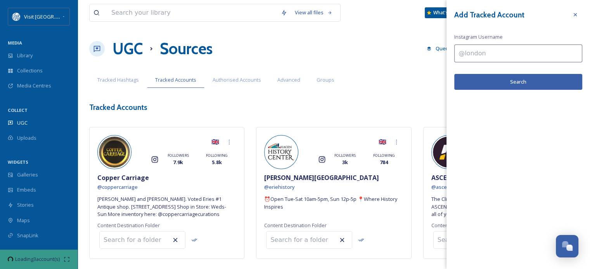
click at [476, 51] on input at bounding box center [518, 54] width 128 height 18
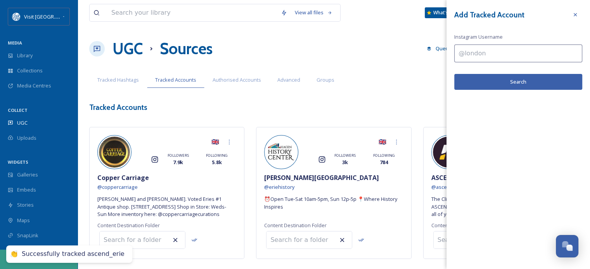
paste input "erieapparel"
type input "erieapparel"
click at [507, 84] on button "Search" at bounding box center [518, 82] width 128 height 16
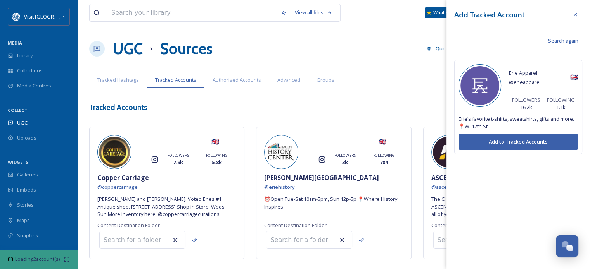
click at [519, 141] on button "Add to Tracked Accounts" at bounding box center [517, 142] width 119 height 16
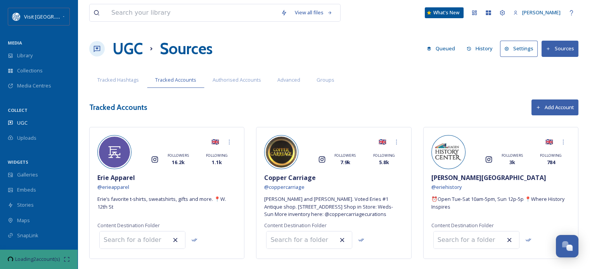
drag, startPoint x: 568, startPoint y: 107, endPoint x: 590, endPoint y: 96, distance: 24.8
click at [568, 107] on button "Add Account" at bounding box center [554, 108] width 47 height 16
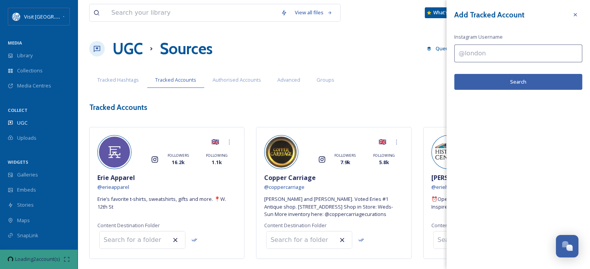
click at [493, 53] on input at bounding box center [518, 54] width 128 height 18
type input "portfarms"
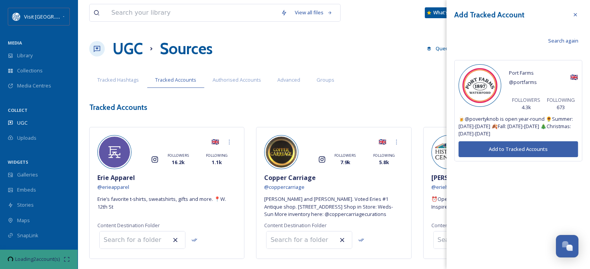
click at [510, 151] on button "Add to Tracked Accounts" at bounding box center [517, 149] width 119 height 16
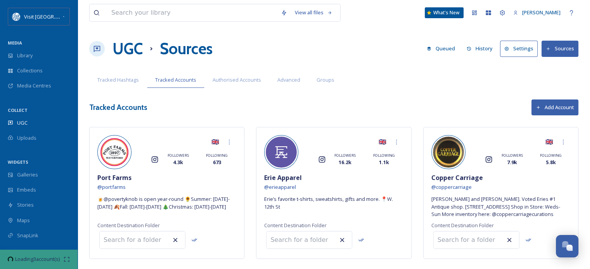
click at [547, 110] on button "Add Account" at bounding box center [554, 108] width 47 height 16
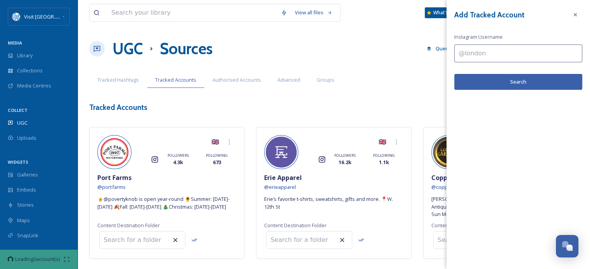
click at [514, 49] on input at bounding box center [518, 54] width 128 height 18
type input "olivers_erie"
click at [510, 83] on button "Search" at bounding box center [518, 82] width 128 height 16
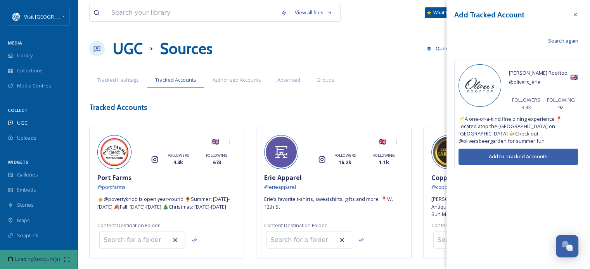
click at [526, 159] on button "Add to Tracked Accounts" at bounding box center [517, 157] width 119 height 16
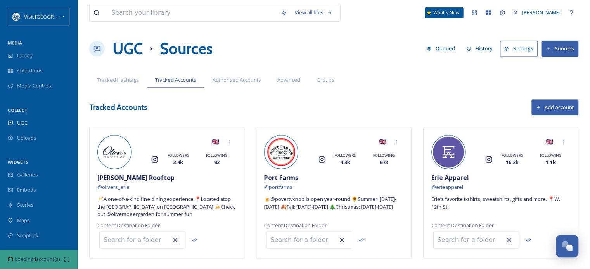
click at [541, 110] on button "Add Account" at bounding box center [554, 108] width 47 height 16
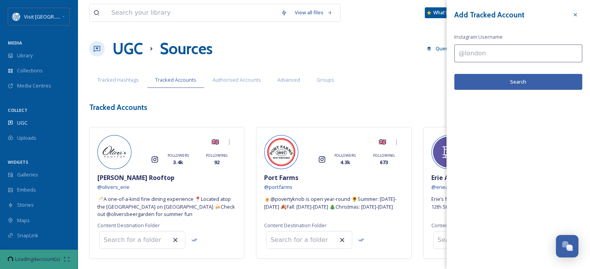
click at [485, 58] on input at bounding box center [518, 54] width 128 height 18
paste input "arundelcellarsbrewing"
type input "arundelcellarsbrewing"
click at [486, 82] on button "Search" at bounding box center [518, 82] width 128 height 16
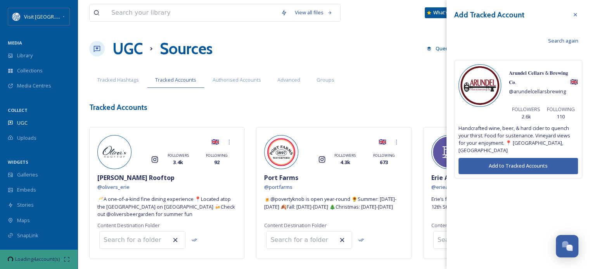
click at [512, 158] on button "Add to Tracked Accounts" at bounding box center [517, 166] width 119 height 16
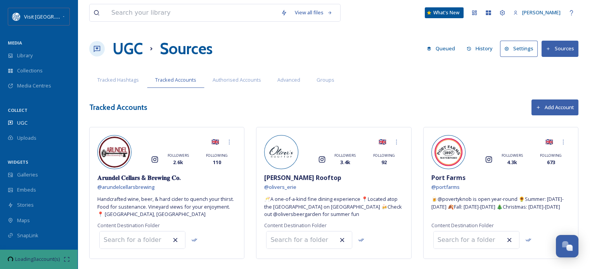
click at [555, 110] on button "Add Account" at bounding box center [554, 108] width 47 height 16
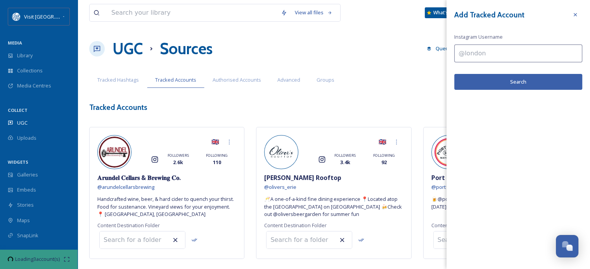
click at [485, 55] on input at bounding box center [518, 54] width 128 height 18
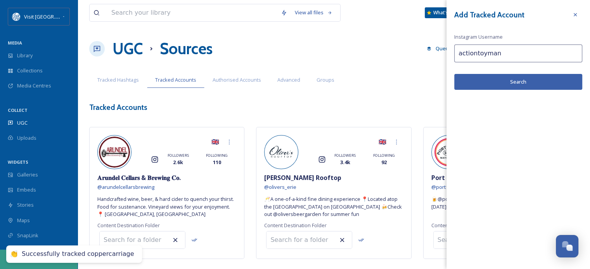
type input "actiontoyman"
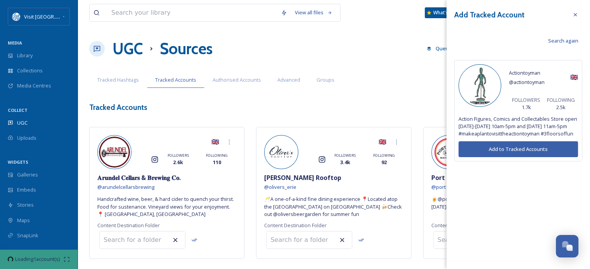
click at [523, 157] on button "Add to Tracked Accounts" at bounding box center [517, 149] width 119 height 16
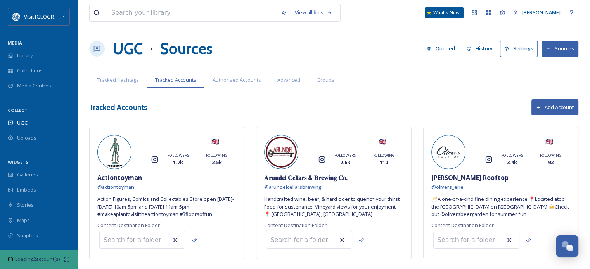
click at [560, 109] on button "Add Account" at bounding box center [554, 108] width 47 height 16
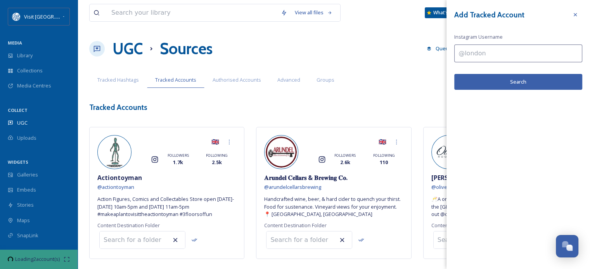
click at [482, 55] on input at bounding box center [518, 54] width 128 height 18
type input "purristacatcafe"
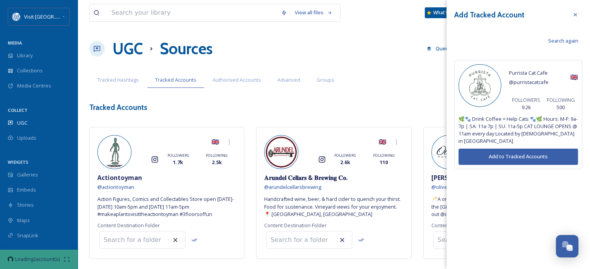
click at [521, 156] on button "Add to Tracked Accounts" at bounding box center [517, 157] width 119 height 16
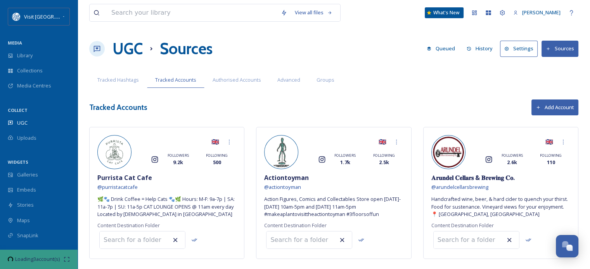
click at [554, 110] on button "Add Account" at bounding box center [554, 108] width 47 height 16
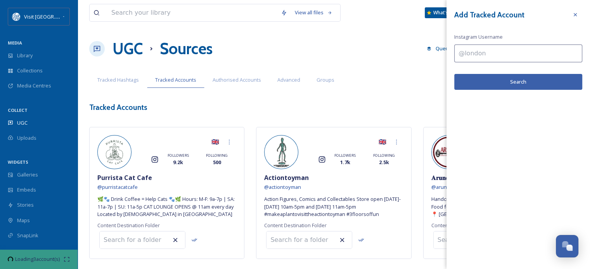
click at [482, 50] on input at bounding box center [518, 54] width 128 height 18
paste input "mountpleasantofedinboro"
type input "mountpleasantofedinboro"
click at [488, 76] on button "Search" at bounding box center [518, 82] width 128 height 16
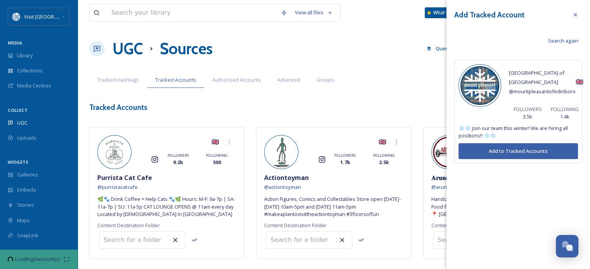
click at [498, 143] on button "Add to Tracked Accounts" at bounding box center [517, 151] width 119 height 16
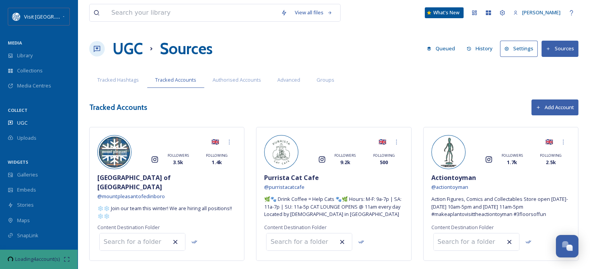
click at [535, 111] on button "Add Account" at bounding box center [554, 108] width 47 height 16
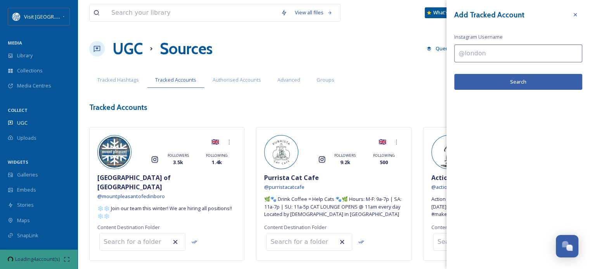
click at [492, 57] on input at bounding box center [518, 54] width 128 height 18
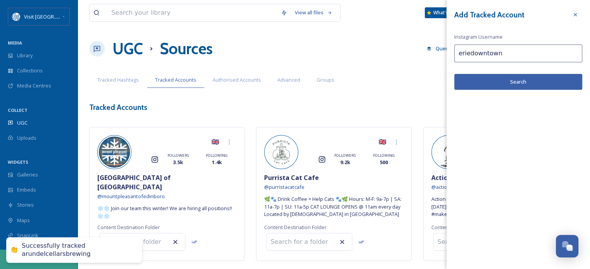
type input "eriedowntown"
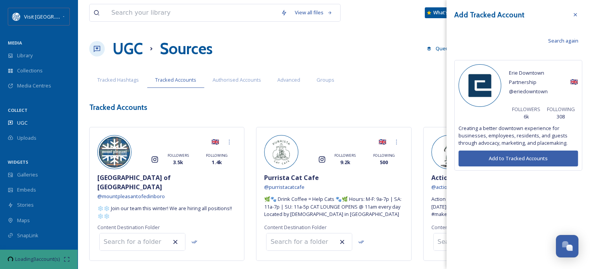
click at [510, 162] on button "Add to Tracked Accounts" at bounding box center [517, 159] width 119 height 16
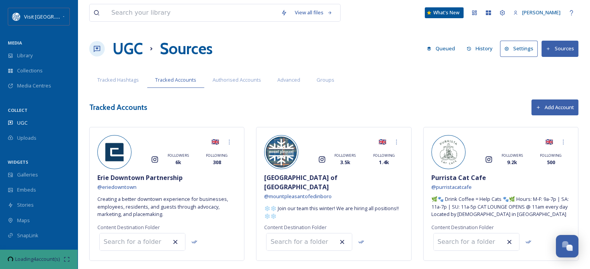
click at [552, 107] on button "Add Account" at bounding box center [554, 108] width 47 height 16
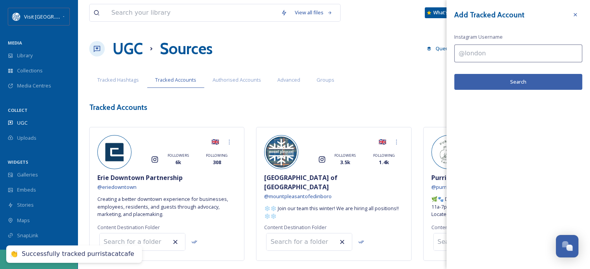
click at [516, 46] on input at bounding box center [518, 54] width 128 height 18
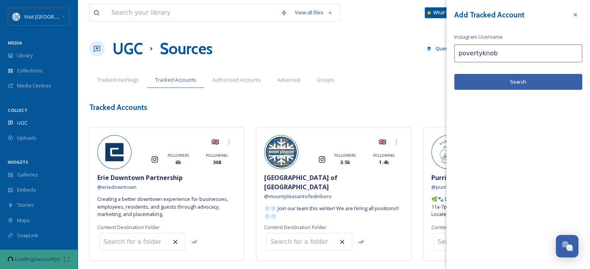
type input "povertyknob"
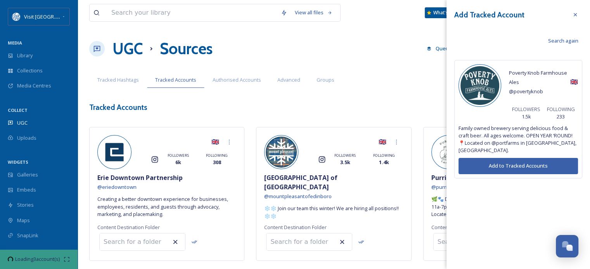
click at [521, 158] on button "Add to Tracked Accounts" at bounding box center [517, 166] width 119 height 16
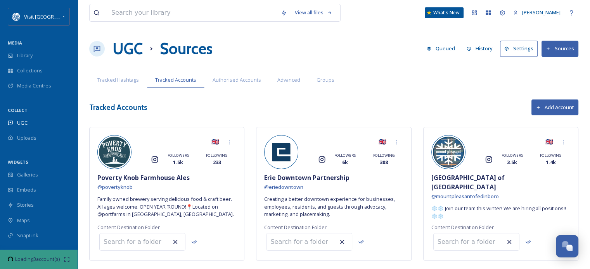
click at [548, 103] on button "Add Account" at bounding box center [554, 108] width 47 height 16
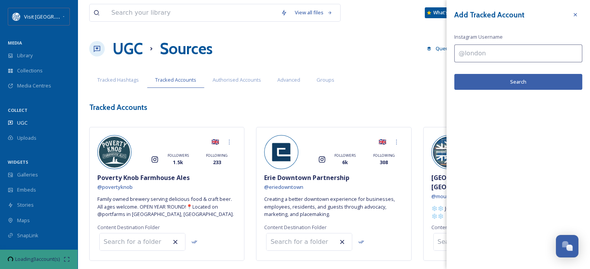
click at [463, 52] on input at bounding box center [518, 54] width 128 height 18
type input "bayfrontlanding"
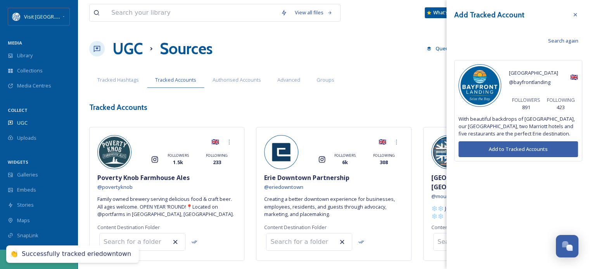
click at [504, 153] on button "Add to Tracked Accounts" at bounding box center [517, 149] width 119 height 16
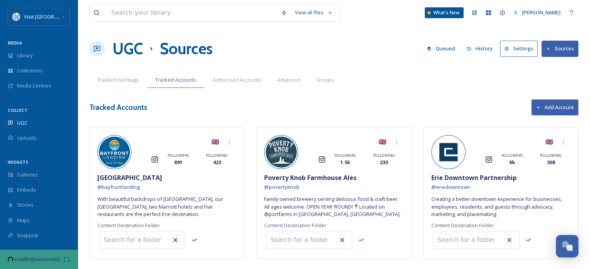
click at [554, 108] on button "Add Account" at bounding box center [554, 108] width 47 height 16
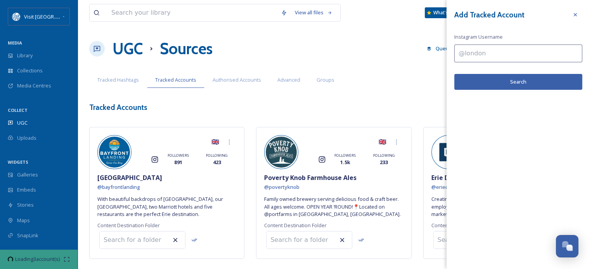
click at [474, 56] on input at bounding box center [518, 54] width 128 height 18
paste input "federalhillsmokehouse"
type input "federalhillsmokehouse"
click at [485, 80] on button "Search" at bounding box center [518, 82] width 128 height 16
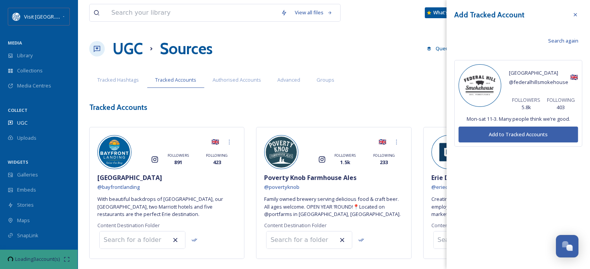
click at [514, 133] on button "Add to Tracked Accounts" at bounding box center [517, 135] width 119 height 16
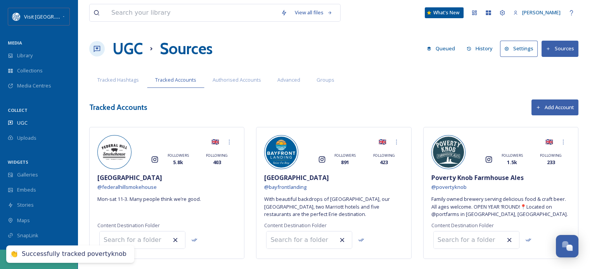
click at [549, 107] on button "Add Account" at bounding box center [554, 108] width 47 height 16
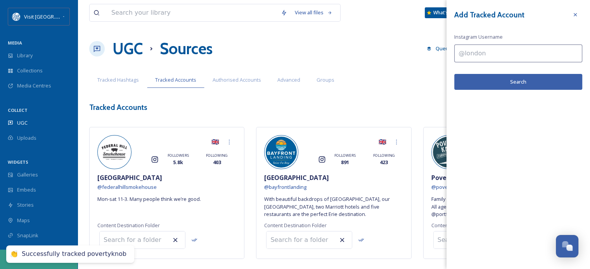
click at [492, 55] on input at bounding box center [518, 54] width 128 height 18
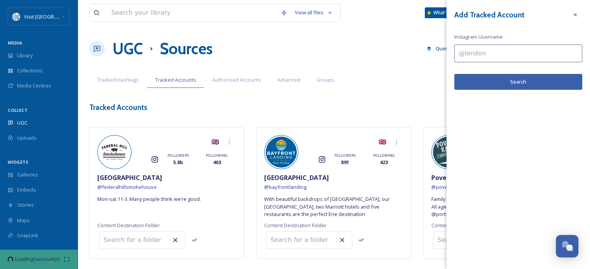
paste input "skunkandgoattavern"
type input "skunkandgoattavern"
click at [506, 82] on button "Search" at bounding box center [518, 82] width 128 height 16
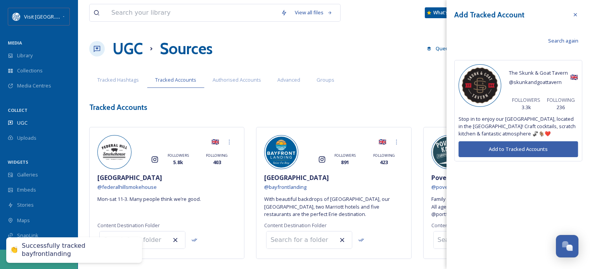
click at [474, 148] on button "Add to Tracked Accounts" at bounding box center [517, 149] width 119 height 16
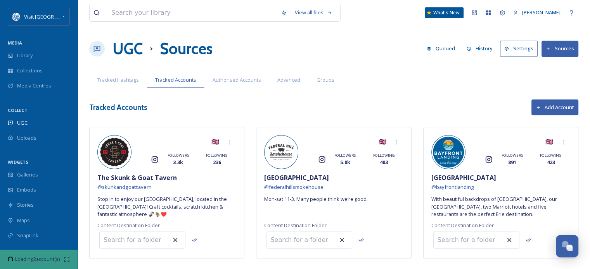
click at [550, 106] on button "Add Account" at bounding box center [554, 108] width 47 height 16
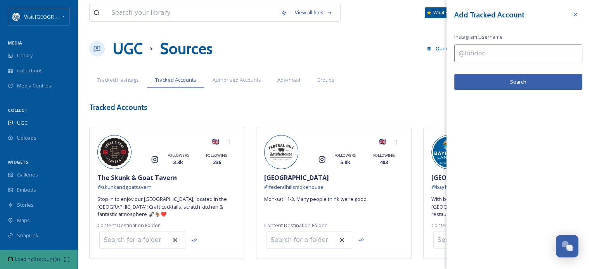
click at [466, 52] on input at bounding box center [518, 54] width 128 height 18
paste input "bayhouseoysterbar"
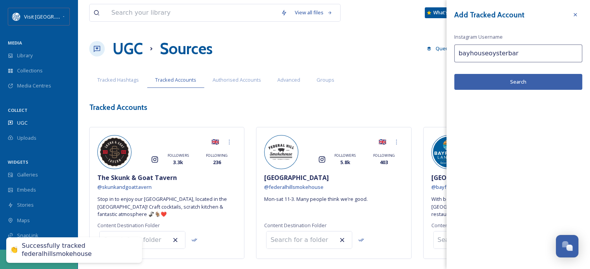
type input "bayhouseoysterbar"
click at [475, 79] on button "Search" at bounding box center [518, 82] width 128 height 16
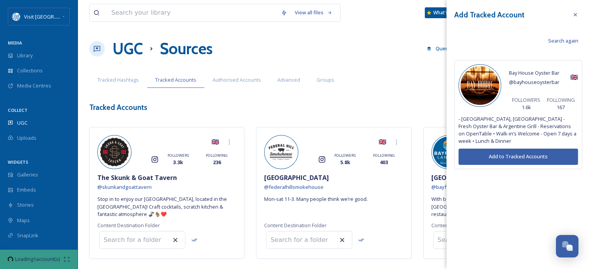
click at [512, 149] on button "Add to Tracked Accounts" at bounding box center [517, 157] width 119 height 16
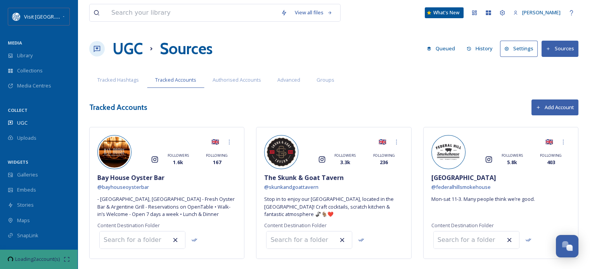
click at [547, 108] on button "Add Account" at bounding box center [554, 108] width 47 height 16
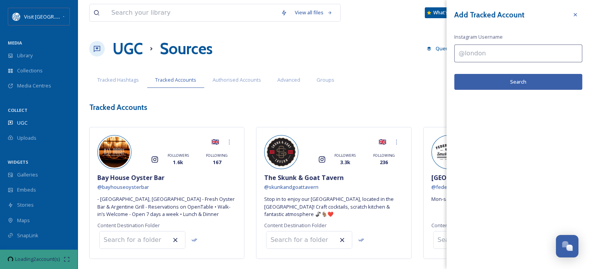
click at [502, 53] on input at bounding box center [518, 54] width 128 height 18
paste input "lakeerielightspa"
type input "lakeerielightspa"
click at [516, 79] on button "Search" at bounding box center [518, 82] width 128 height 16
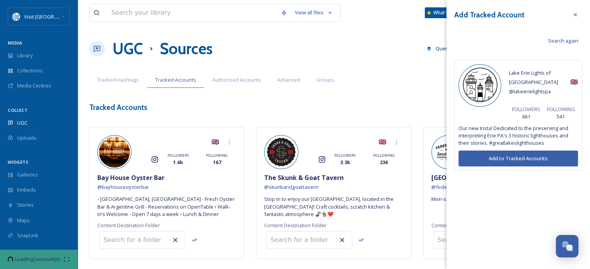
click at [515, 151] on button "Add to Tracked Accounts" at bounding box center [517, 159] width 119 height 16
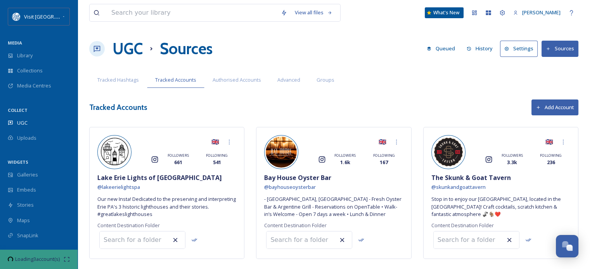
click at [544, 109] on button "Add Account" at bounding box center [554, 108] width 47 height 16
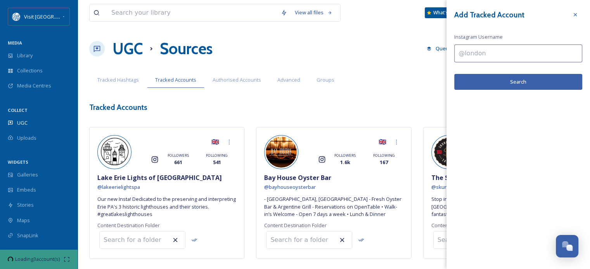
click at [464, 50] on input at bounding box center [518, 54] width 128 height 18
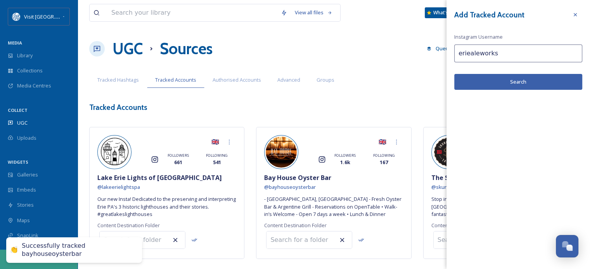
type input "eriealeworks"
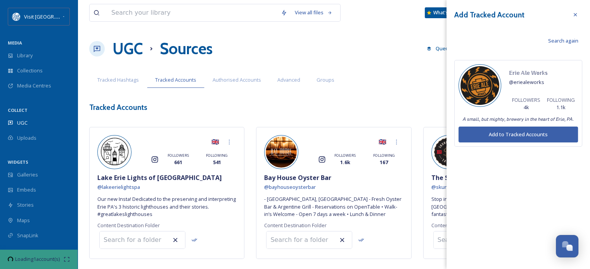
click at [498, 135] on button "Add to Tracked Accounts" at bounding box center [517, 135] width 119 height 16
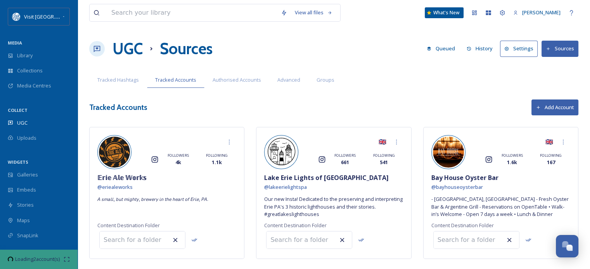
click at [549, 108] on button "Add Account" at bounding box center [554, 108] width 47 height 16
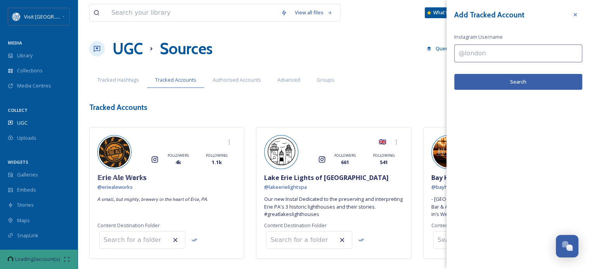
click at [502, 54] on input at bounding box center [518, 54] width 128 height 18
type input "lakeeriealetrail"
click at [510, 77] on button "Search" at bounding box center [518, 82] width 128 height 16
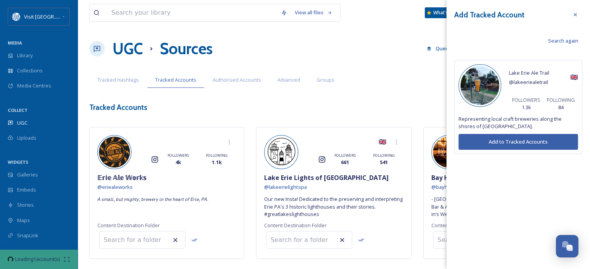
click at [515, 135] on button "Add to Tracked Accounts" at bounding box center [517, 142] width 119 height 16
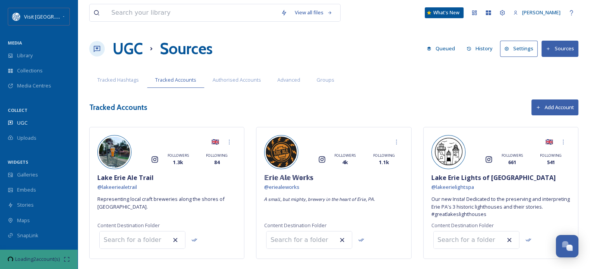
click at [557, 110] on button "Add Account" at bounding box center [554, 108] width 47 height 16
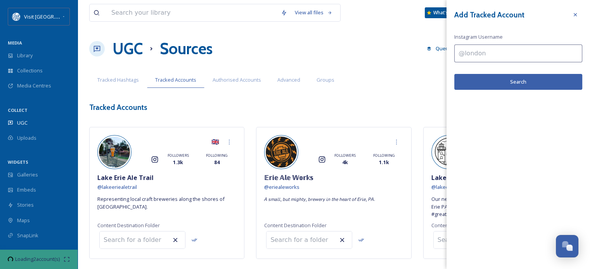
click at [477, 55] on input at bounding box center [518, 54] width 128 height 18
paste input "eriekidsmuseum"
type input "eriekidsmuseum"
click at [508, 82] on button "Search" at bounding box center [518, 82] width 128 height 16
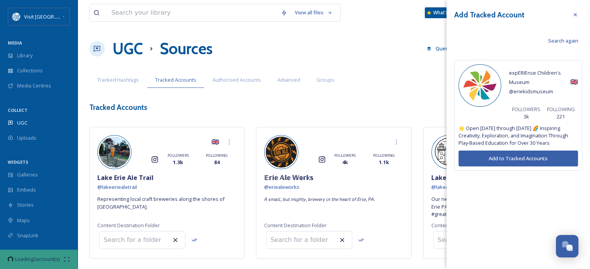
click at [506, 159] on button "Add to Tracked Accounts" at bounding box center [517, 159] width 119 height 16
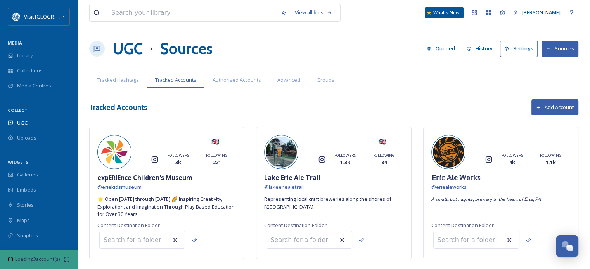
click at [555, 111] on button "Add Account" at bounding box center [554, 108] width 47 height 16
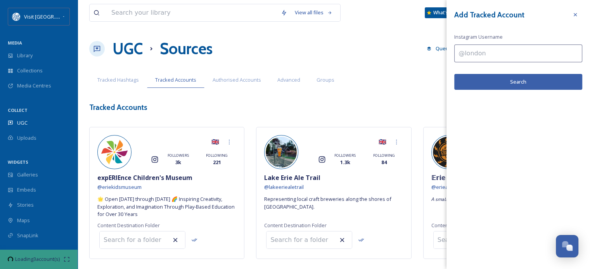
click at [479, 55] on input at bounding box center [518, 54] width 128 height 18
paste input "luminarydistilling"
type input "luminarydistilling"
click at [504, 81] on button "Search" at bounding box center [518, 82] width 128 height 16
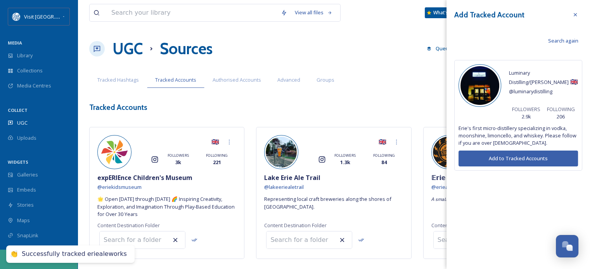
click at [512, 157] on button "Add to Tracked Accounts" at bounding box center [517, 159] width 119 height 16
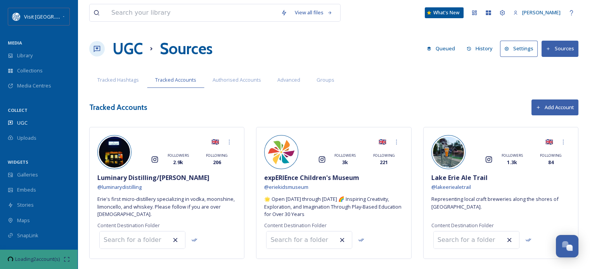
click at [561, 108] on button "Add Account" at bounding box center [554, 108] width 47 height 16
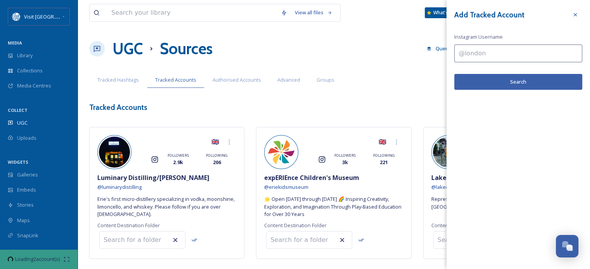
click at [489, 55] on input at bounding box center [518, 54] width 128 height 18
type input "eriezoo"
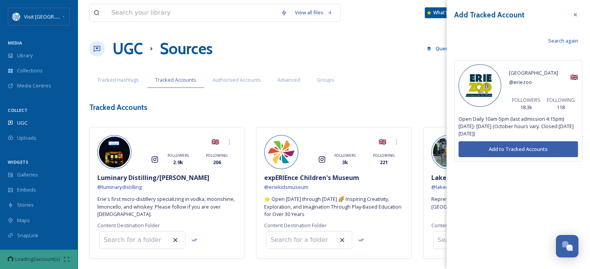
click at [496, 151] on button "Add to Tracked Accounts" at bounding box center [517, 149] width 119 height 16
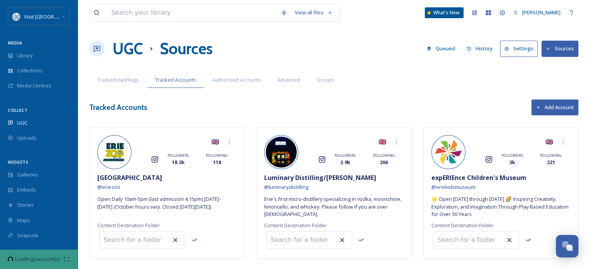
click at [548, 110] on button "Add Account" at bounding box center [554, 108] width 47 height 16
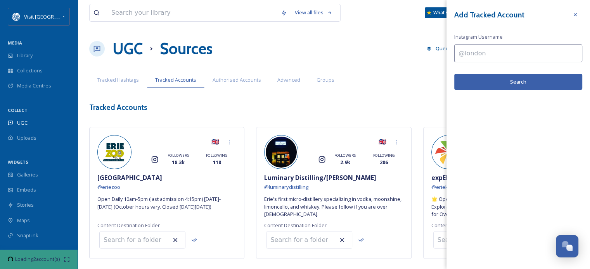
click at [469, 55] on input at bounding box center [518, 54] width 128 height 18
paste input "presqueislestatepark"
type input "presqueislestatepark"
click at [494, 84] on button "Search" at bounding box center [518, 82] width 128 height 16
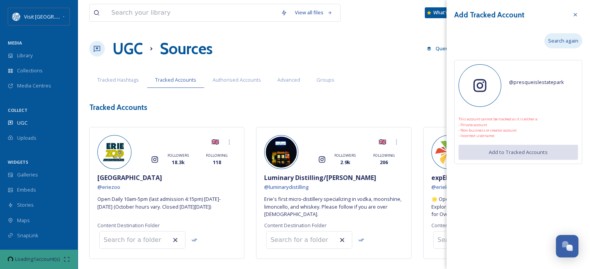
click at [561, 42] on span "Search again" at bounding box center [563, 40] width 30 height 7
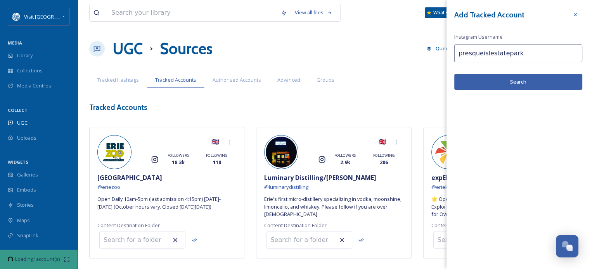
click at [519, 84] on button "Search" at bounding box center [518, 82] width 128 height 16
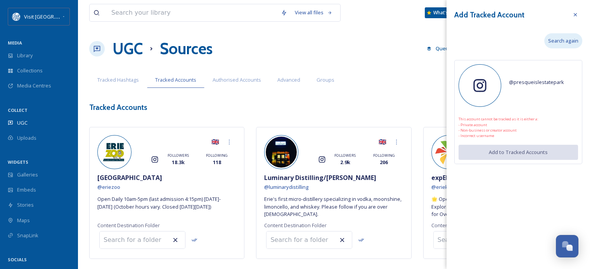
click at [566, 45] on div "Search again" at bounding box center [563, 40] width 38 height 15
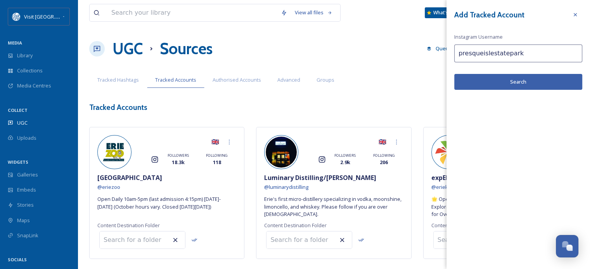
drag, startPoint x: 532, startPoint y: 53, endPoint x: 448, endPoint y: 53, distance: 83.7
click at [448, 53] on div "Add Tracked Account Instagram Username presqueislestatepark Search" at bounding box center [517, 49] width 143 height 98
paste input "scallywagspirateadventures"
type input "scallywagspirateadventures"
click at [490, 84] on button "Search" at bounding box center [518, 82] width 128 height 16
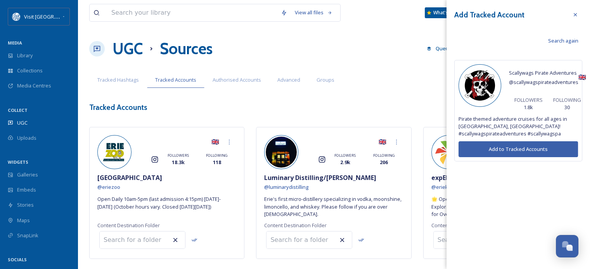
click at [507, 141] on button "Add to Tracked Accounts" at bounding box center [517, 149] width 119 height 16
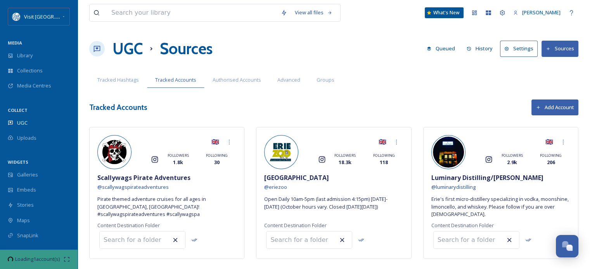
click at [548, 109] on button "Add Account" at bounding box center [554, 108] width 47 height 16
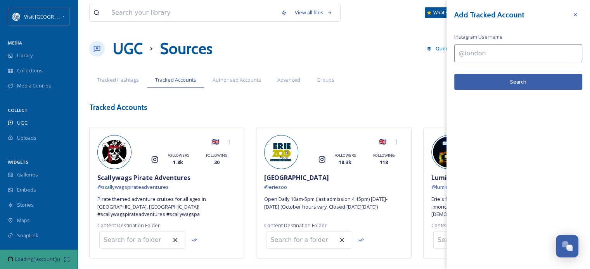
click at [467, 52] on input at bounding box center [518, 54] width 128 height 18
paste input "eriebluesandjazzfestival"
type input "eriebluesandjazzfestival"
click at [485, 82] on button "Search" at bounding box center [518, 82] width 128 height 16
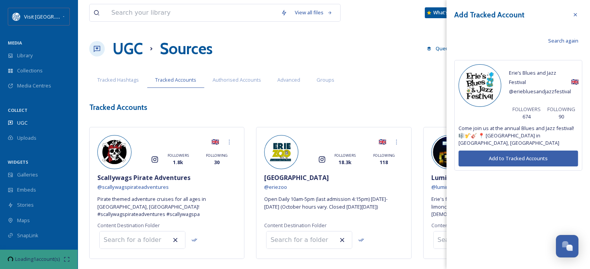
click at [512, 151] on button "Add to Tracked Accounts" at bounding box center [517, 159] width 119 height 16
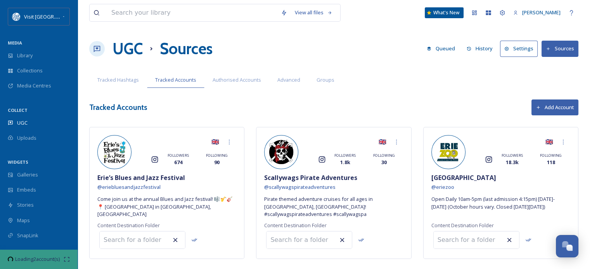
click at [556, 105] on button "Add Account" at bounding box center [554, 108] width 47 height 16
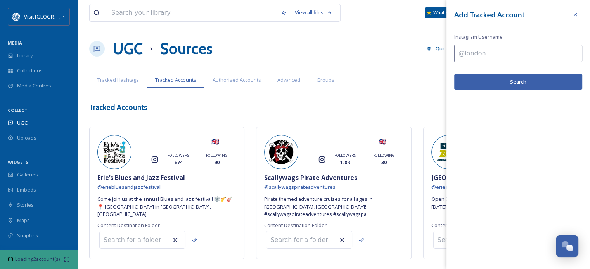
click at [501, 56] on input at bounding box center [518, 54] width 128 height 18
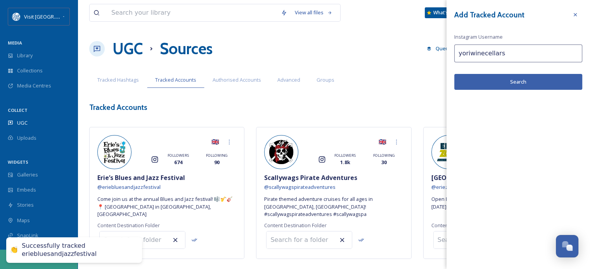
type input "yoriwinecellars"
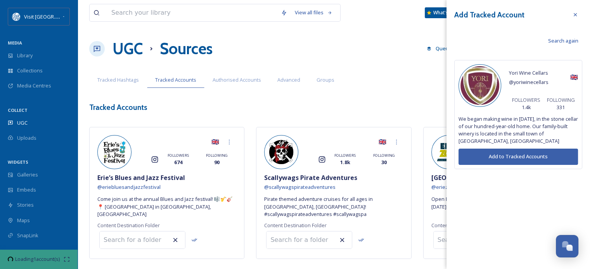
click at [509, 156] on button "Add to Tracked Accounts" at bounding box center [517, 157] width 119 height 16
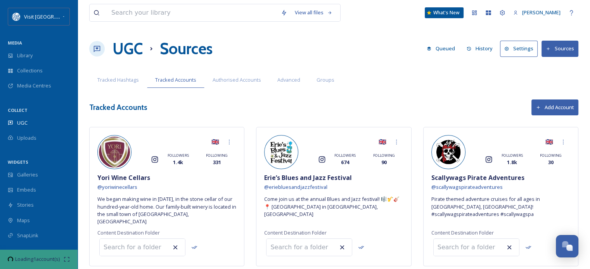
click at [550, 107] on button "Add Account" at bounding box center [554, 108] width 47 height 16
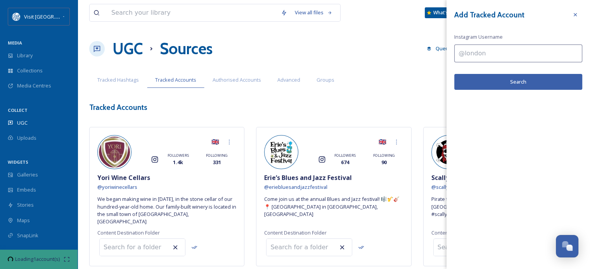
click at [493, 54] on input at bounding box center [518, 54] width 128 height 18
paste input "lakeeriearboretum"
type input "lakeeriearboretum"
click at [514, 84] on button "Search" at bounding box center [518, 82] width 128 height 16
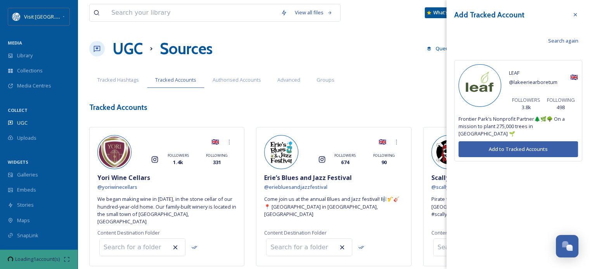
click at [513, 141] on button "Add to Tracked Accounts" at bounding box center [517, 149] width 119 height 16
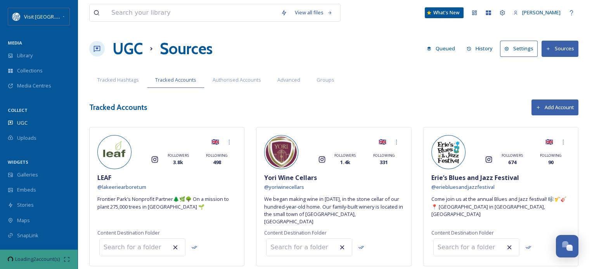
click at [547, 101] on button "Add Account" at bounding box center [554, 108] width 47 height 16
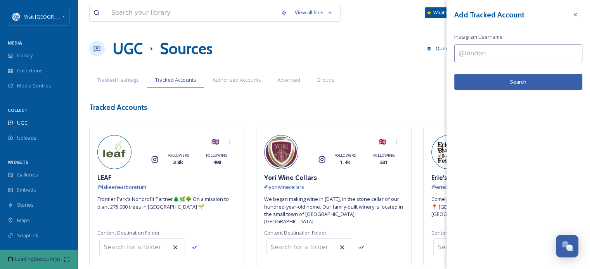
click at [491, 55] on input at bounding box center [518, 54] width 128 height 18
type input "wernerbooks"
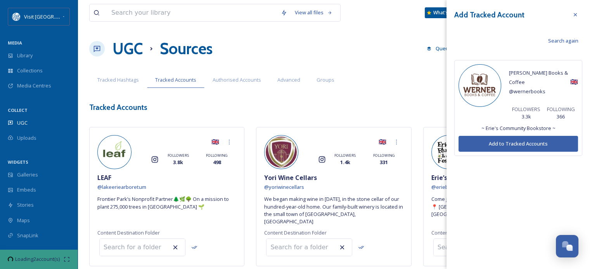
click at [515, 138] on button "Add to Tracked Accounts" at bounding box center [517, 144] width 119 height 16
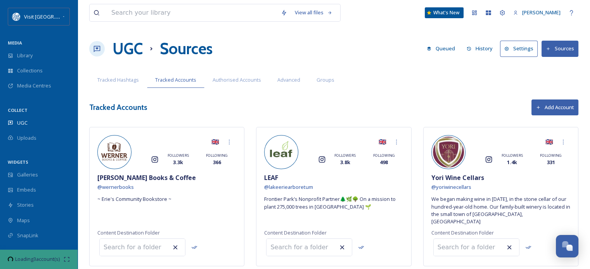
click at [551, 105] on button "Add Account" at bounding box center [554, 108] width 47 height 16
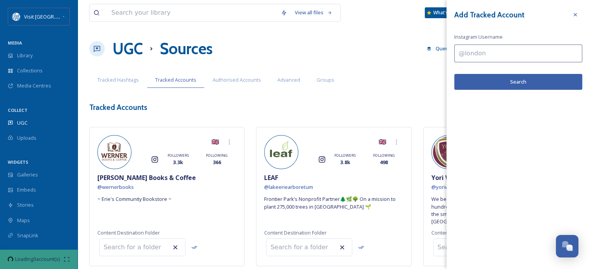
click at [479, 56] on input at bounding box center [518, 54] width 128 height 18
paste input "814vintagemarketplace"
type input "814vintagemarketplace"
click at [507, 81] on button "Search" at bounding box center [518, 82] width 128 height 16
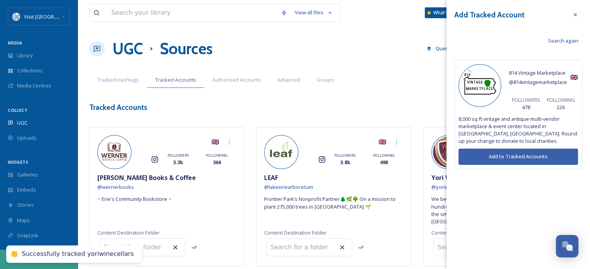
click at [525, 149] on button "Add to Tracked Accounts" at bounding box center [517, 157] width 119 height 16
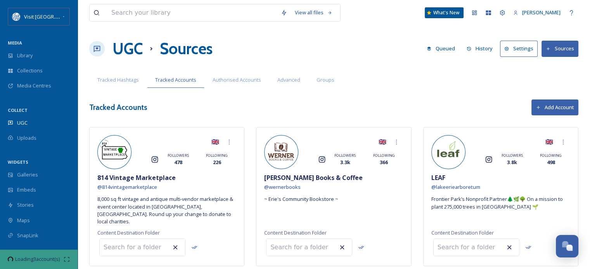
click at [554, 103] on button "Add Account" at bounding box center [554, 108] width 47 height 16
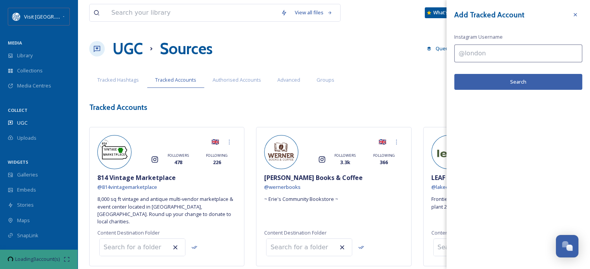
click at [471, 49] on input at bounding box center [518, 54] width 128 height 18
paste input "alteredstatedistillery"
type input "alteredstatedistillery"
click at [487, 84] on button "Search" at bounding box center [518, 82] width 128 height 16
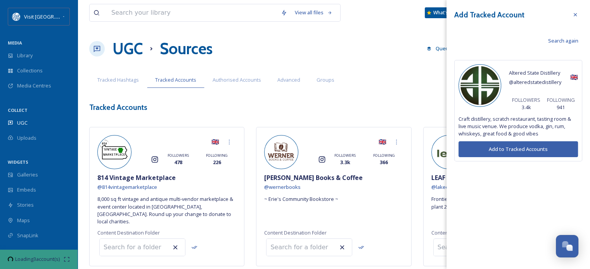
click at [498, 144] on button "Add to Tracked Accounts" at bounding box center [517, 149] width 119 height 16
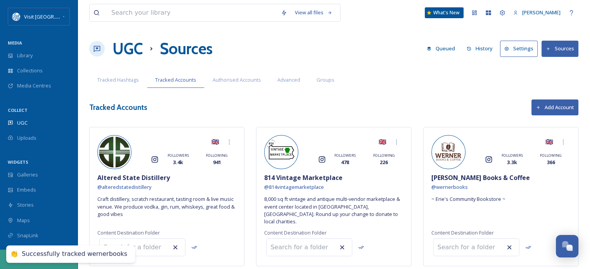
click at [557, 104] on button "Add Account" at bounding box center [554, 108] width 47 height 16
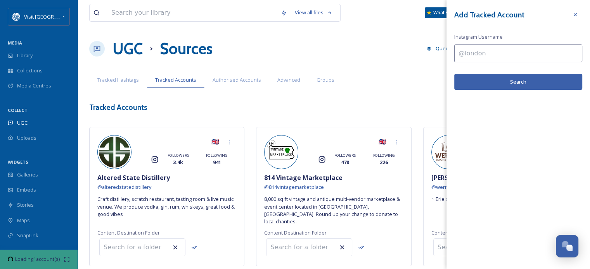
click at [502, 55] on input at bounding box center [518, 54] width 128 height 18
paste input "erie_playhouse"
type input "erie_playhouse"
click at [515, 83] on button "Search" at bounding box center [518, 82] width 128 height 16
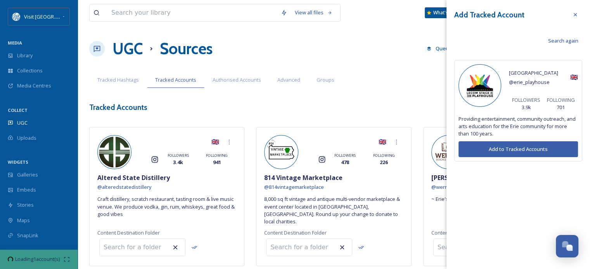
click at [515, 148] on button "Add to Tracked Accounts" at bounding box center [517, 149] width 119 height 16
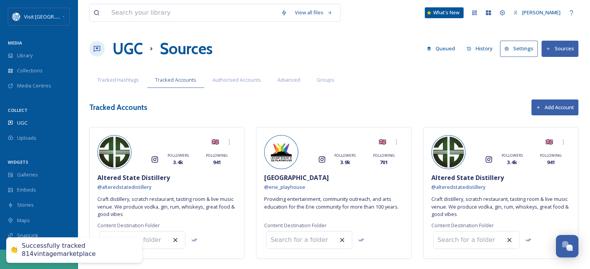
click at [549, 107] on button "Add Account" at bounding box center [554, 108] width 47 height 16
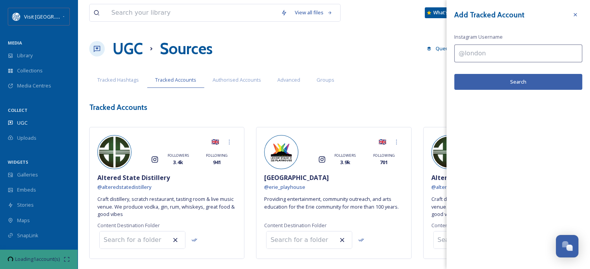
click at [474, 55] on input at bounding box center [518, 54] width 128 height 18
paste input "toureriepa"
click at [490, 85] on button "Search" at bounding box center [518, 82] width 128 height 16
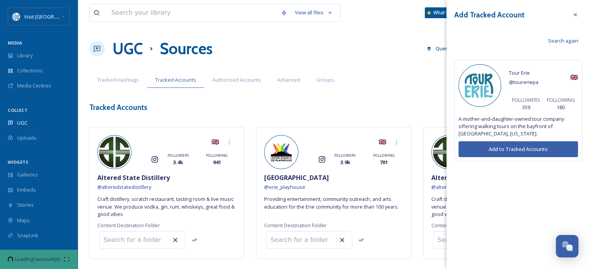
click at [500, 146] on button "Add to Tracked Accounts" at bounding box center [517, 149] width 119 height 16
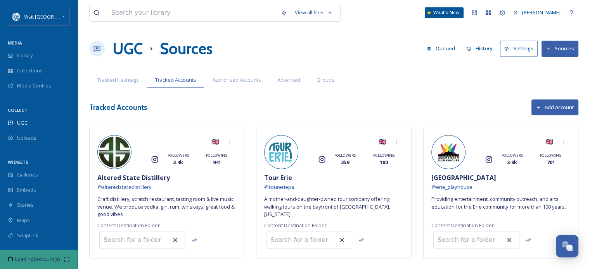
click at [553, 106] on button "Add Account" at bounding box center [554, 108] width 47 height 16
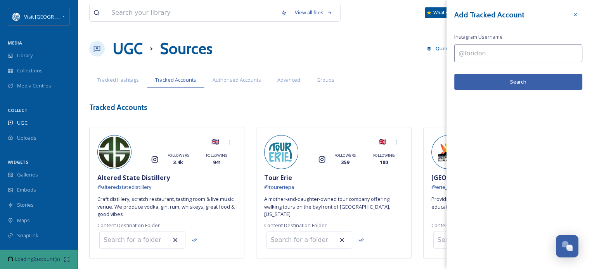
click at [470, 51] on input at bounding box center [518, 54] width 128 height 18
paste input "theerieartmuseum"
click at [479, 80] on button "Search" at bounding box center [518, 82] width 128 height 16
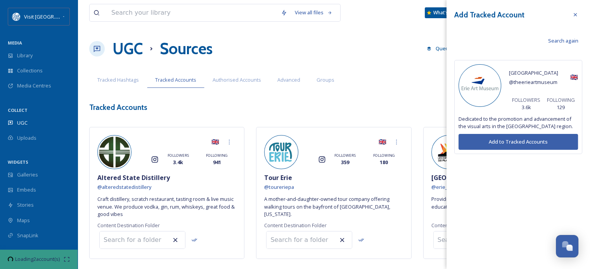
click at [502, 140] on button "Add to Tracked Accounts" at bounding box center [517, 142] width 119 height 16
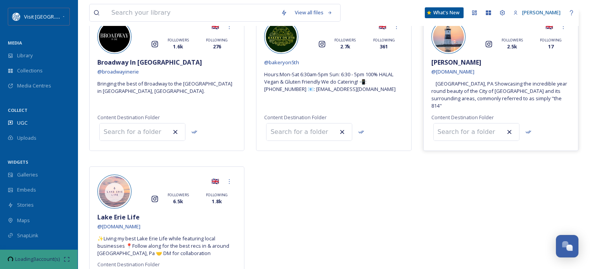
scroll to position [2811, 0]
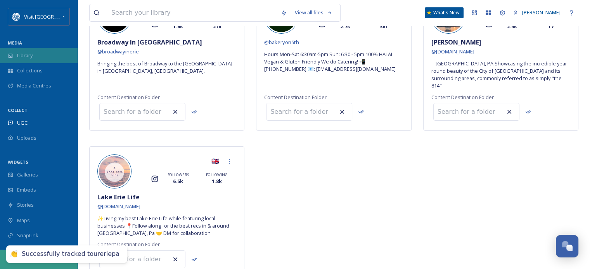
click at [30, 56] on span "Library" at bounding box center [25, 55] width 16 height 7
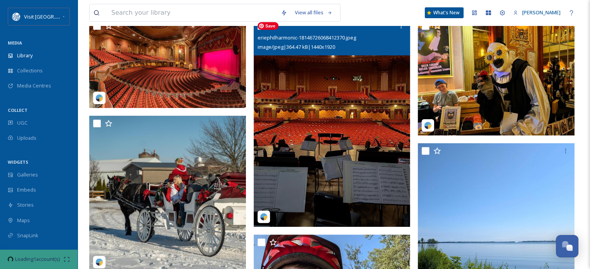
scroll to position [116, 0]
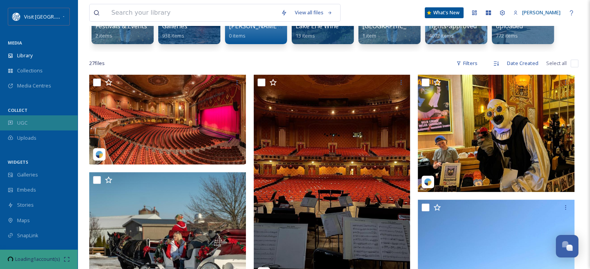
click at [36, 118] on div "UGC" at bounding box center [39, 123] width 78 height 15
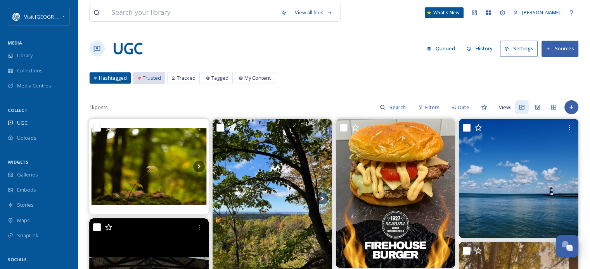
click at [143, 79] on span "Trusted" at bounding box center [152, 77] width 18 height 7
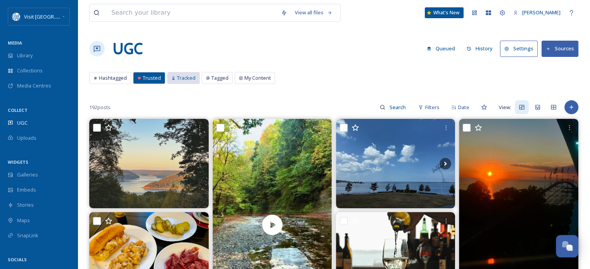
click at [183, 78] on span "Tracked" at bounding box center [186, 77] width 19 height 7
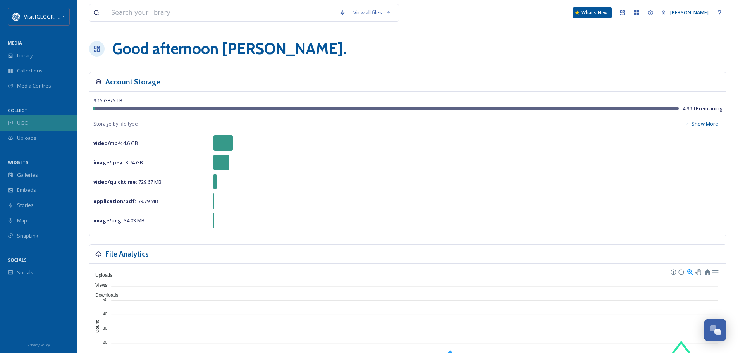
click at [34, 123] on div "UGC" at bounding box center [39, 123] width 78 height 15
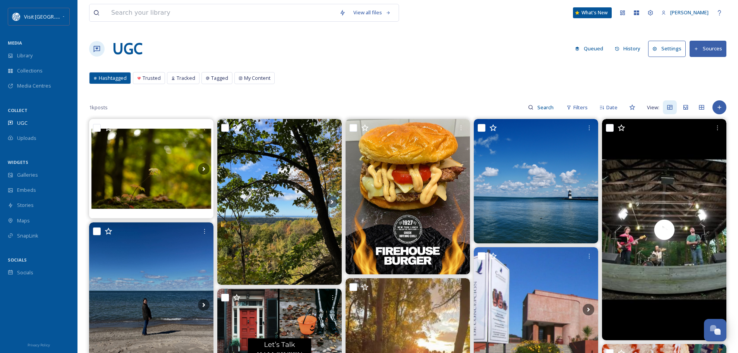
click at [662, 47] on button "Settings" at bounding box center [667, 49] width 38 height 16
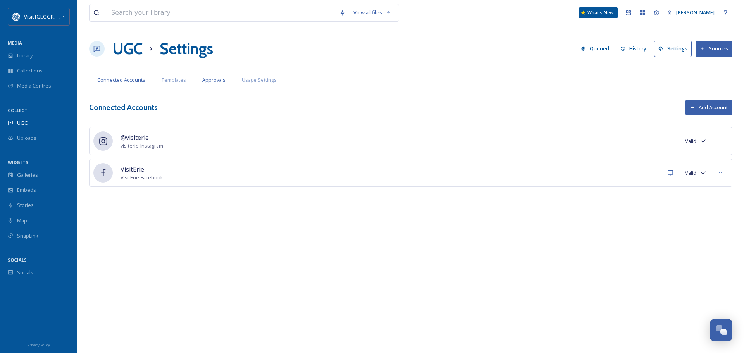
click at [217, 78] on span "Approvals" at bounding box center [213, 79] width 23 height 7
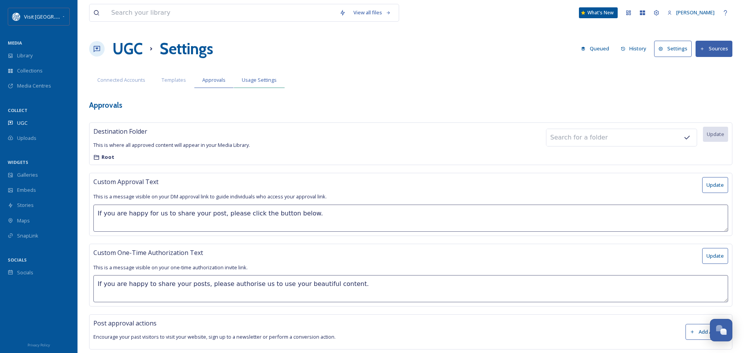
click at [254, 80] on span "Usage Settings" at bounding box center [259, 79] width 35 height 7
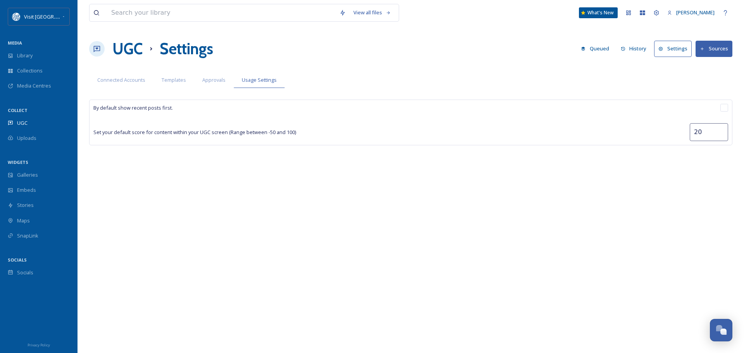
click at [676, 48] on button "Settings" at bounding box center [673, 49] width 38 height 16
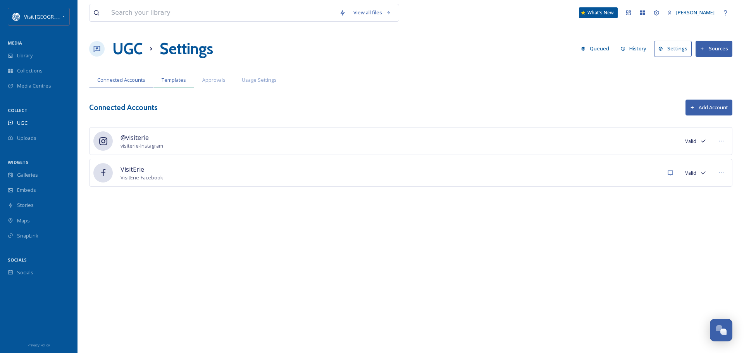
click at [178, 78] on span "Templates" at bounding box center [174, 79] width 24 height 7
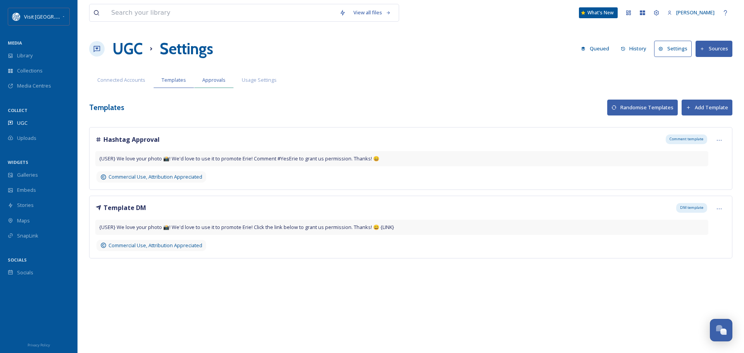
click at [216, 77] on span "Approvals" at bounding box center [213, 79] width 23 height 7
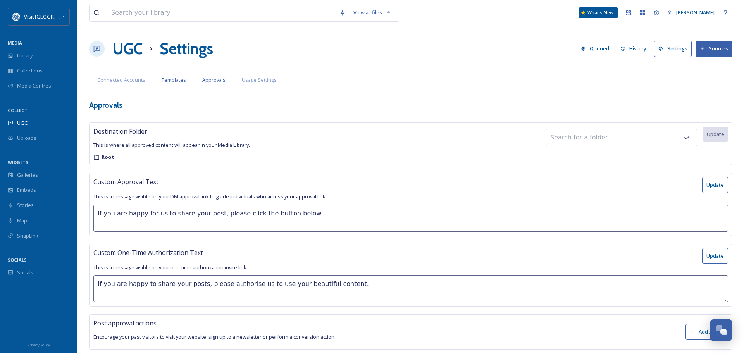
click at [172, 79] on span "Templates" at bounding box center [174, 79] width 24 height 7
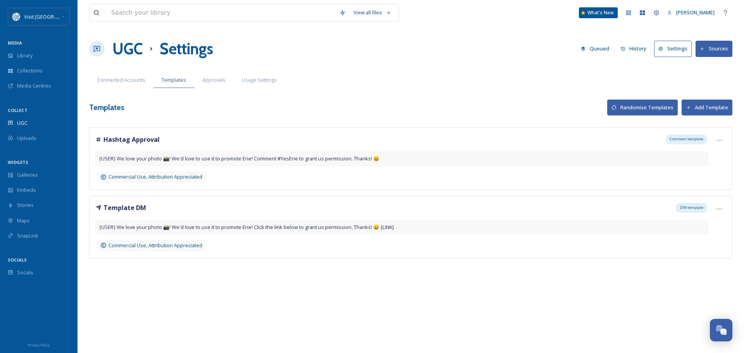
click at [669, 48] on button "Settings" at bounding box center [673, 49] width 38 height 16
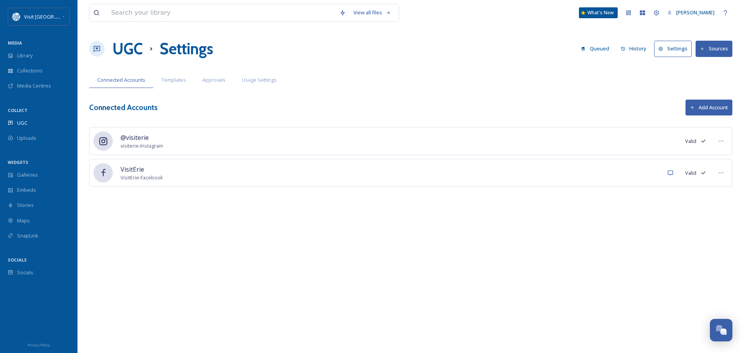
click at [712, 47] on button "Sources" at bounding box center [714, 49] width 37 height 16
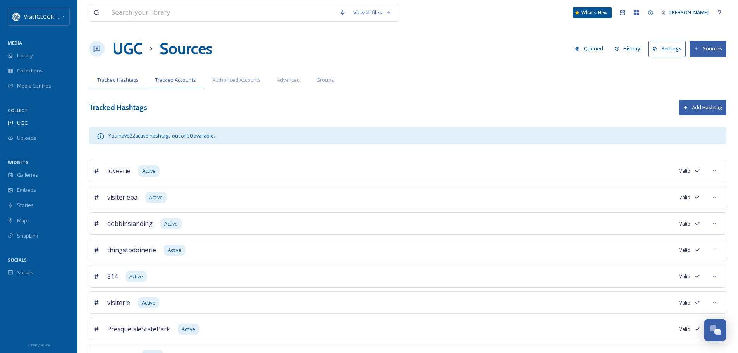
click at [179, 80] on span "Tracked Accounts" at bounding box center [175, 79] width 41 height 7
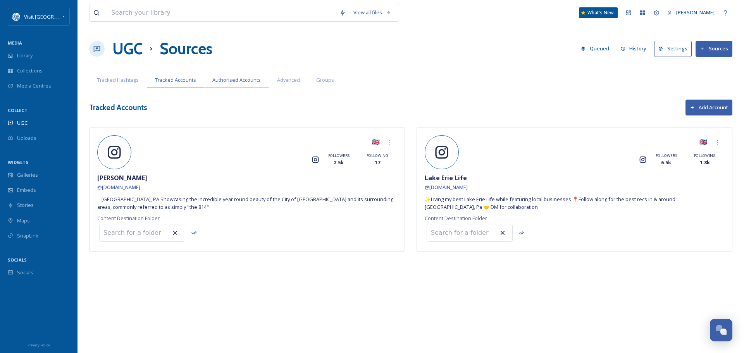
click at [221, 80] on span "Authorised Accounts" at bounding box center [236, 79] width 48 height 7
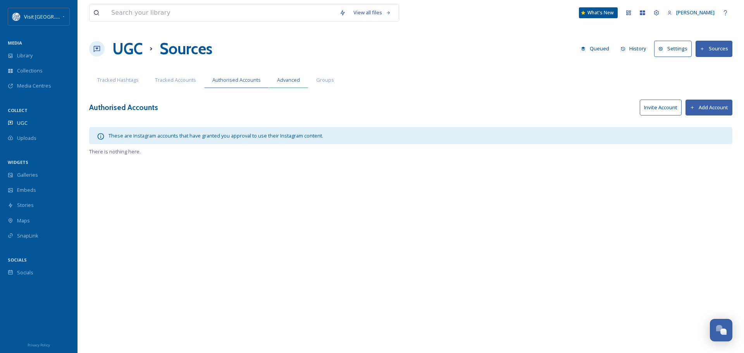
click at [284, 80] on span "Advanced" at bounding box center [288, 79] width 23 height 7
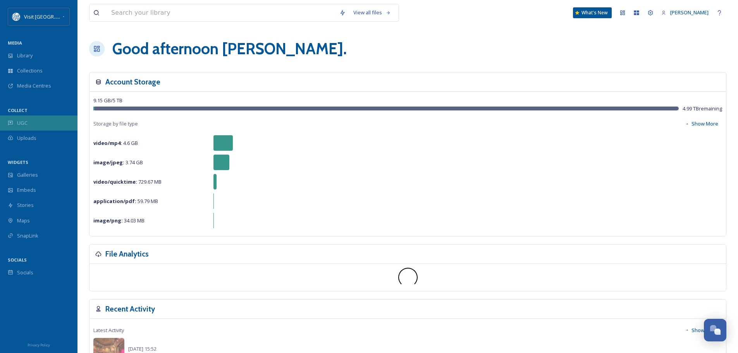
click at [30, 119] on div "UGC" at bounding box center [39, 123] width 78 height 15
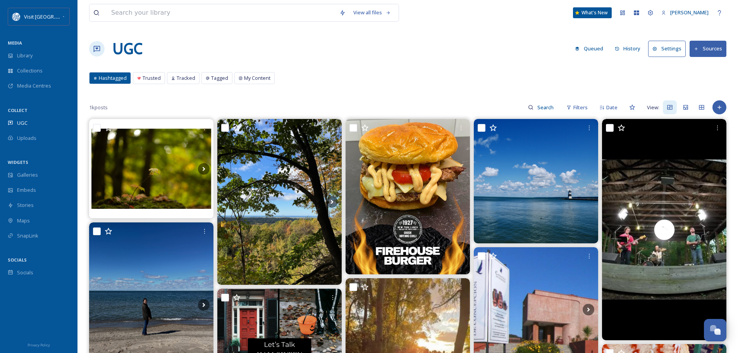
click at [635, 46] on button "History" at bounding box center [628, 48] width 34 height 15
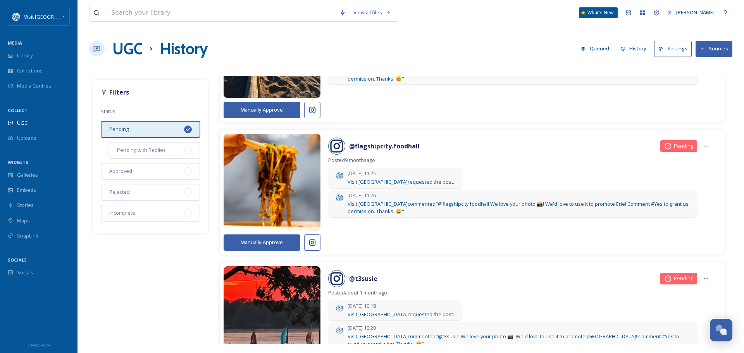
scroll to position [886, 0]
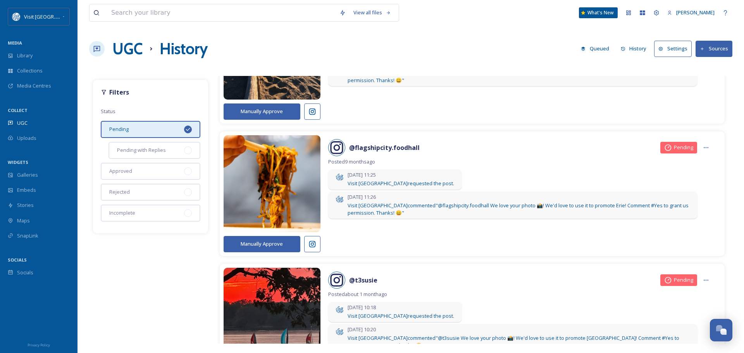
click at [262, 247] on button "Manually Approve" at bounding box center [262, 244] width 77 height 16
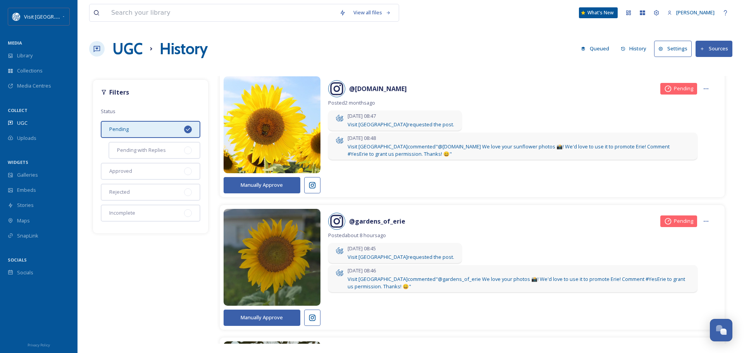
scroll to position [0, 0]
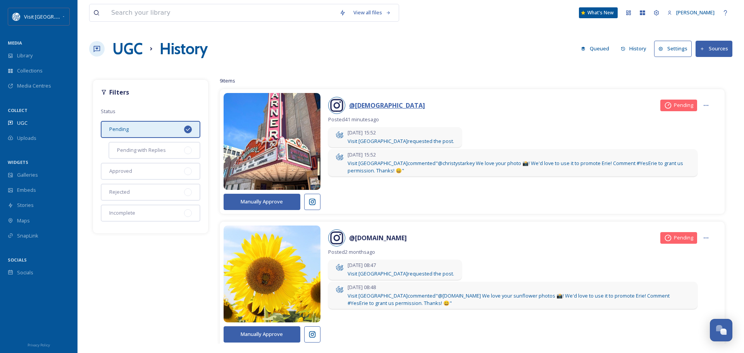
click at [376, 105] on strong "@ christystarkey" at bounding box center [387, 105] width 76 height 9
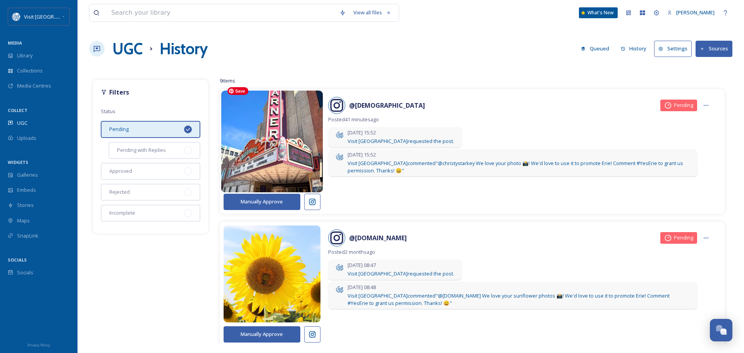
click at [250, 158] on img at bounding box center [272, 142] width 102 height 122
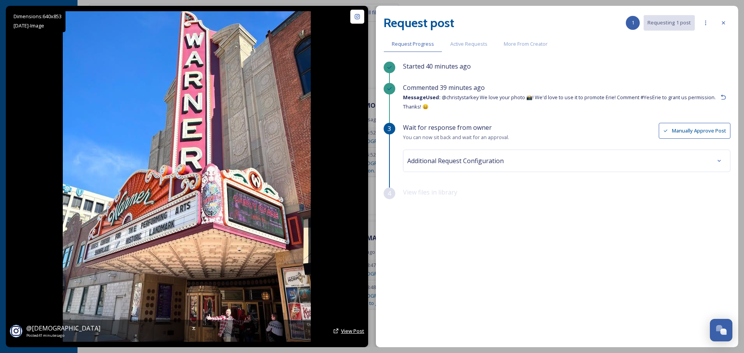
click at [346, 331] on span "View Post" at bounding box center [352, 331] width 23 height 7
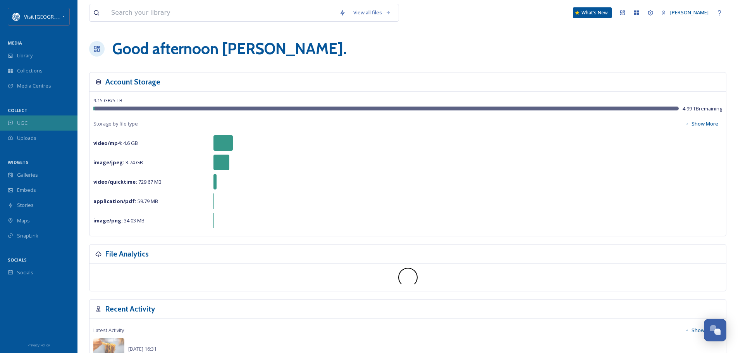
click at [26, 121] on span "UGC" at bounding box center [22, 122] width 10 height 7
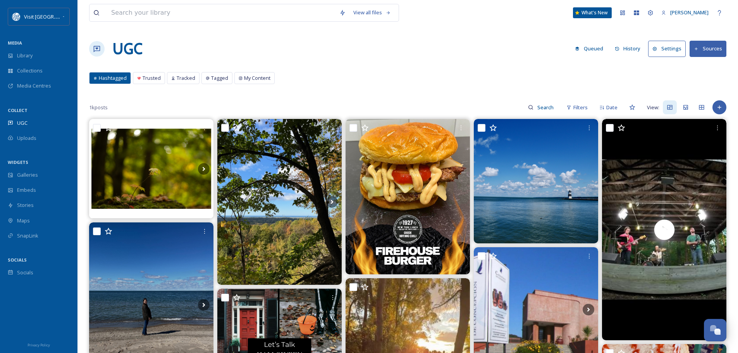
click at [632, 47] on button "History" at bounding box center [628, 48] width 34 height 15
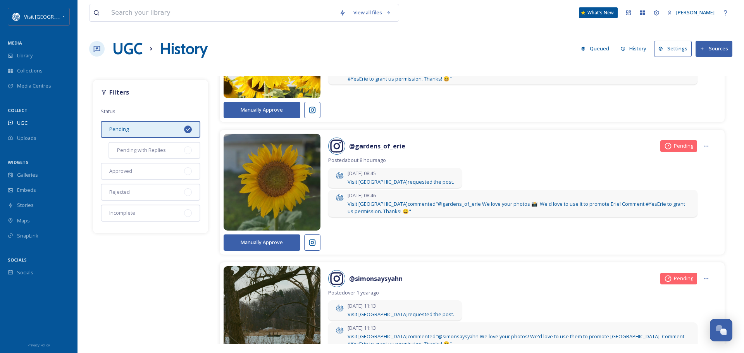
scroll to position [116, 0]
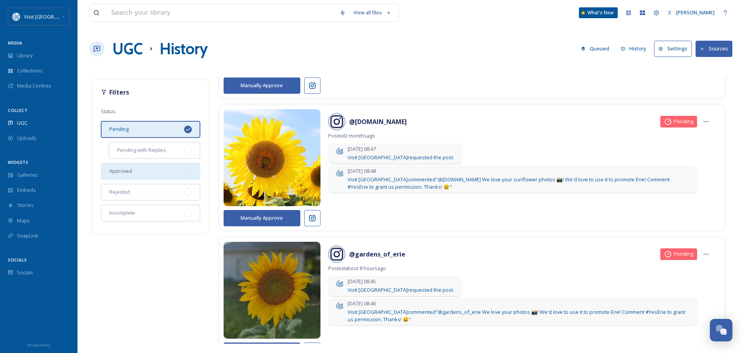
click at [150, 176] on div "Approved" at bounding box center [151, 171] width 100 height 17
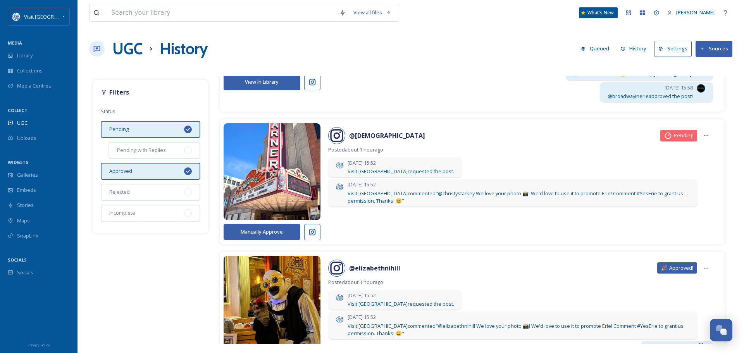
scroll to position [116, 0]
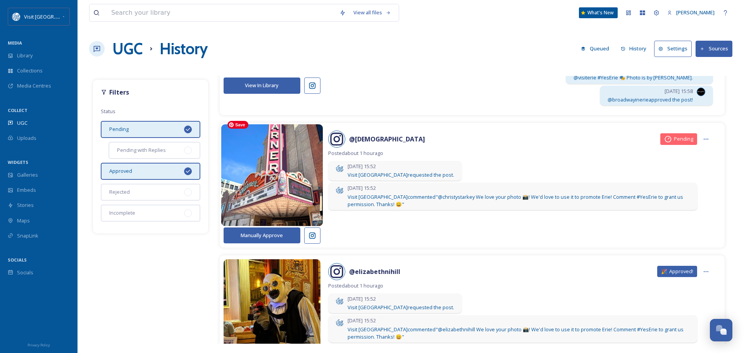
click at [287, 195] on img at bounding box center [272, 175] width 102 height 122
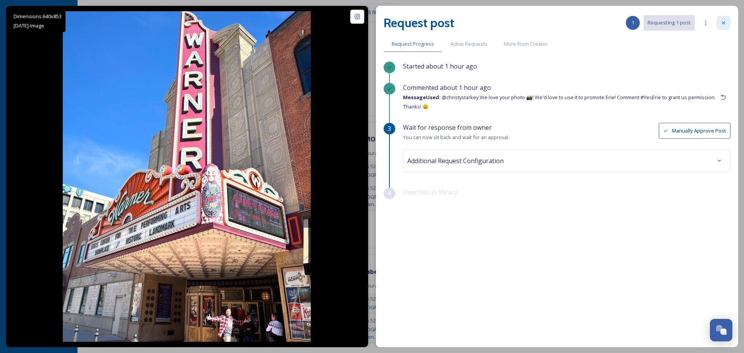
click at [727, 22] on div at bounding box center [724, 23] width 14 height 14
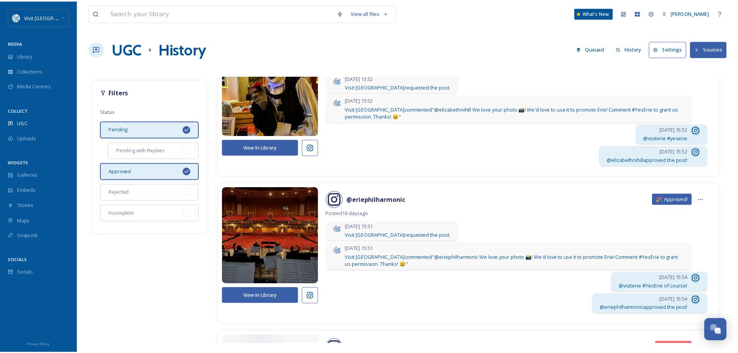
scroll to position [388, 0]
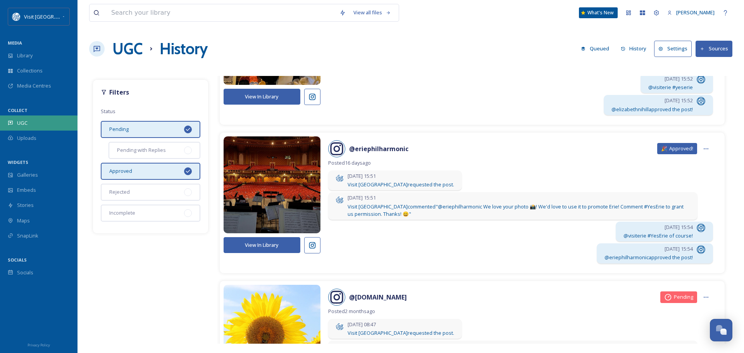
click at [32, 126] on div "UGC" at bounding box center [39, 123] width 78 height 15
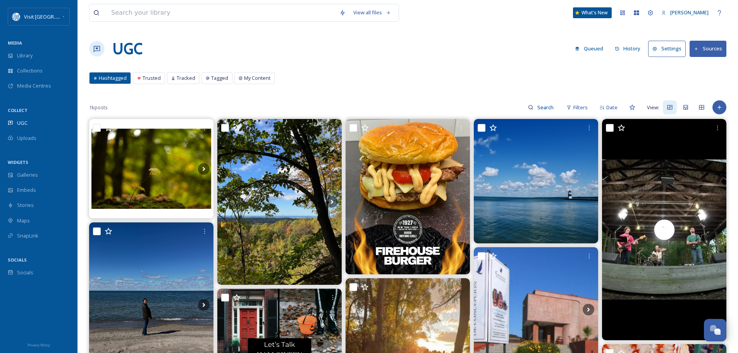
drag, startPoint x: 183, startPoint y: 78, endPoint x: 290, endPoint y: 65, distance: 107.7
click at [183, 77] on span "Tracked" at bounding box center [186, 77] width 19 height 7
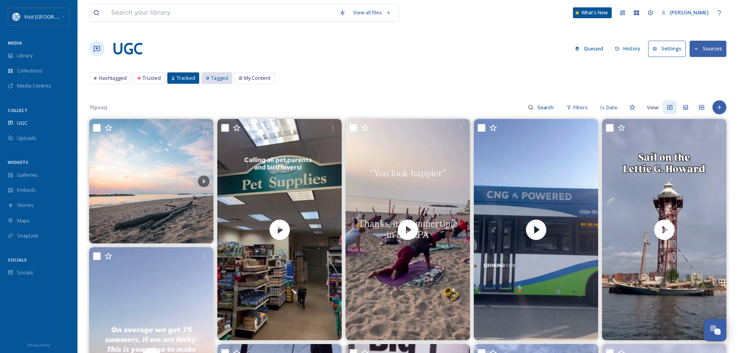
click at [211, 78] on span "Tagged" at bounding box center [219, 77] width 17 height 7
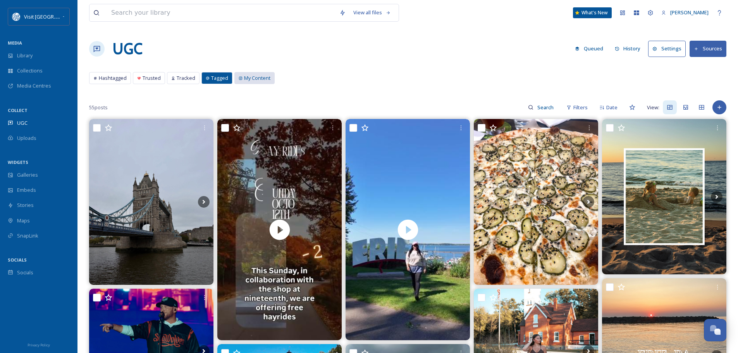
click at [264, 75] on span "My Content" at bounding box center [257, 77] width 26 height 7
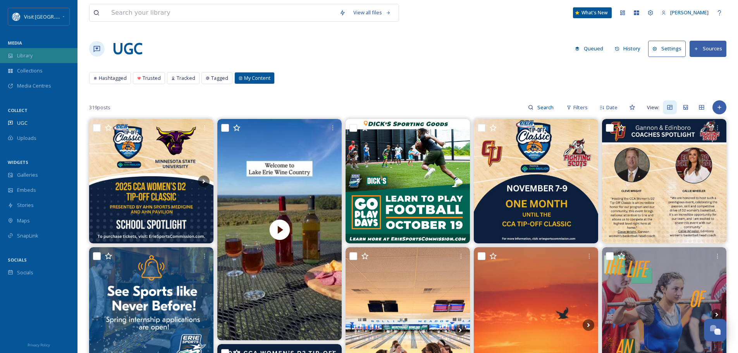
click at [18, 51] on div "Library" at bounding box center [39, 55] width 78 height 15
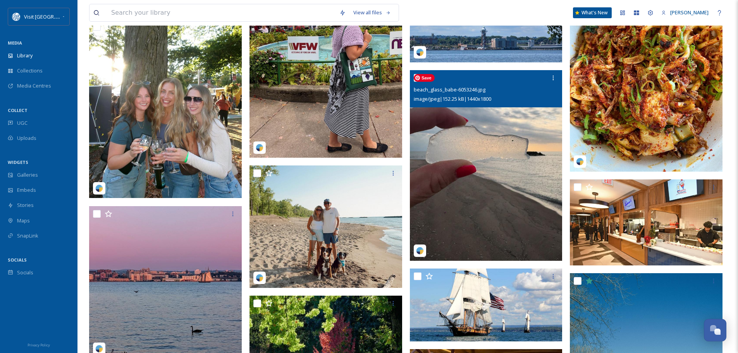
scroll to position [976, 0]
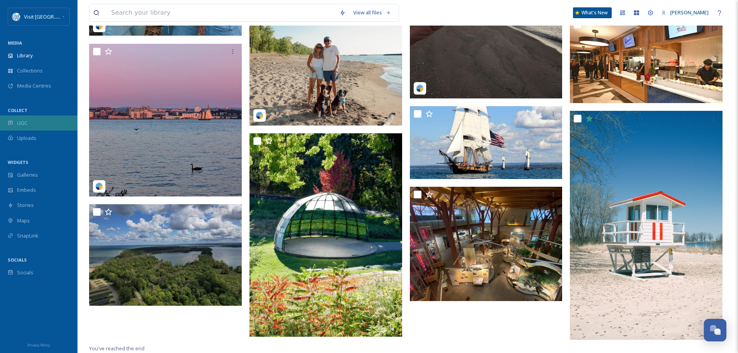
click at [31, 122] on div "UGC" at bounding box center [39, 123] width 78 height 15
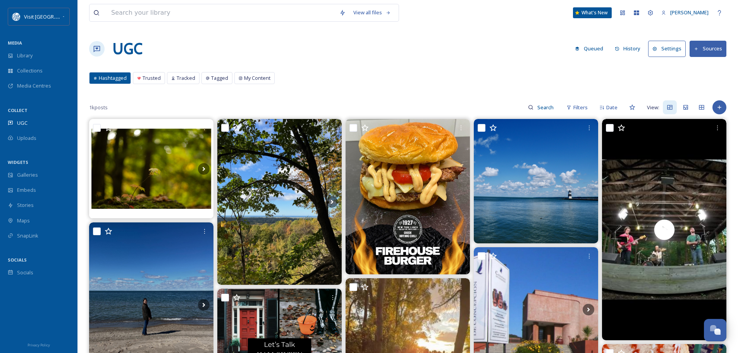
click at [705, 45] on button "Sources" at bounding box center [708, 49] width 37 height 16
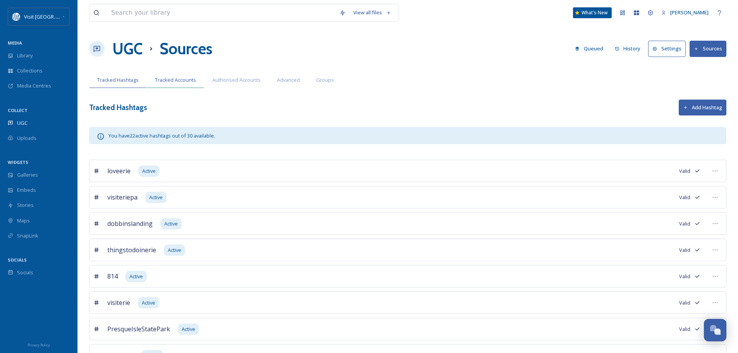
click at [186, 74] on div "Tracked Accounts" at bounding box center [175, 80] width 57 height 16
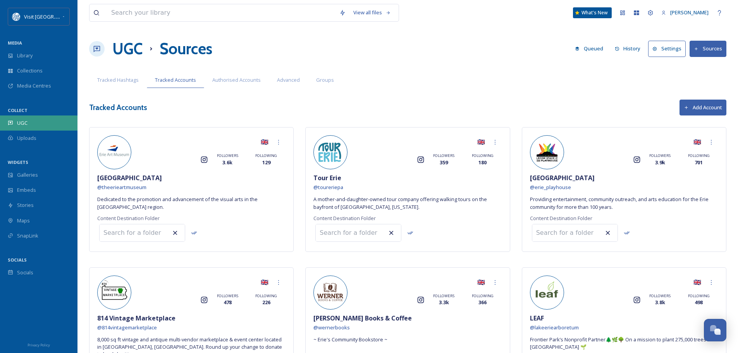
click at [40, 119] on div "UGC" at bounding box center [39, 123] width 78 height 15
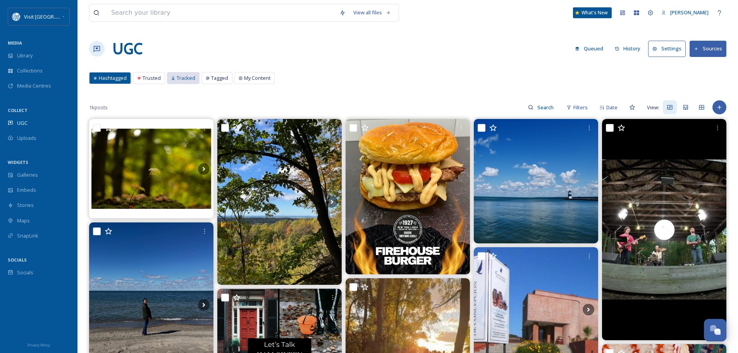
click at [175, 78] on div "Tracked" at bounding box center [183, 77] width 32 height 11
